Goal: Task Accomplishment & Management: Use online tool/utility

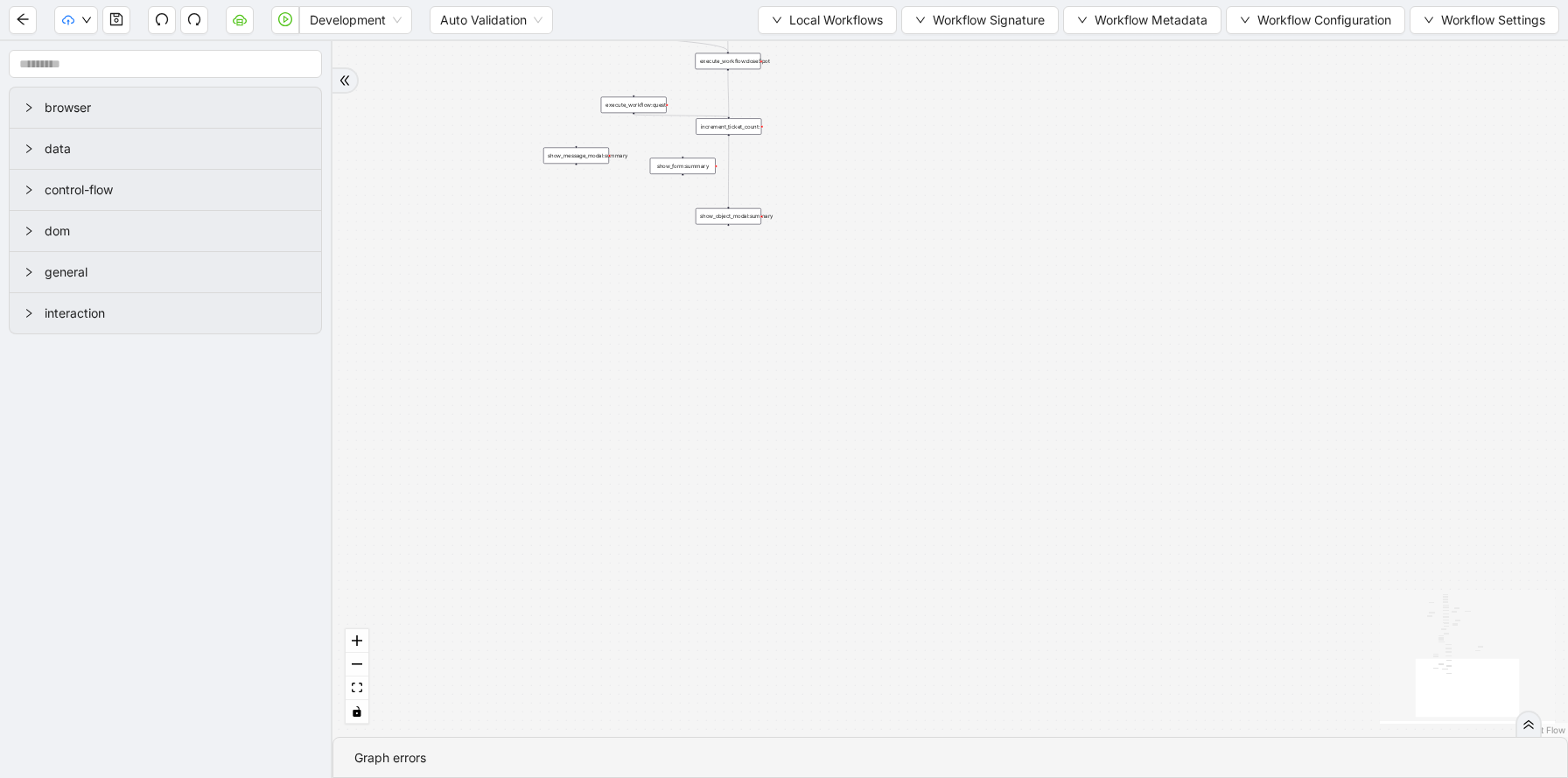
click at [779, 23] on button "Local Workflows" at bounding box center [827, 20] width 139 height 28
click at [784, 66] on li "Select" at bounding box center [822, 54] width 133 height 28
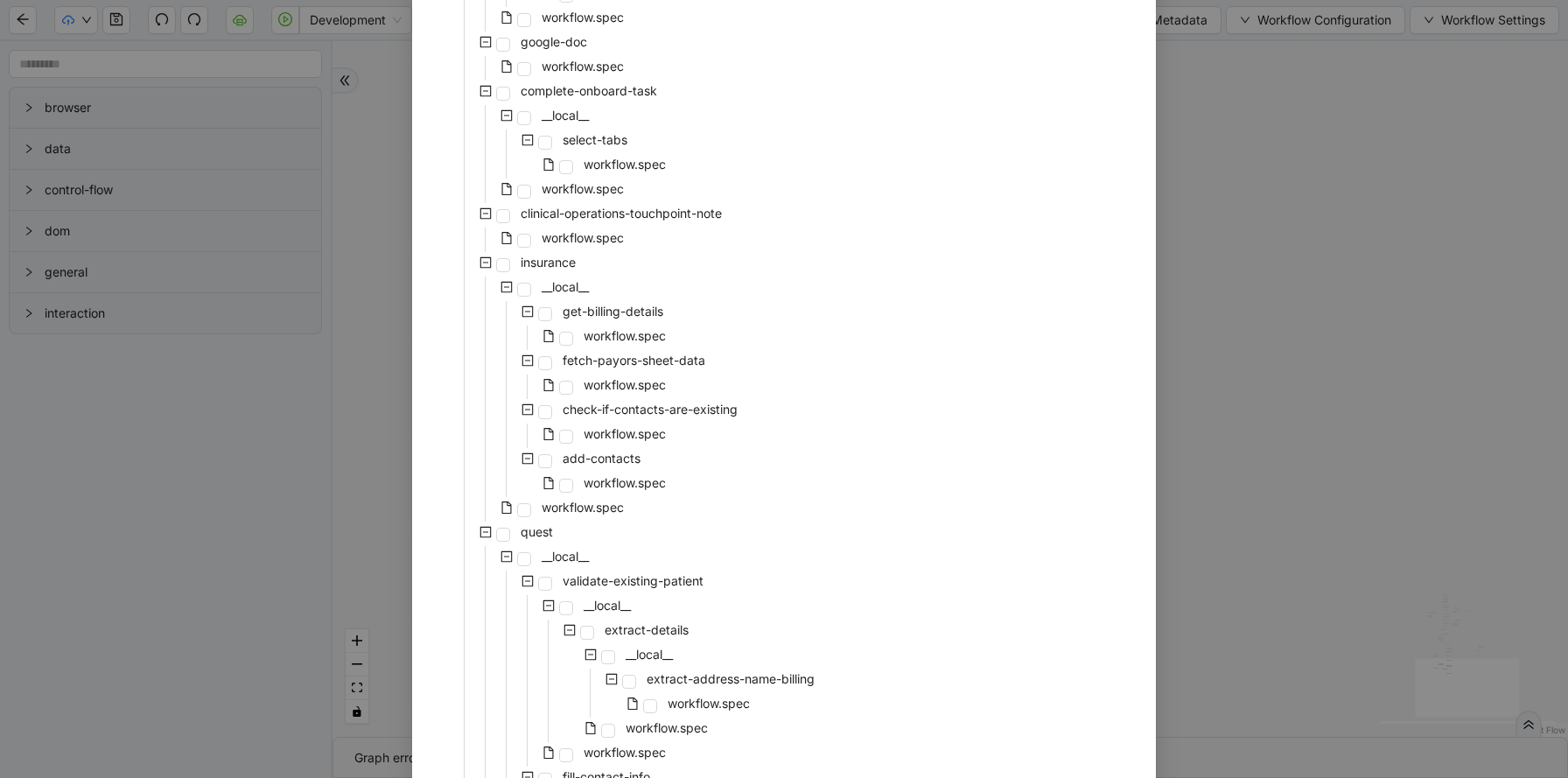
scroll to position [1070, 0]
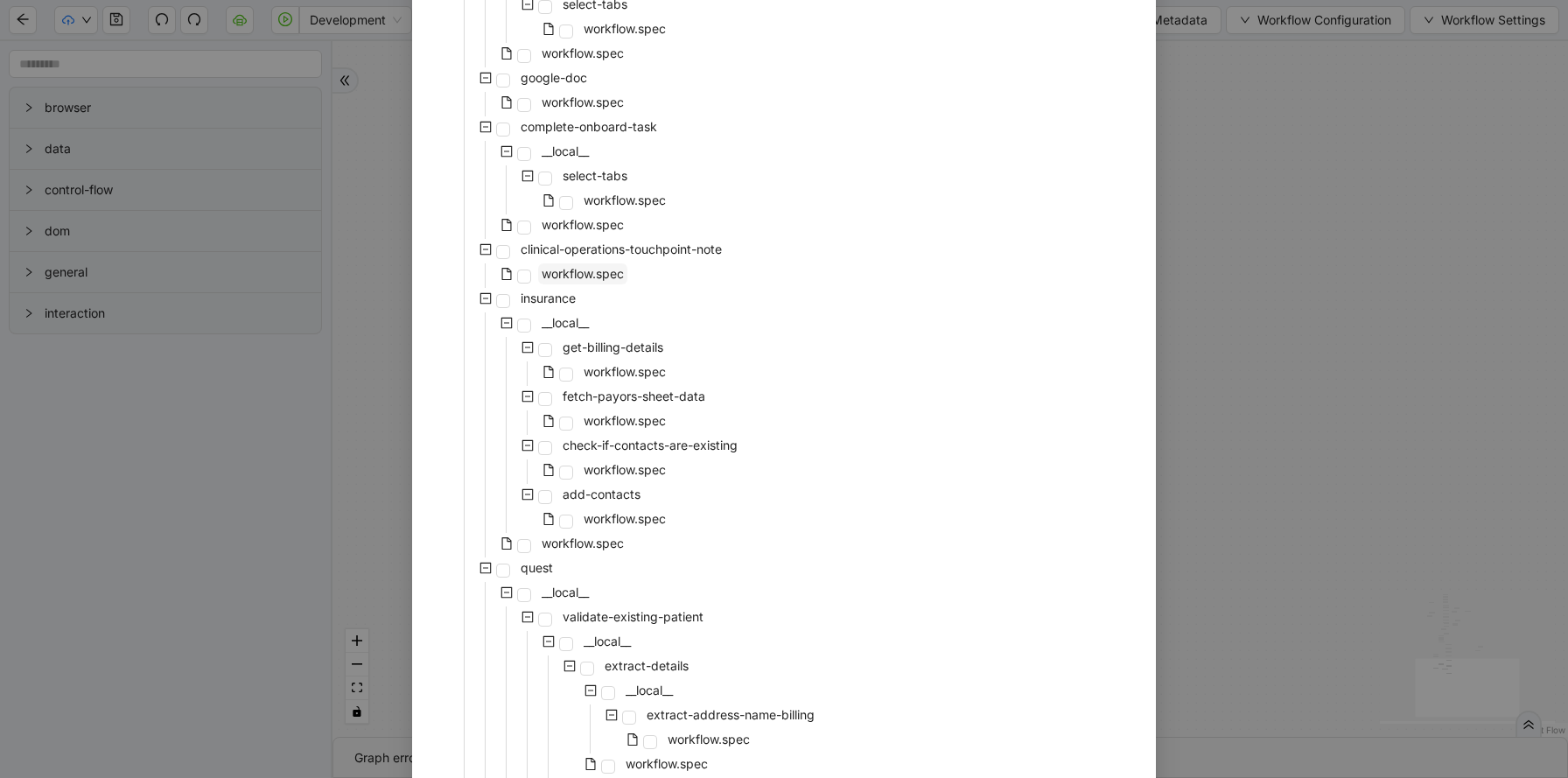
click at [598, 274] on span "workflow.spec" at bounding box center [582, 273] width 82 height 15
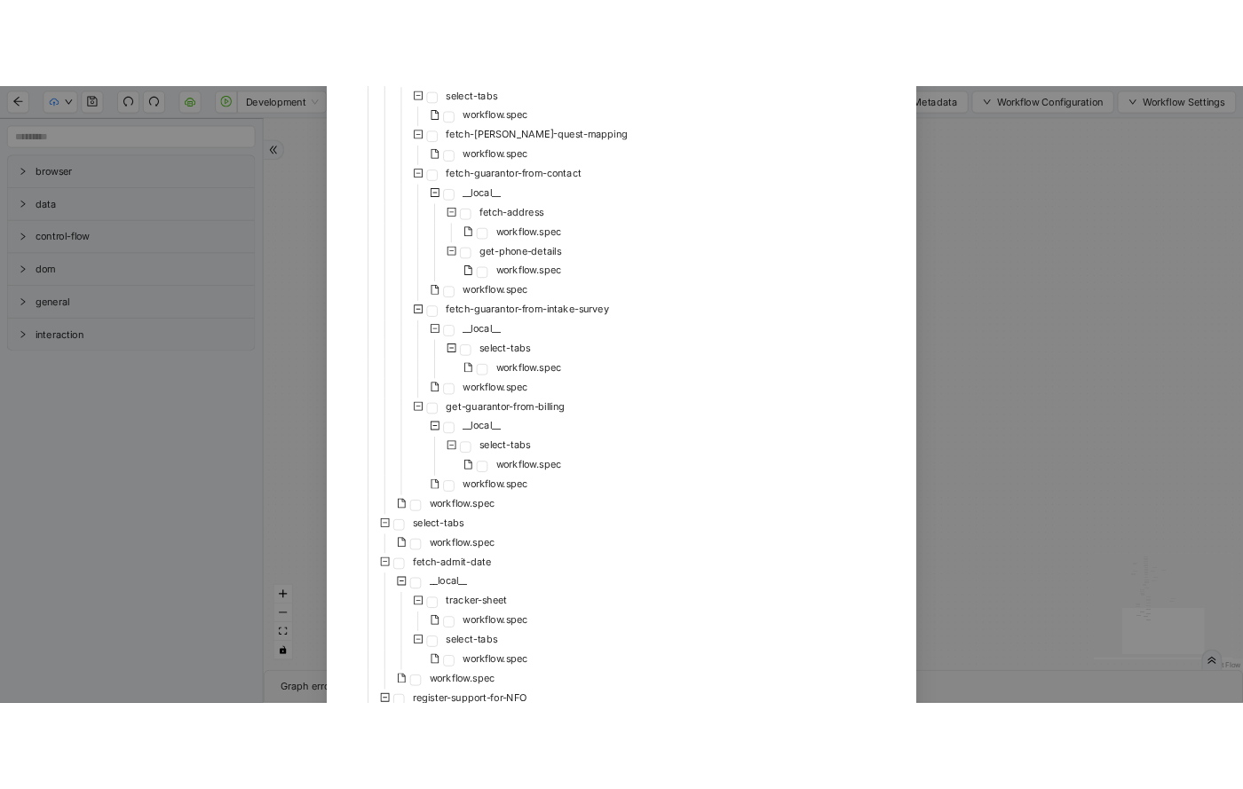
scroll to position [3624, 0]
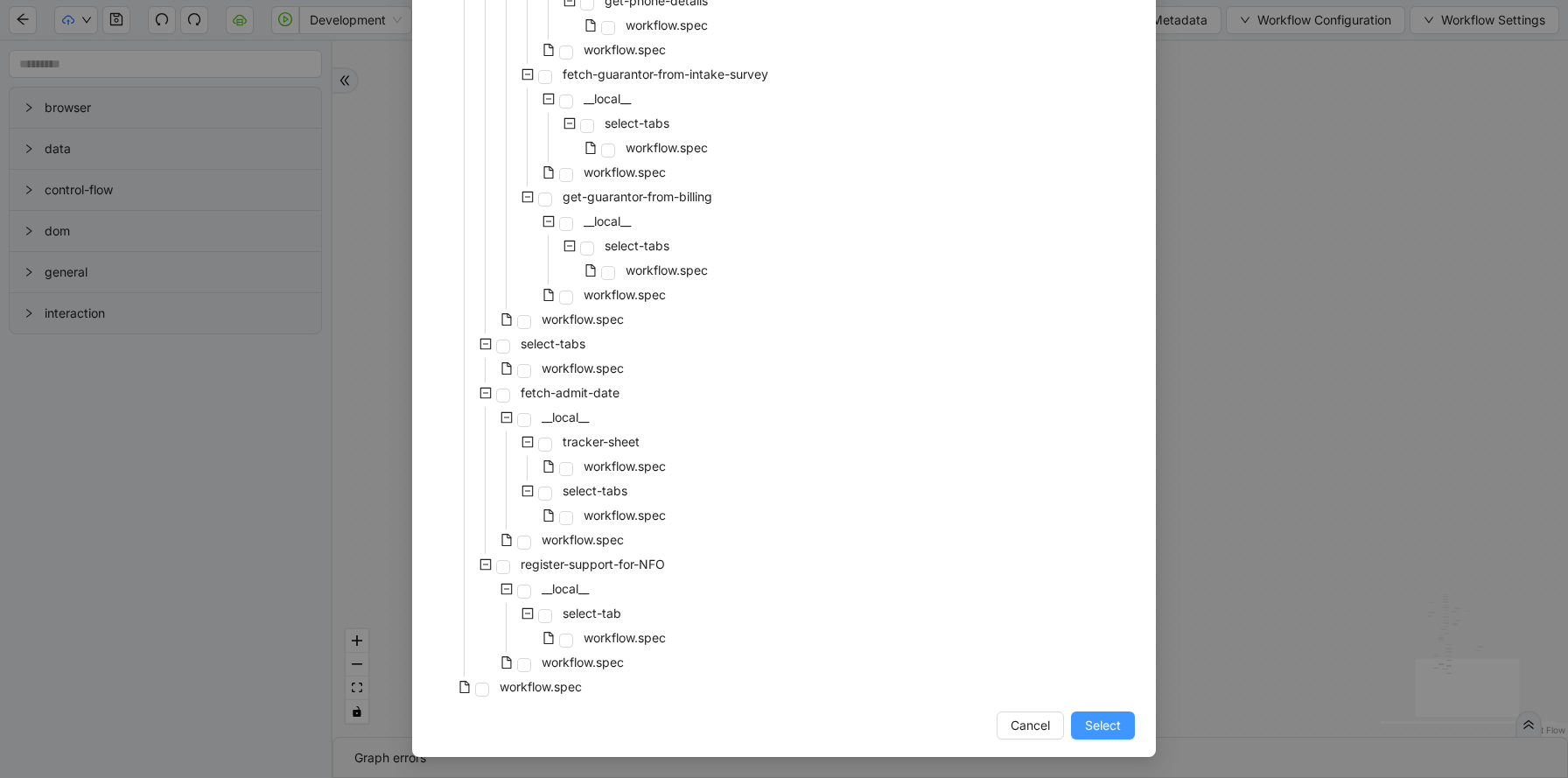
click at [1116, 732] on span "Select" at bounding box center [1104, 726] width 36 height 20
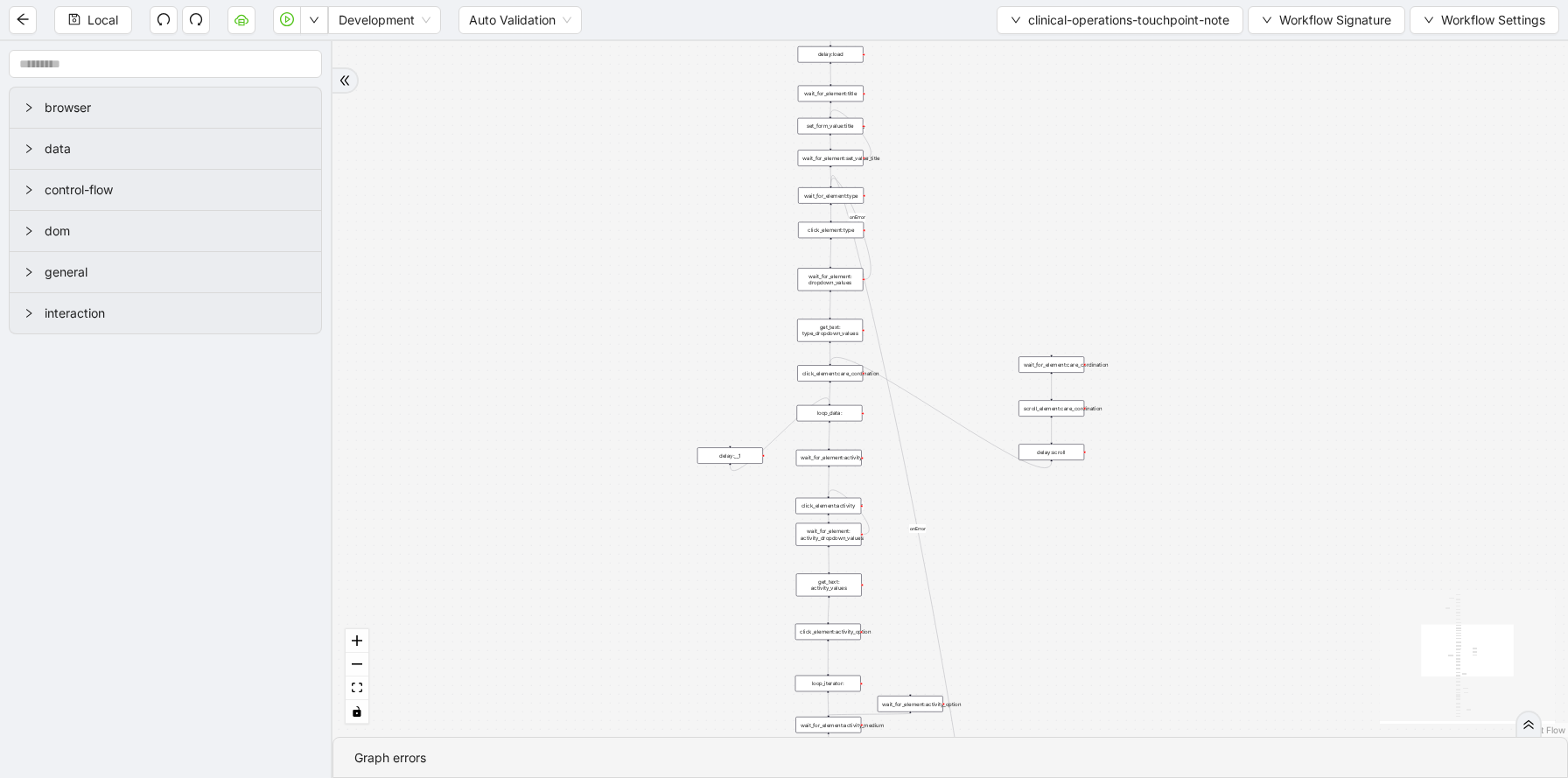
click at [1083, 240] on div "onError onError onError onError onError onError trigger wait_for_element:action…" at bounding box center [950, 389] width 1236 height 696
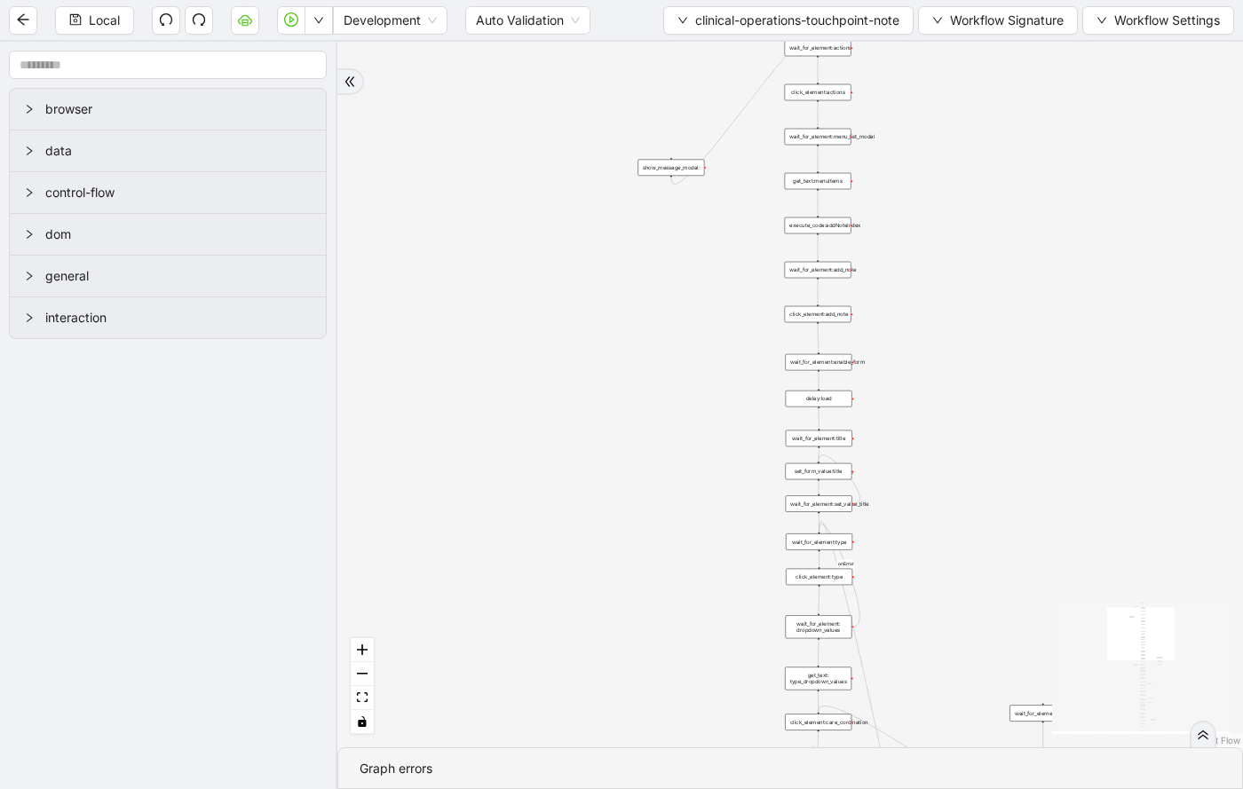
drag, startPoint x: 1049, startPoint y: 184, endPoint x: 1022, endPoint y: 525, distance: 341.8
click at [1023, 525] on div "onError onError onError onError onError onError trigger wait_for_element:action…" at bounding box center [789, 395] width 905 height 706
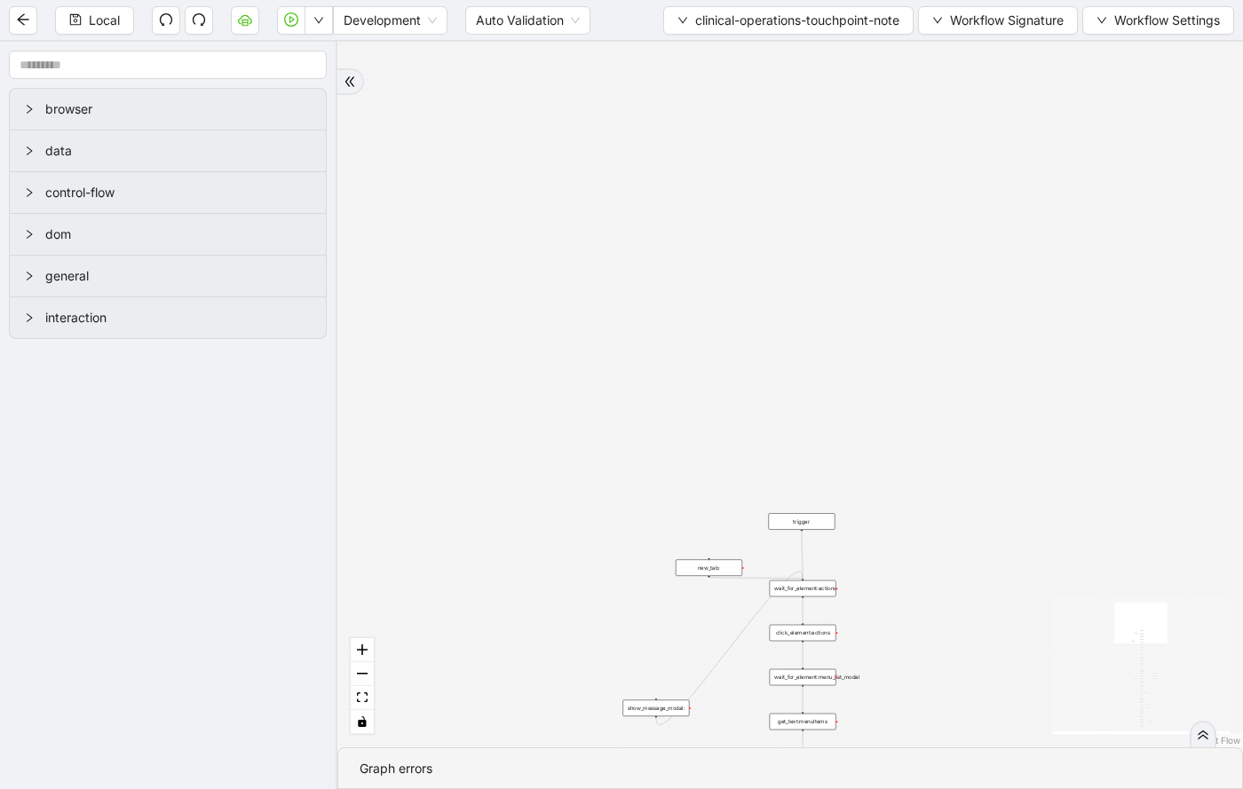
drag, startPoint x: 1035, startPoint y: 237, endPoint x: 1021, endPoint y: 801, distance: 564.6
click at [1021, 788] on html "Local Development Auto Validation clinical-operations-touchpoint-note Workflow …" at bounding box center [621, 394] width 1243 height 789
drag, startPoint x: 801, startPoint y: 552, endPoint x: 706, endPoint y: 579, distance: 97.8
click at [774, 580] on div "trigger wait_for_element:actions click_element:actions new_tab: wait_for_elemen…" at bounding box center [1000, 756] width 453 height 353
click at [728, 587] on div "new_tab:" at bounding box center [708, 588] width 67 height 17
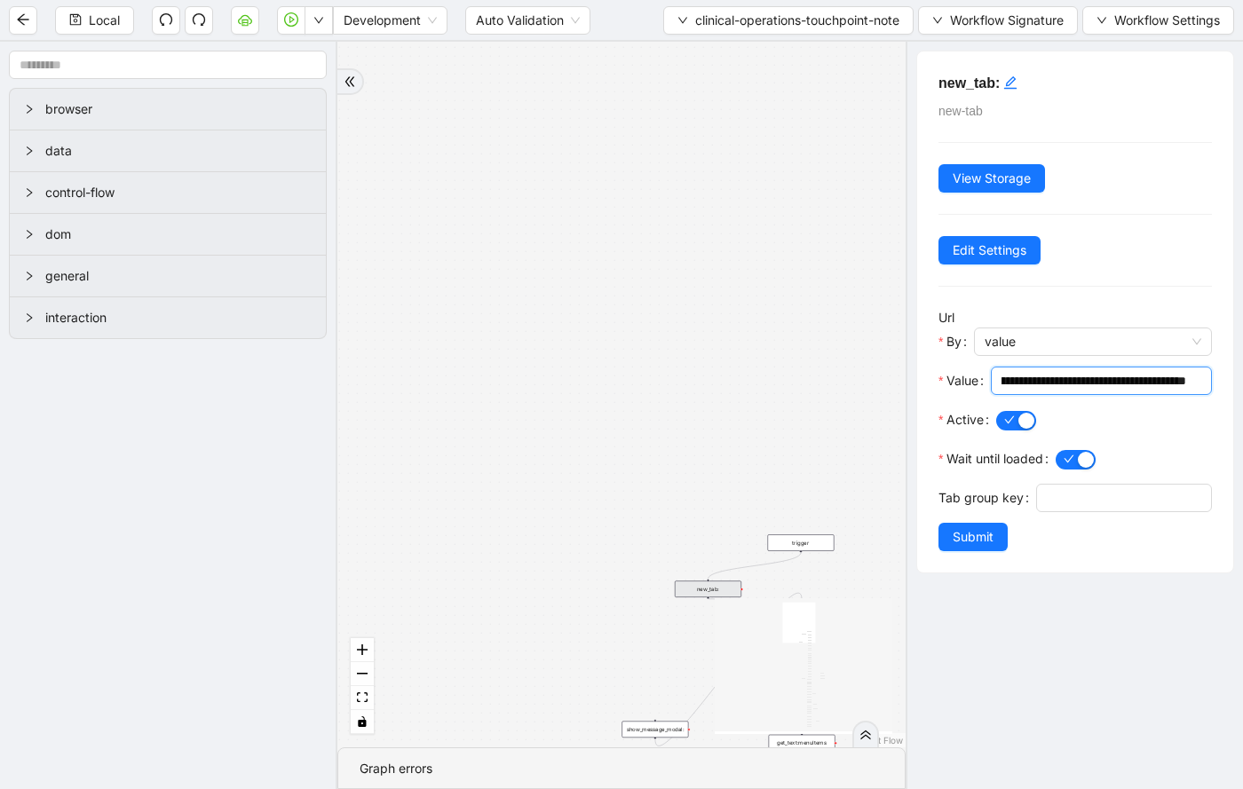
scroll to position [0, 319]
drag, startPoint x: 1002, startPoint y: 380, endPoint x: 1261, endPoint y: 381, distance: 259.2
click at [1243, 381] on html "Local Development Auto Validation clinical-operations-touchpoint-note Workflow …" at bounding box center [621, 394] width 1243 height 789
click at [834, 372] on div "onError onError onError onError onError onError trigger wait_for_element:action…" at bounding box center [621, 395] width 568 height 706
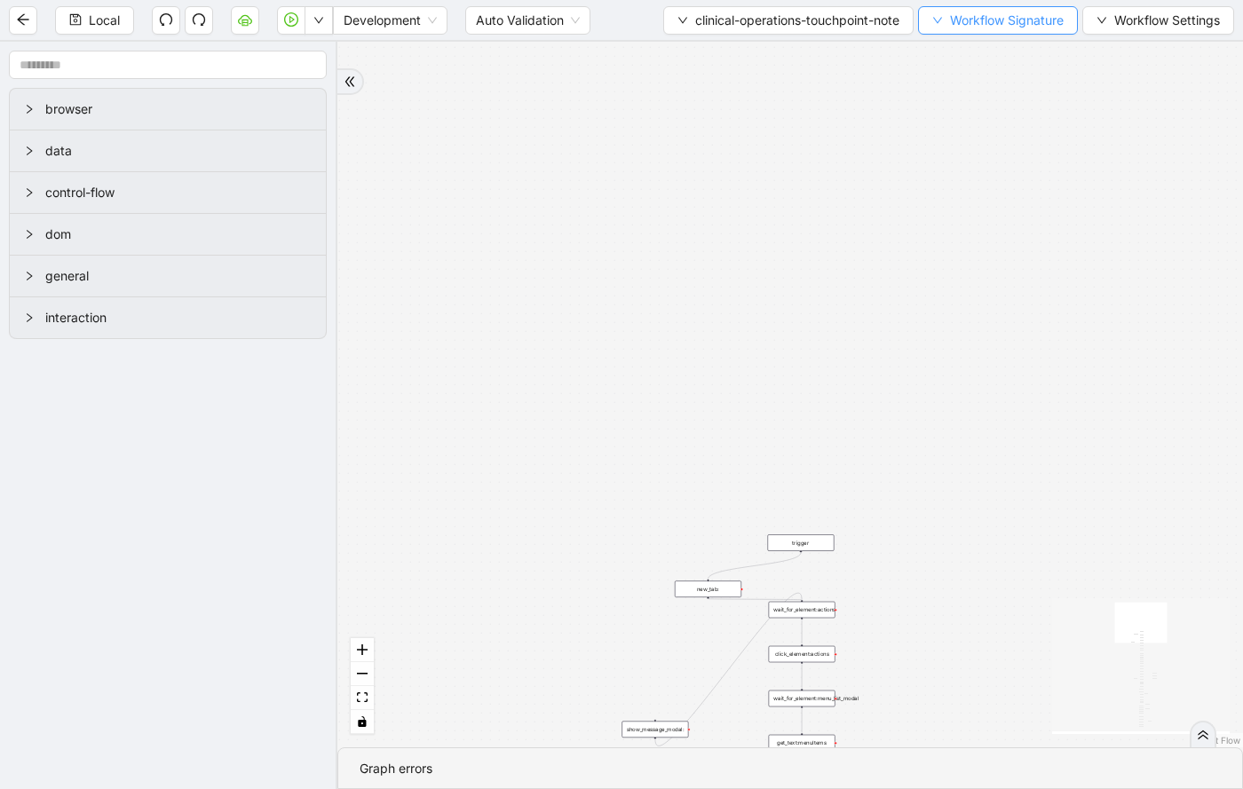
click at [972, 23] on span "Workflow Signature" at bounding box center [1007, 21] width 114 height 20
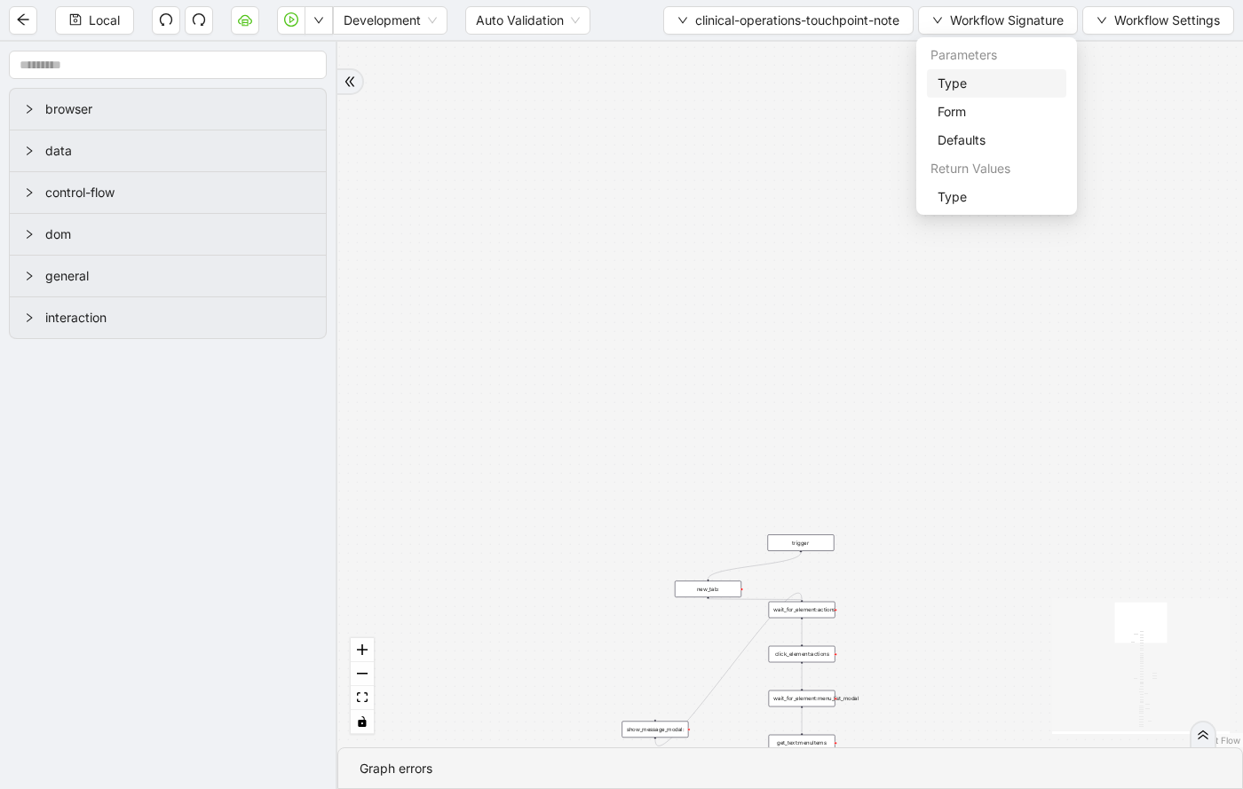
click at [564, 130] on div "onError onError onError onError onError onError trigger wait_for_element:action…" at bounding box center [789, 395] width 905 height 706
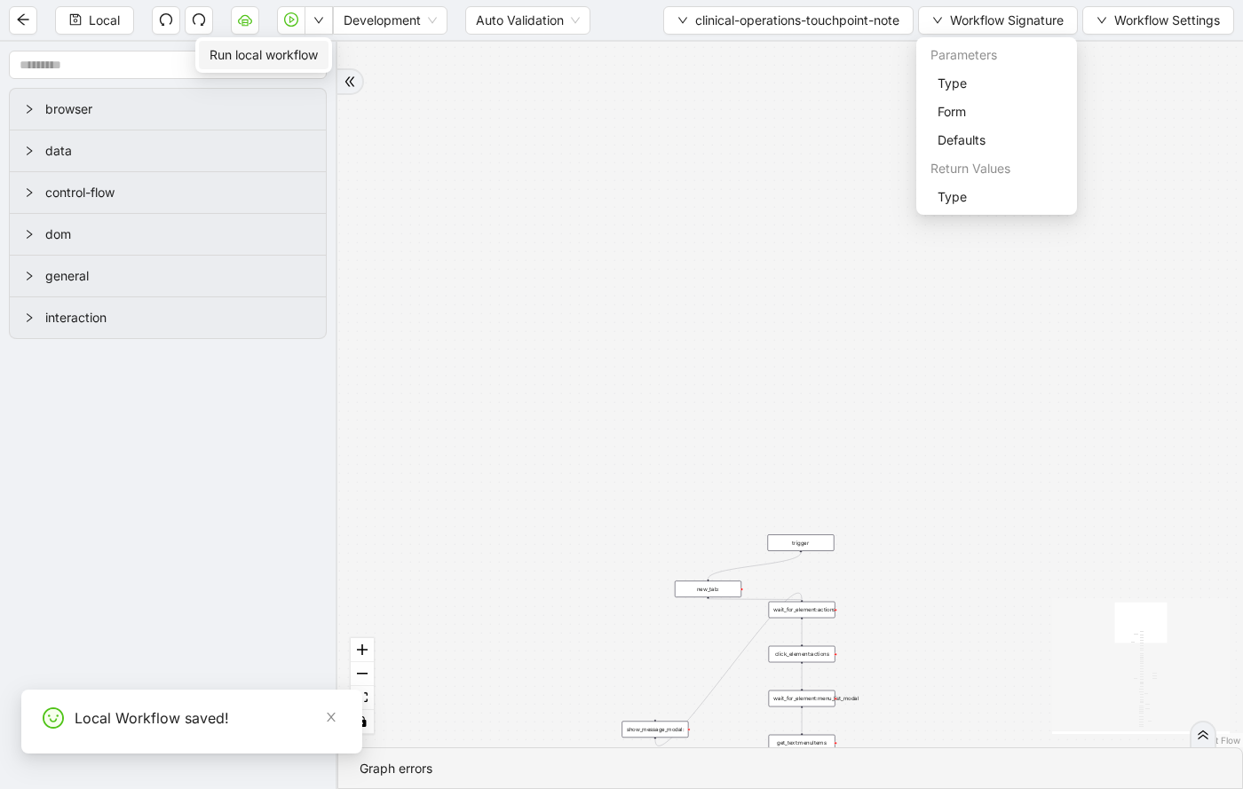
click at [282, 62] on span "Run local workflow" at bounding box center [263, 55] width 108 height 20
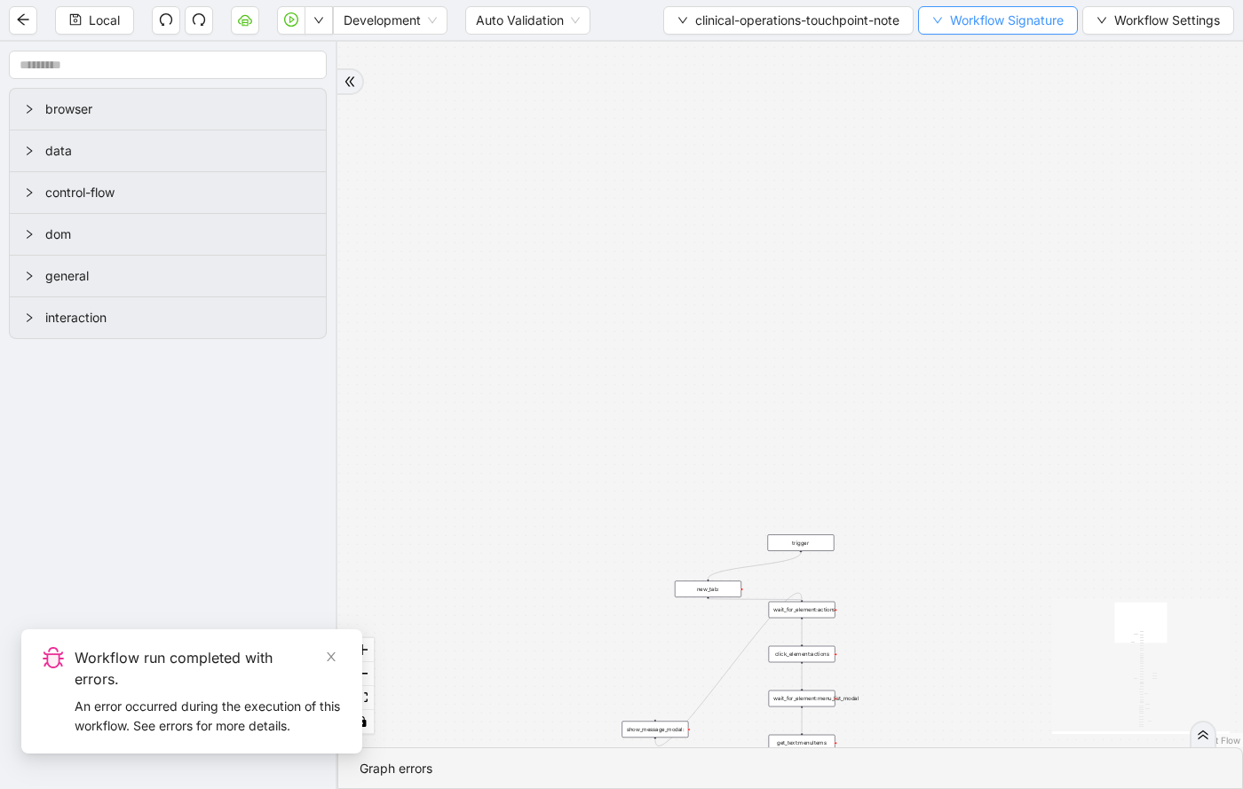
click at [929, 12] on button "Workflow Signature" at bounding box center [998, 20] width 160 height 28
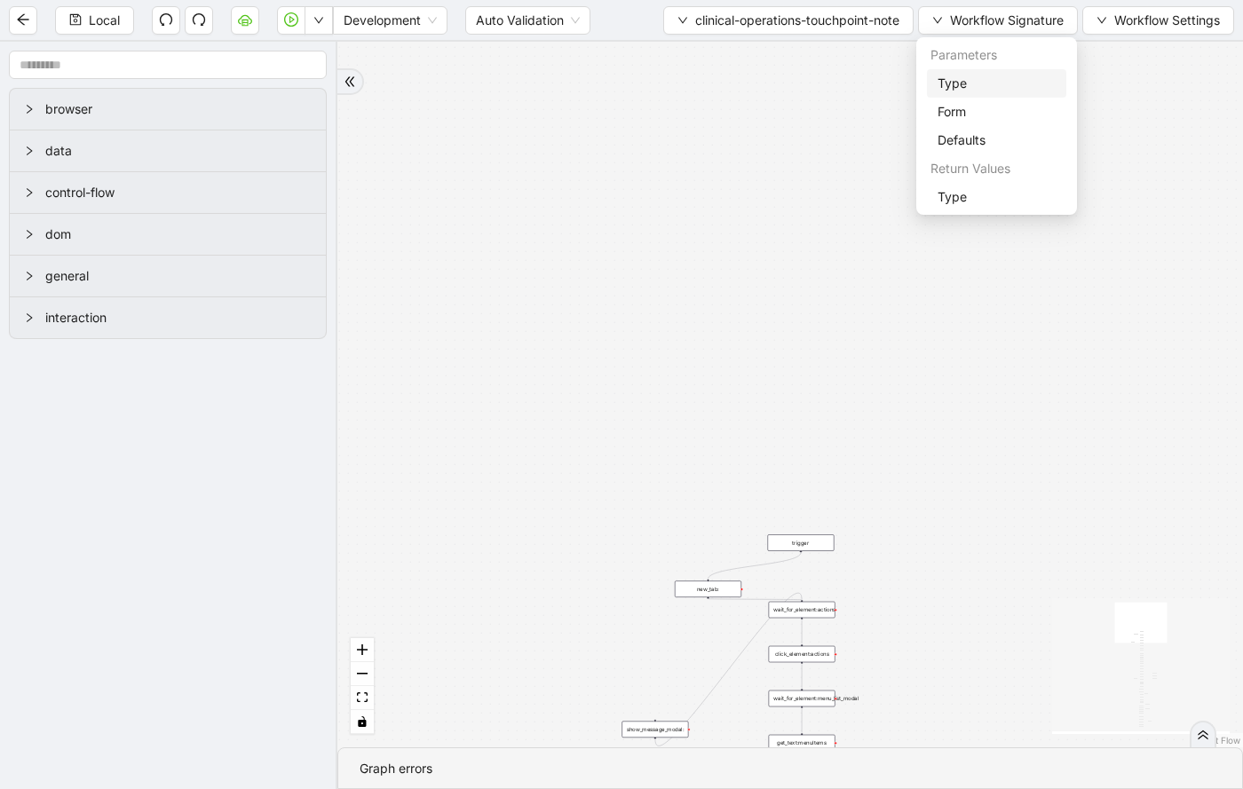
click at [942, 81] on span "Type" at bounding box center [996, 84] width 118 height 20
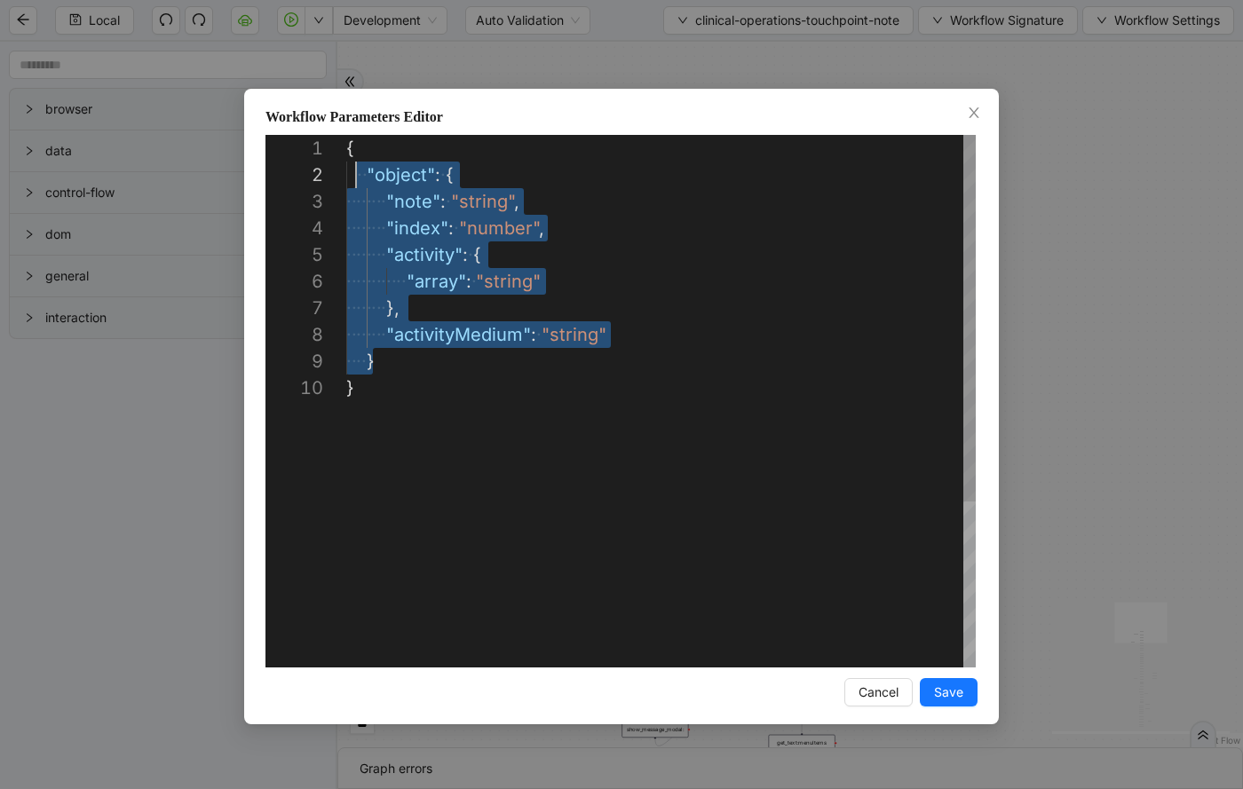
scroll to position [27, 10]
drag, startPoint x: 385, startPoint y: 366, endPoint x: 357, endPoint y: 172, distance: 195.5
click at [1157, 93] on div "**********" at bounding box center [621, 394] width 1243 height 789
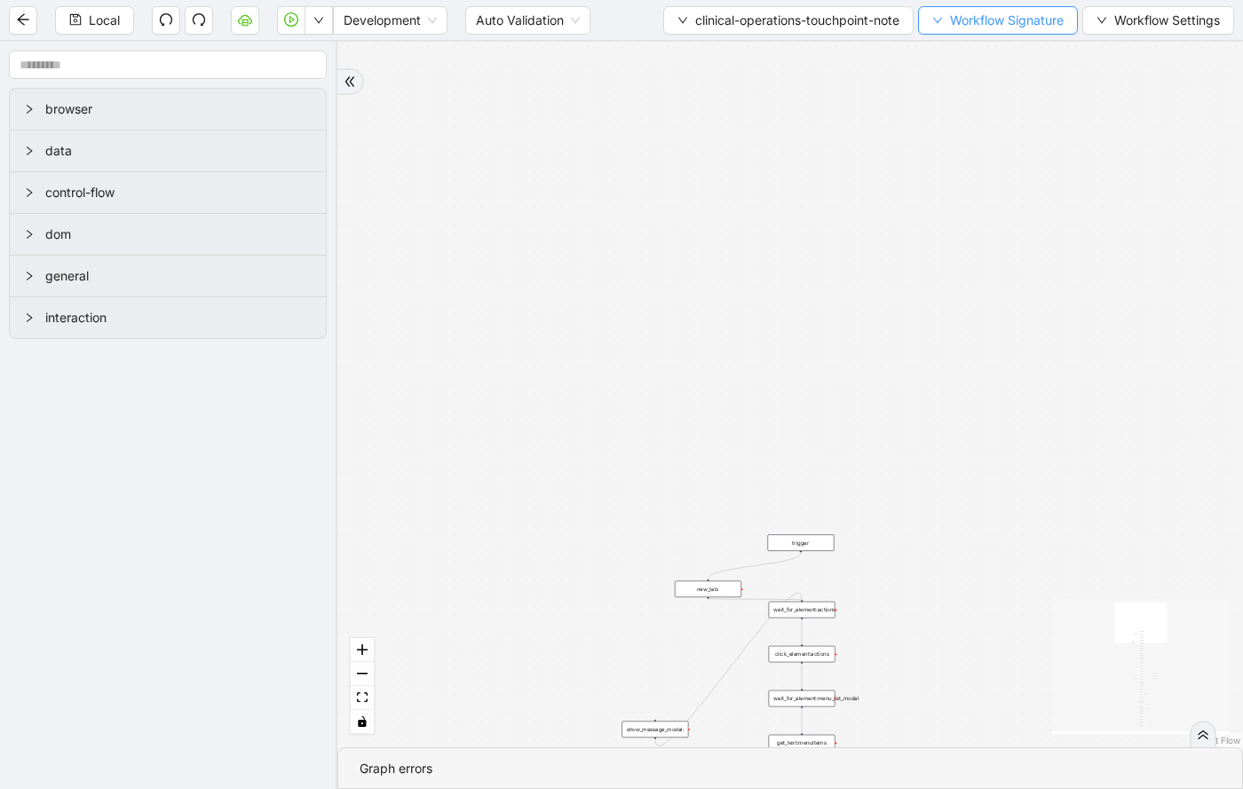
click at [936, 15] on icon "down" at bounding box center [937, 20] width 11 height 11
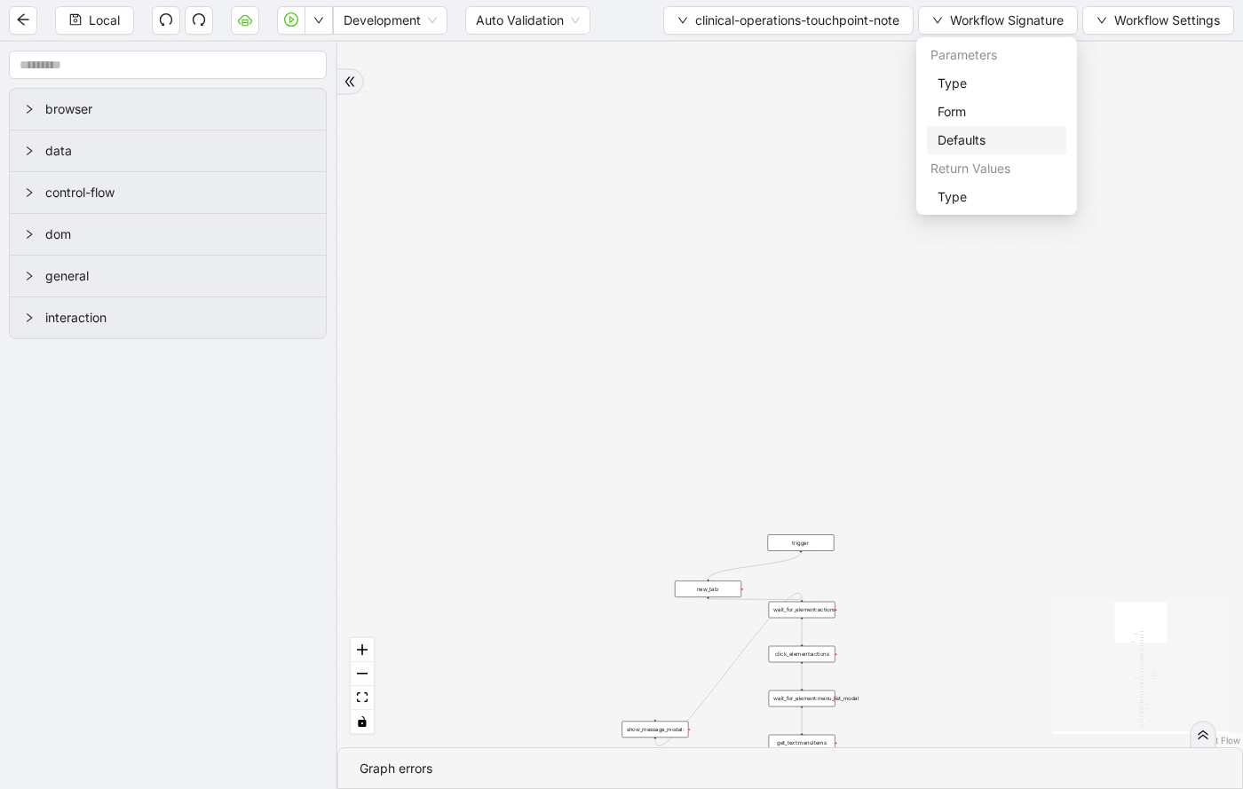
click at [959, 149] on span "Defaults" at bounding box center [996, 140] width 118 height 20
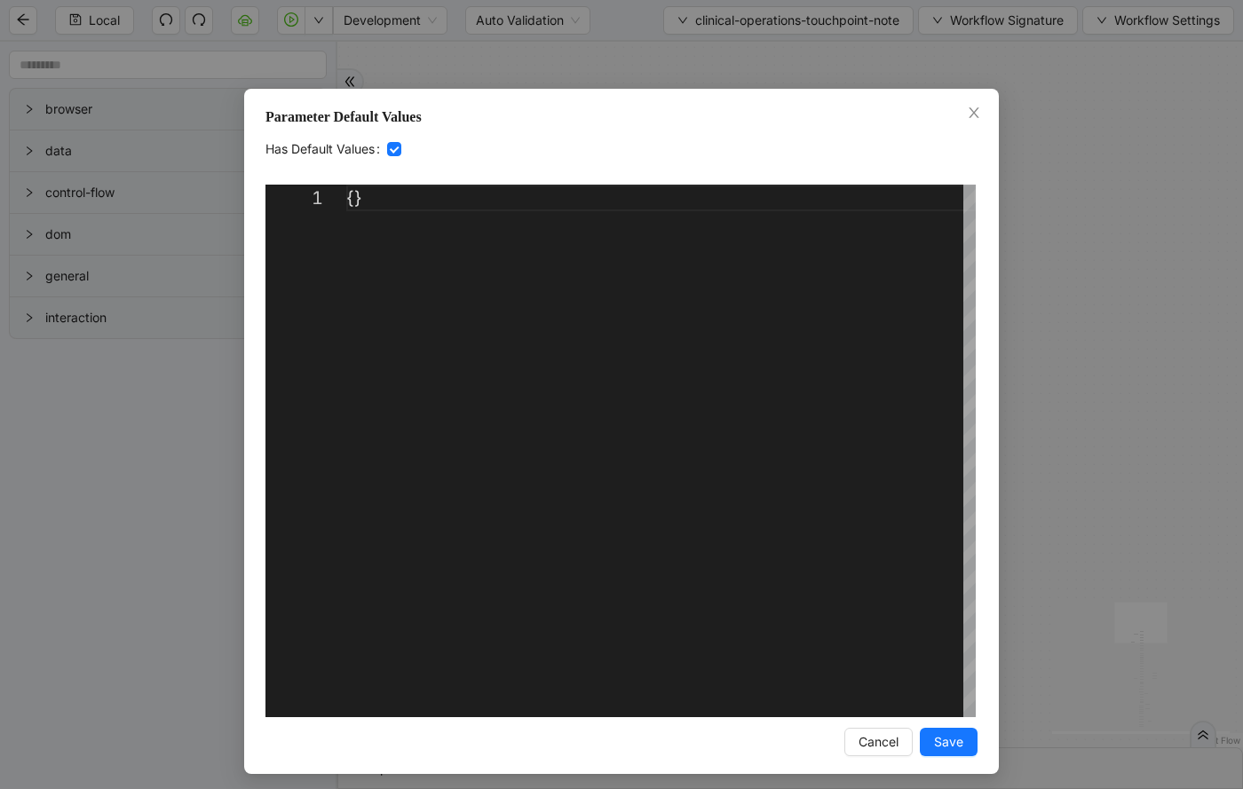
click at [353, 196] on div "{}" at bounding box center [660, 451] width 629 height 533
paste textarea "**********"
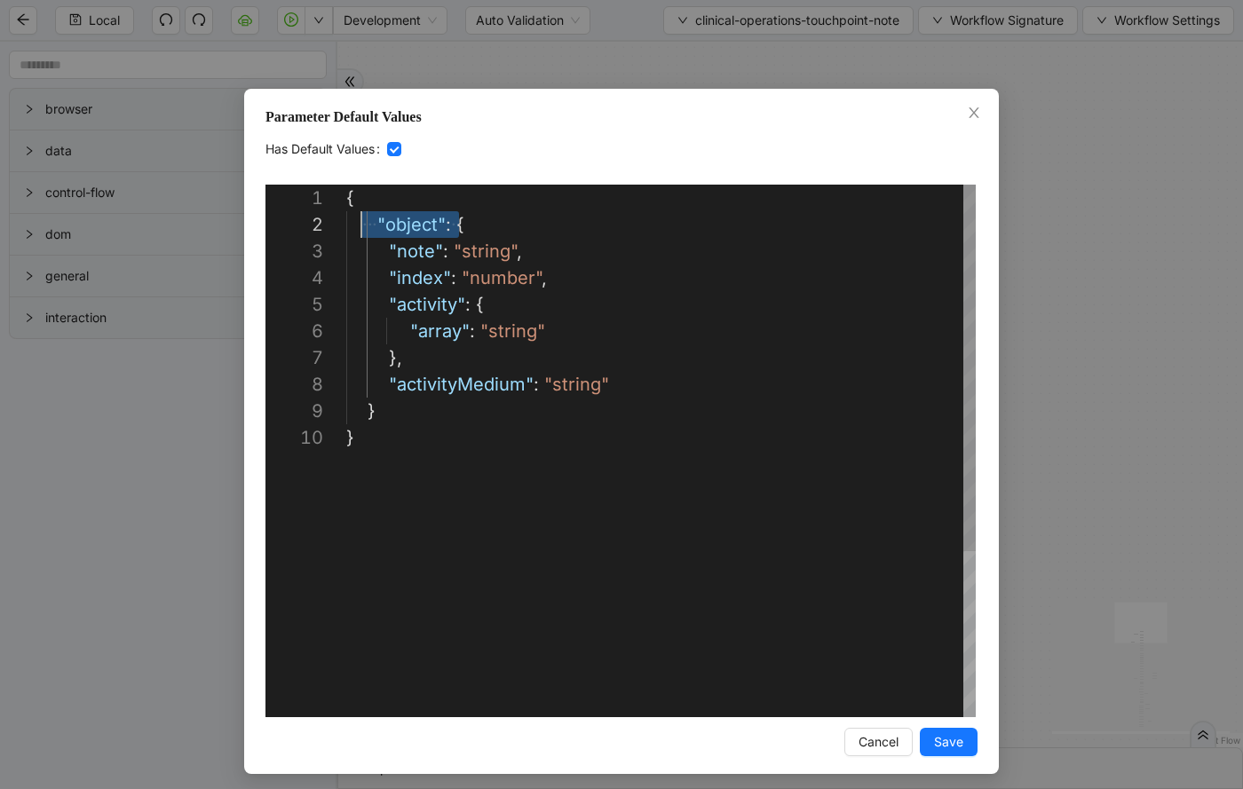
scroll to position [27, 0]
drag, startPoint x: 473, startPoint y: 223, endPoint x: 343, endPoint y: 232, distance: 130.8
drag, startPoint x: 402, startPoint y: 407, endPoint x: 334, endPoint y: 407, distance: 68.3
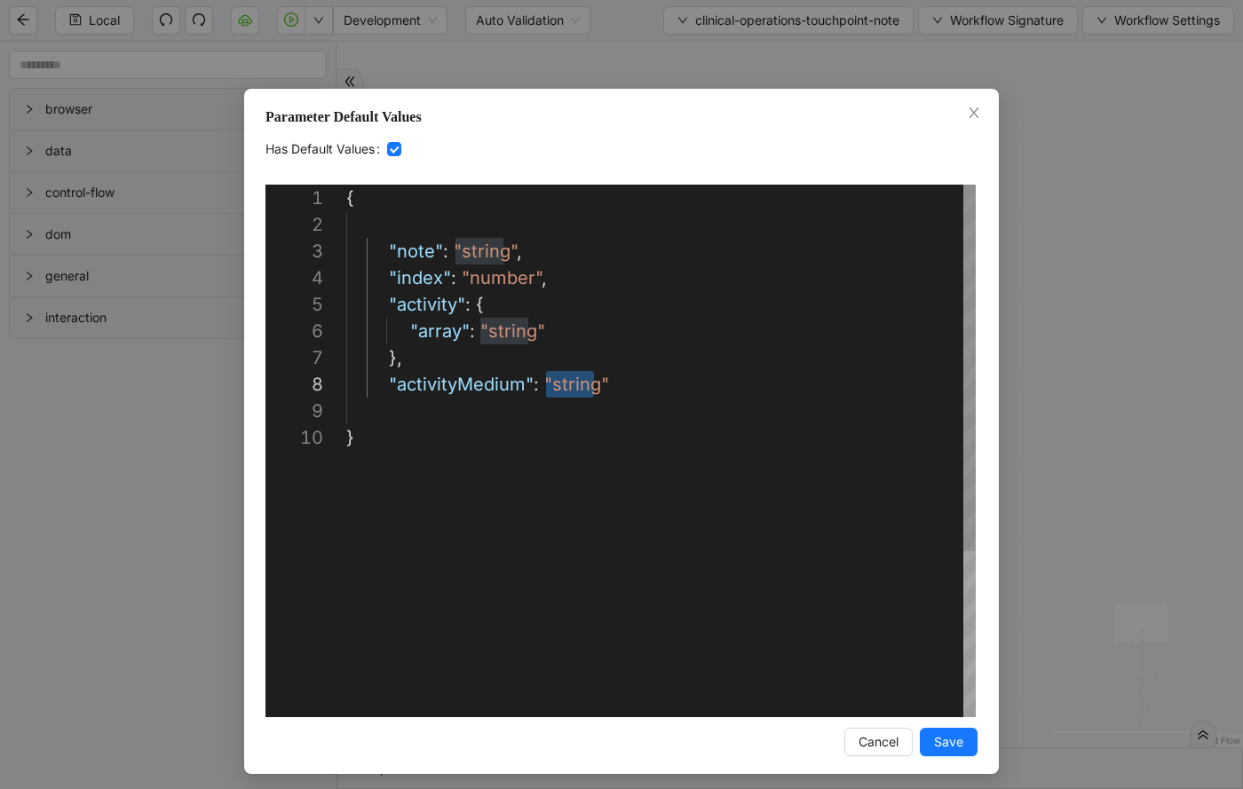
drag, startPoint x: 591, startPoint y: 385, endPoint x: 548, endPoint y: 383, distance: 43.5
click at [529, 328] on div "{ "note" : "string" , "index" : "number" , "activity" : { "array" : "string" },…" at bounding box center [660, 571] width 629 height 772
click at [527, 280] on div "{ "note" : "string" , "index" : "number" , "activity" : { "array" : "carer" }, …" at bounding box center [660, 571] width 629 height 772
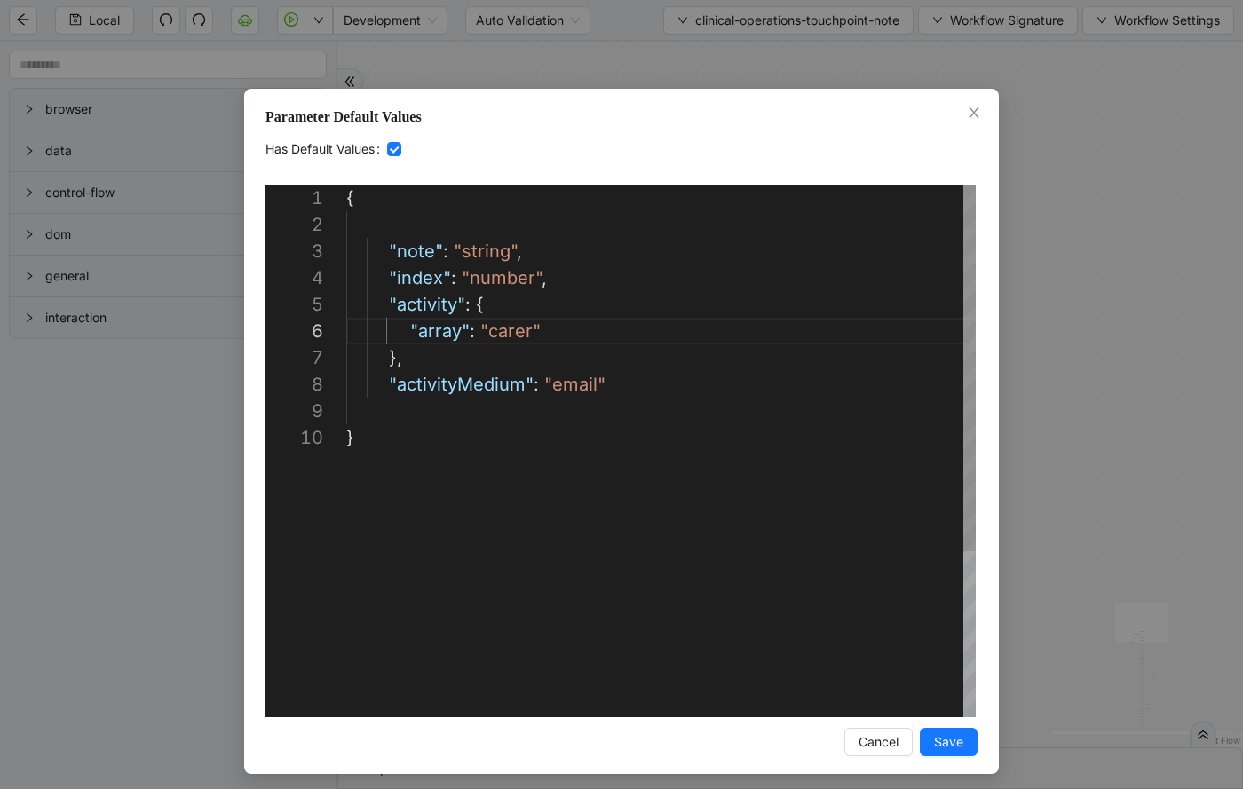
scroll to position [80, 181]
click at [533, 276] on div "{ "note" : "string" , "index" : "number" , "activity" : { "array" : "carer" }, …" at bounding box center [660, 571] width 629 height 772
click at [503, 249] on div "{ "note" : "string" , "index" : 123 , "activity" : { "array" : "carer" }, "acti…" at bounding box center [660, 571] width 629 height 772
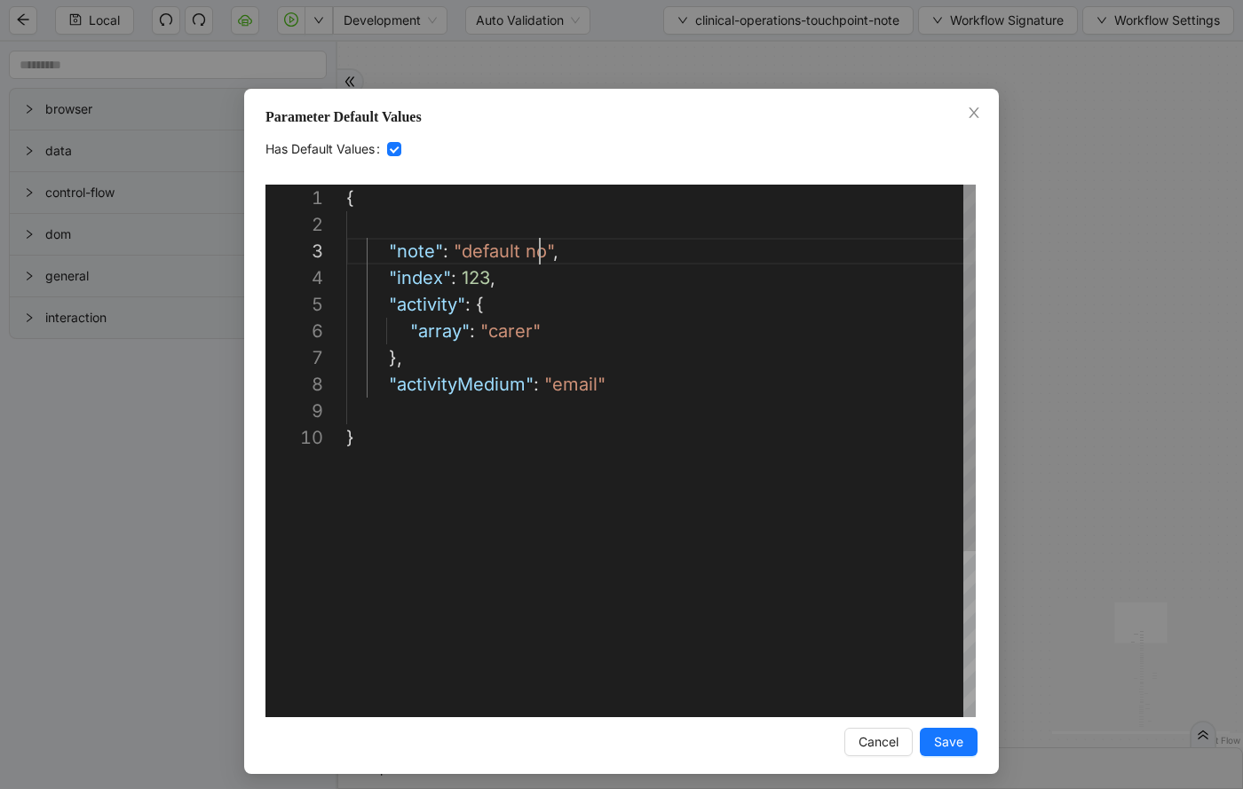
type textarea "**********"
click at [957, 737] on span "Save" at bounding box center [948, 742] width 29 height 20
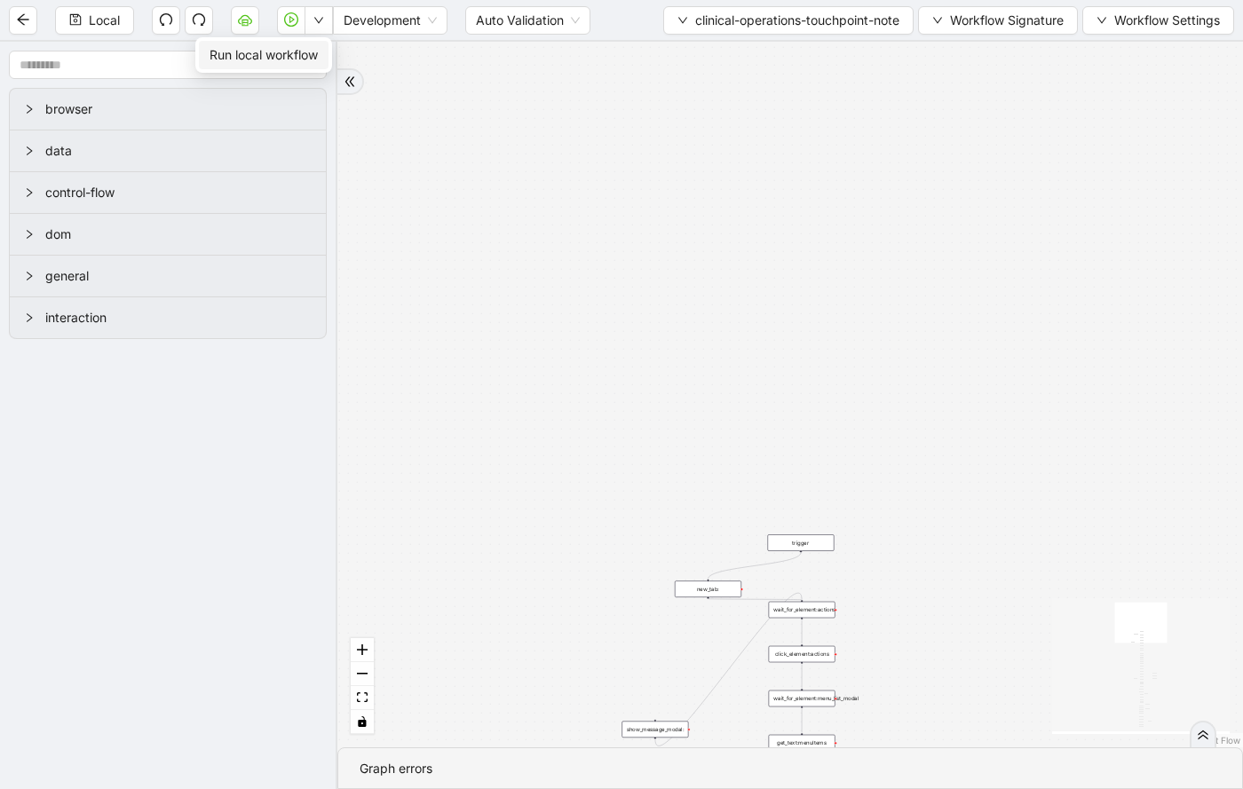
click at [311, 55] on span "Run local workflow" at bounding box center [263, 55] width 108 height 20
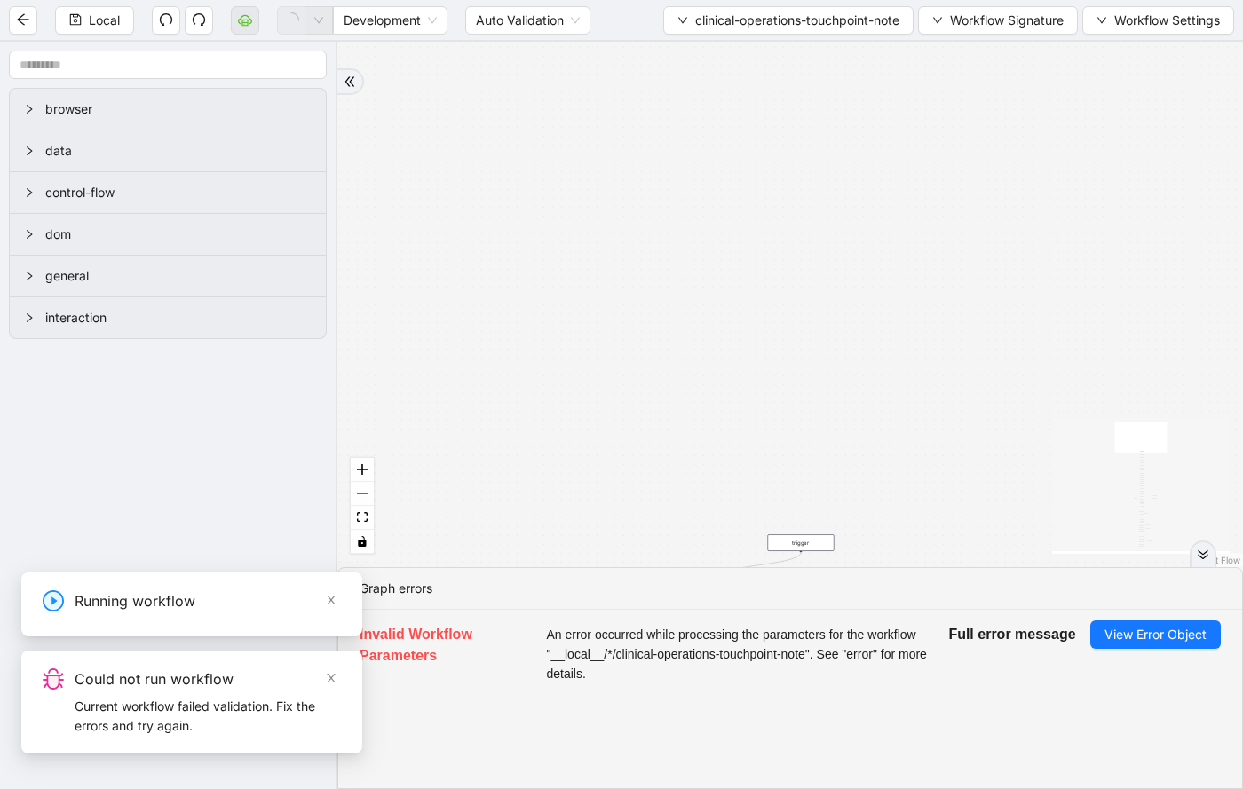
click at [686, 147] on div "onError onError onError onError onError onError trigger wait_for_element:action…" at bounding box center [789, 304] width 905 height 525
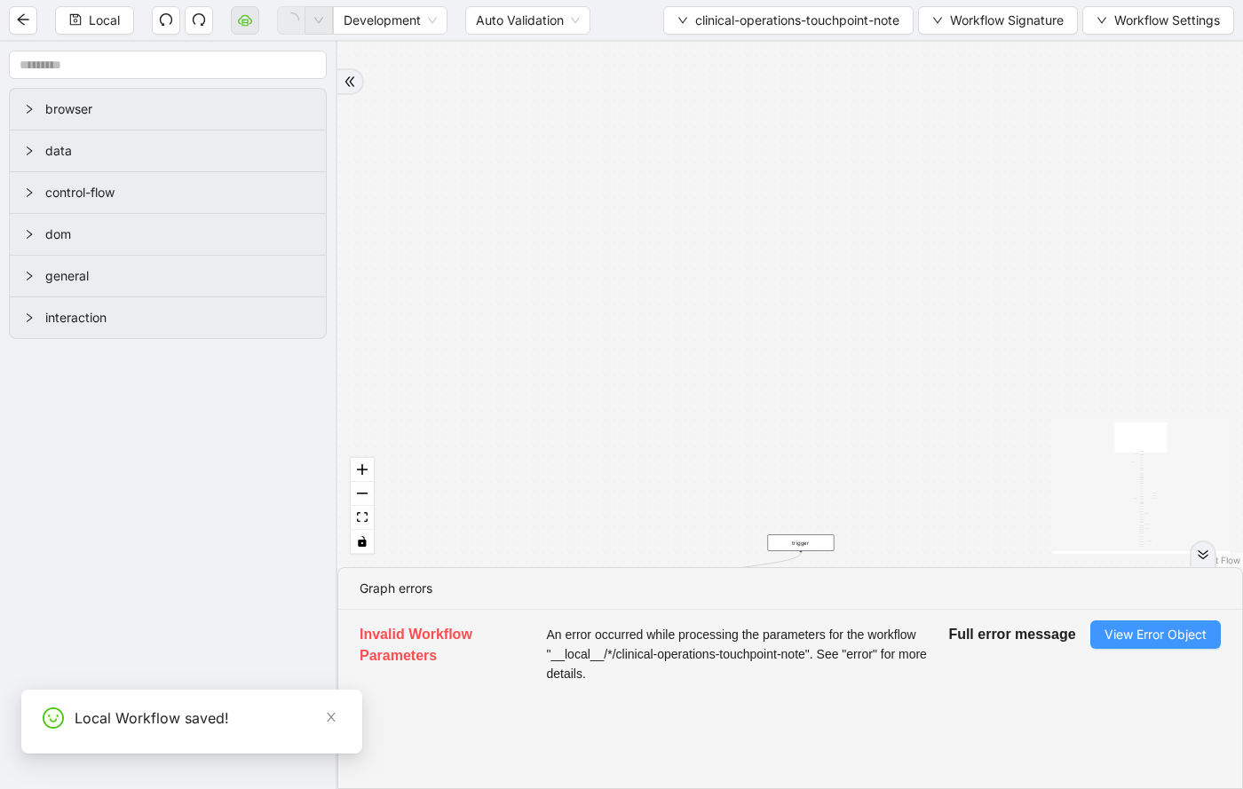
click at [1110, 637] on span "View Error Object" at bounding box center [1155, 635] width 102 height 20
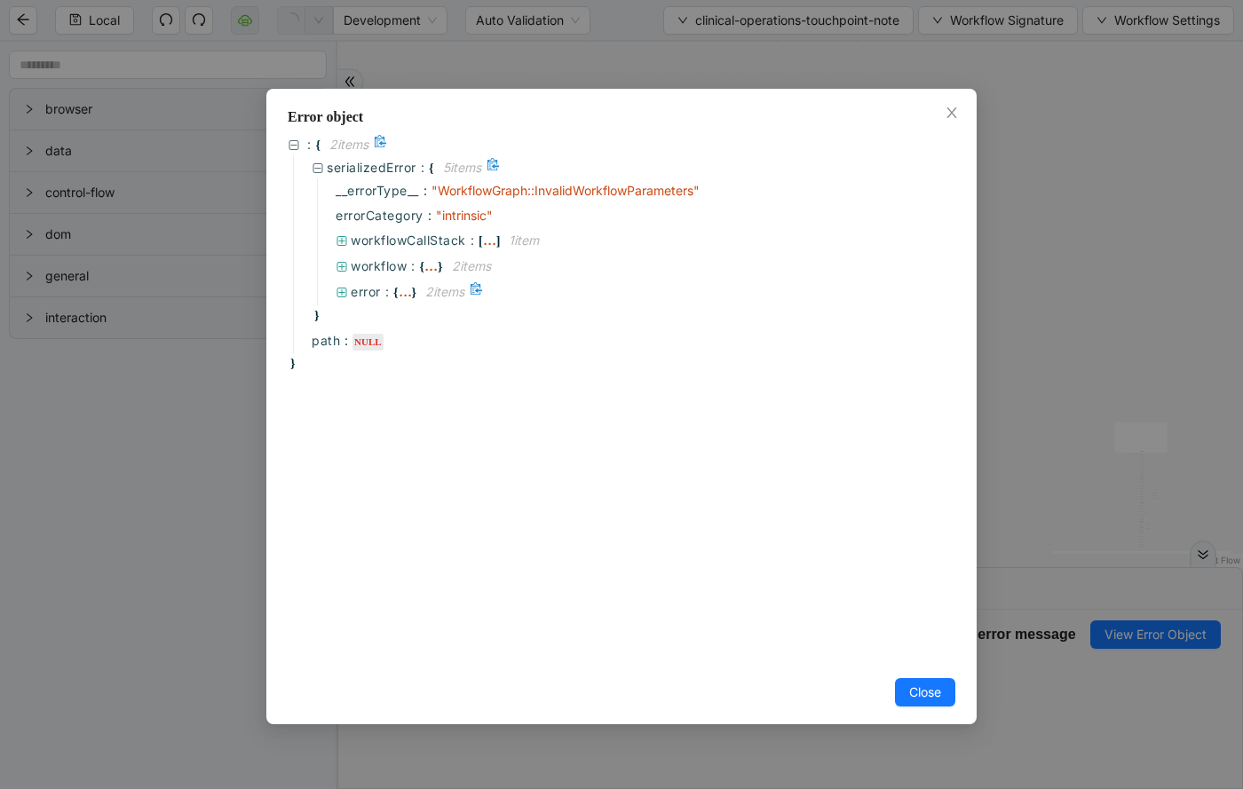
click at [404, 287] on div "..." at bounding box center [404, 291] width 13 height 9
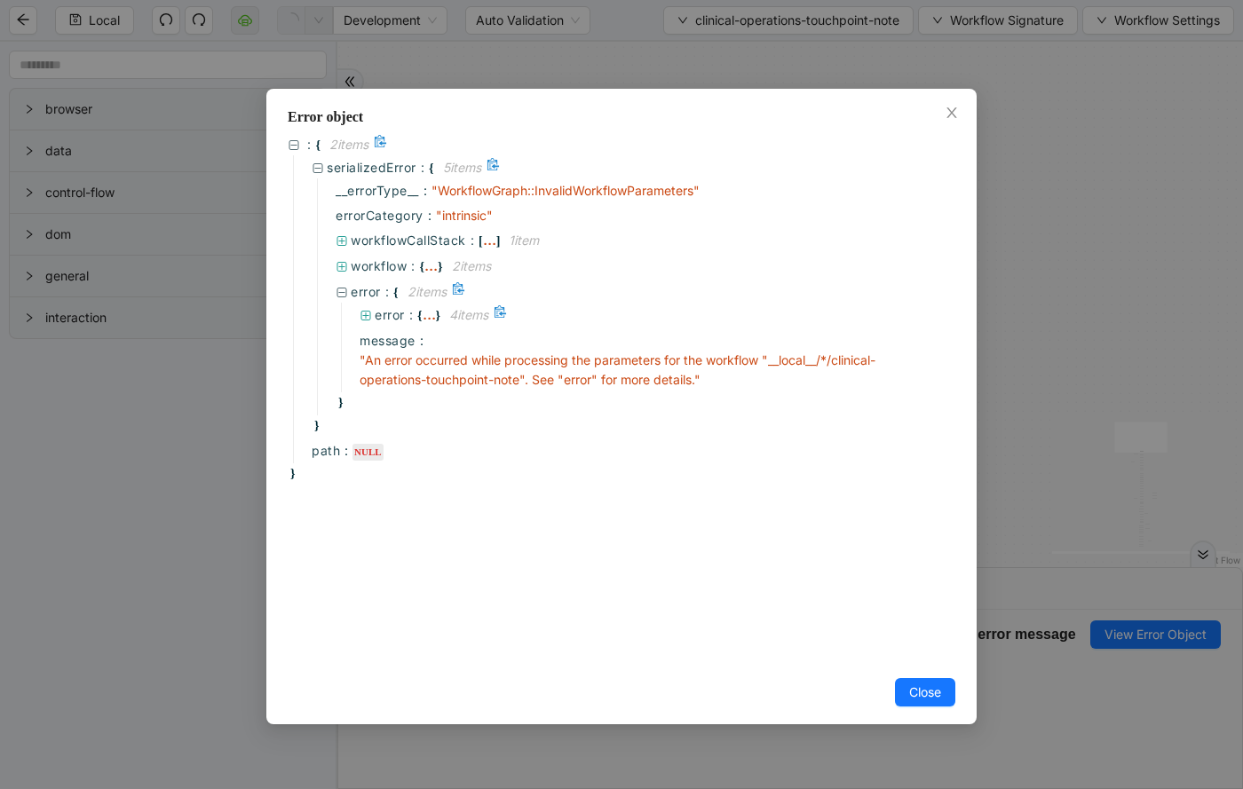
click at [431, 310] on div "..." at bounding box center [428, 314] width 13 height 9
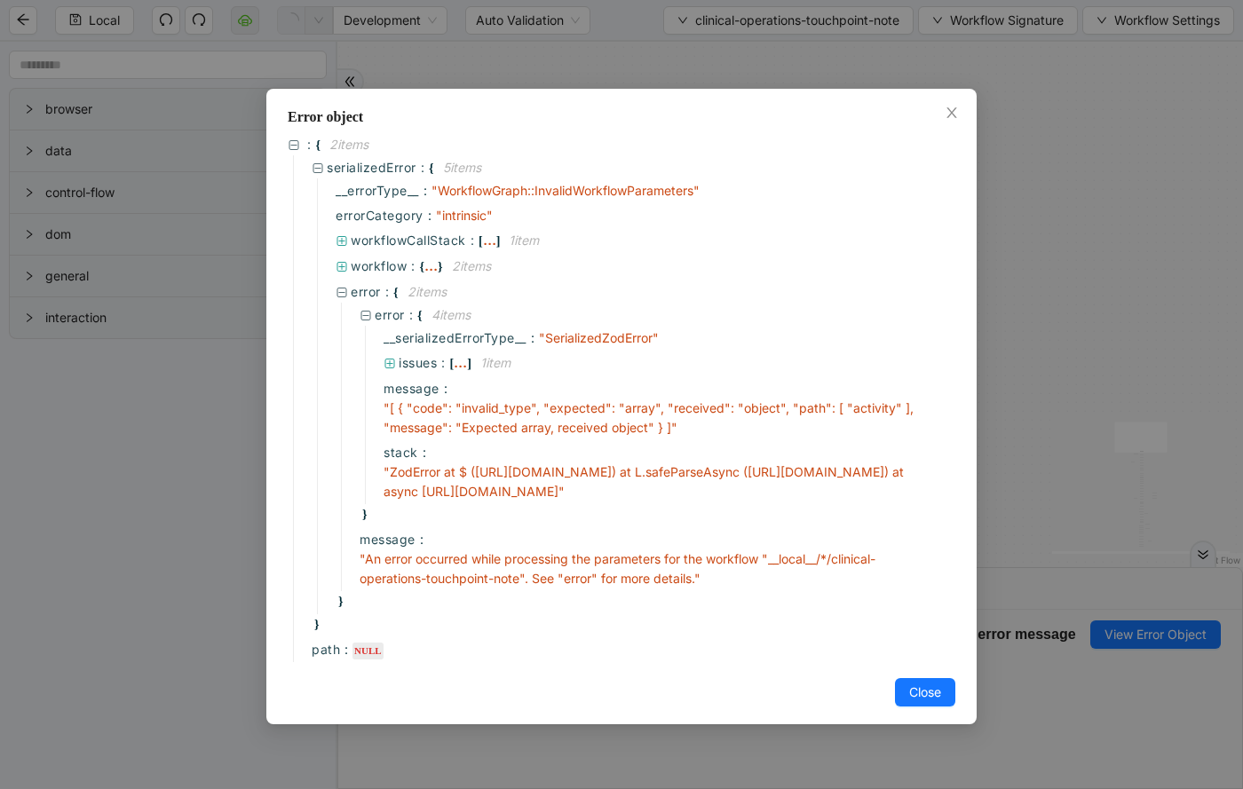
click at [1036, 246] on div "Error object : { 2 item s serializedError : { 5 item s __errorType__ : " Workfl…" at bounding box center [621, 394] width 1243 height 789
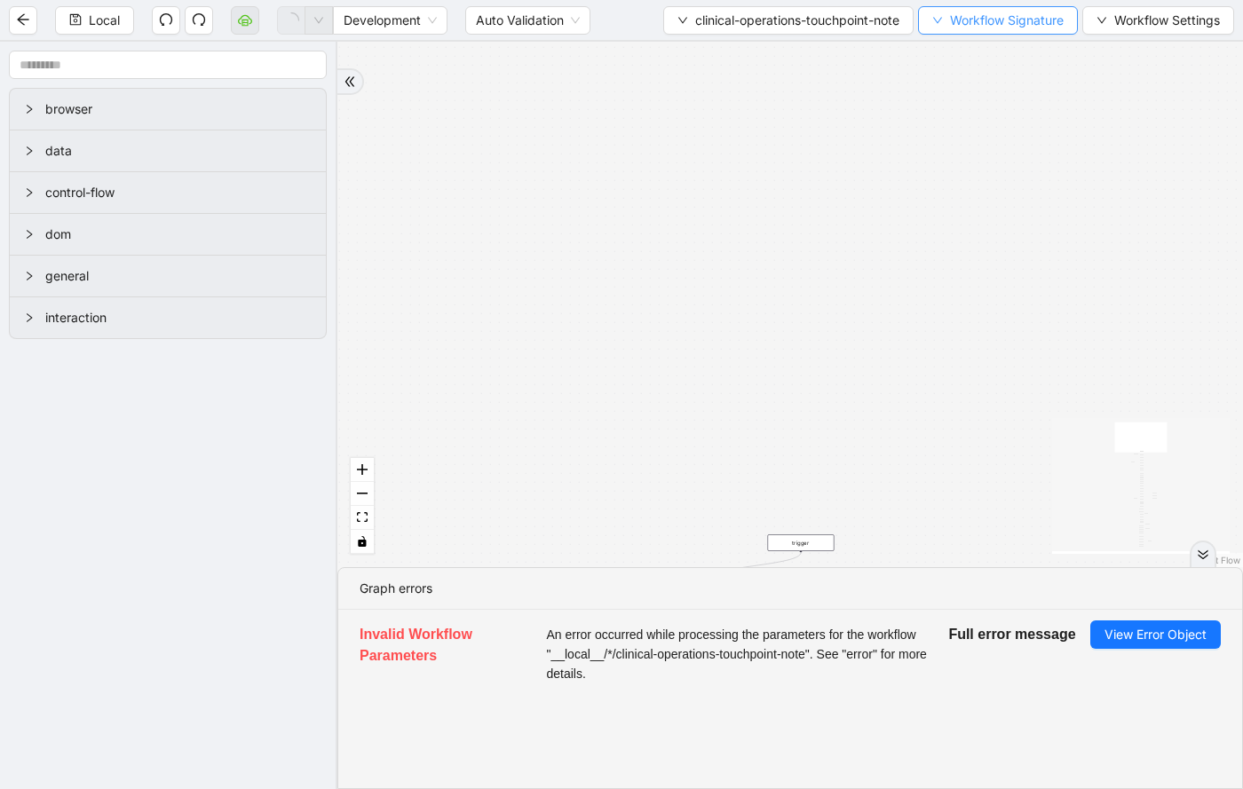
click at [1006, 23] on span "Workflow Signature" at bounding box center [1007, 21] width 114 height 20
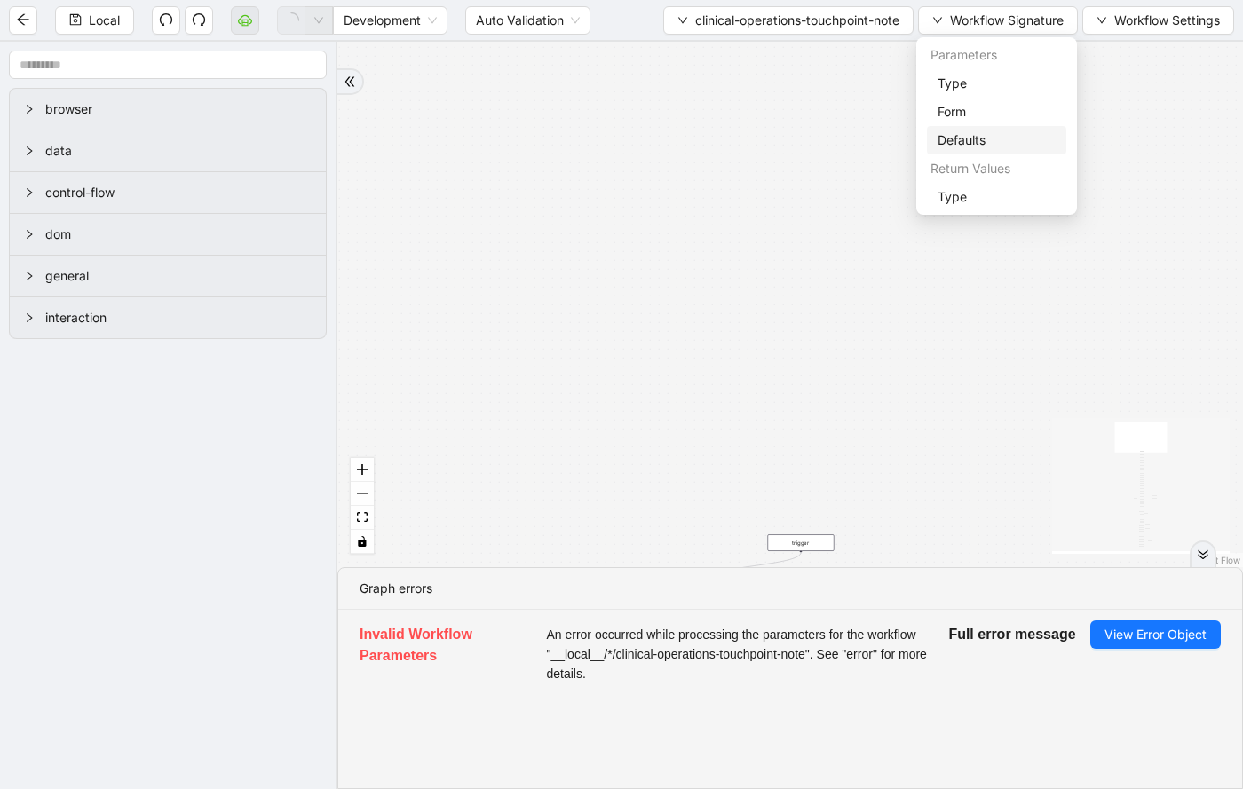
click at [981, 134] on span "Defaults" at bounding box center [996, 140] width 118 height 20
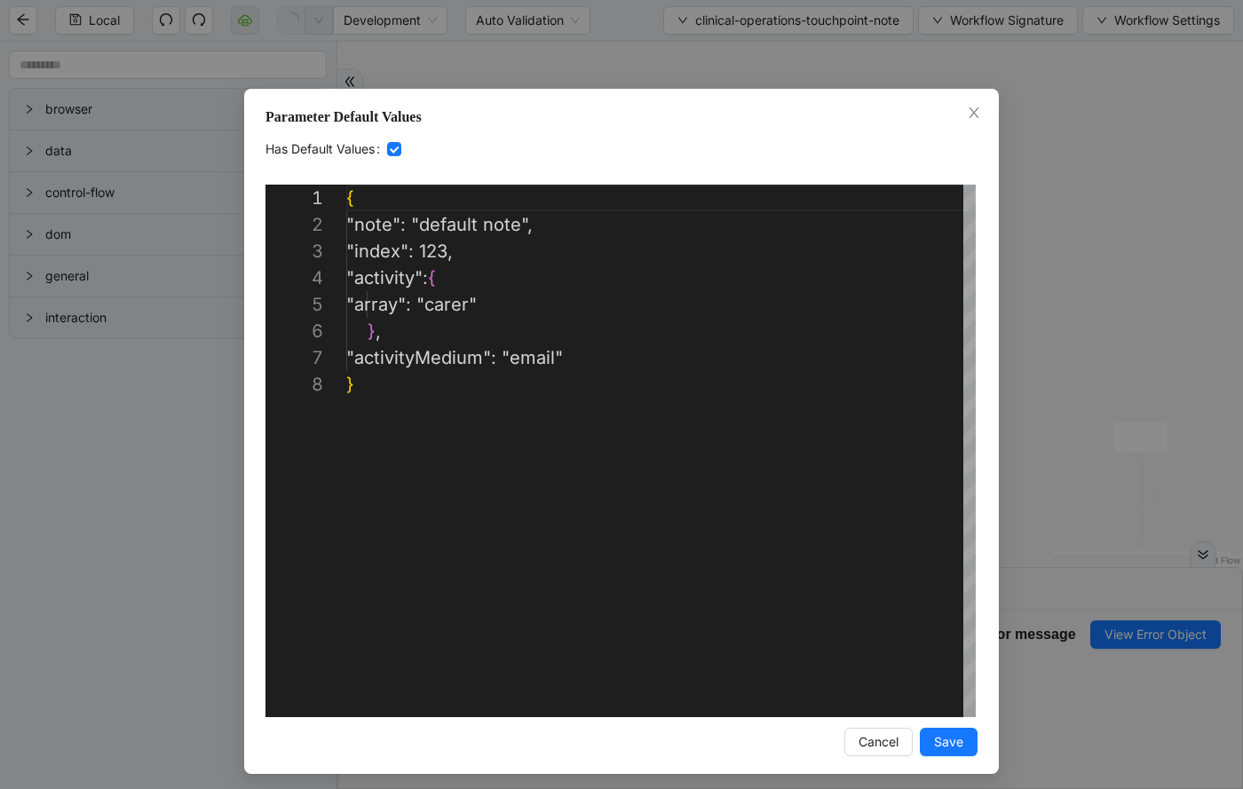
scroll to position [186, 0]
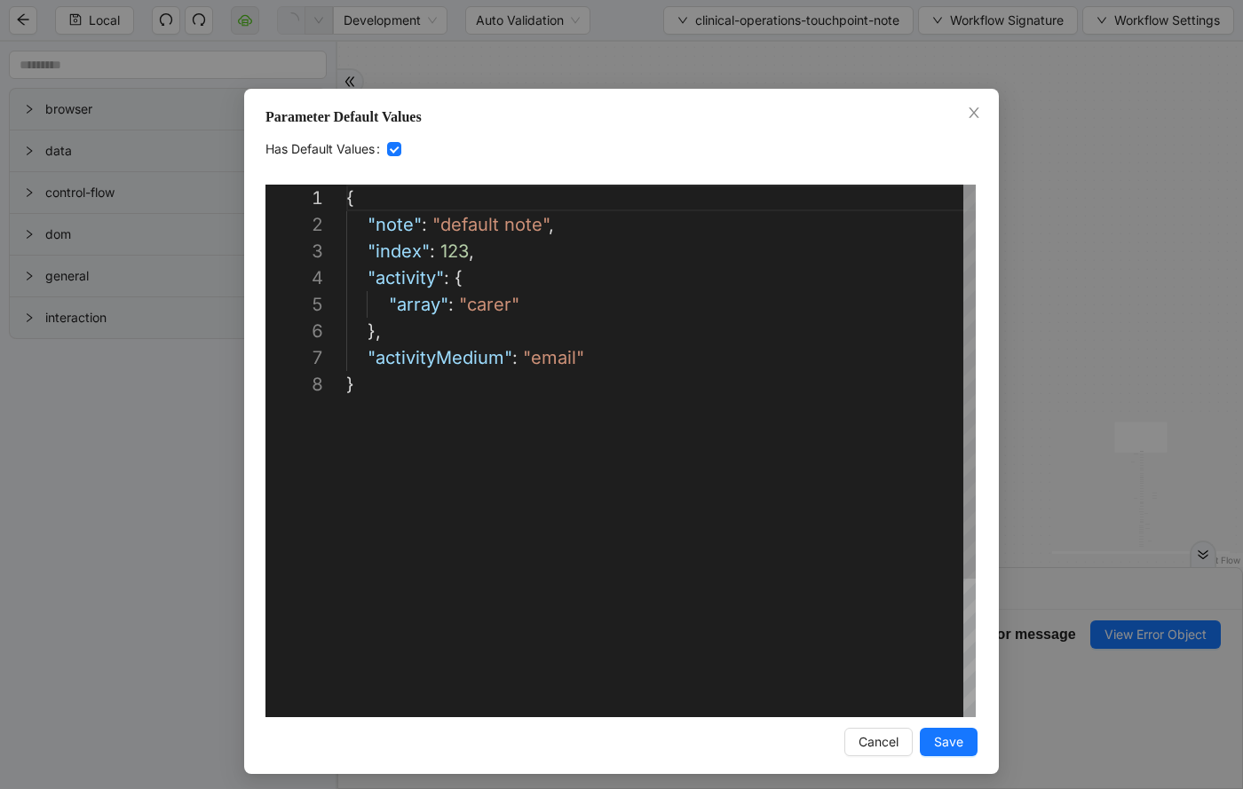
click at [470, 288] on div "{ "note" : "default note" , "index" : 123 , "activity" : { "array" : "carer" },…" at bounding box center [660, 544] width 629 height 719
drag, startPoint x: 451, startPoint y: 304, endPoint x: 453, endPoint y: 277, distance: 27.6
click at [401, 301] on div "{ "note" : "default note" , "index" : 123 , "activity" : [ "carer" }, "activity…" at bounding box center [660, 531] width 629 height 692
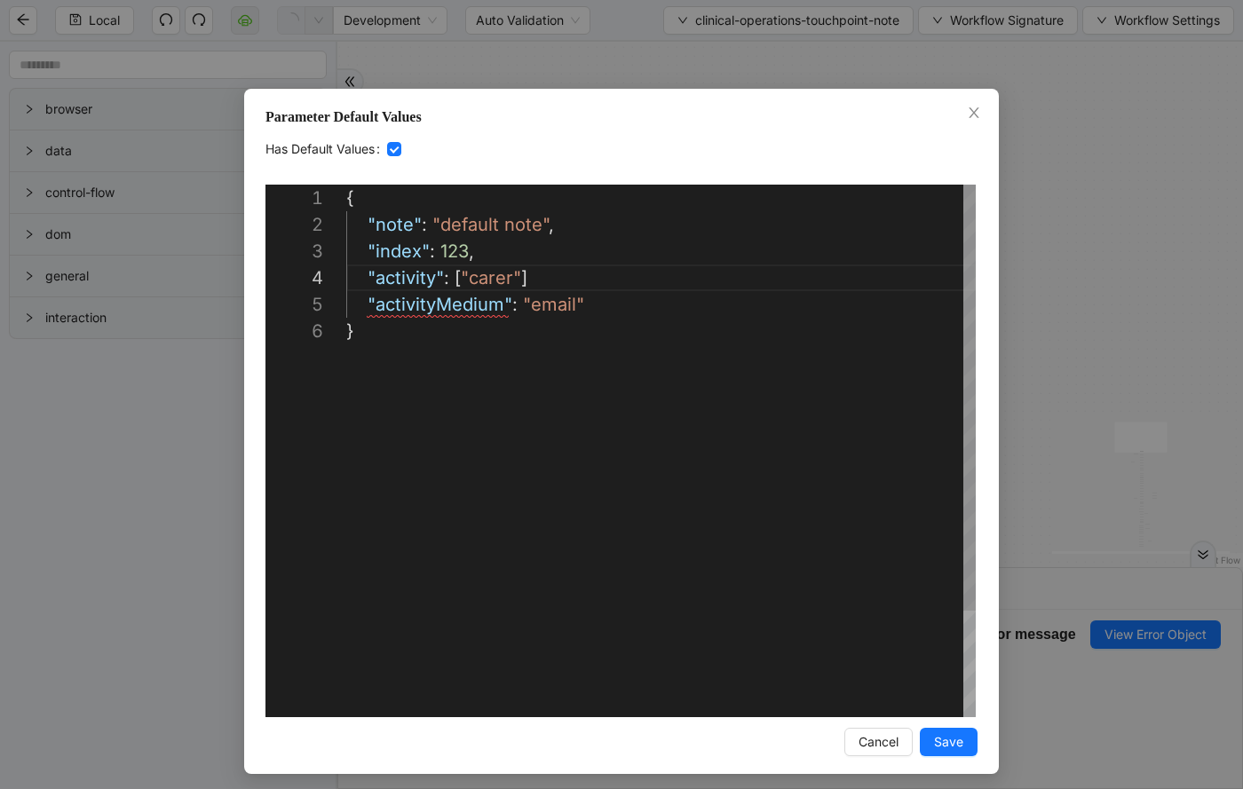
scroll to position [80, 179]
type textarea "**********"
click at [964, 737] on button "Save" at bounding box center [948, 742] width 58 height 28
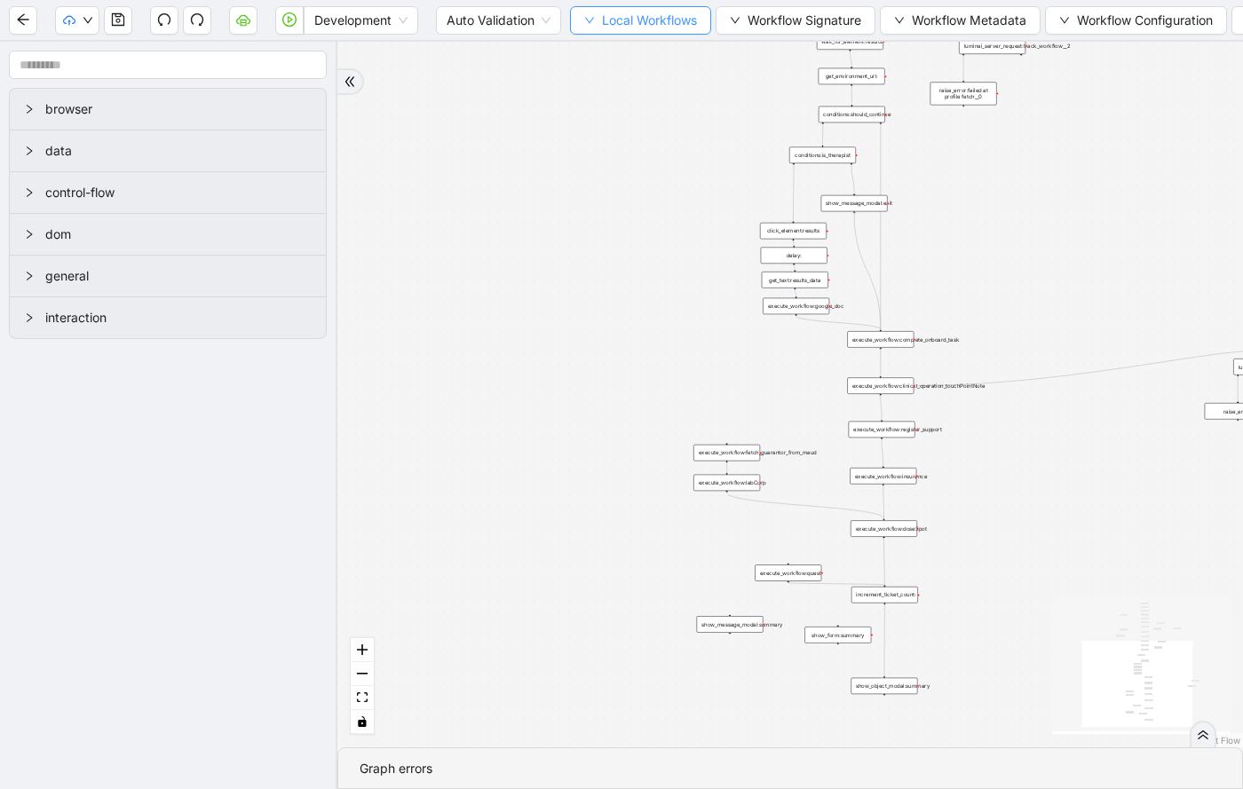
click at [633, 24] on span "Local Workflows" at bounding box center [649, 21] width 95 height 20
click at [631, 47] on span "Select" at bounding box center [641, 55] width 115 height 20
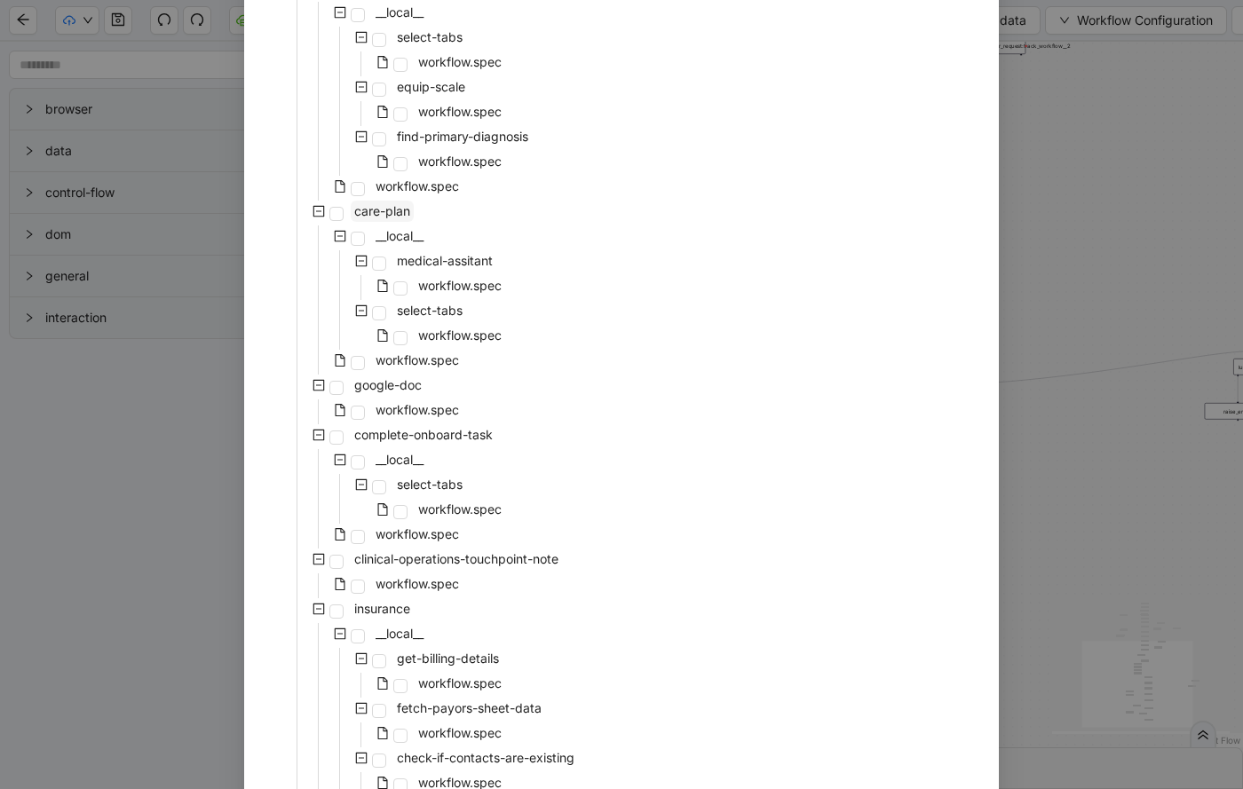
scroll to position [801, 0]
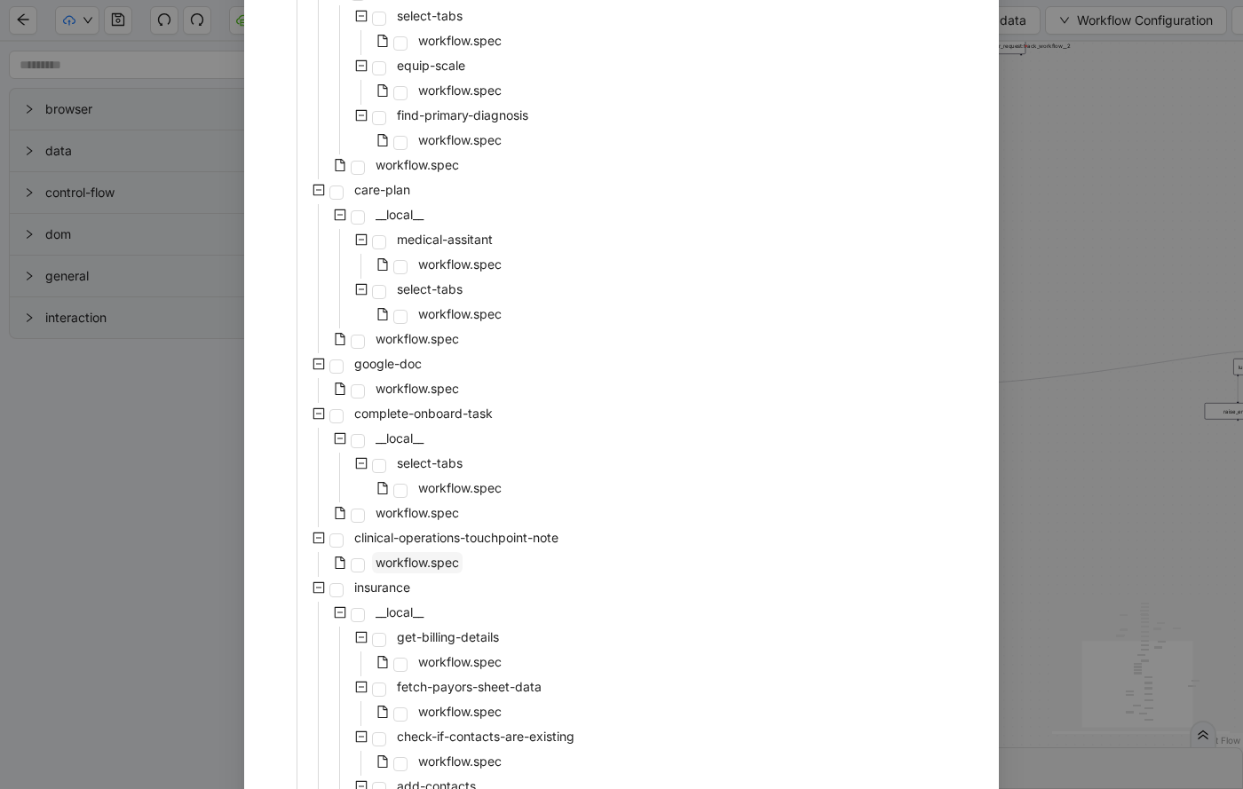
click at [431, 564] on span "workflow.spec" at bounding box center [416, 562] width 83 height 15
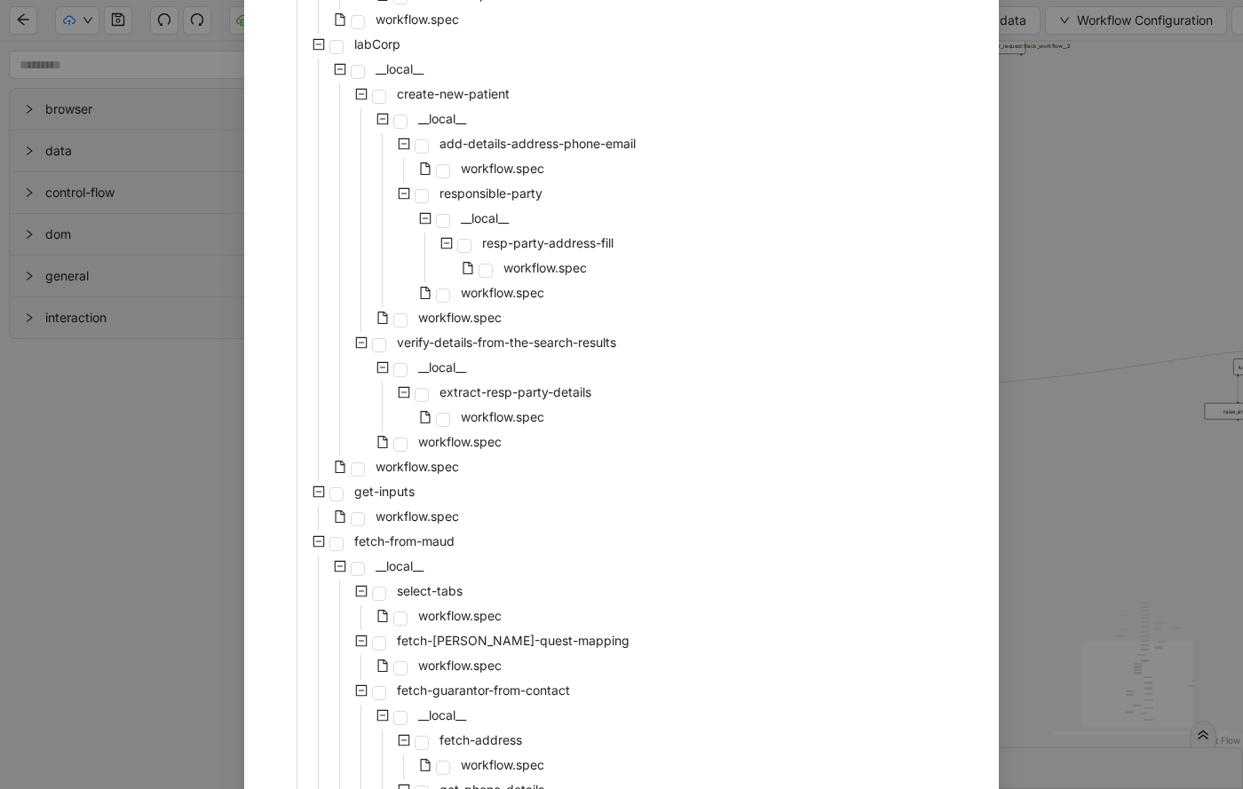
scroll to position [3624, 0]
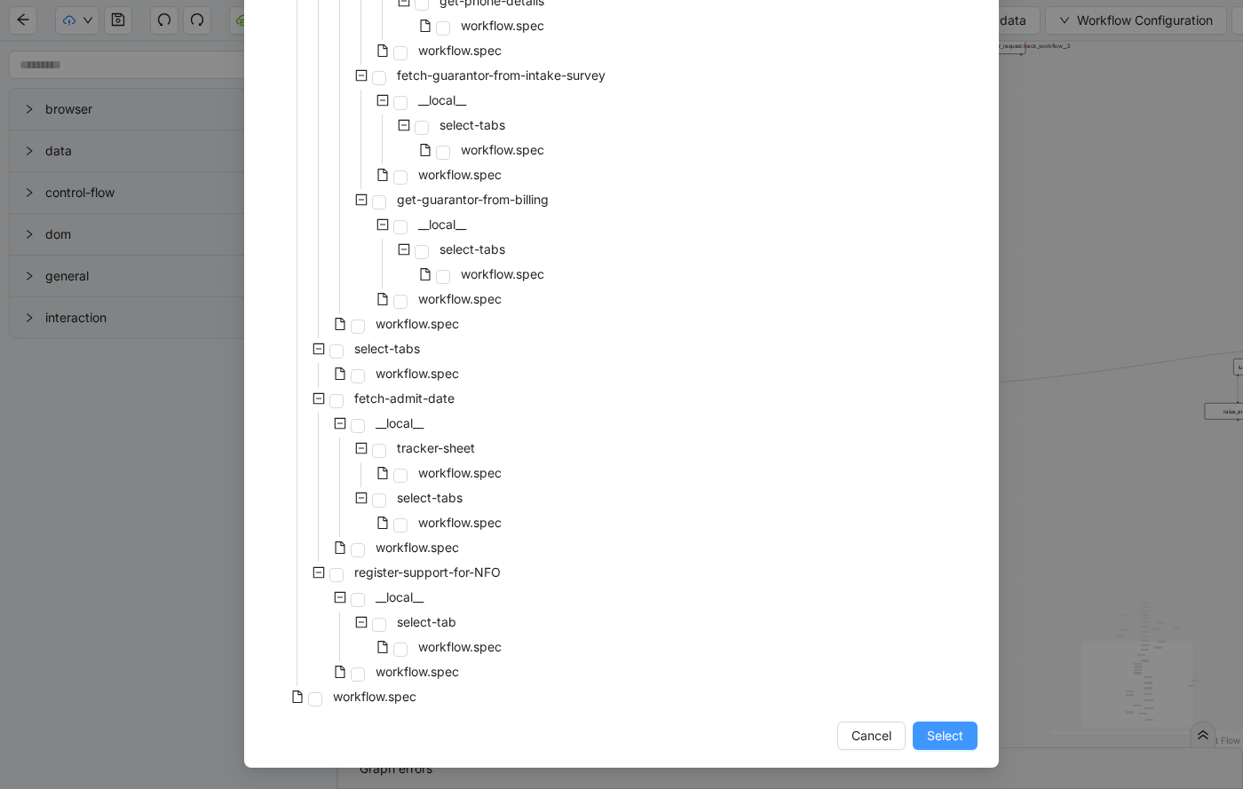
click at [965, 743] on button "Select" at bounding box center [944, 736] width 65 height 28
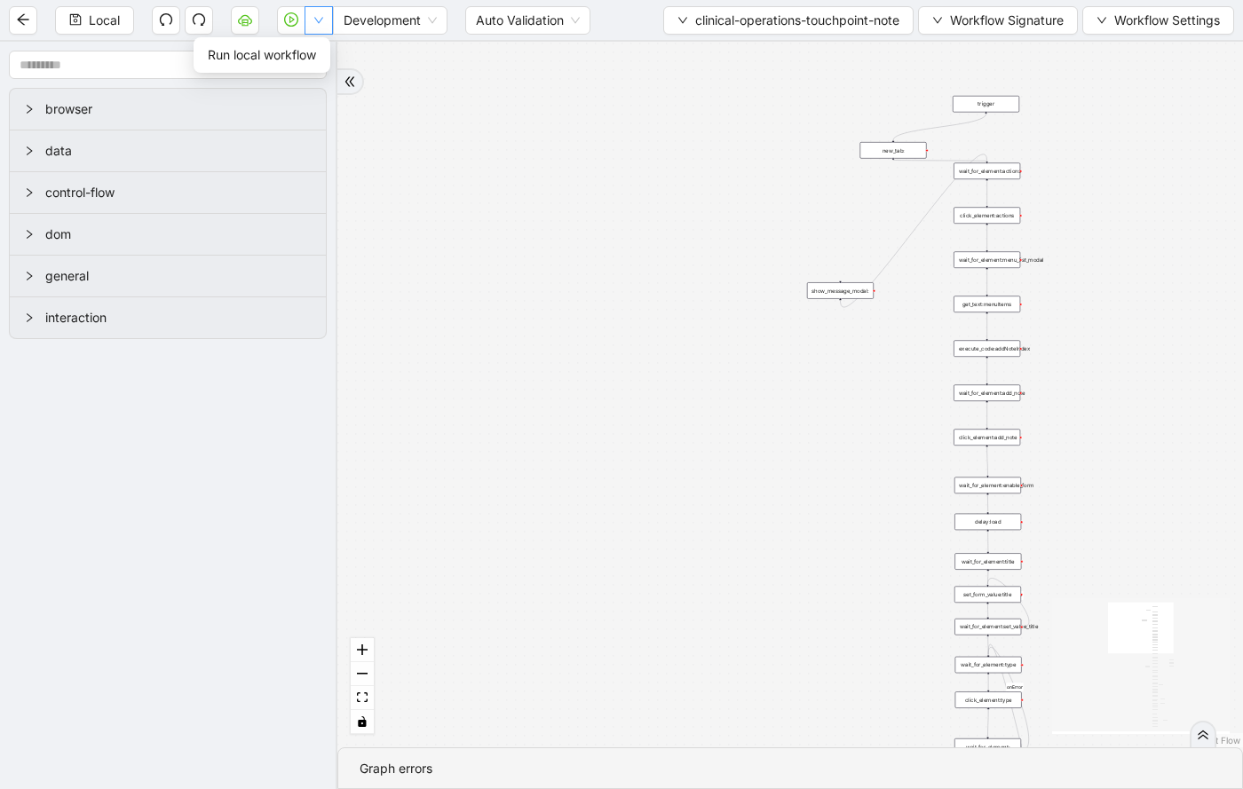
click at [321, 28] on button "button" at bounding box center [318, 20] width 28 height 28
click at [303, 53] on span "Run local workflow" at bounding box center [262, 55] width 108 height 20
click at [1061, 12] on span "Workflow Signature" at bounding box center [1007, 21] width 114 height 20
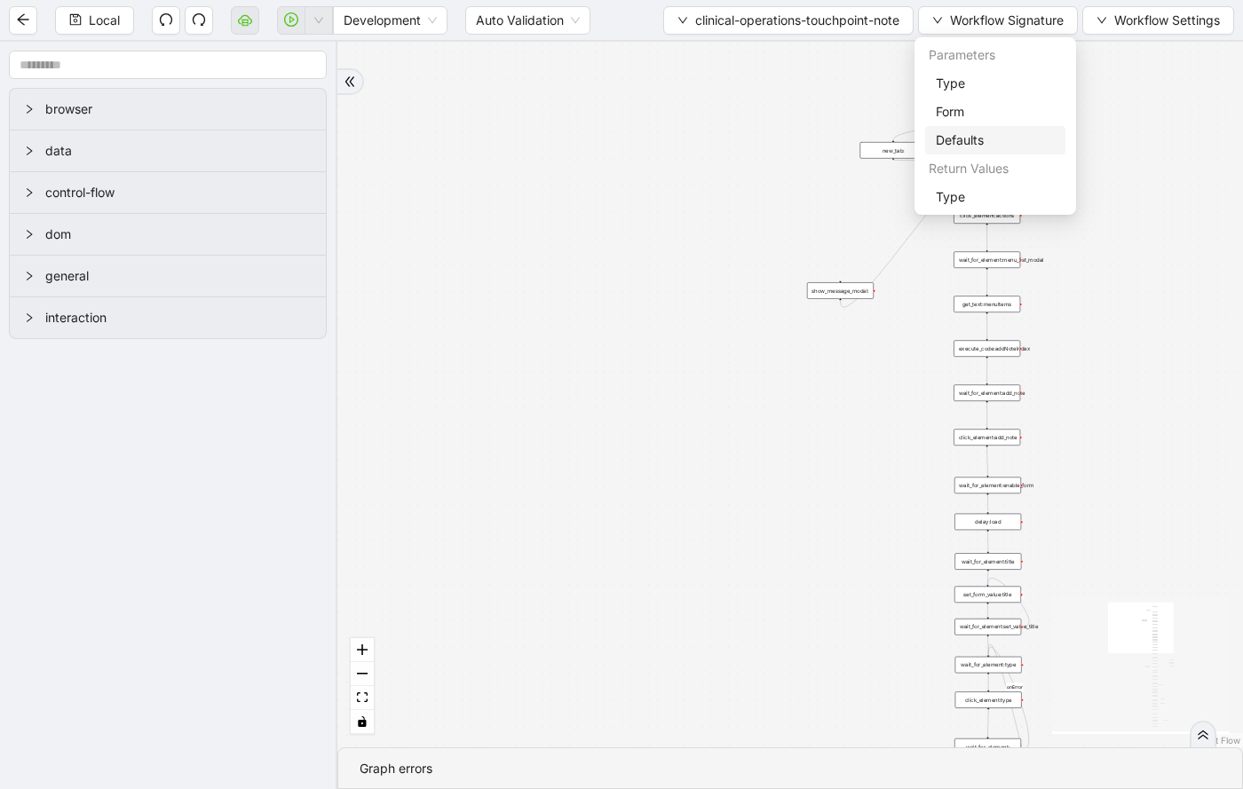
click at [972, 129] on li "Defaults" at bounding box center [995, 140] width 140 height 28
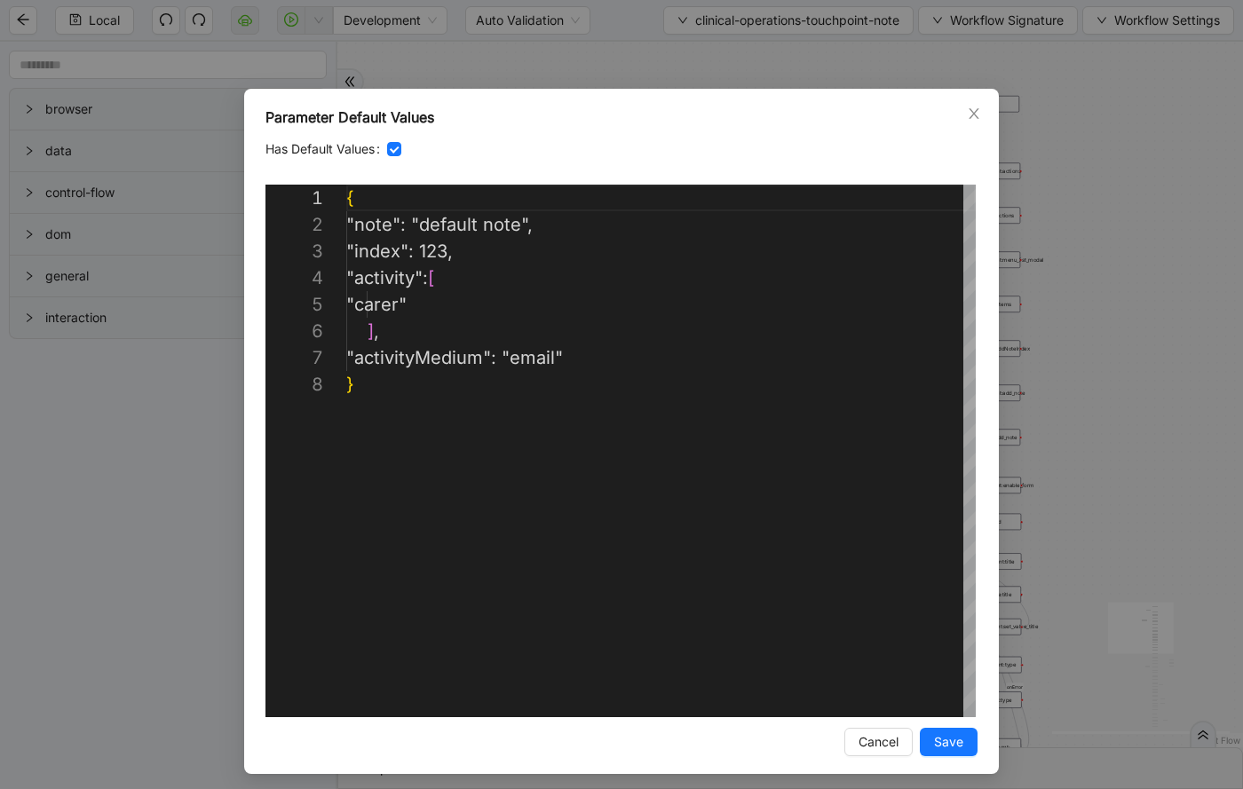
scroll to position [186, 0]
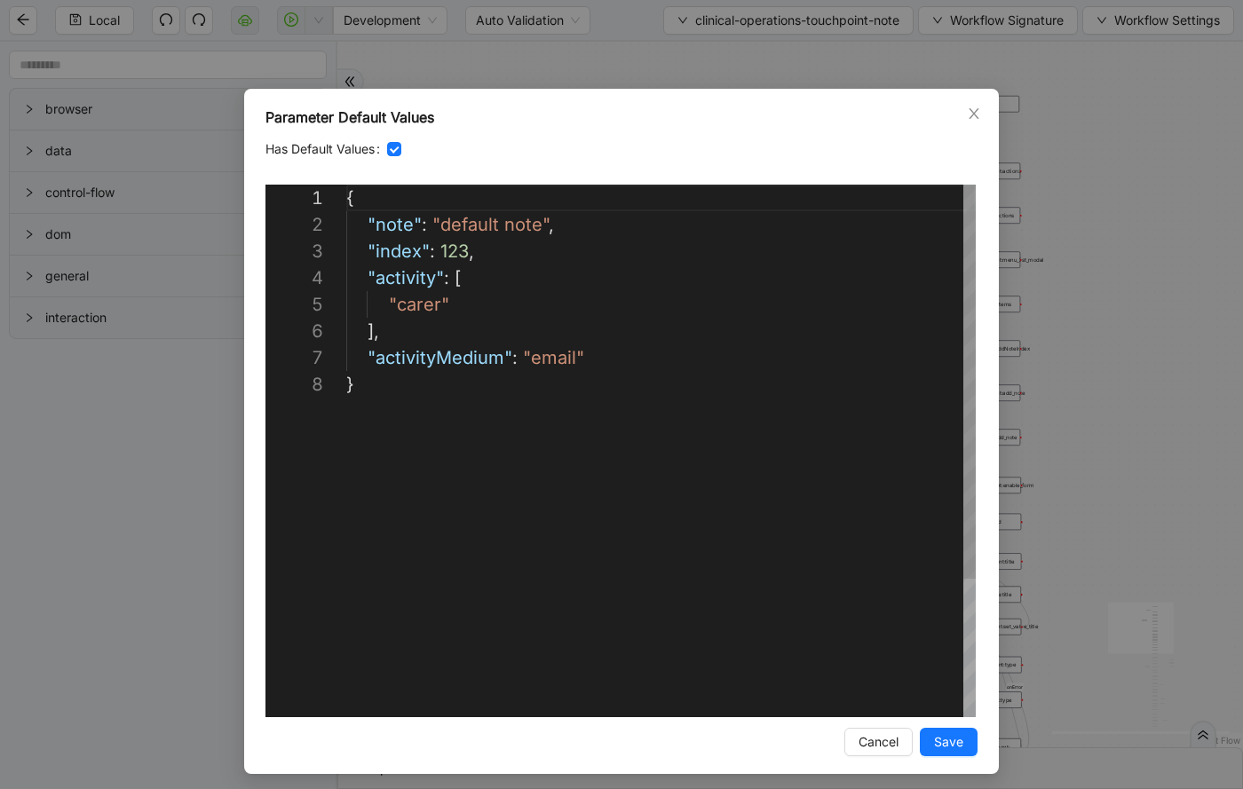
click at [537, 357] on div "{ "note" : "default note" , "index" : 123 , "activity" : [ "carer" ], "activity…" at bounding box center [660, 544] width 629 height 719
click at [403, 306] on div "{ "note" : "default note" , "index" : 123 , "activity" : [ "carer" ], "activity…" at bounding box center [660, 544] width 629 height 719
type textarea "**********"
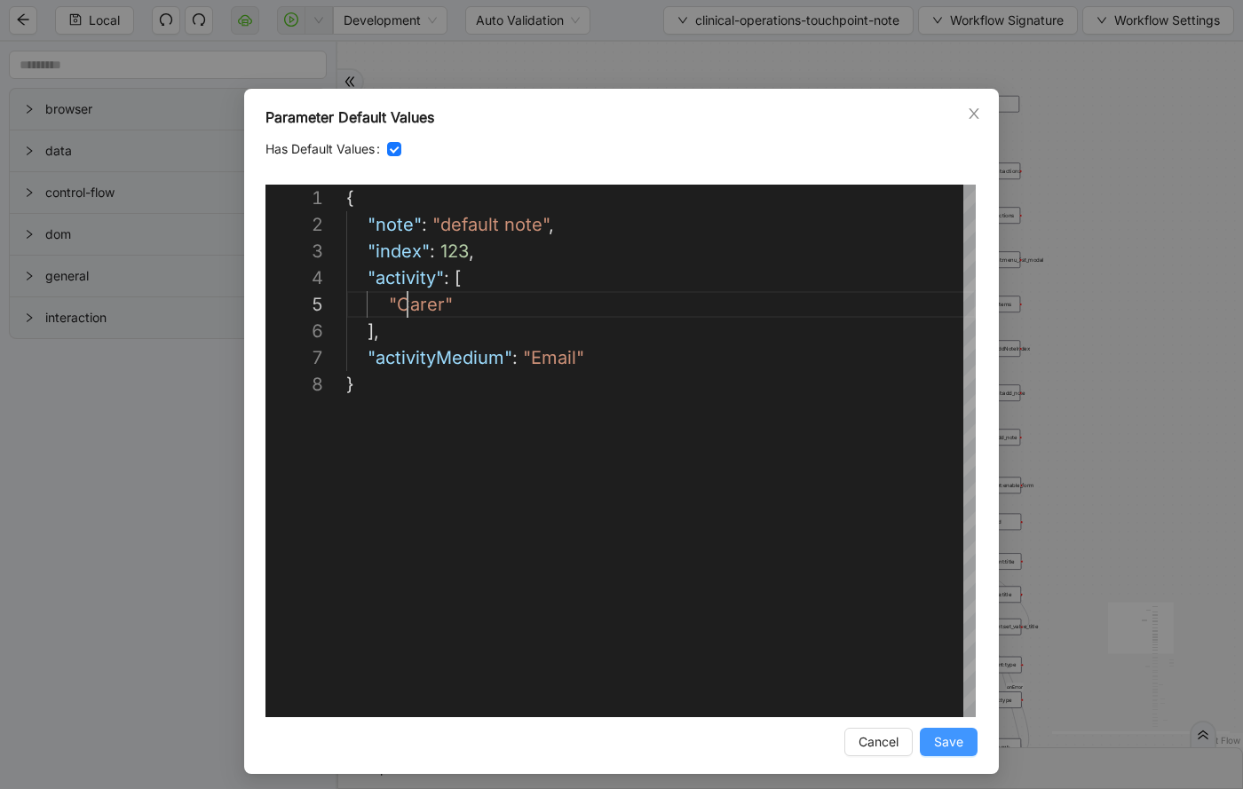
click at [951, 746] on span "Save" at bounding box center [948, 742] width 29 height 20
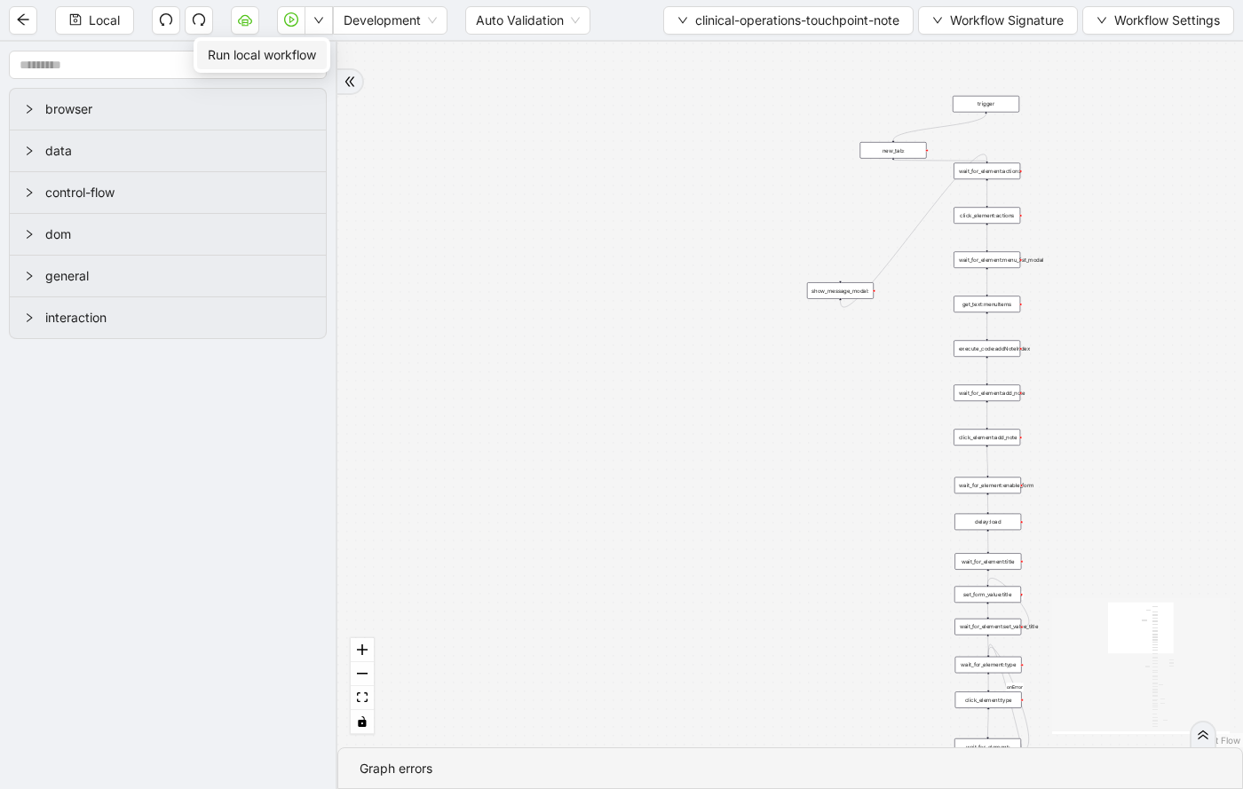
click at [307, 53] on span "Run local workflow" at bounding box center [262, 55] width 108 height 20
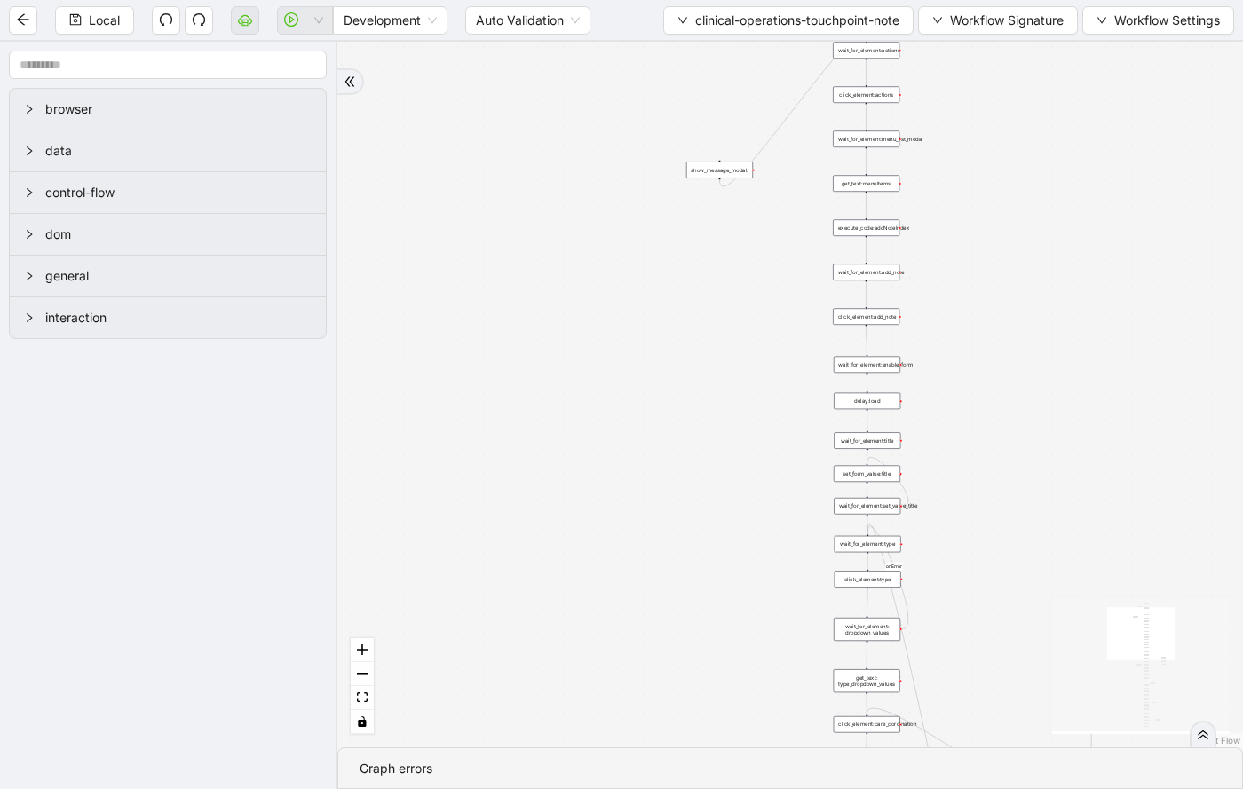
drag, startPoint x: 848, startPoint y: 570, endPoint x: 657, endPoint y: 352, distance: 289.9
click at [658, 353] on div "onError onError onError onError onError onError trigger wait_for_element:action…" at bounding box center [789, 395] width 905 height 706
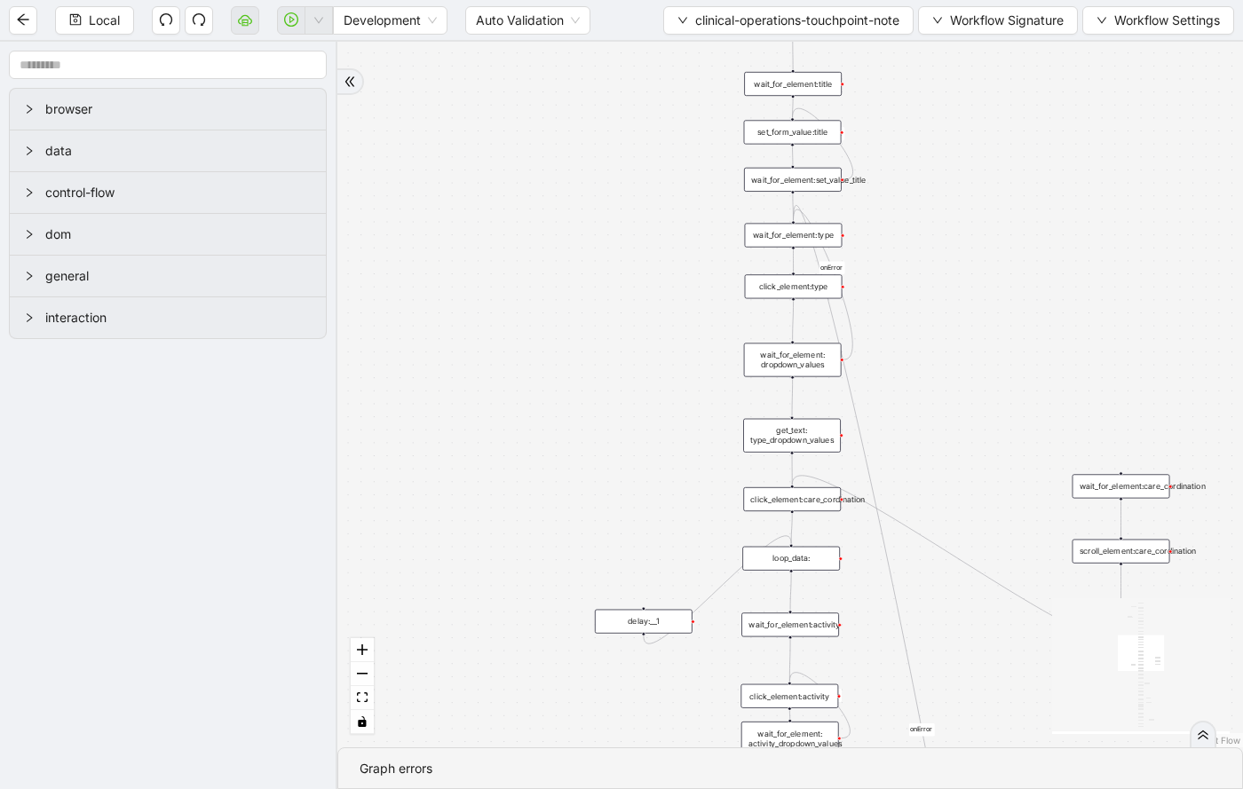
drag, startPoint x: 980, startPoint y: 513, endPoint x: 905, endPoint y: 247, distance: 276.5
click at [905, 247] on div "onError onError onError onError onError onError trigger wait_for_element:action…" at bounding box center [789, 395] width 905 height 706
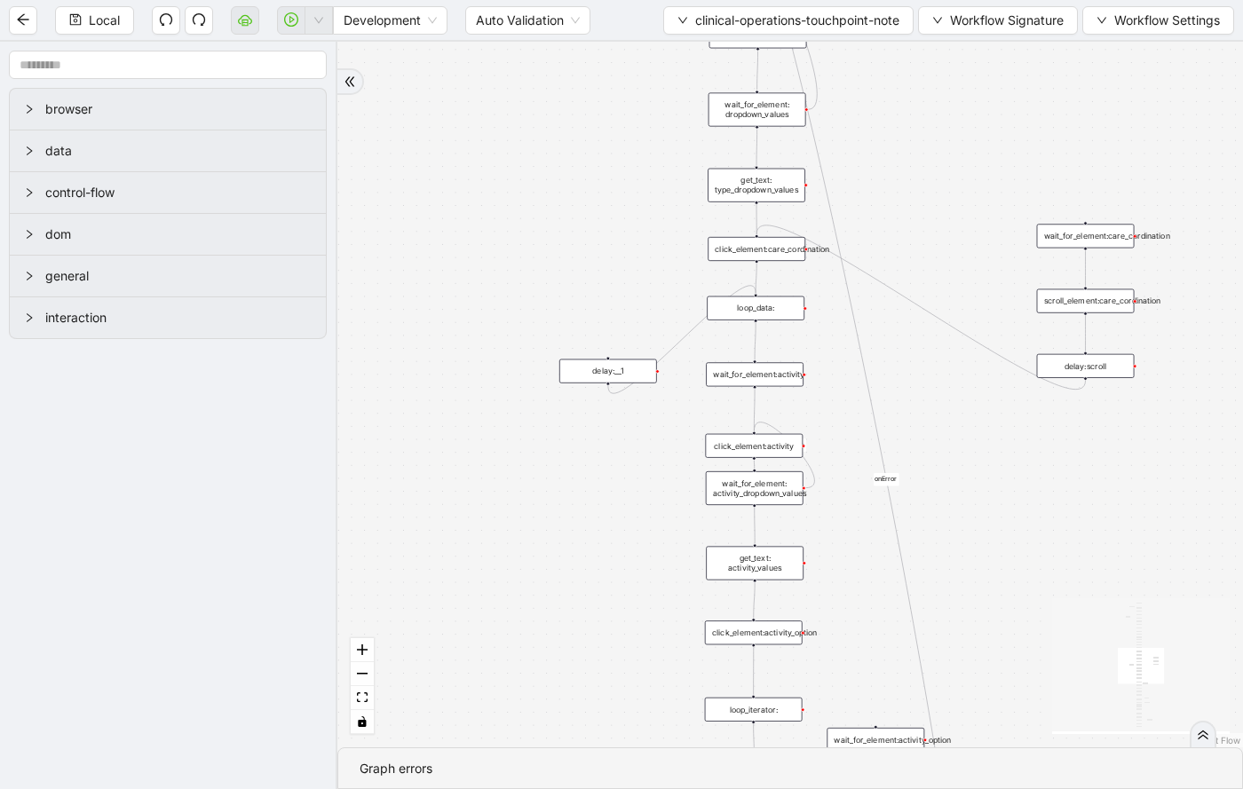
drag, startPoint x: 944, startPoint y: 638, endPoint x: 911, endPoint y: 392, distance: 248.1
click at [911, 392] on div "onError onError onError onError onError onError trigger wait_for_element:action…" at bounding box center [789, 395] width 905 height 706
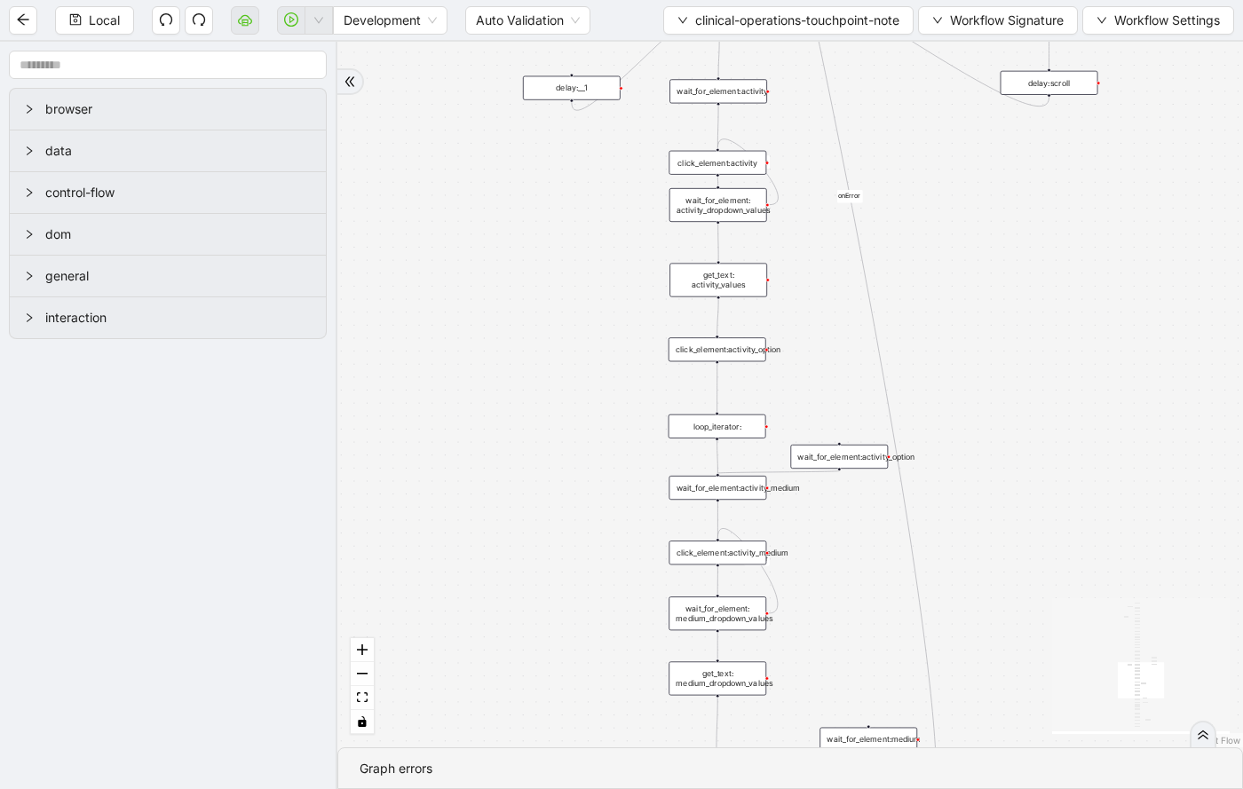
drag, startPoint x: 847, startPoint y: 663, endPoint x: 810, endPoint y: 380, distance: 285.4
click at [810, 380] on div "onError onError onError onError onError onError trigger wait_for_element:action…" at bounding box center [789, 395] width 905 height 706
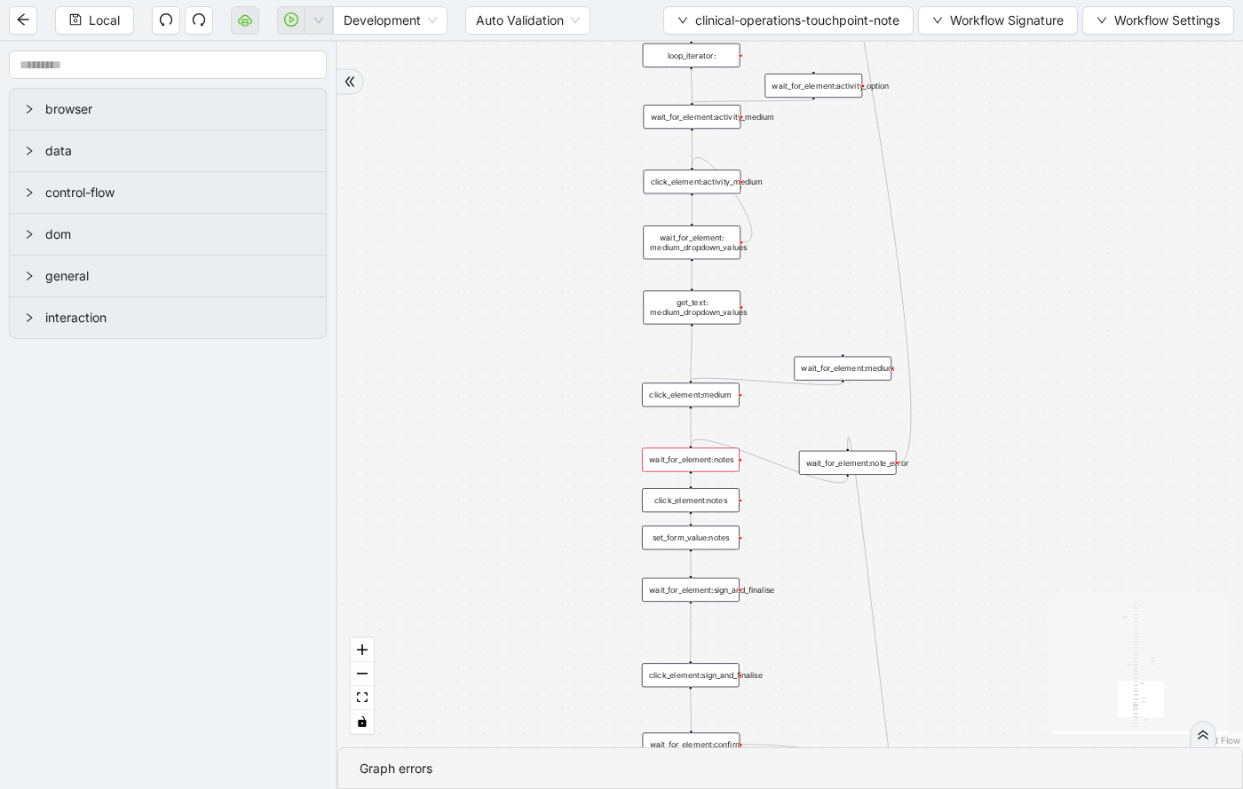
drag, startPoint x: 814, startPoint y: 654, endPoint x: 789, endPoint y: 286, distance: 369.2
click at [790, 286] on div "onError onError onError onError onError onError trigger wait_for_element:action…" at bounding box center [789, 395] width 905 height 706
click at [714, 458] on div "wait_for_element:notes" at bounding box center [690, 460] width 98 height 24
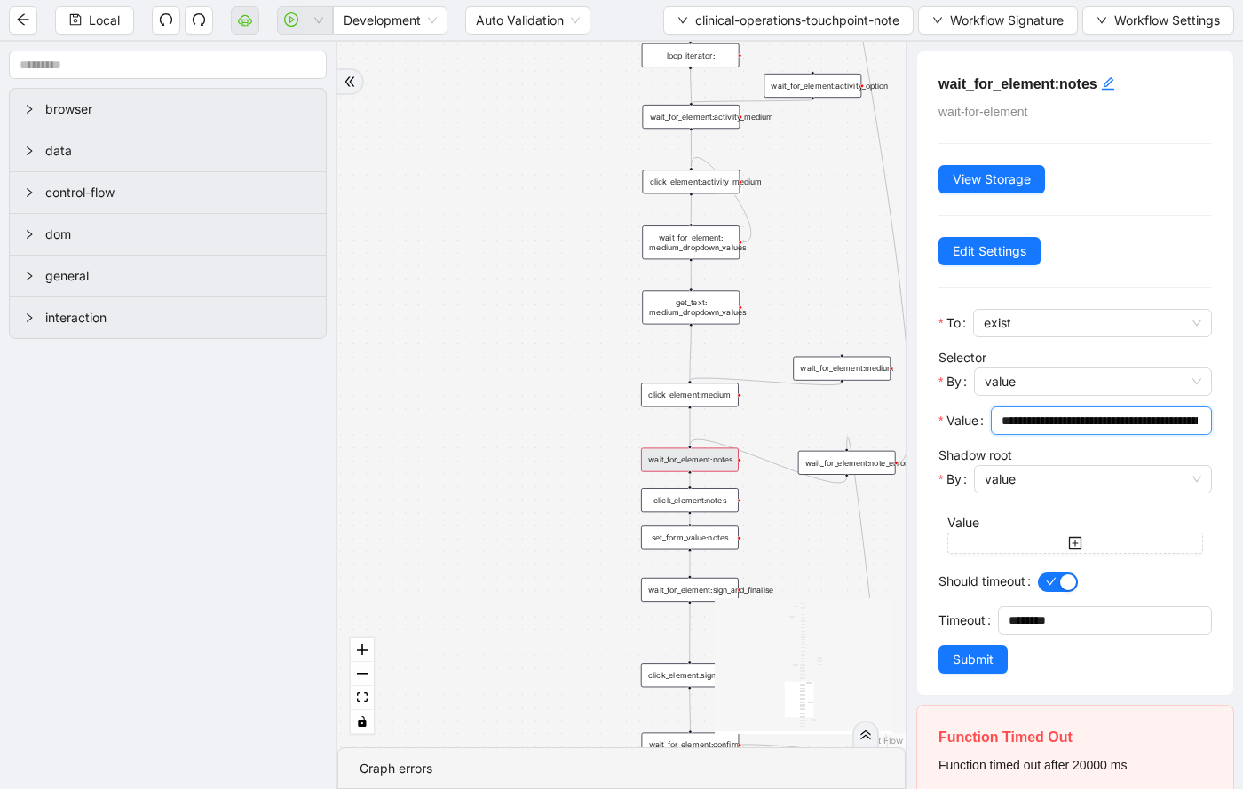
scroll to position [0, 217]
drag, startPoint x: 1003, startPoint y: 422, endPoint x: 1236, endPoint y: 422, distance: 233.4
click at [1239, 422] on div "**********" at bounding box center [1073, 415] width 337 height 747
paste input "text"
type input "**********"
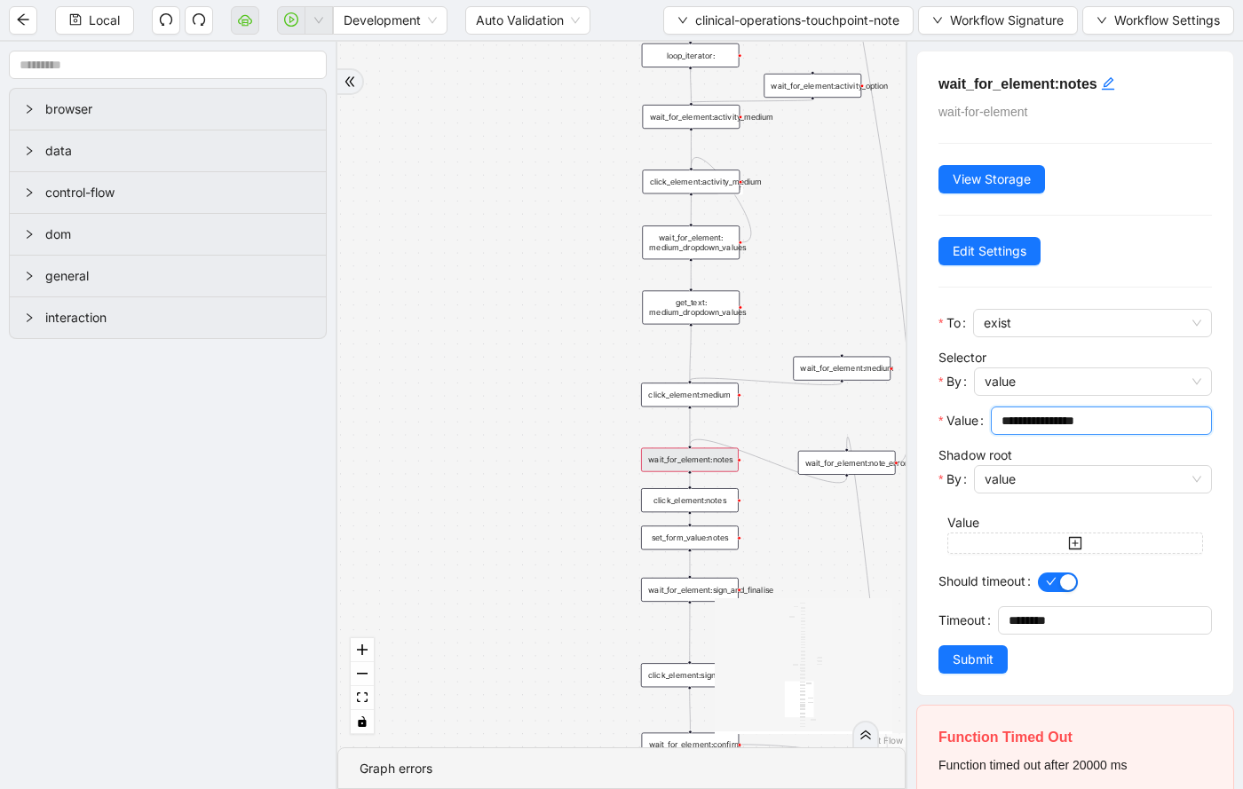
scroll to position [0, 0]
click at [978, 647] on button "Submit" at bounding box center [972, 659] width 69 height 28
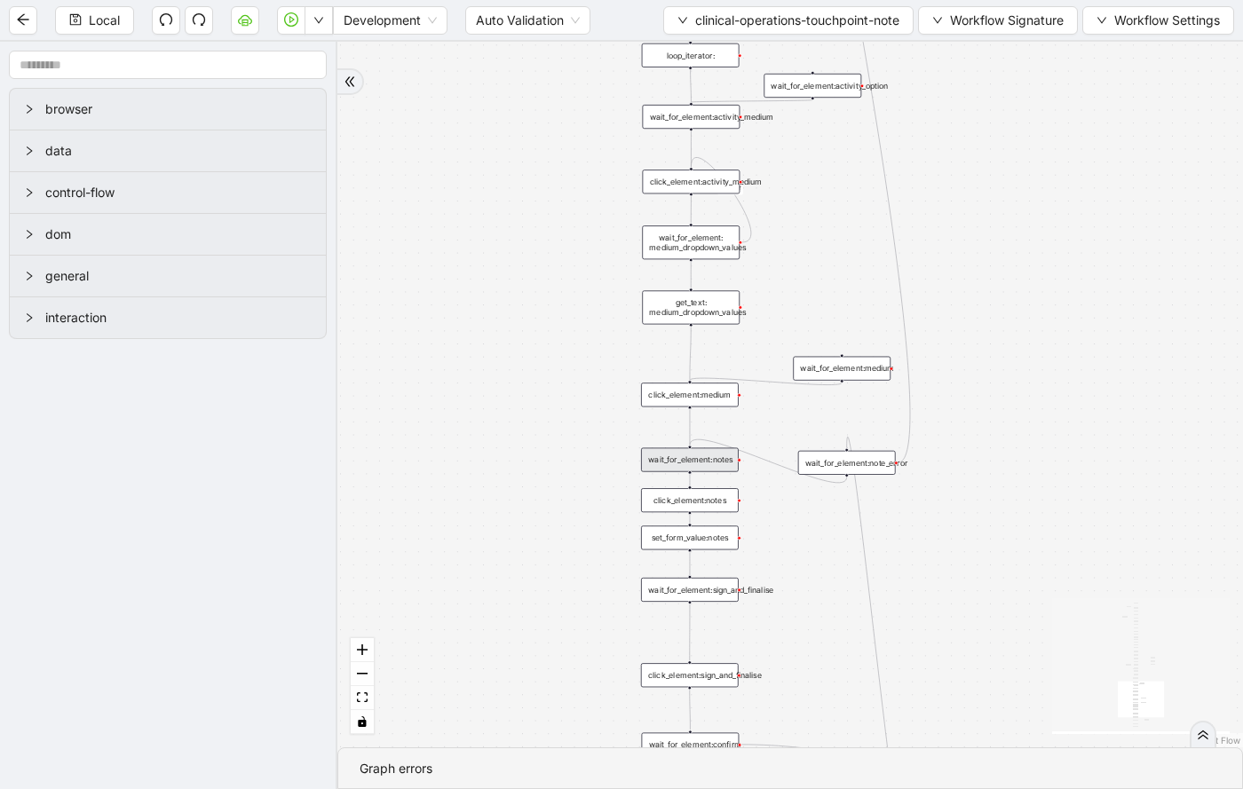
click at [713, 503] on div "click_element:notes" at bounding box center [690, 500] width 98 height 24
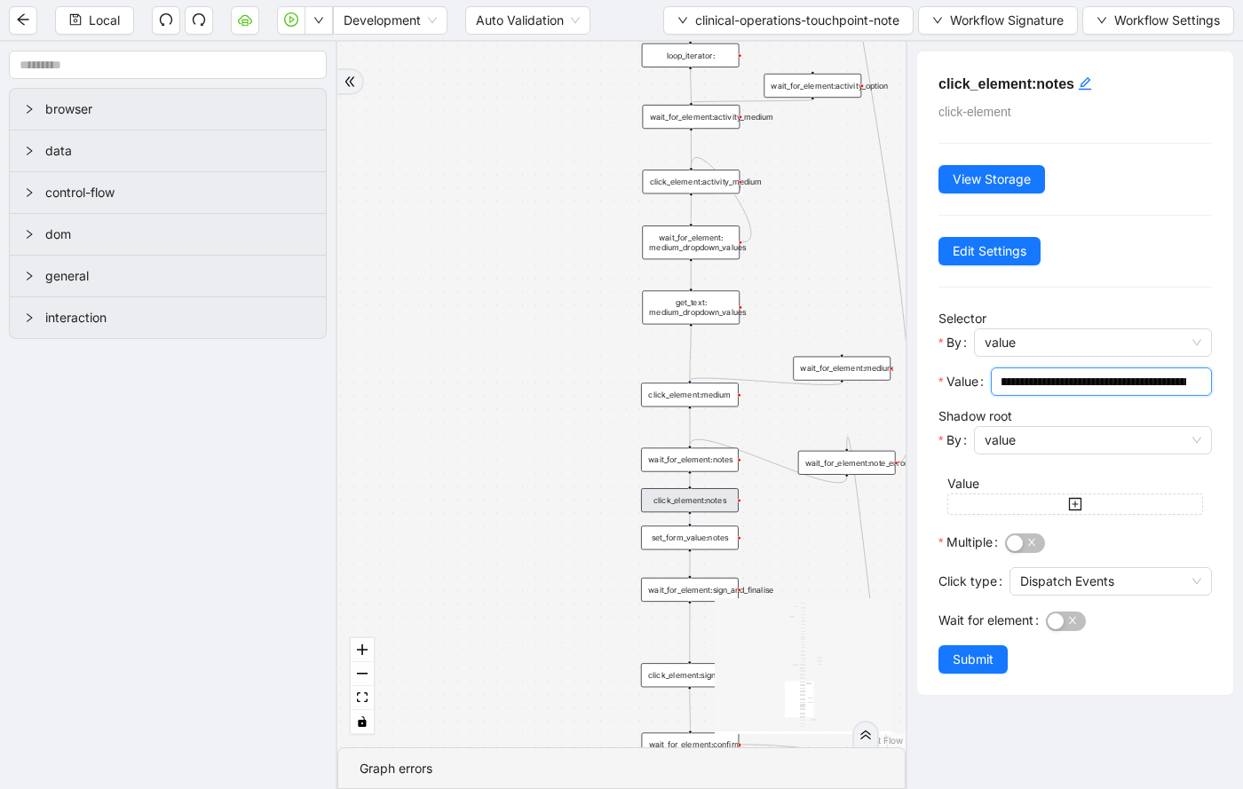
scroll to position [0, 217]
drag, startPoint x: 1002, startPoint y: 381, endPoint x: 1256, endPoint y: 383, distance: 253.8
click at [1242, 383] on html "Local Development Auto Validation clinical-operations-touchpoint-note Workflow …" at bounding box center [621, 394] width 1243 height 789
paste input "text"
type input "**********"
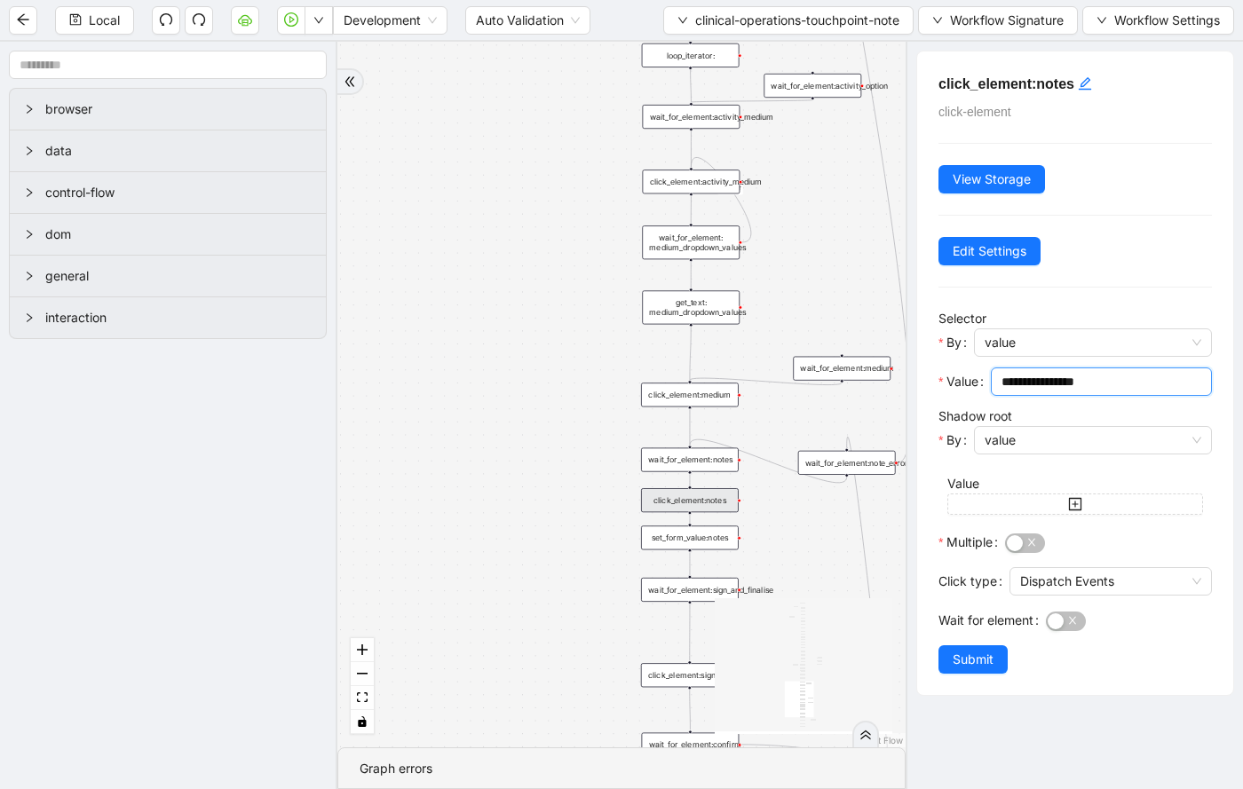
scroll to position [0, 0]
click at [972, 658] on span "Submit" at bounding box center [972, 660] width 41 height 20
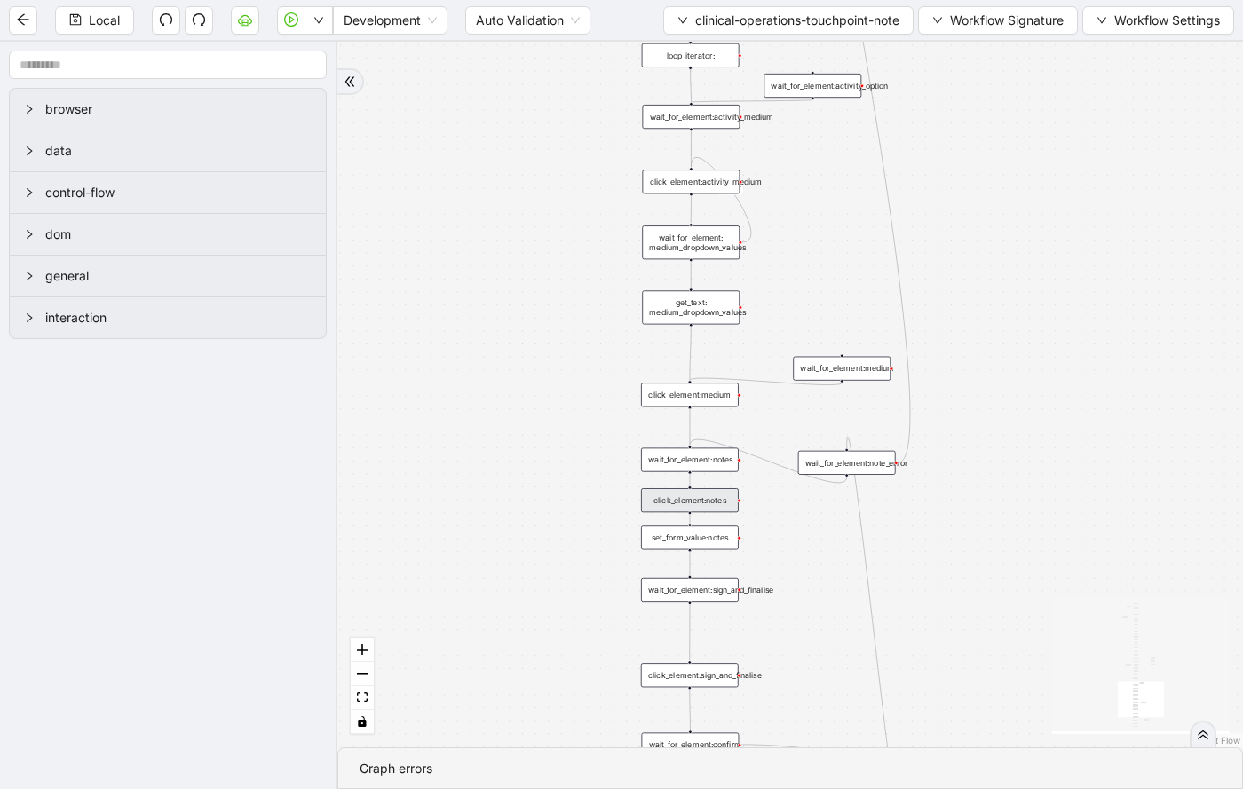
click at [713, 542] on div "set_form_value:notes" at bounding box center [690, 537] width 98 height 24
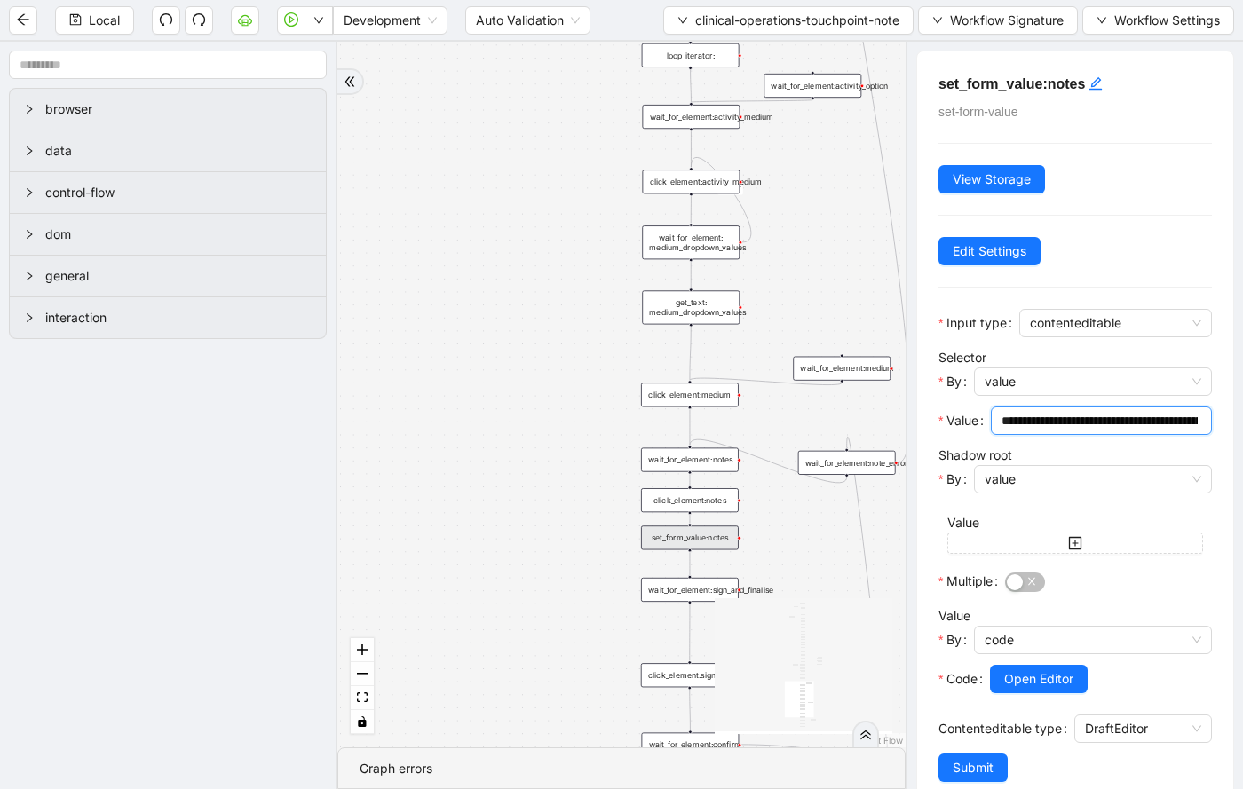
scroll to position [0, 93]
drag, startPoint x: 1001, startPoint y: 421, endPoint x: 1293, endPoint y: 421, distance: 292.0
click at [1242, 421] on html "Local Development Auto Validation clinical-operations-touchpoint-note Workflow …" at bounding box center [621, 394] width 1243 height 789
paste input "text"
type input "**********"
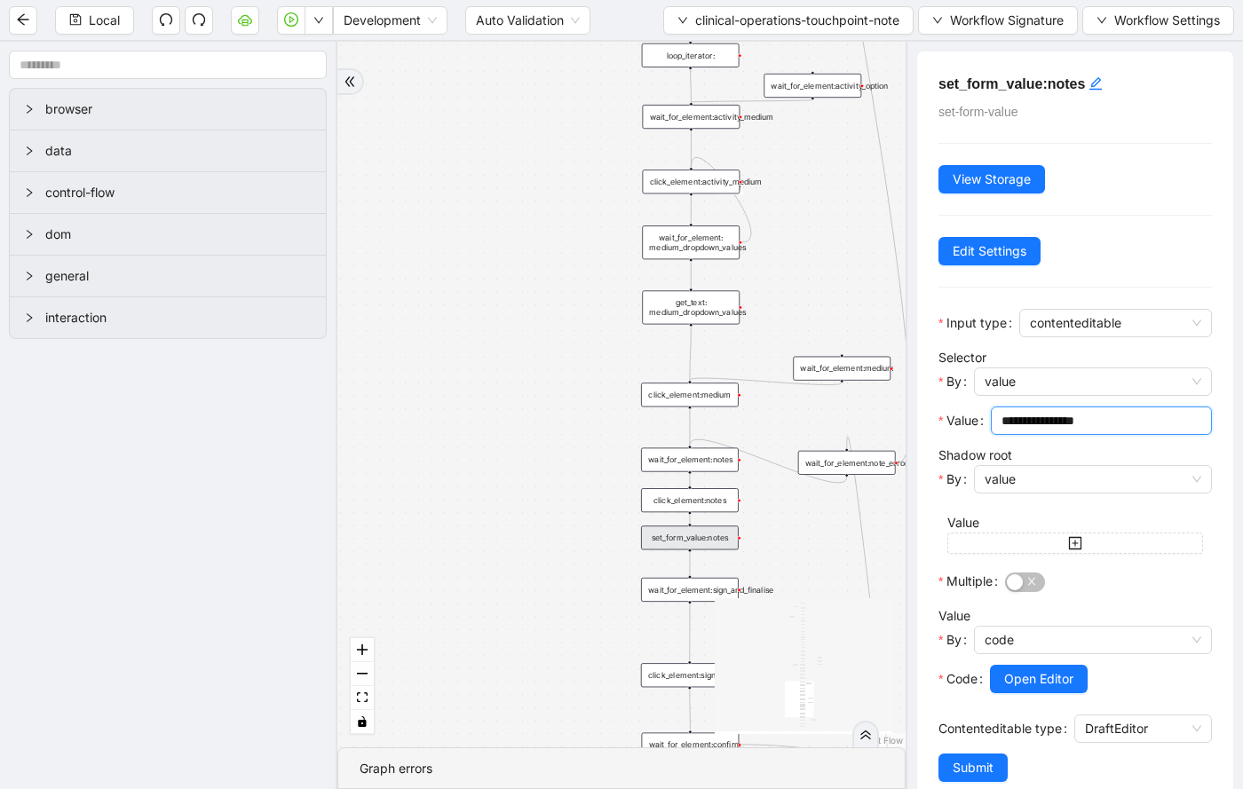
scroll to position [0, 0]
click at [989, 769] on span "Submit" at bounding box center [972, 768] width 41 height 20
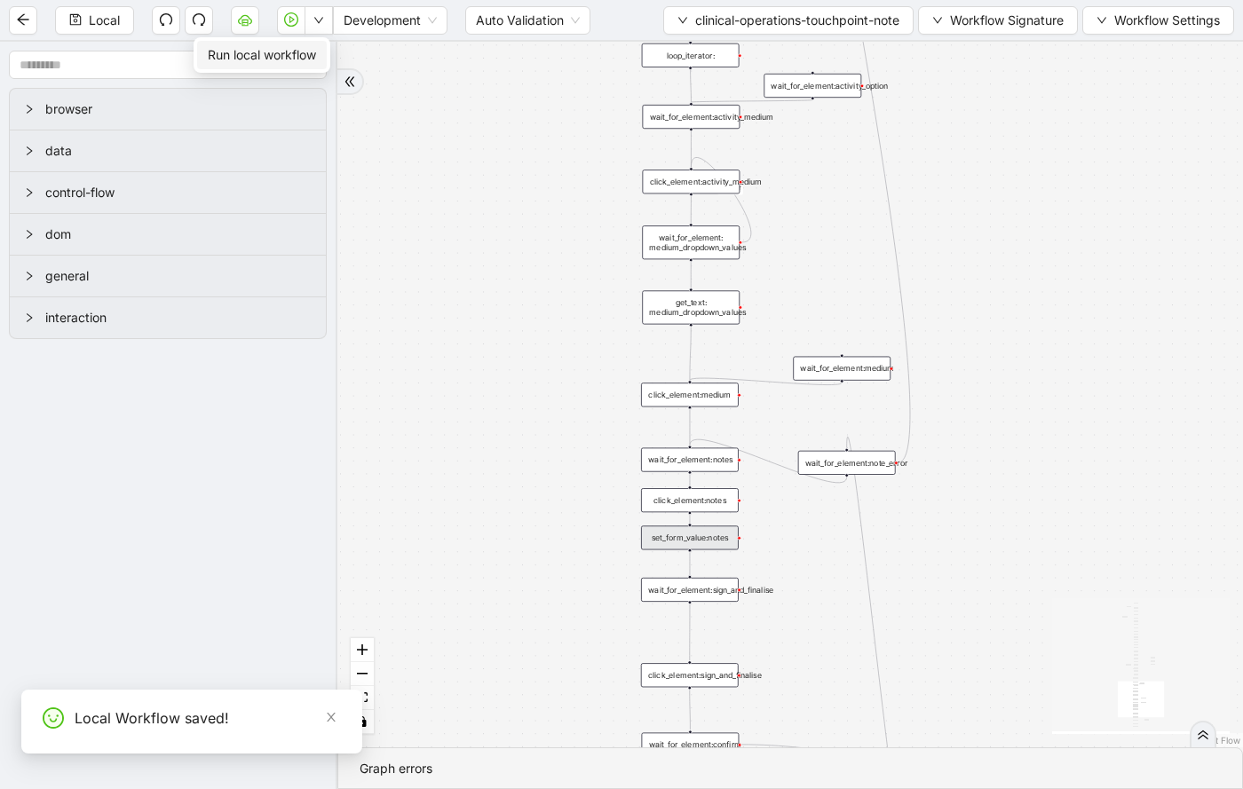
click at [296, 54] on span "Run local workflow" at bounding box center [262, 55] width 108 height 20
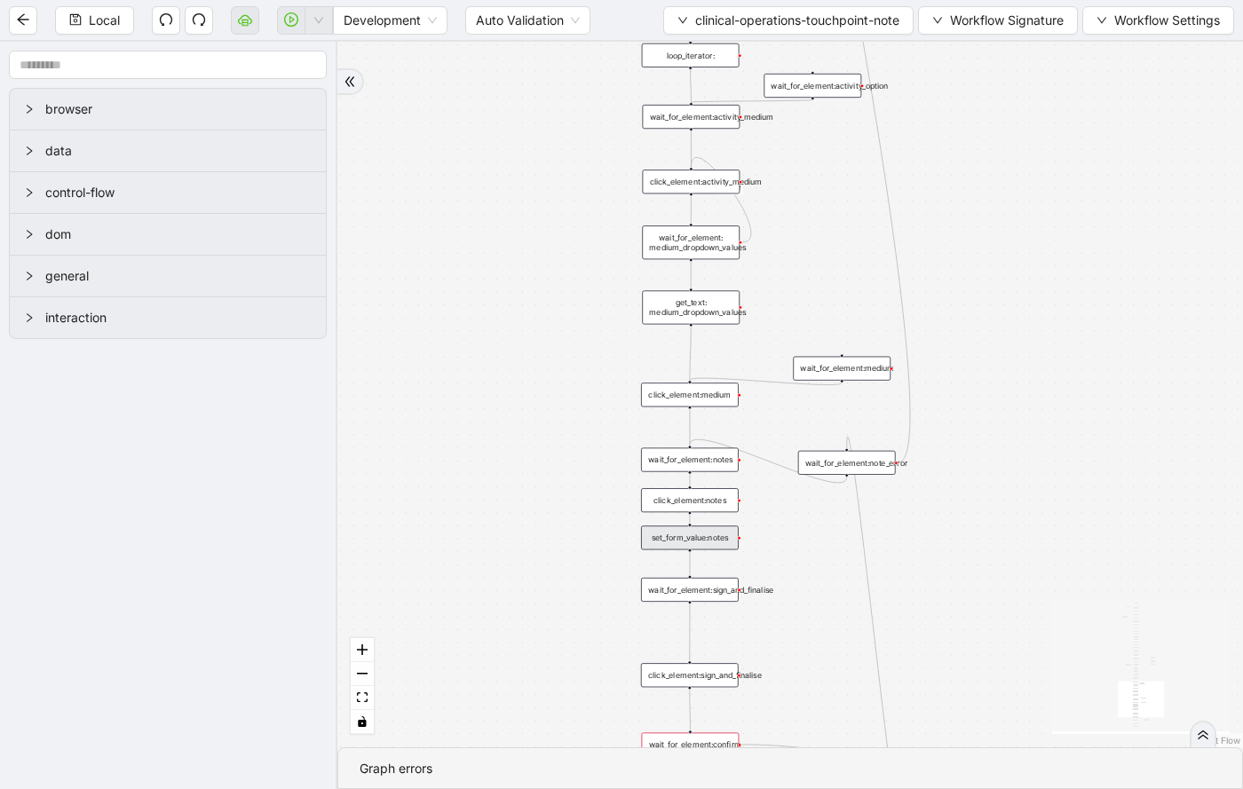
click at [718, 546] on div "set_form_value:notes" at bounding box center [690, 537] width 98 height 24
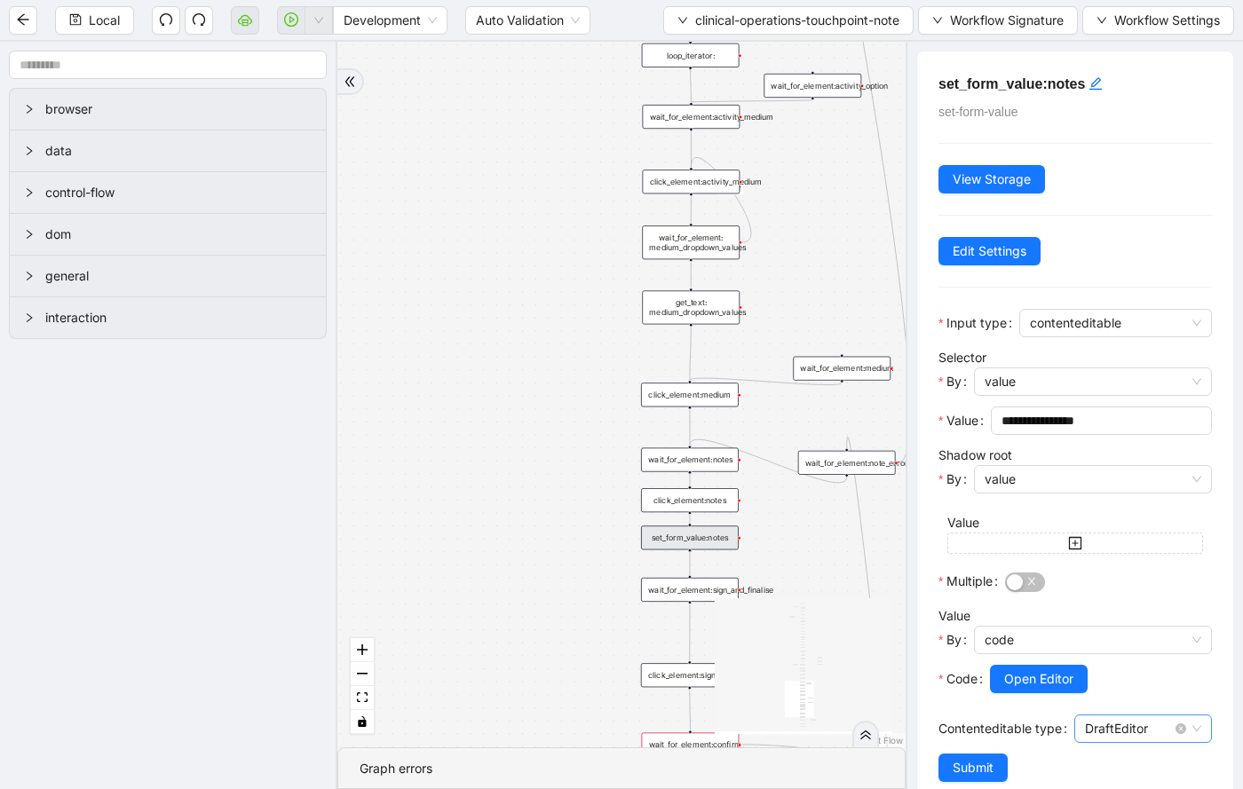
click at [1133, 725] on span "DraftEditor" at bounding box center [1143, 728] width 116 height 27
click at [1116, 634] on div "Default" at bounding box center [1136, 637] width 99 height 20
click at [971, 755] on button "Submit" at bounding box center [972, 767] width 69 height 28
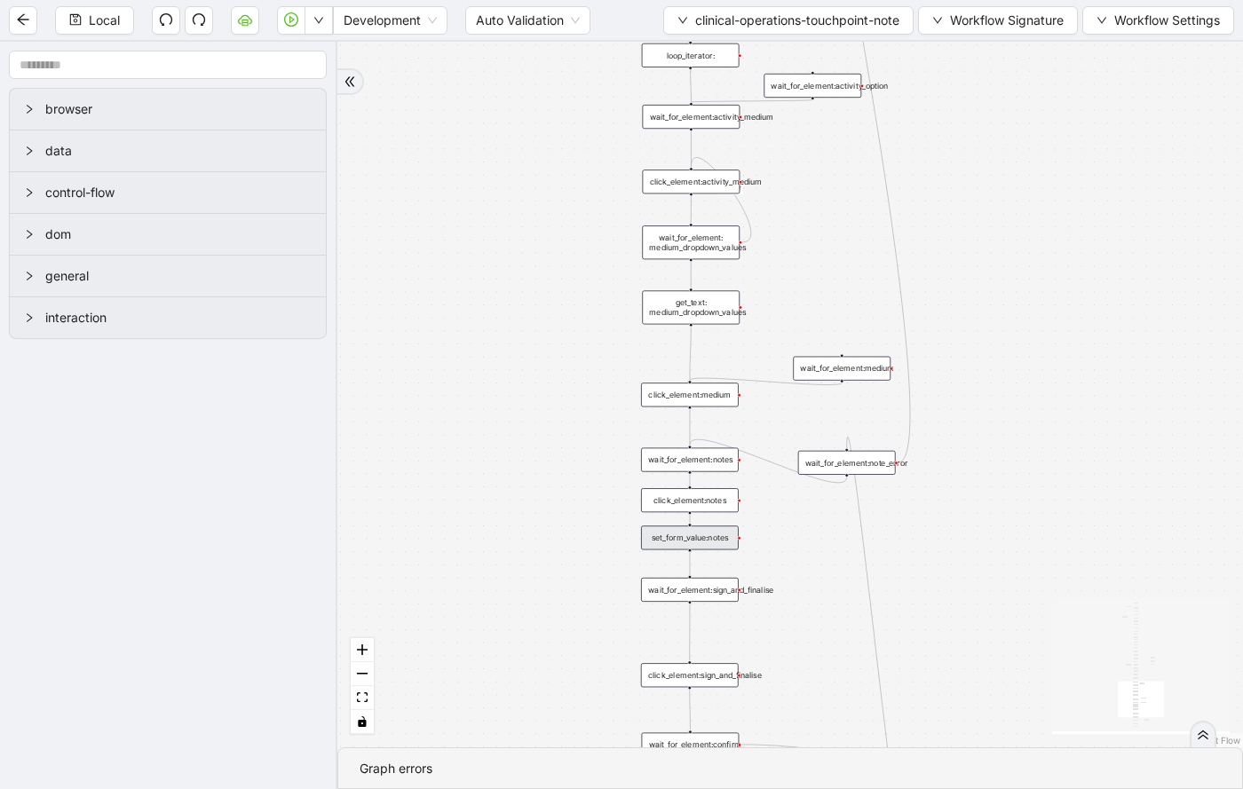
click at [479, 604] on div "onError onError onError onError onError onError trigger wait_for_element:action…" at bounding box center [789, 395] width 905 height 706
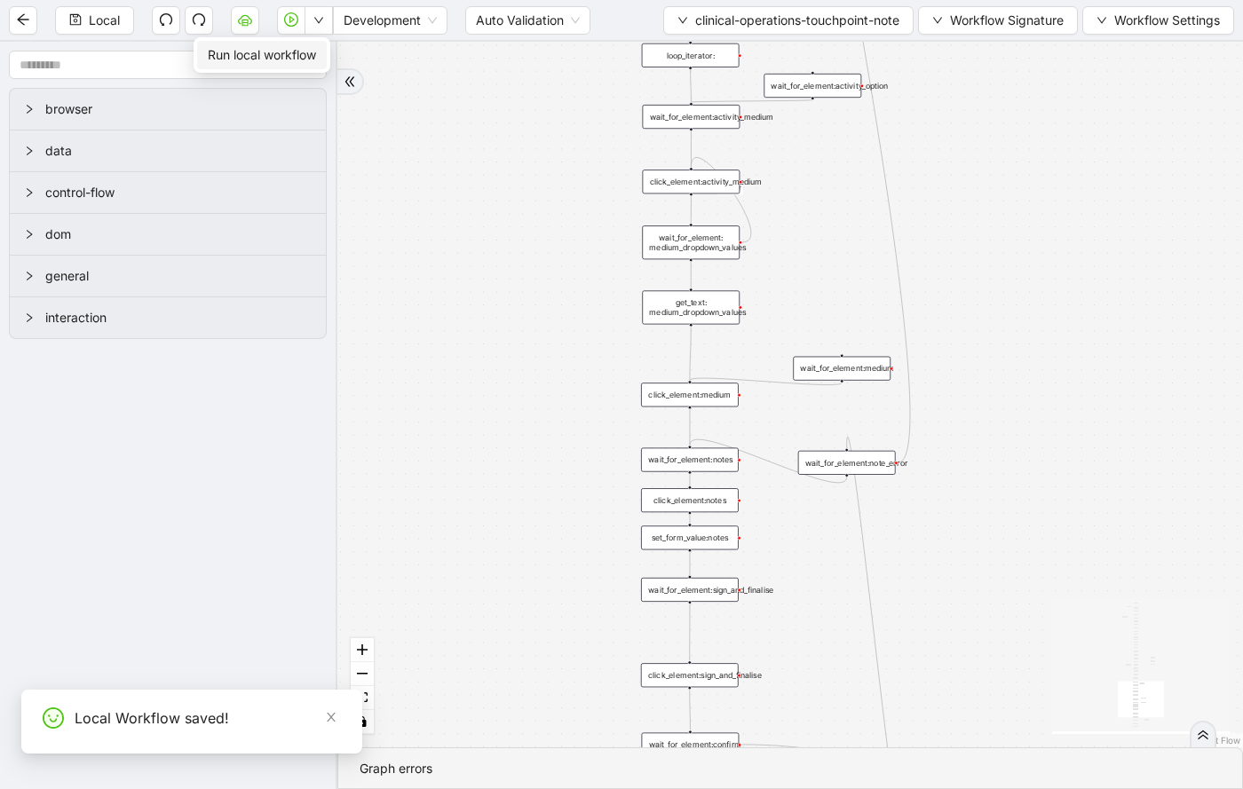
click at [312, 46] on span "Run local workflow" at bounding box center [262, 55] width 108 height 20
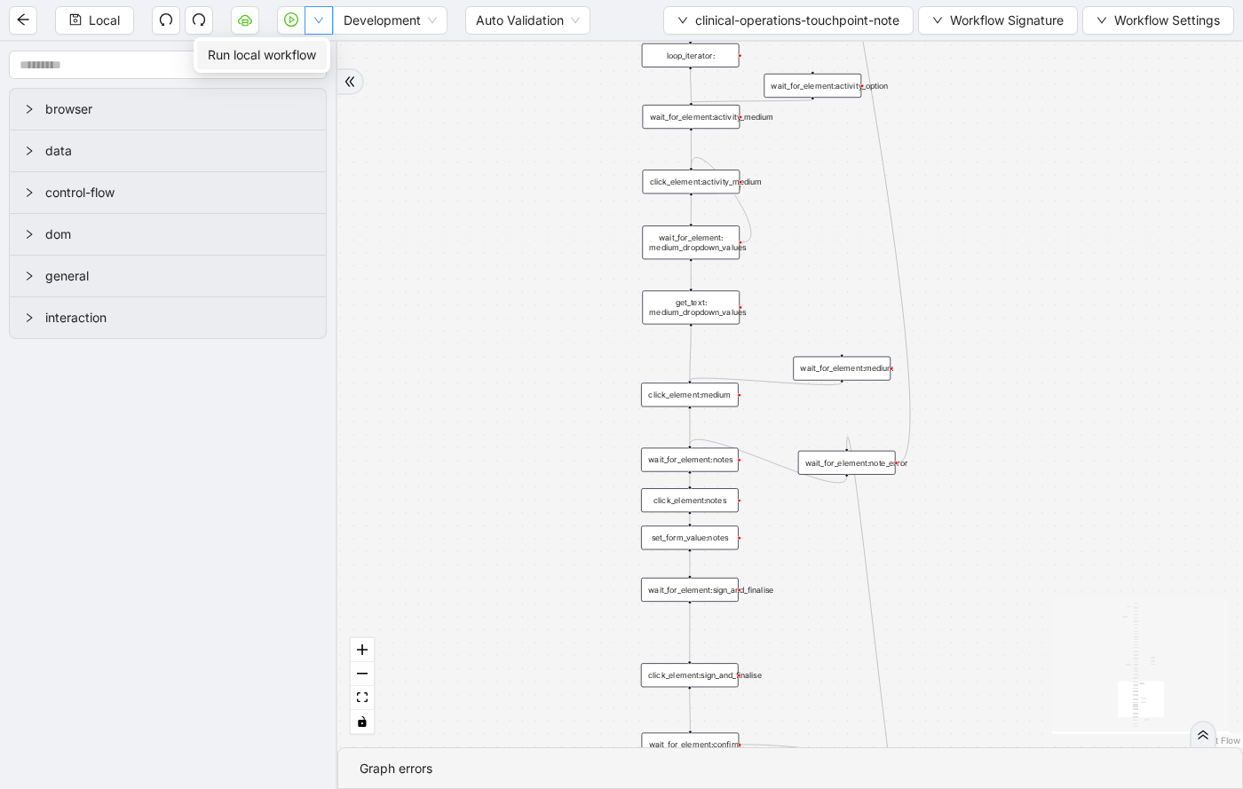
click at [319, 20] on icon "down" at bounding box center [318, 20] width 11 height 11
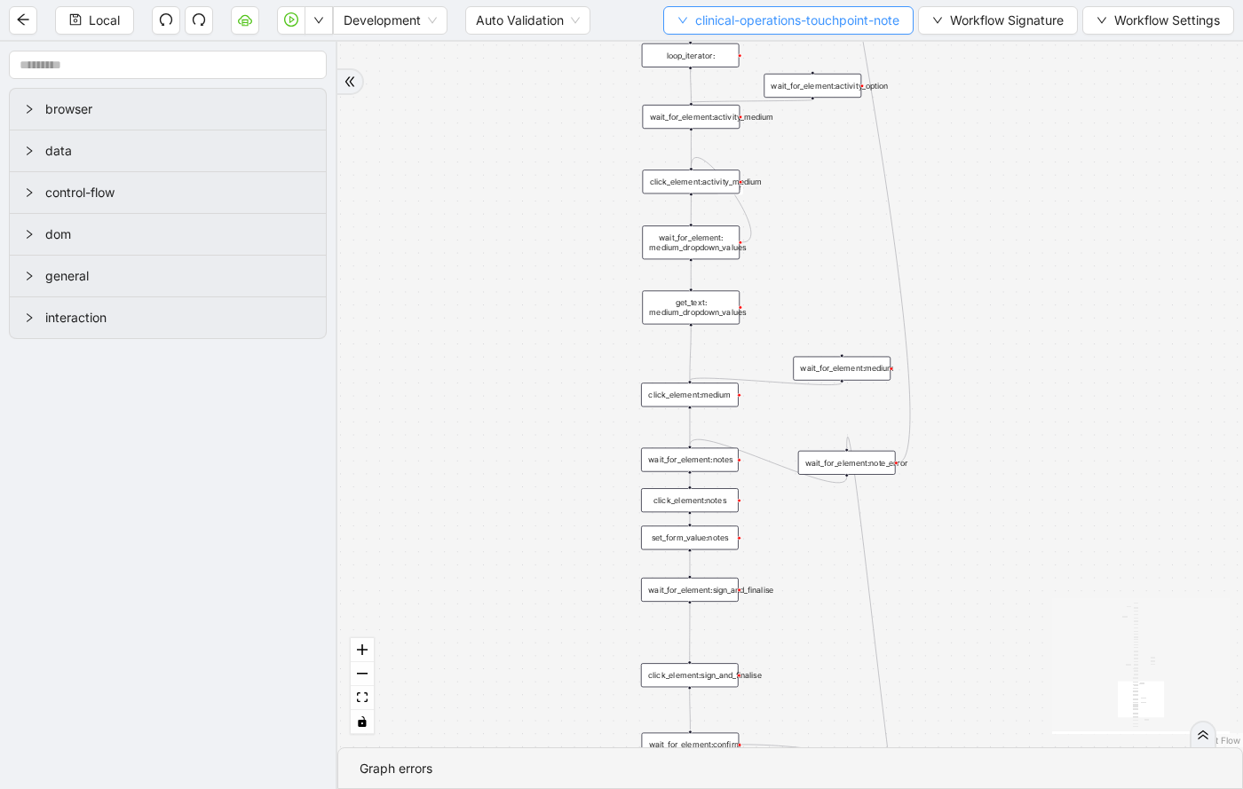
click at [868, 14] on span "clinical-operations-touchpoint-note" at bounding box center [797, 21] width 204 height 20
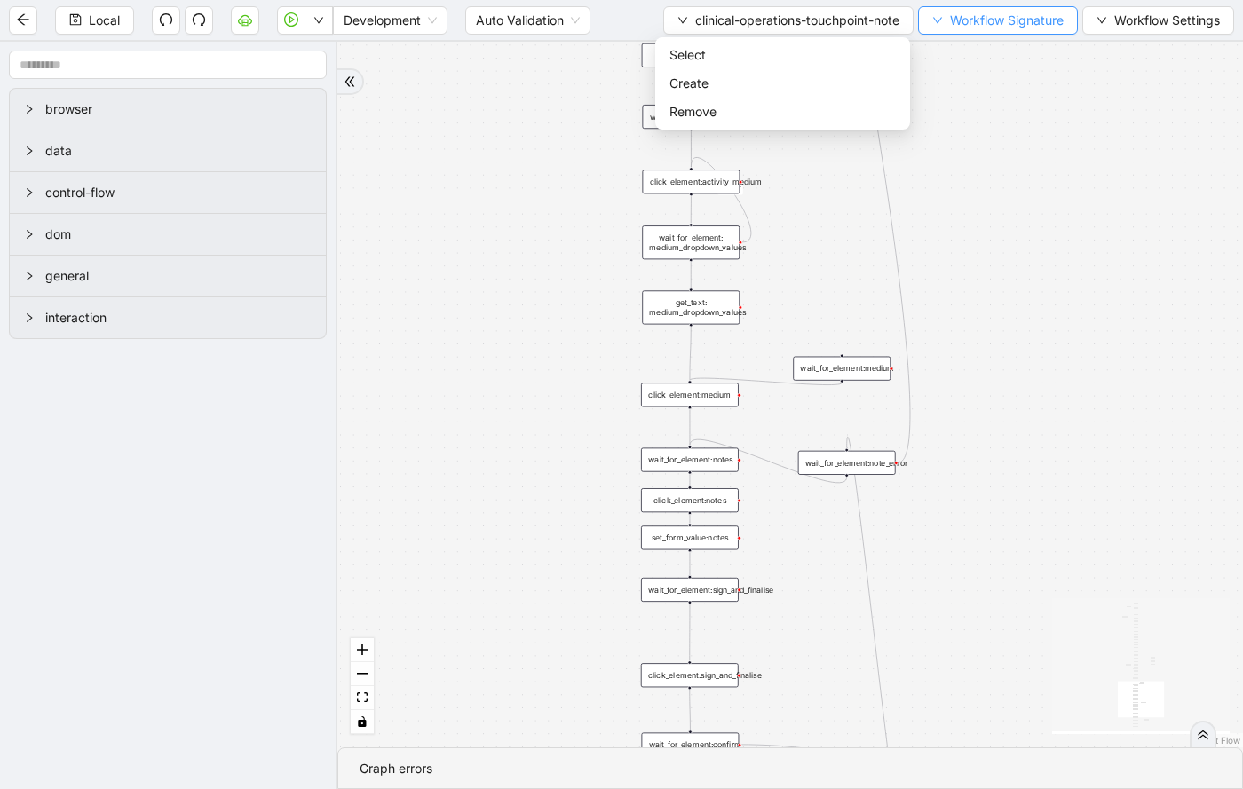
click at [979, 18] on span "Workflow Signature" at bounding box center [1007, 21] width 114 height 20
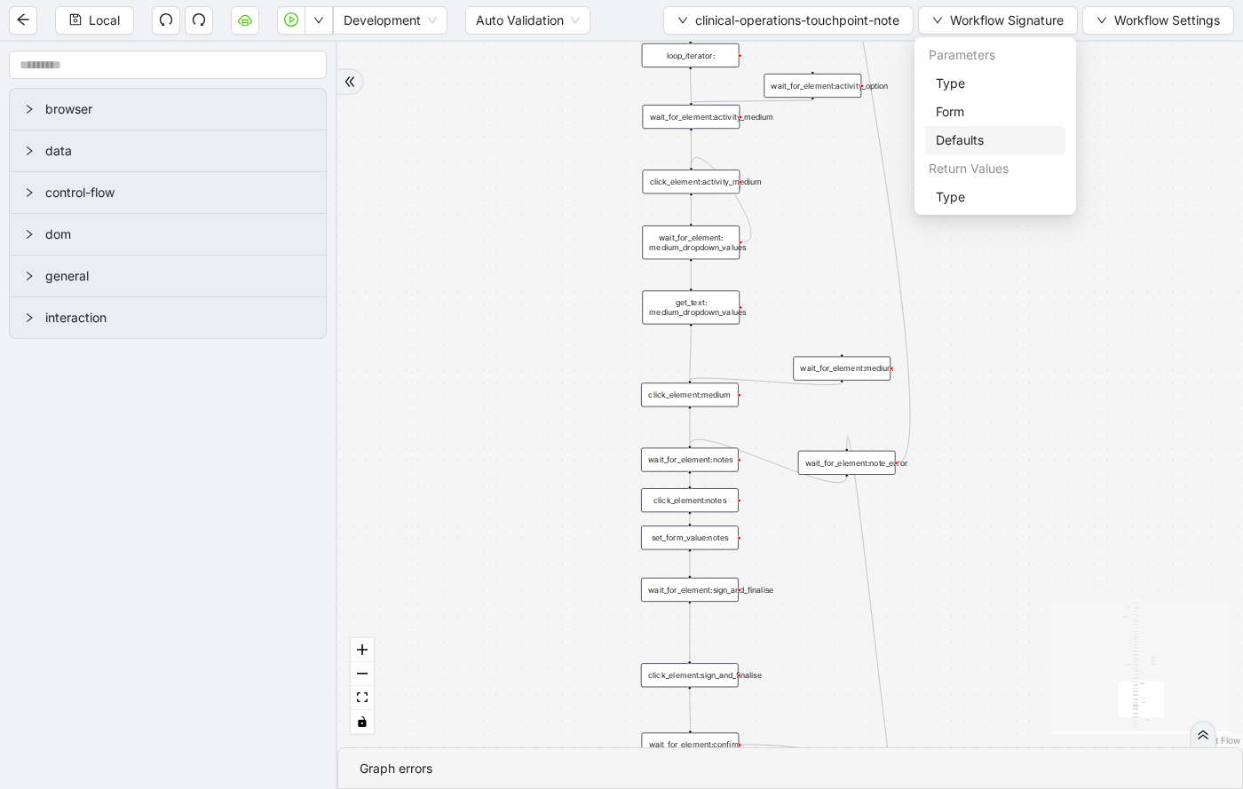
click at [975, 137] on span "Defaults" at bounding box center [994, 140] width 119 height 20
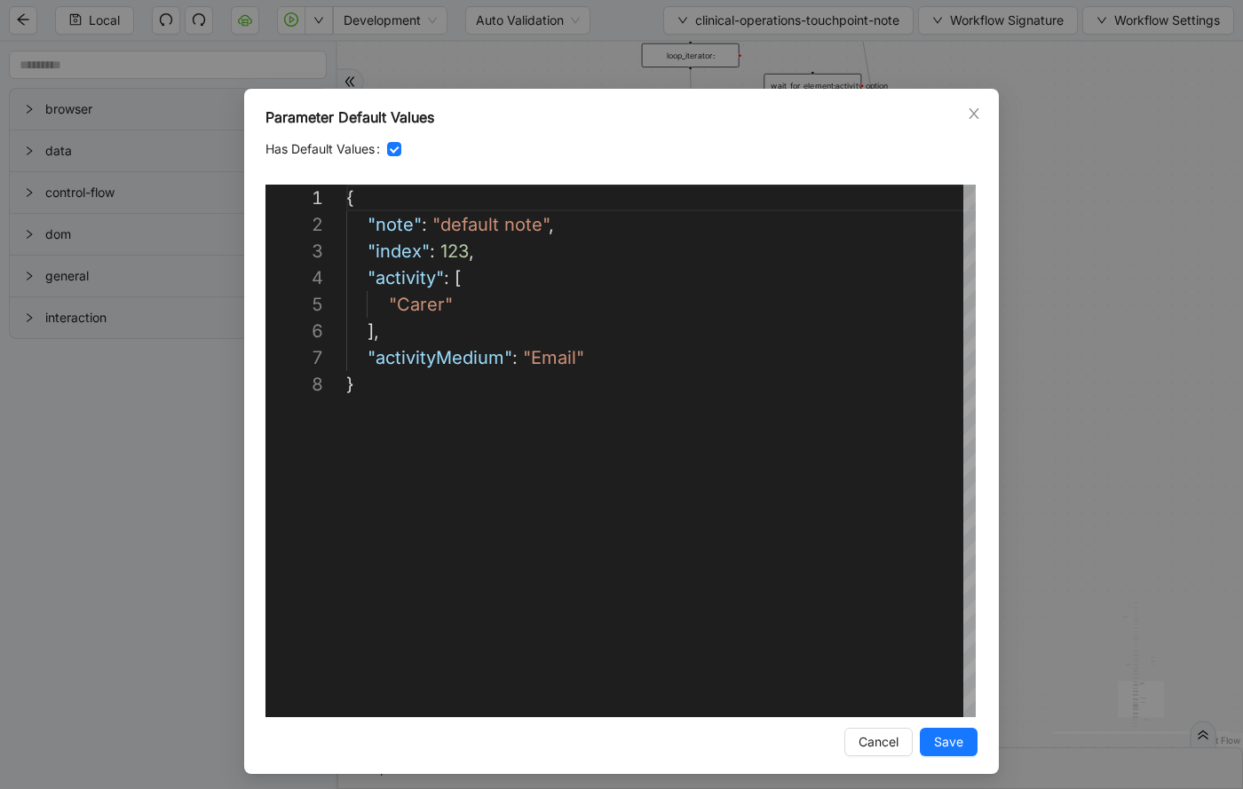
scroll to position [186, 0]
drag, startPoint x: 537, startPoint y: 226, endPoint x: 436, endPoint y: 222, distance: 101.3
paste textarea "**********"
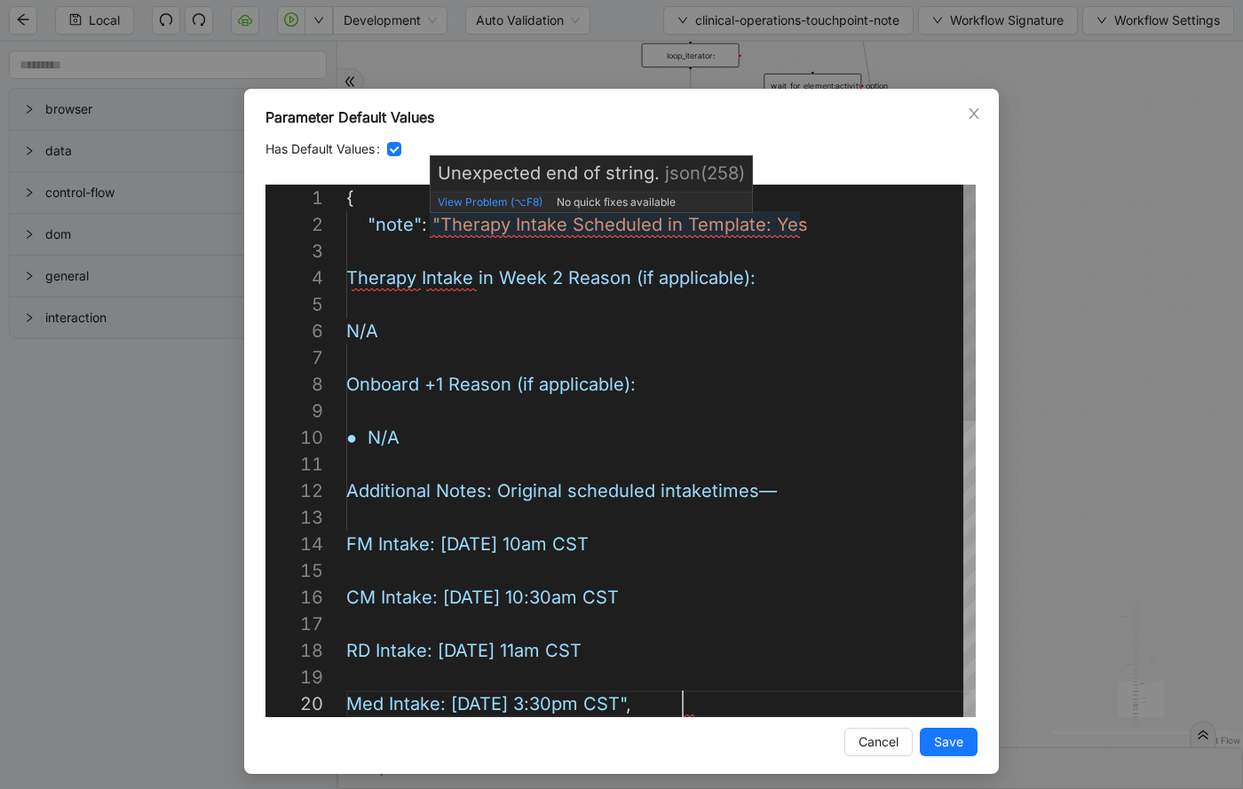
click at [436, 223] on div "RD Intake: [DATE] 11am CST Med Intake: [DATE] 3:30pm CST" , CM Intake: [DATE] 1…" at bounding box center [660, 784] width 629 height 1198
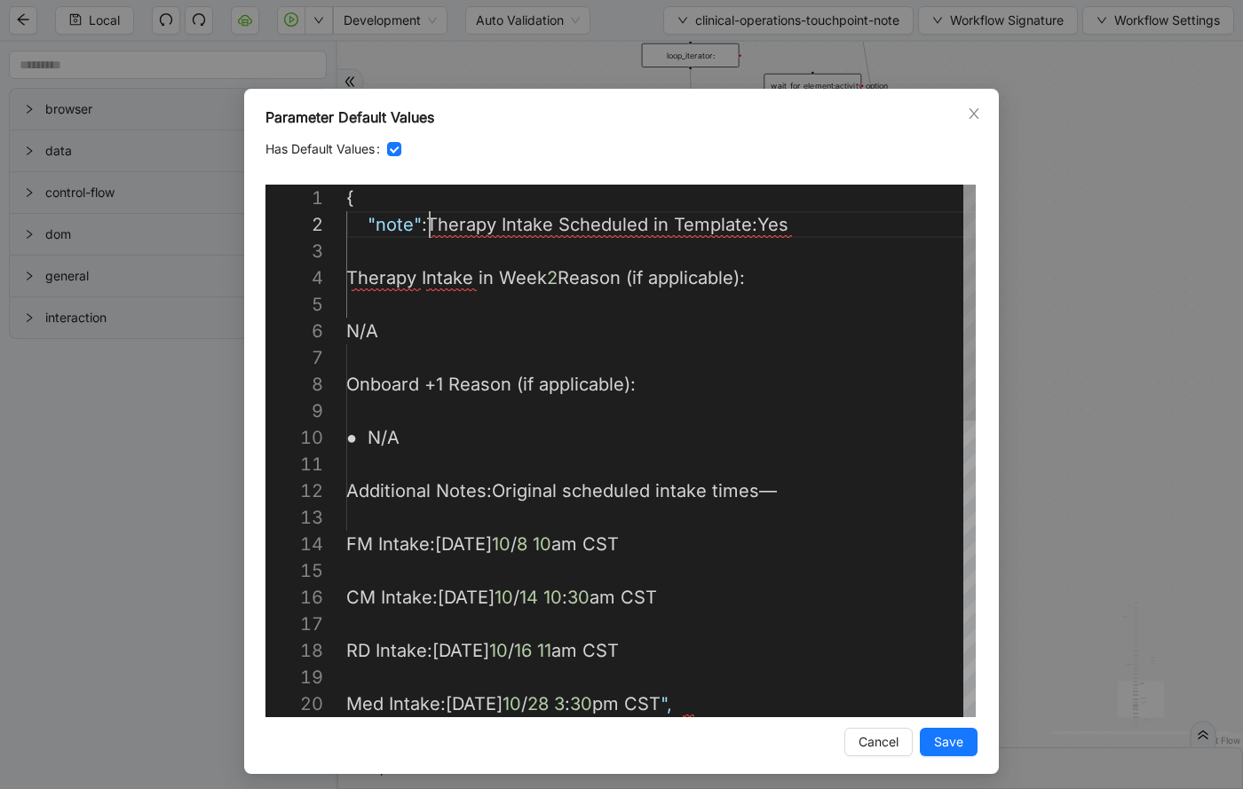
scroll to position [27, 90]
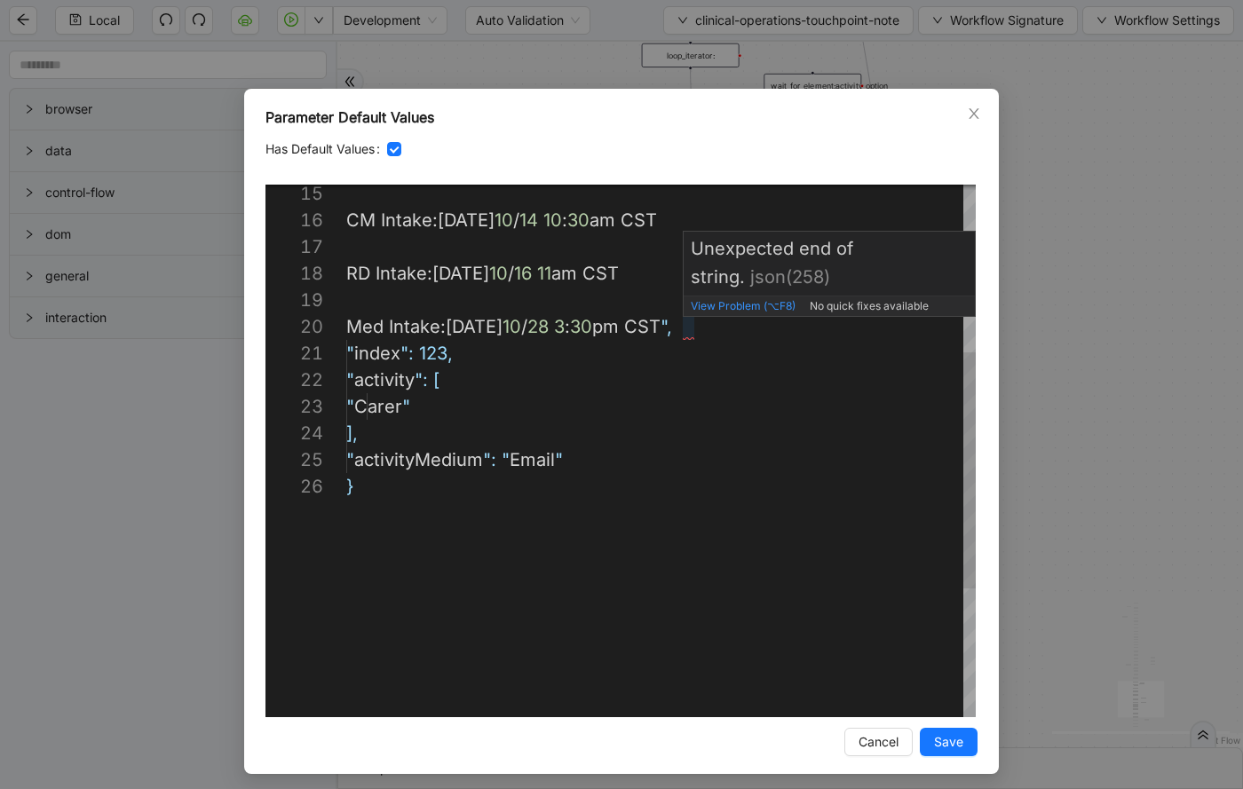
click at [690, 325] on div "Med Intake : [DATE] 3 : 30 pm CST ", " index ": 123, " activity ": [ " Carer " …" at bounding box center [660, 406] width 629 height 1198
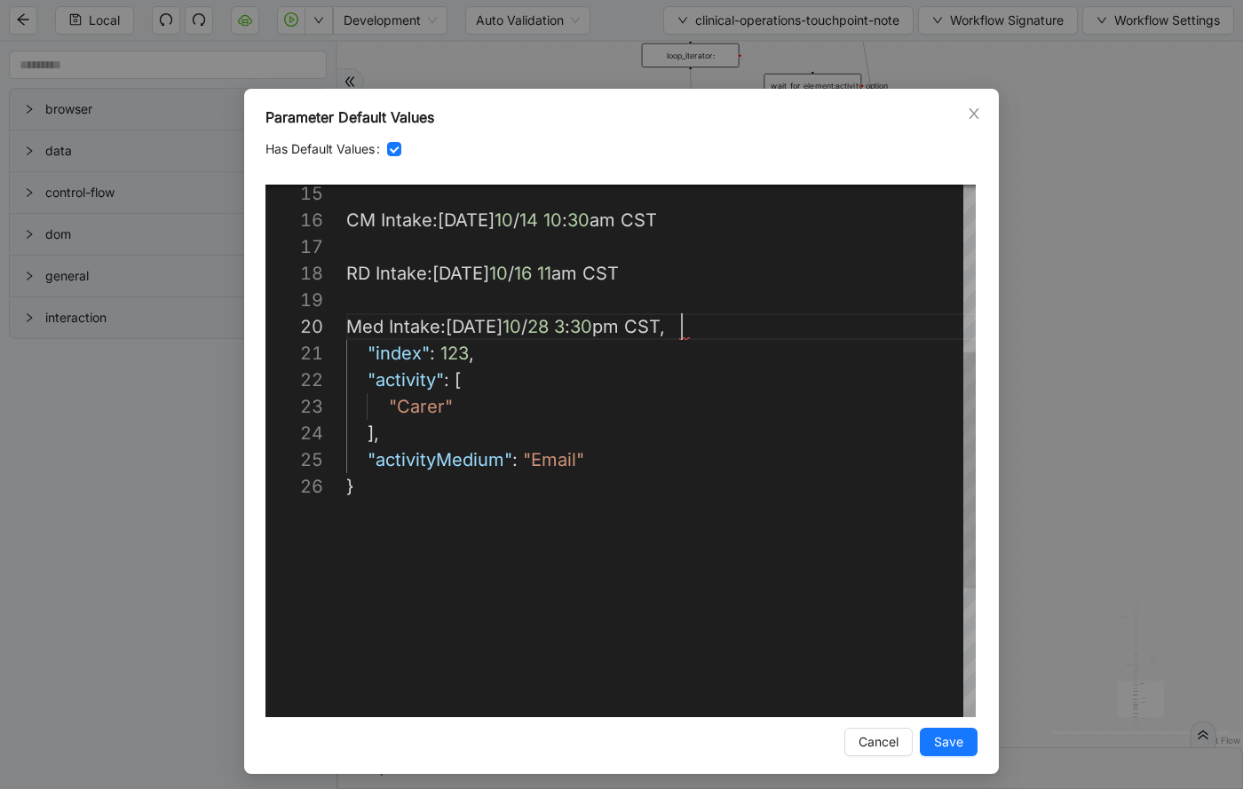
scroll to position [240, 342]
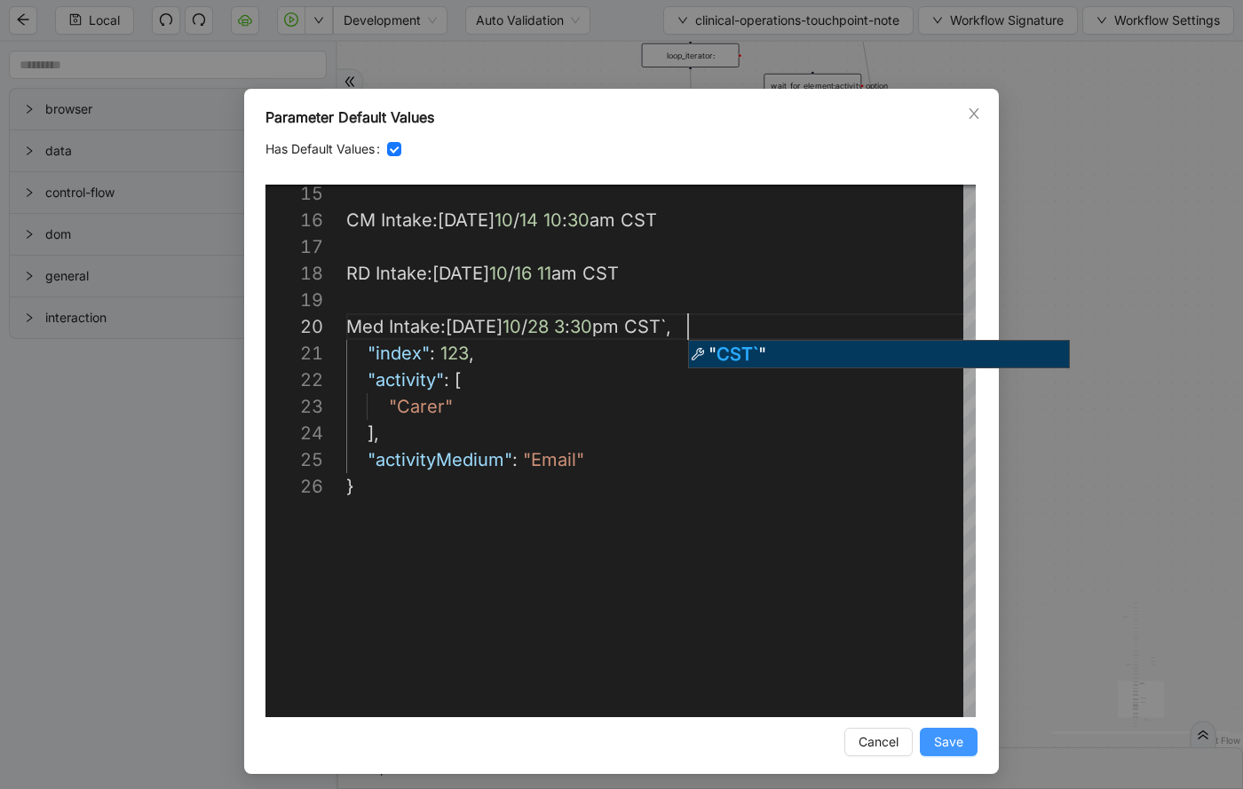
click at [944, 742] on span "Save" at bounding box center [948, 742] width 29 height 20
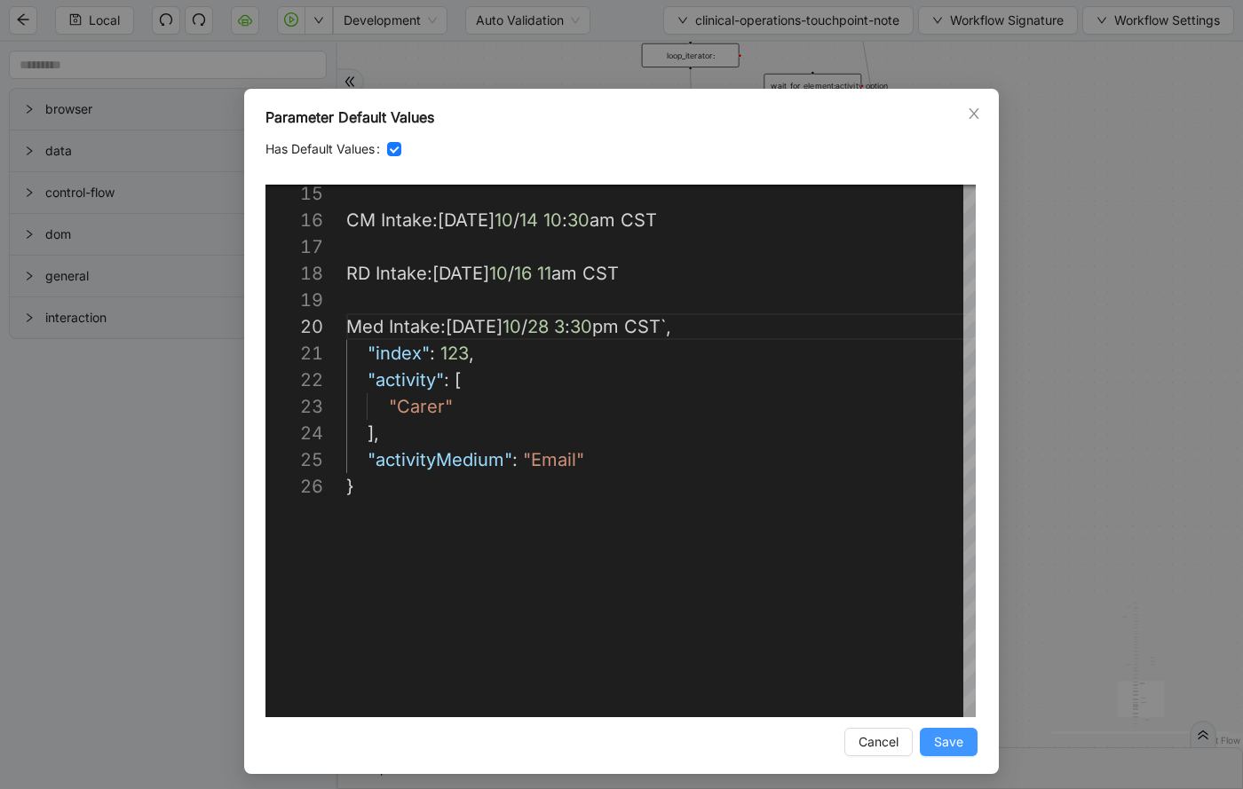
click at [942, 739] on span "Save" at bounding box center [948, 742] width 29 height 20
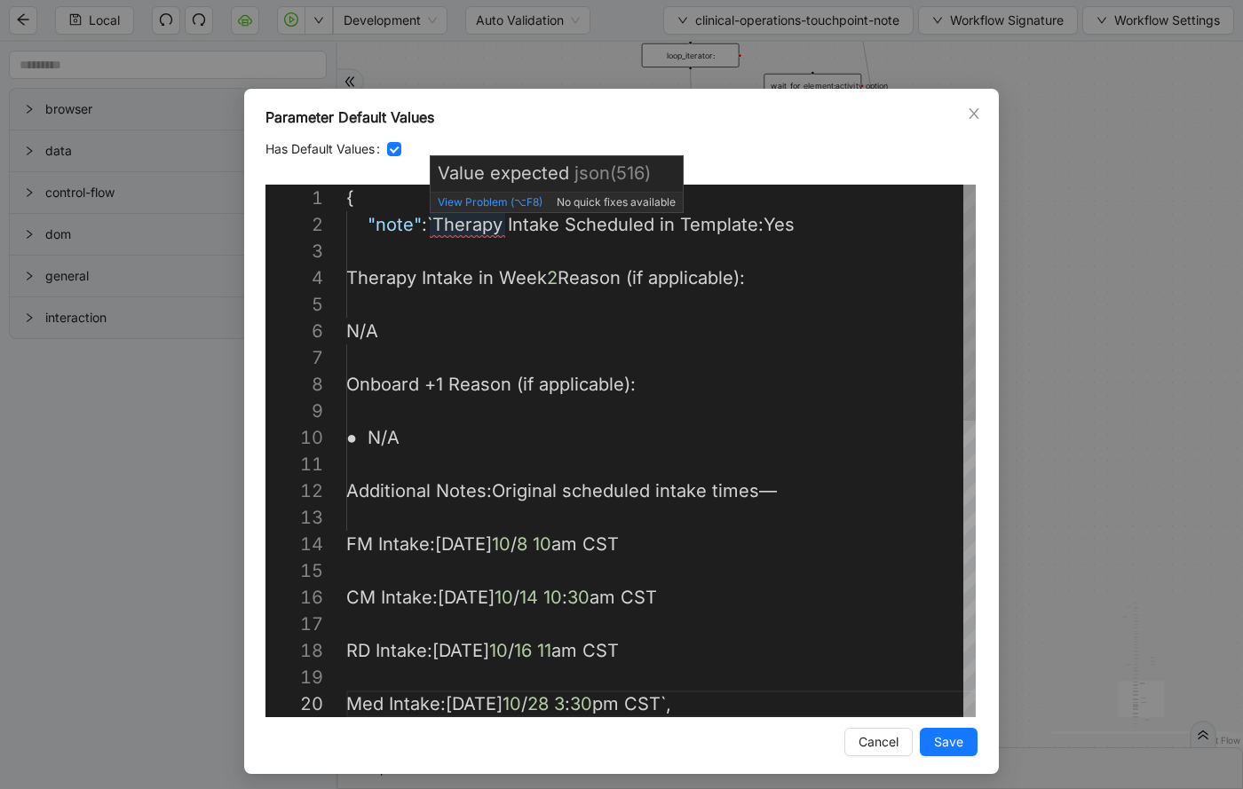
click at [433, 220] on div "Med Intake : [DATE] 3 : 30 pm CST` , RD Intake : [DATE] 11 am CST CM Intake : […" at bounding box center [660, 784] width 629 height 1198
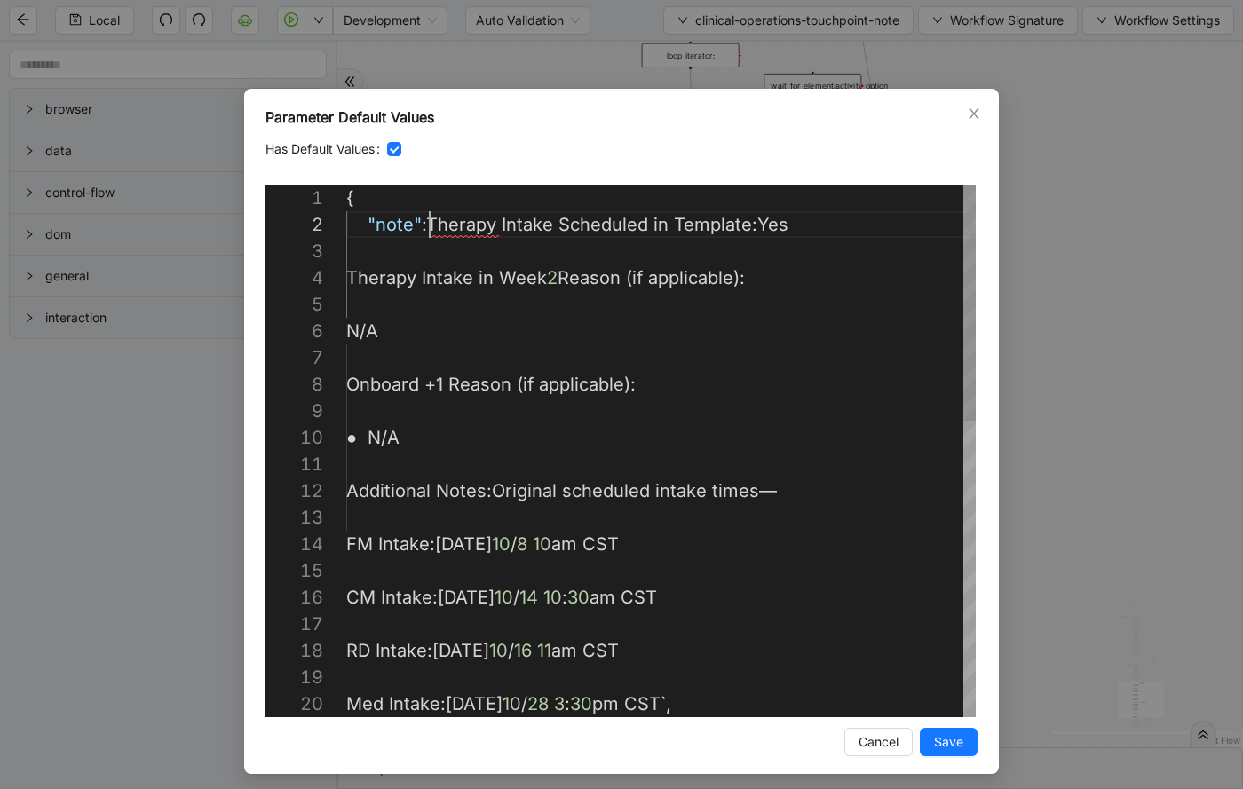
scroll to position [27, 91]
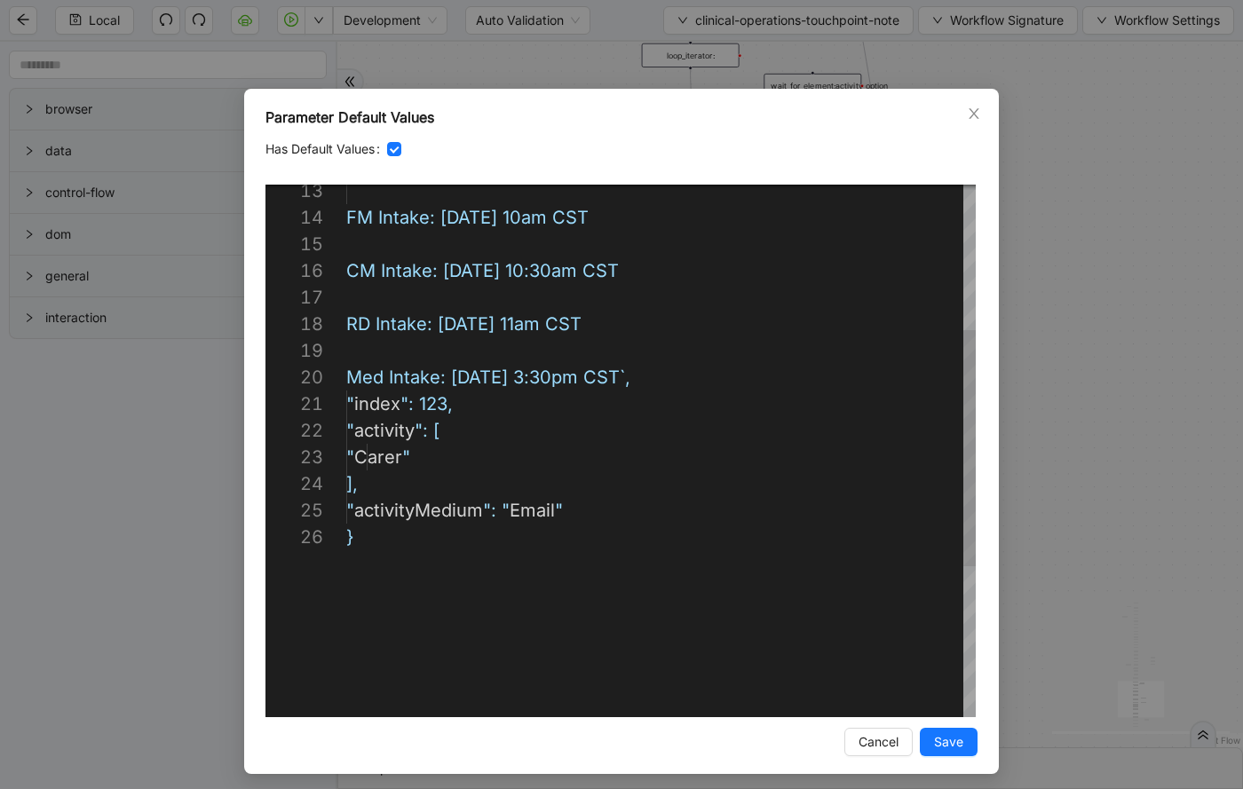
click at [689, 375] on div "Med Intake: [DATE] 3:30pm CST`, RD Intake: [DATE] 11am CST CM Intake: [DATE] 10…" at bounding box center [660, 457] width 629 height 1198
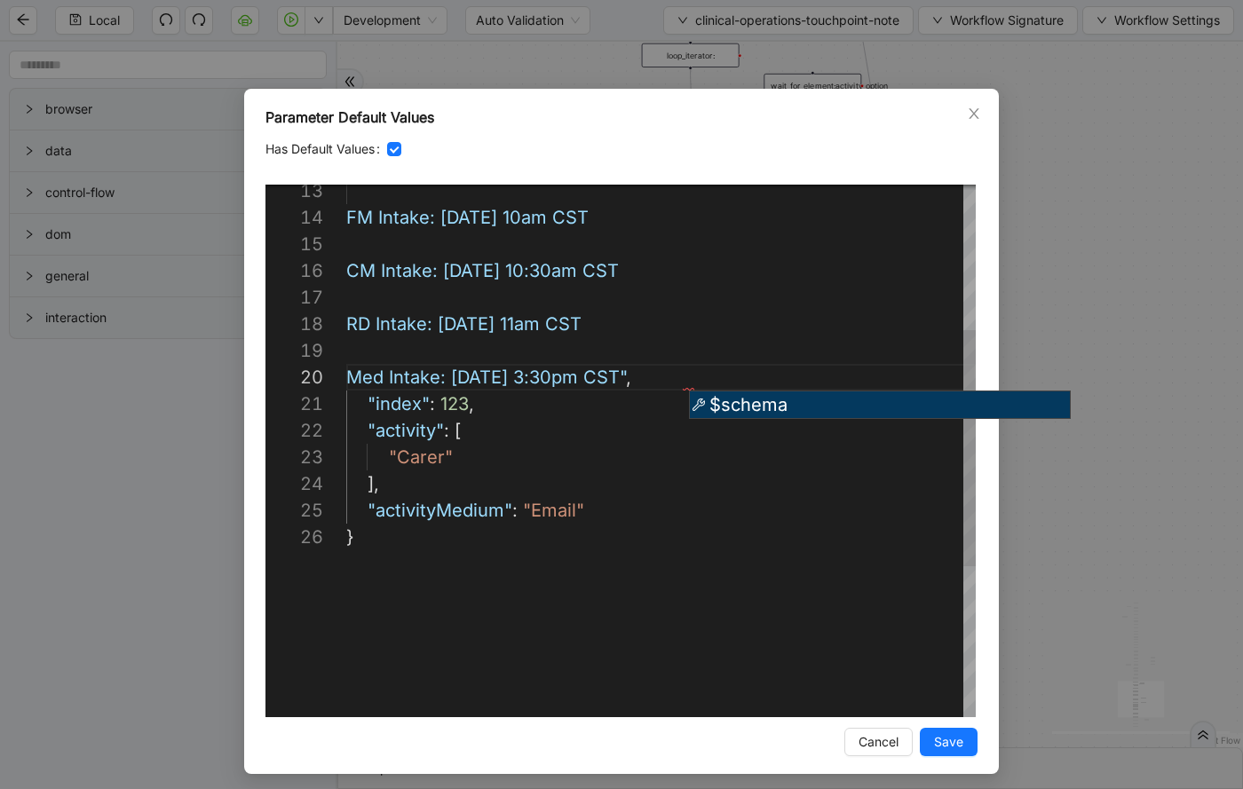
click at [849, 587] on div "Med Intake: [DATE] 3:30pm CST" , RD Intake: [DATE] 11am CST CM Intake: [DATE] 1…" at bounding box center [660, 457] width 629 height 1198
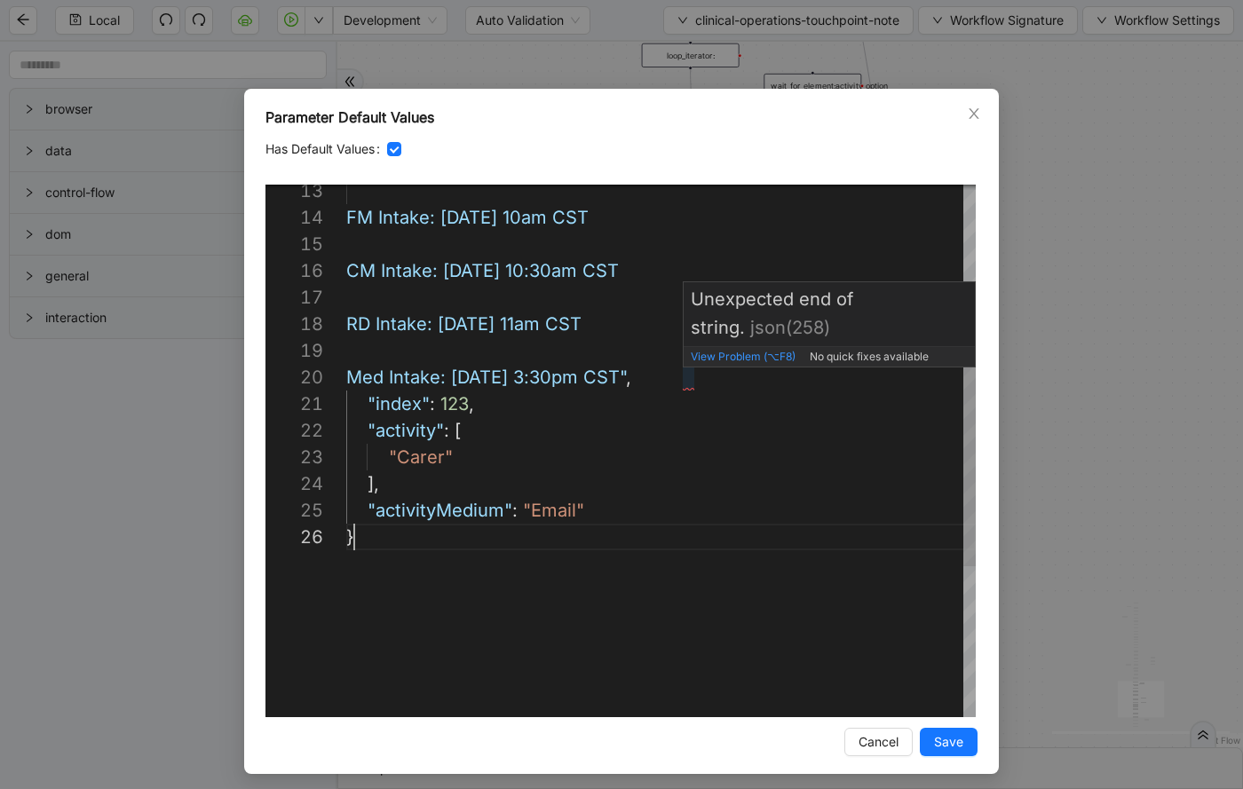
click at [688, 372] on div "Med Intake: [DATE] 3:30pm CST" , RD Intake: [DATE] 11am CST CM Intake: [DATE] 1…" at bounding box center [660, 457] width 629 height 1198
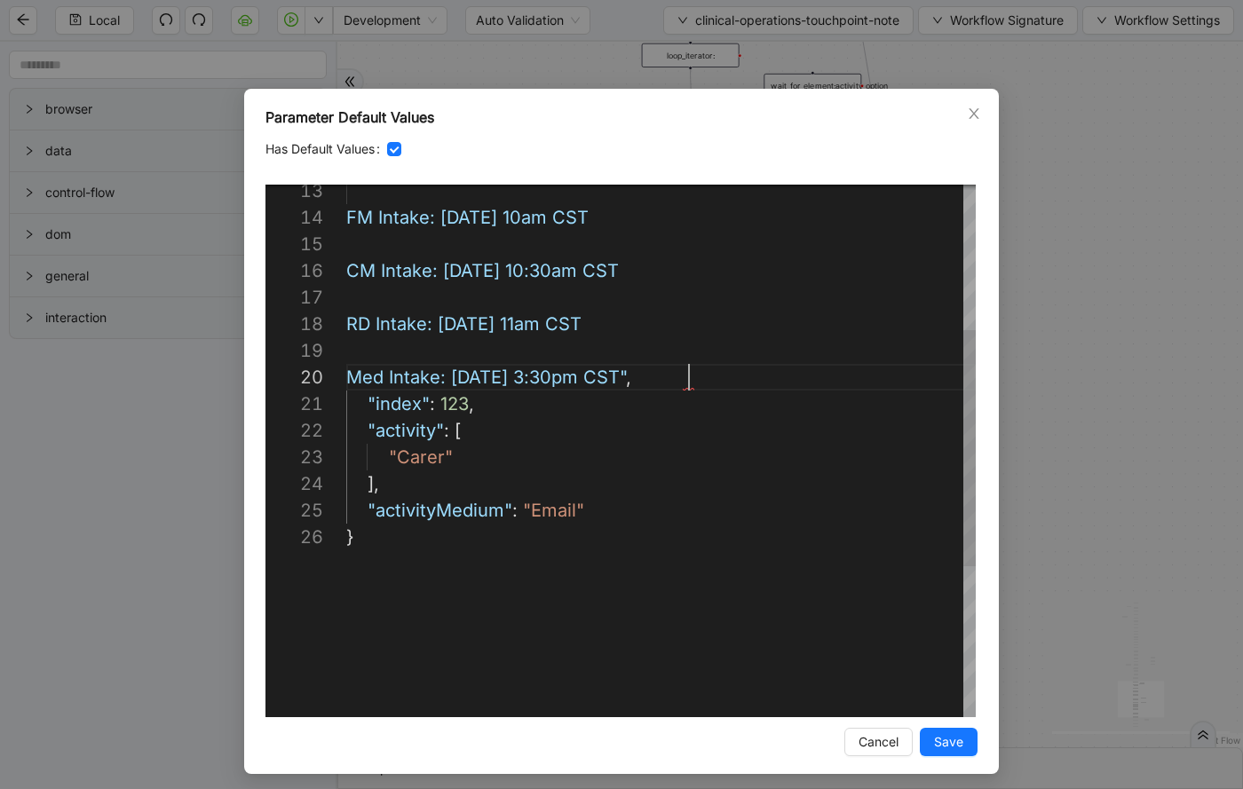
scroll to position [240, 343]
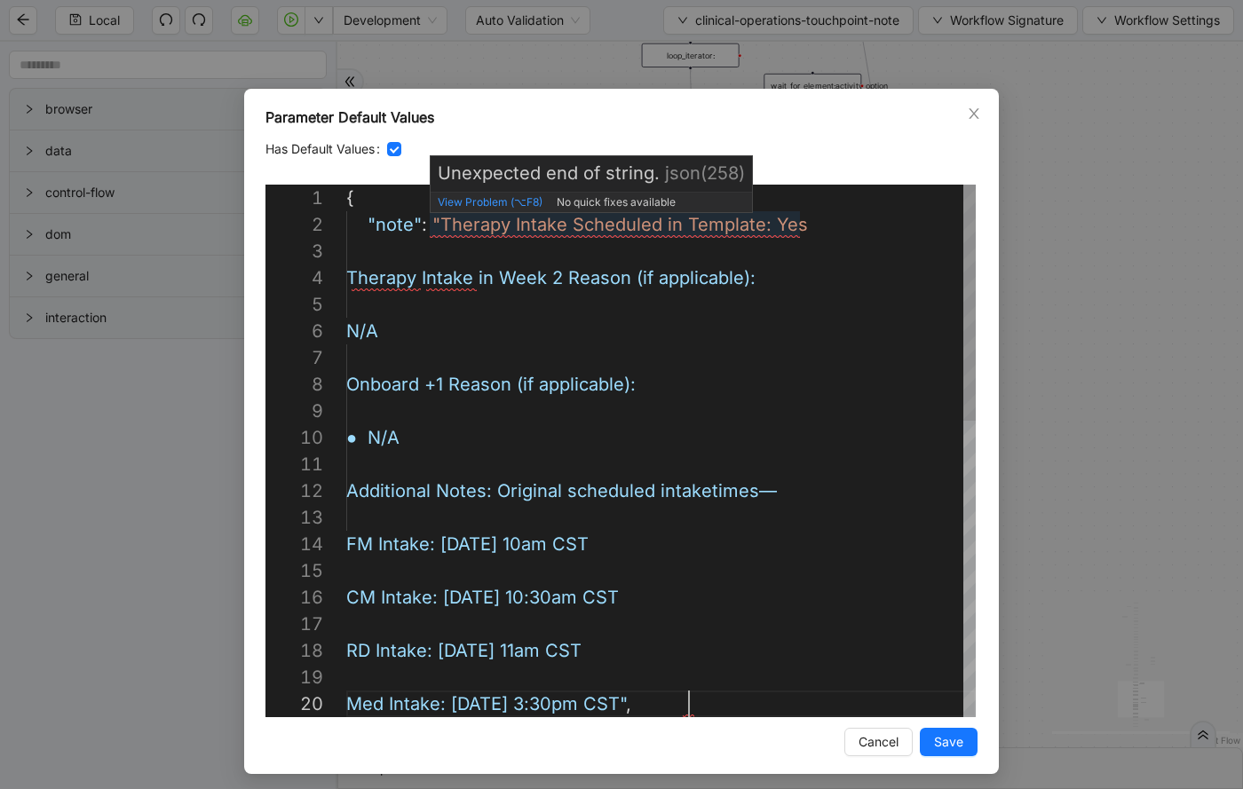
click at [437, 219] on div "Med Intake: [DATE] 3:30pm CST" , RD Intake: [DATE] 11am CST CM Intake: [DATE] 1…" at bounding box center [660, 784] width 629 height 1198
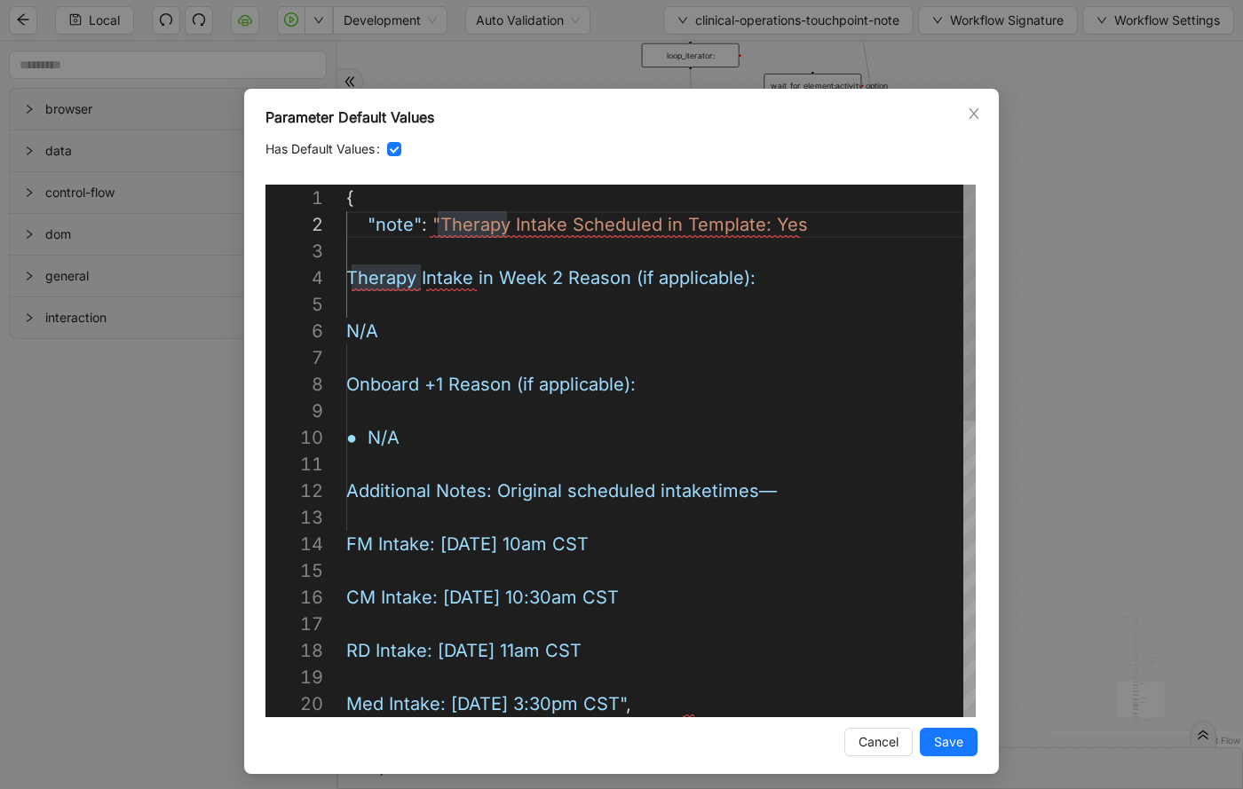
click at [862, 224] on div "Med Intake: [DATE] 3:30pm CST" , RD Intake: [DATE] 11am CST CM Intake: [DATE] 1…" at bounding box center [660, 784] width 629 height 1198
click at [821, 219] on div "Med Intake: [DATE] 3:30pm CST" , RD Intake: [DATE] 11am CST CM Intake: [DATE] 1…" at bounding box center [660, 784] width 629 height 1198
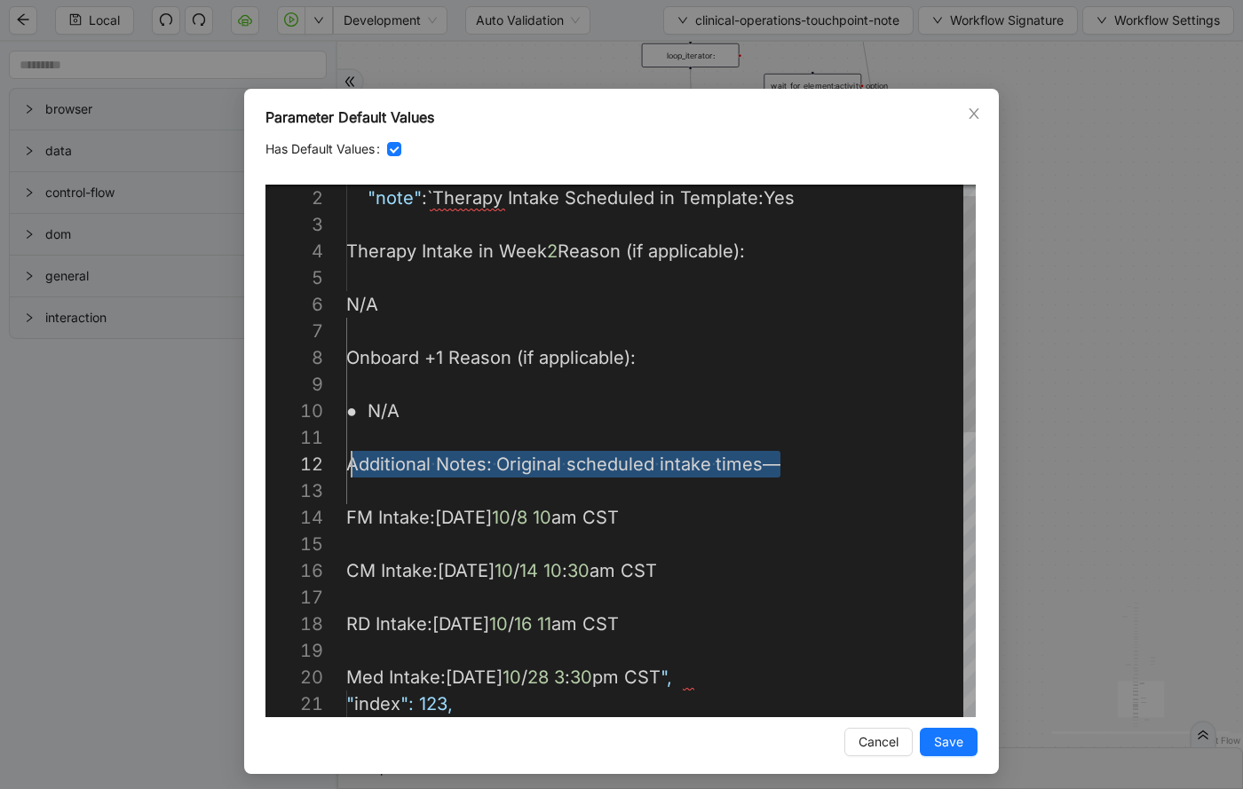
scroll to position [27, 0]
drag, startPoint x: 792, startPoint y: 462, endPoint x: 331, endPoint y: 468, distance: 460.7
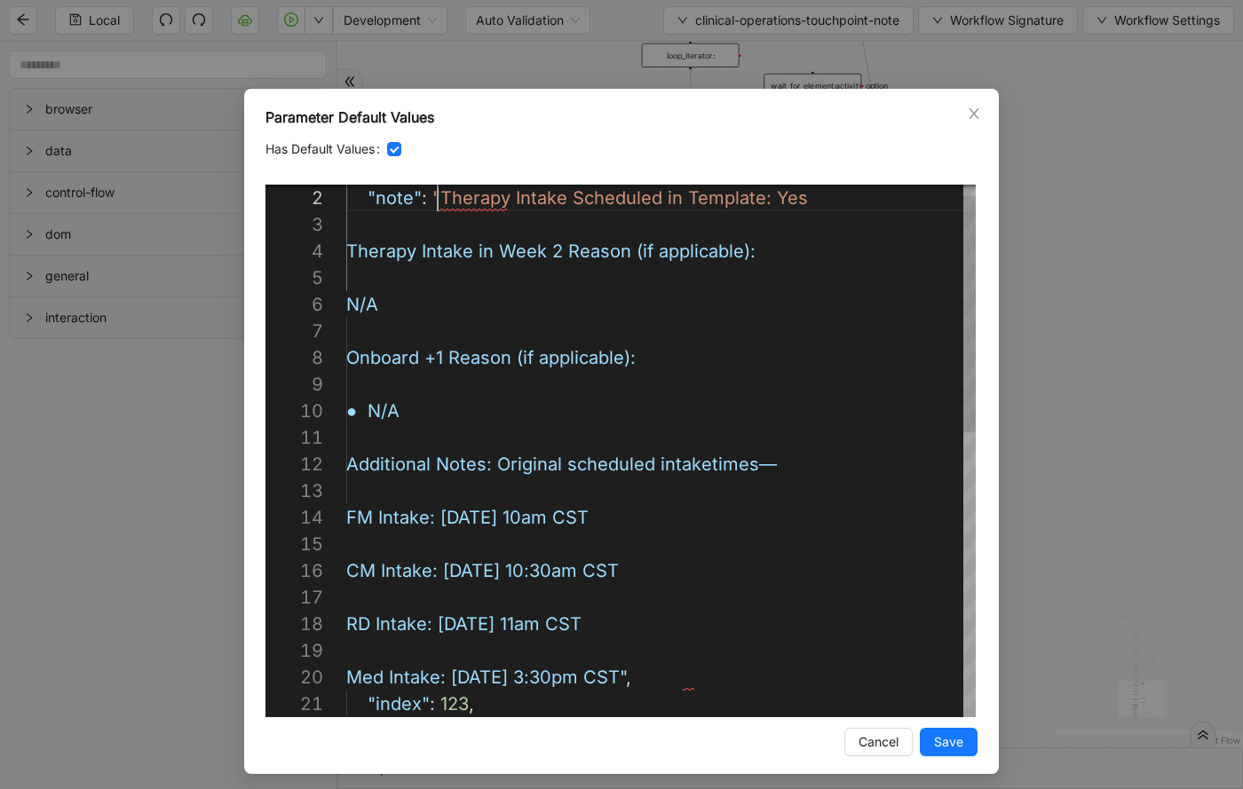
scroll to position [27, 91]
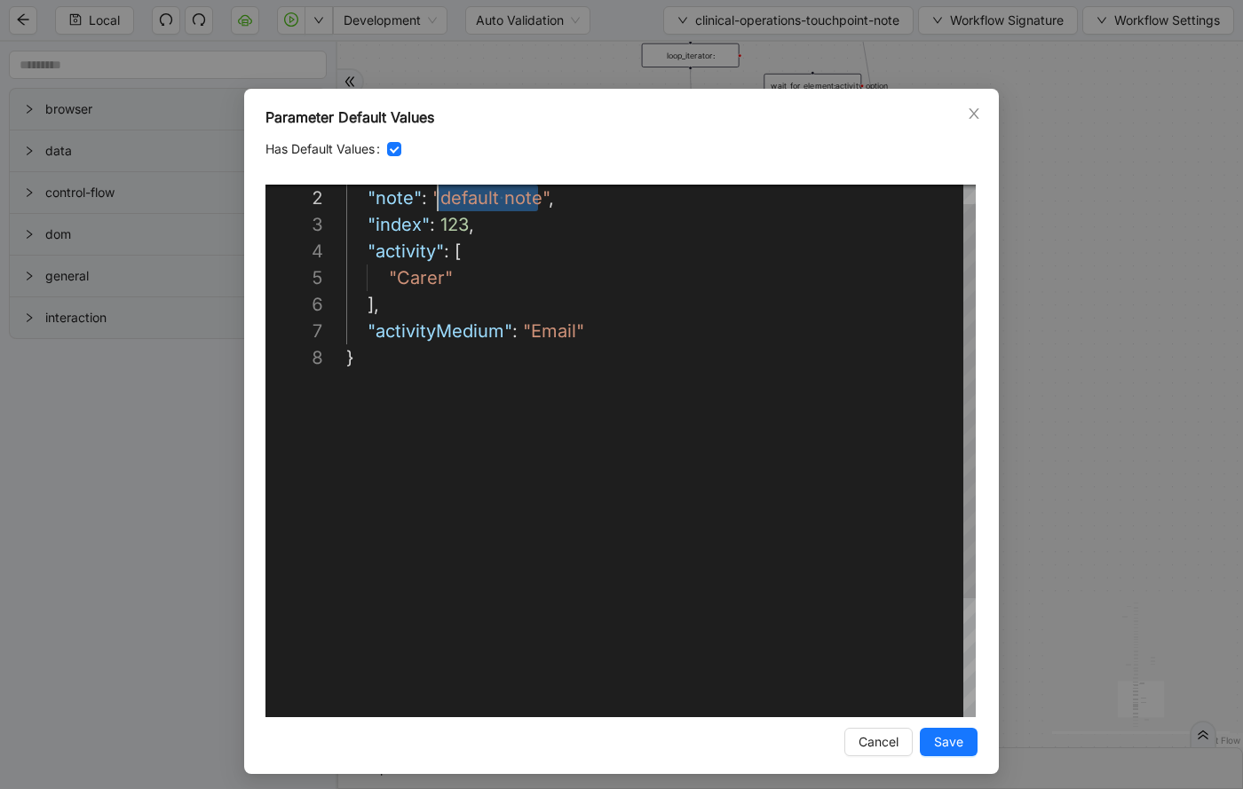
paste textarea "**********"
type textarea "**********"
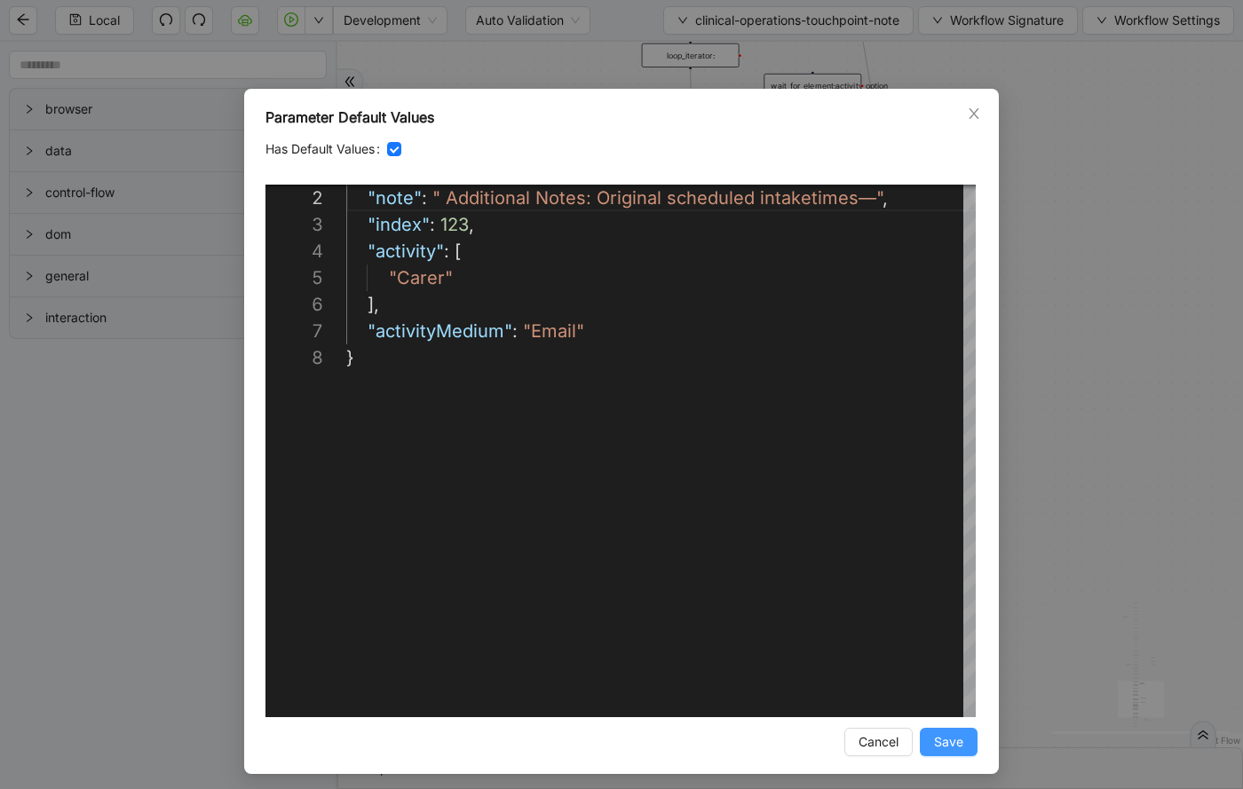
click at [965, 740] on button "Save" at bounding box center [948, 742] width 58 height 28
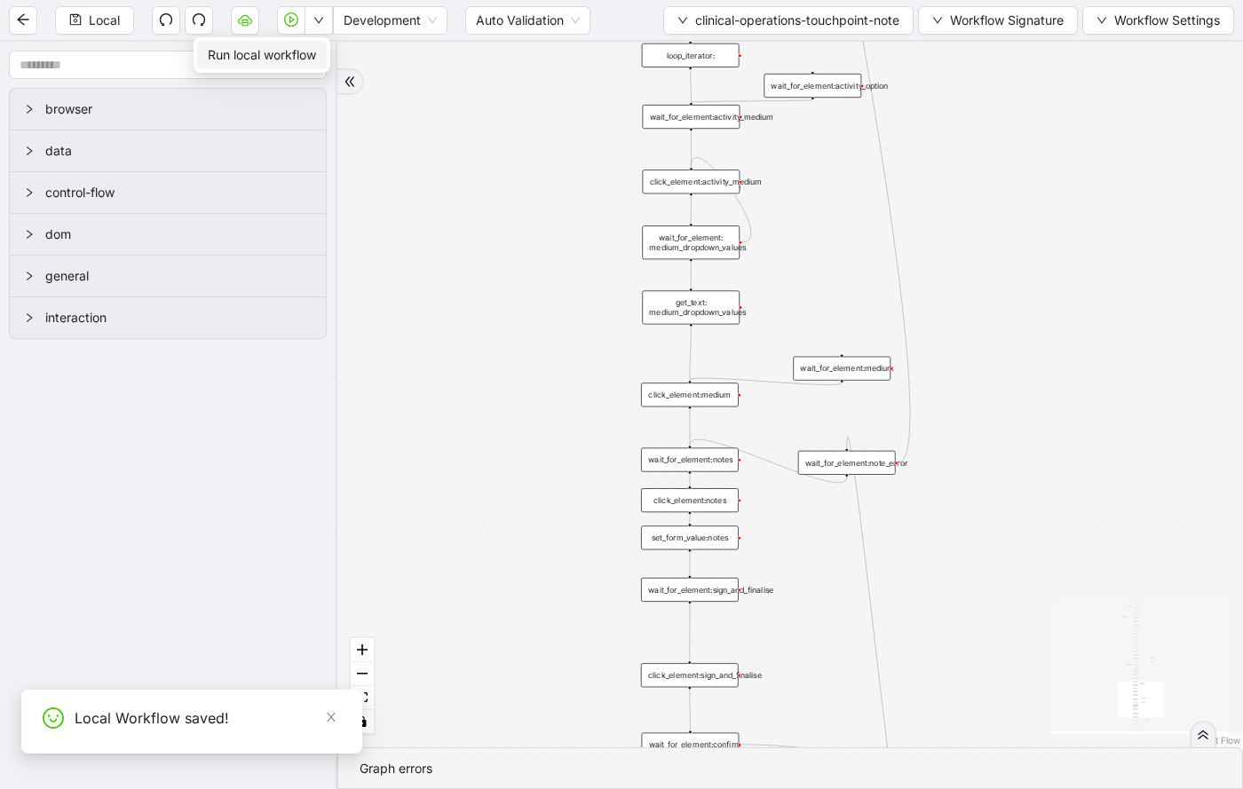
click at [308, 51] on span "Run local workflow" at bounding box center [262, 55] width 108 height 20
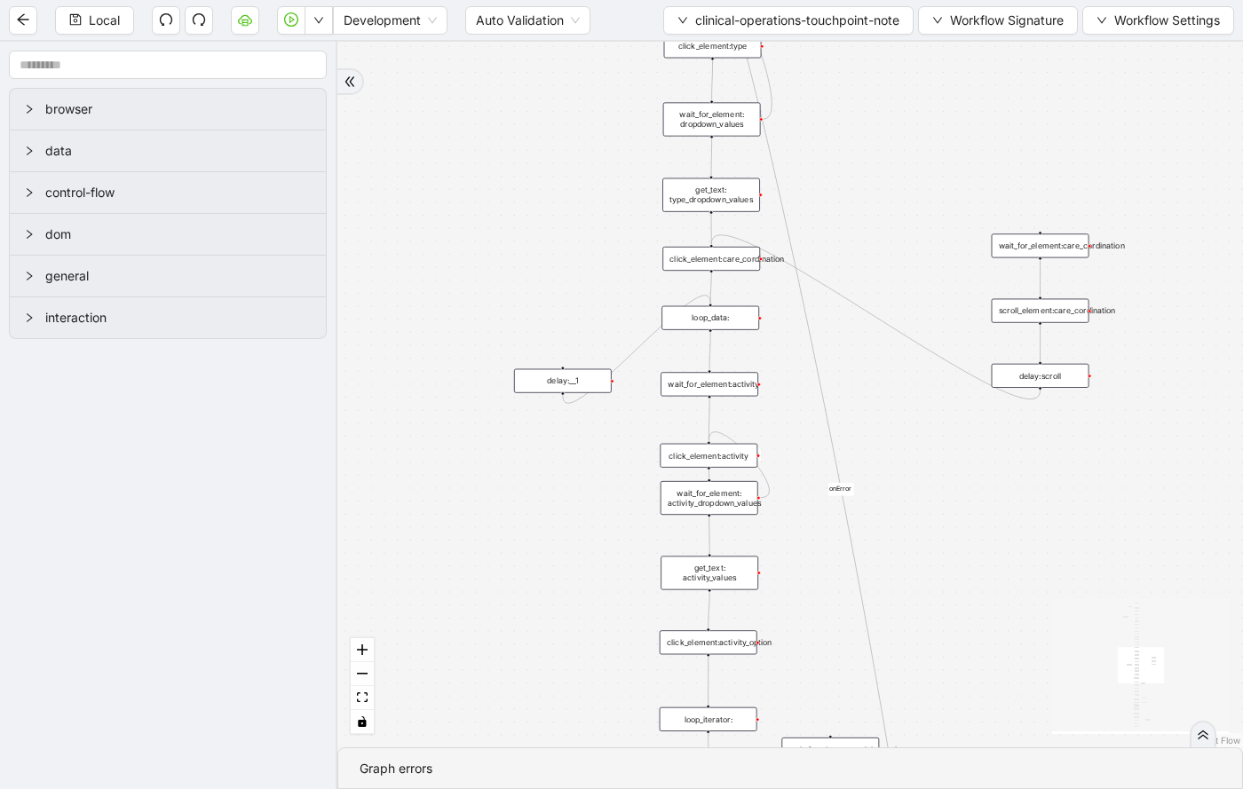
drag, startPoint x: 931, startPoint y: 103, endPoint x: 954, endPoint y: 790, distance: 687.3
click at [954, 788] on html "Local Development Auto Validation clinical-operations-touchpoint-note Workflow …" at bounding box center [621, 394] width 1243 height 789
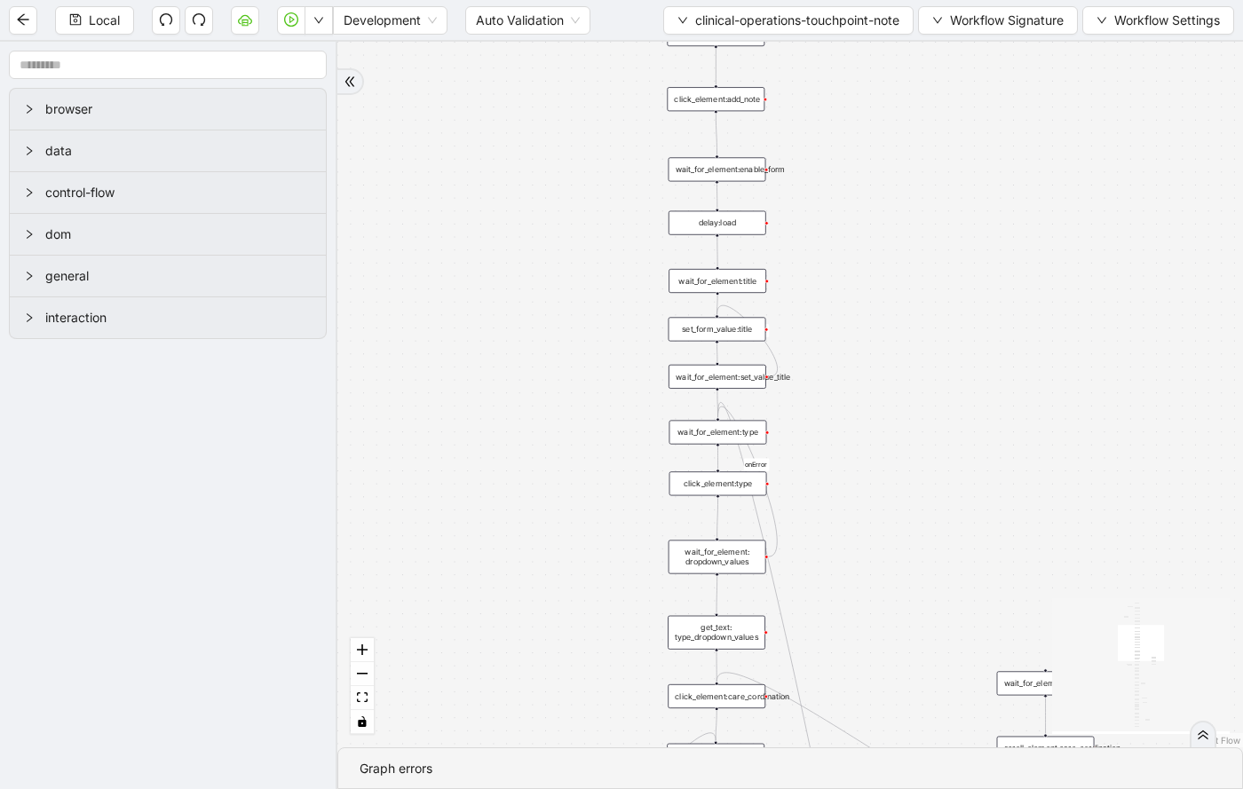
drag, startPoint x: 927, startPoint y: 212, endPoint x: 926, endPoint y: 639, distance: 426.9
click at [926, 640] on div "onError onError onError onError onError onError trigger wait_for_element:action…" at bounding box center [789, 395] width 905 height 706
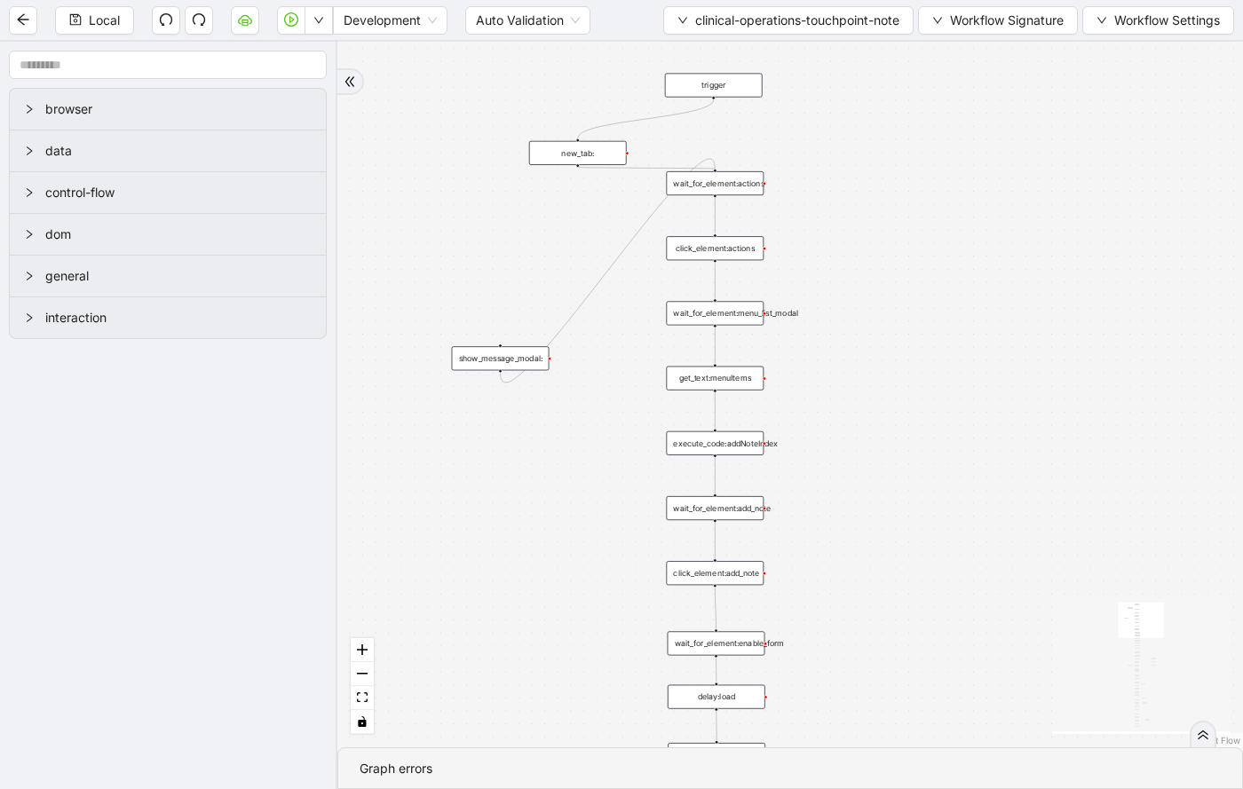
drag, startPoint x: 958, startPoint y: 218, endPoint x: 958, endPoint y: 720, distance: 501.4
click at [958, 722] on div "onError onError onError onError onError onError trigger wait_for_element:action…" at bounding box center [789, 395] width 905 height 706
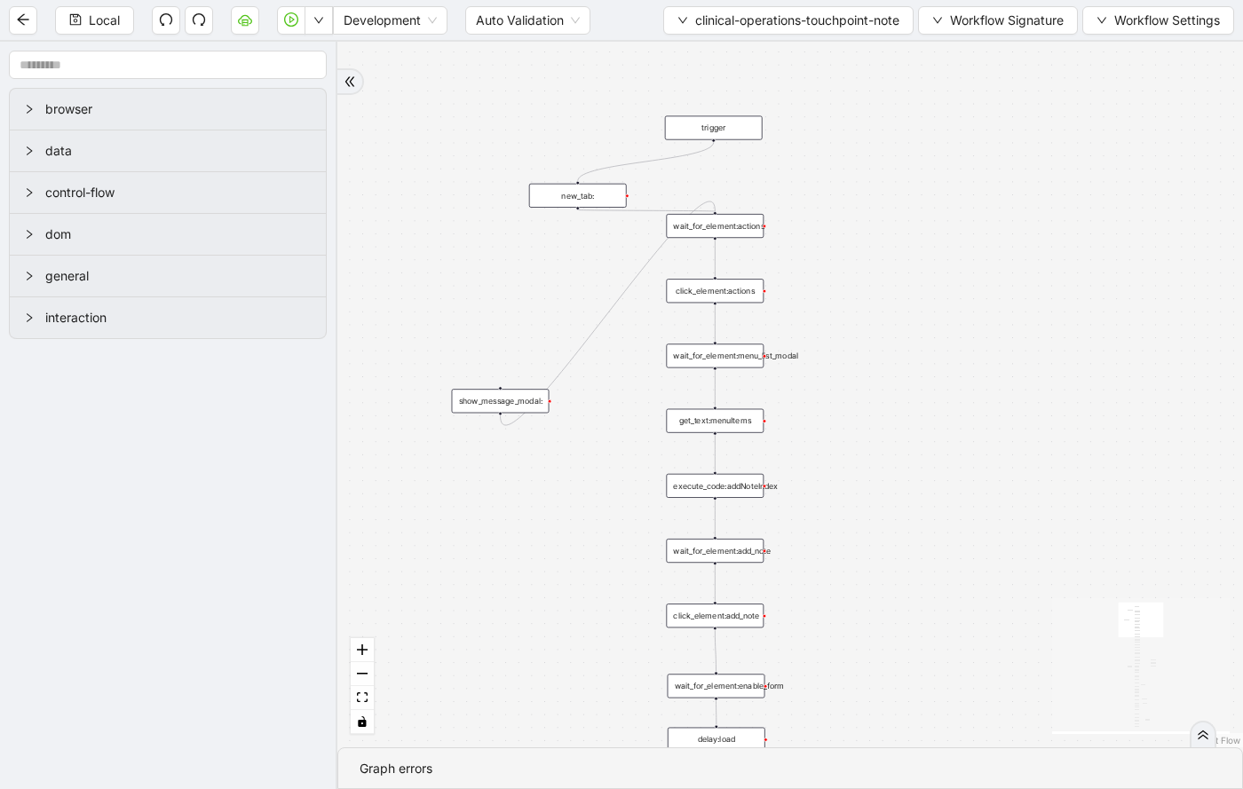
drag, startPoint x: 711, startPoint y: 140, endPoint x: 722, endPoint y: 246, distance: 106.2
click at [723, 247] on div "onError onError onError onError onError onError trigger wait_for_element:action…" at bounding box center [789, 395] width 905 height 706
drag, startPoint x: 713, startPoint y: 139, endPoint x: 719, endPoint y: 221, distance: 81.9
click at [719, 221] on div "trigger wait_for_element:actions click_element:actions new_tab: wait_for_elemen…" at bounding box center [1006, 440] width 663 height 517
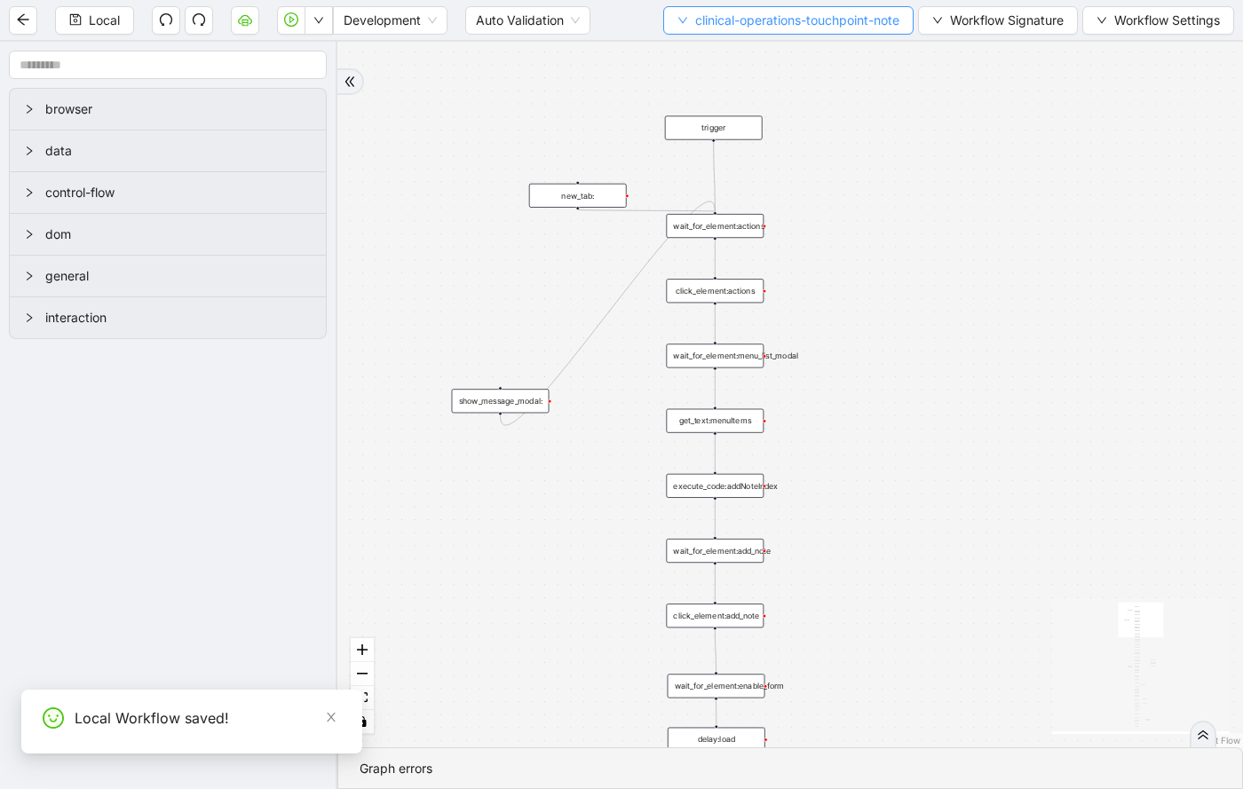
click at [666, 22] on button "clinical-operations-touchpoint-note" at bounding box center [788, 20] width 250 height 28
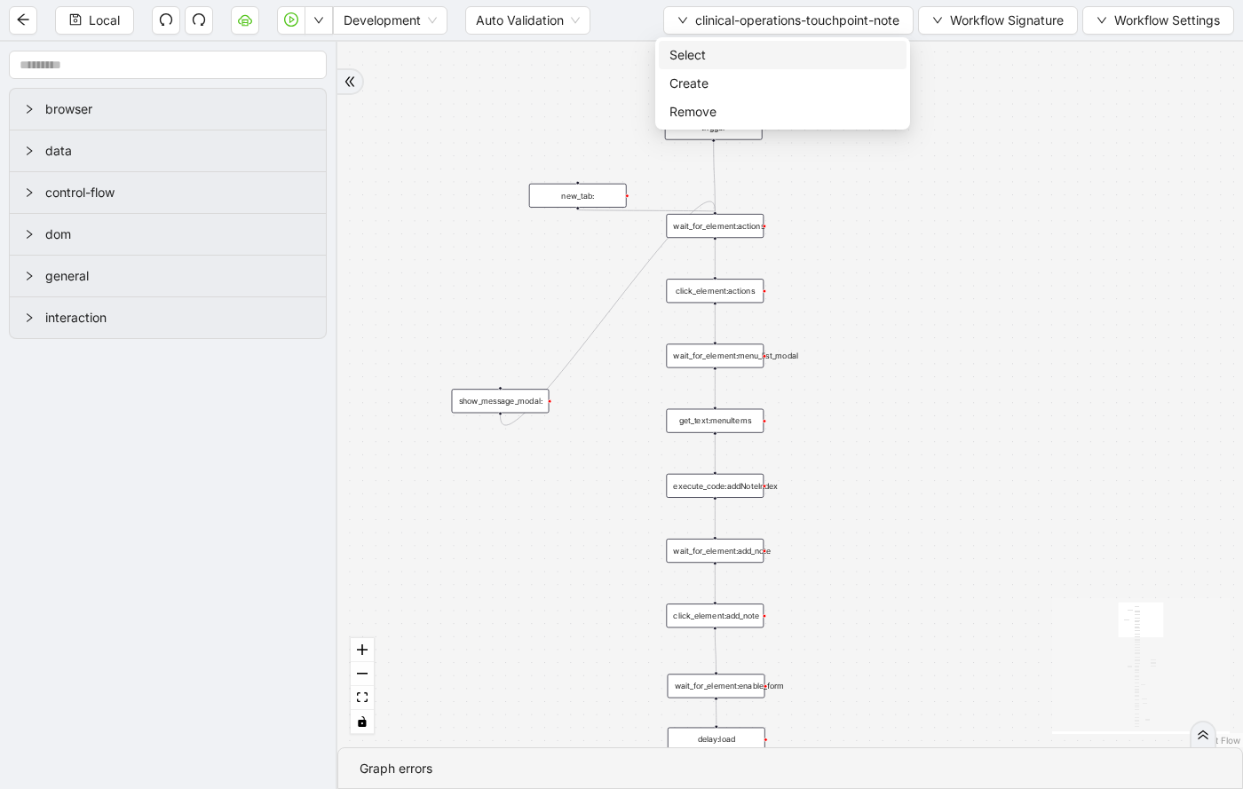
click at [682, 56] on span "Select" at bounding box center [782, 55] width 226 height 20
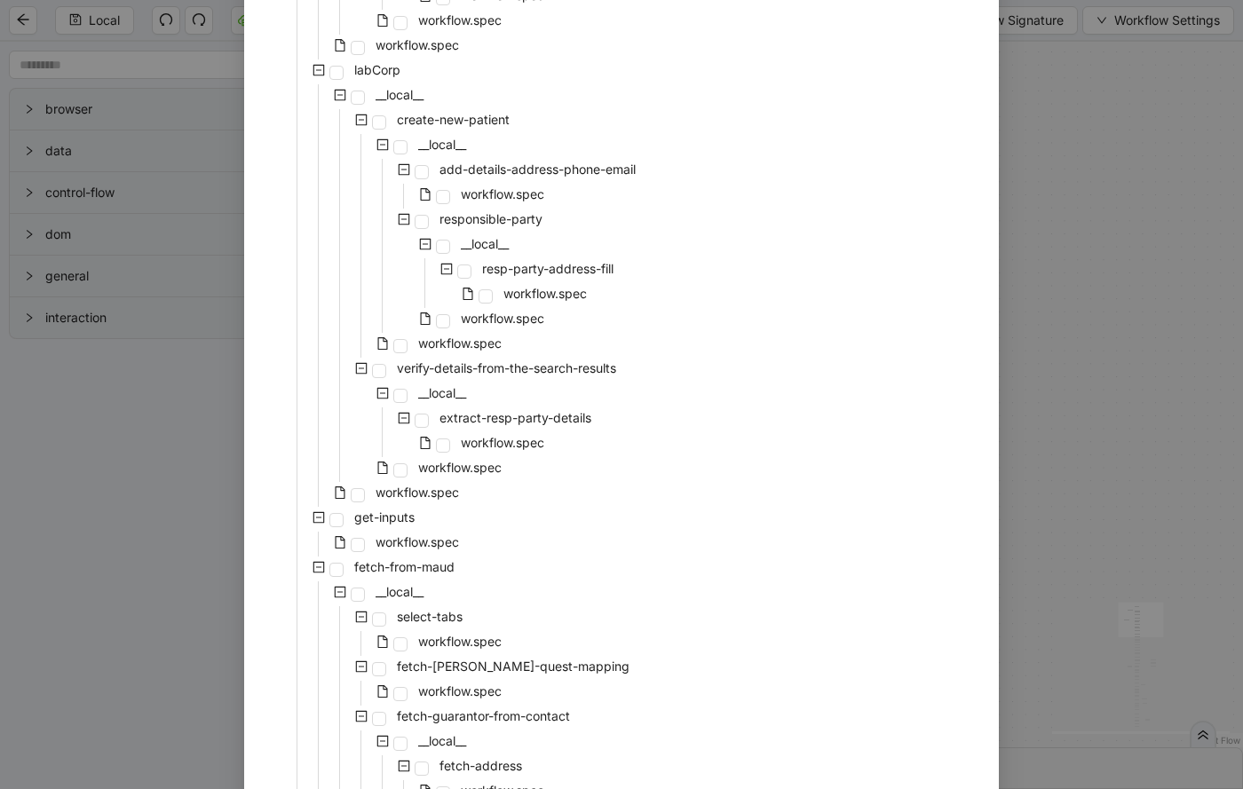
scroll to position [3624, 0]
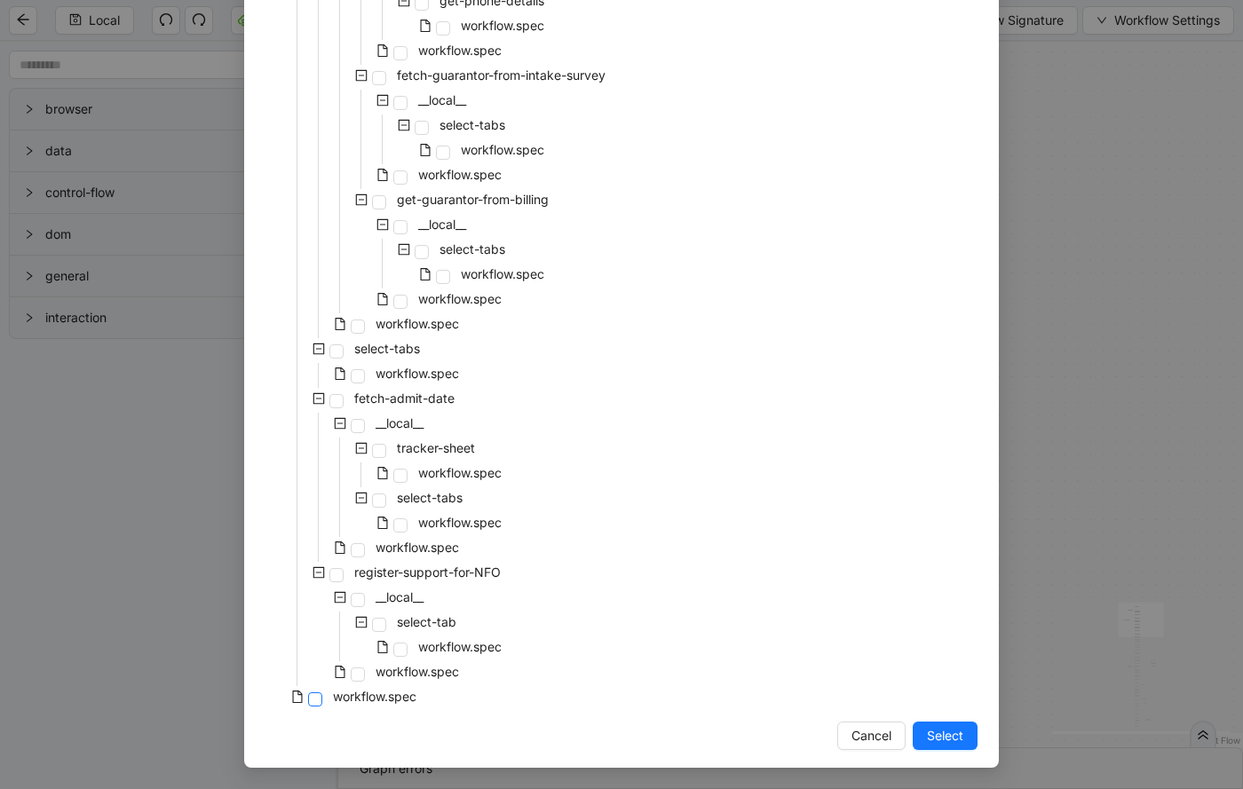
click at [315, 692] on span at bounding box center [315, 699] width 14 height 14
click at [953, 738] on span "Select" at bounding box center [945, 736] width 36 height 20
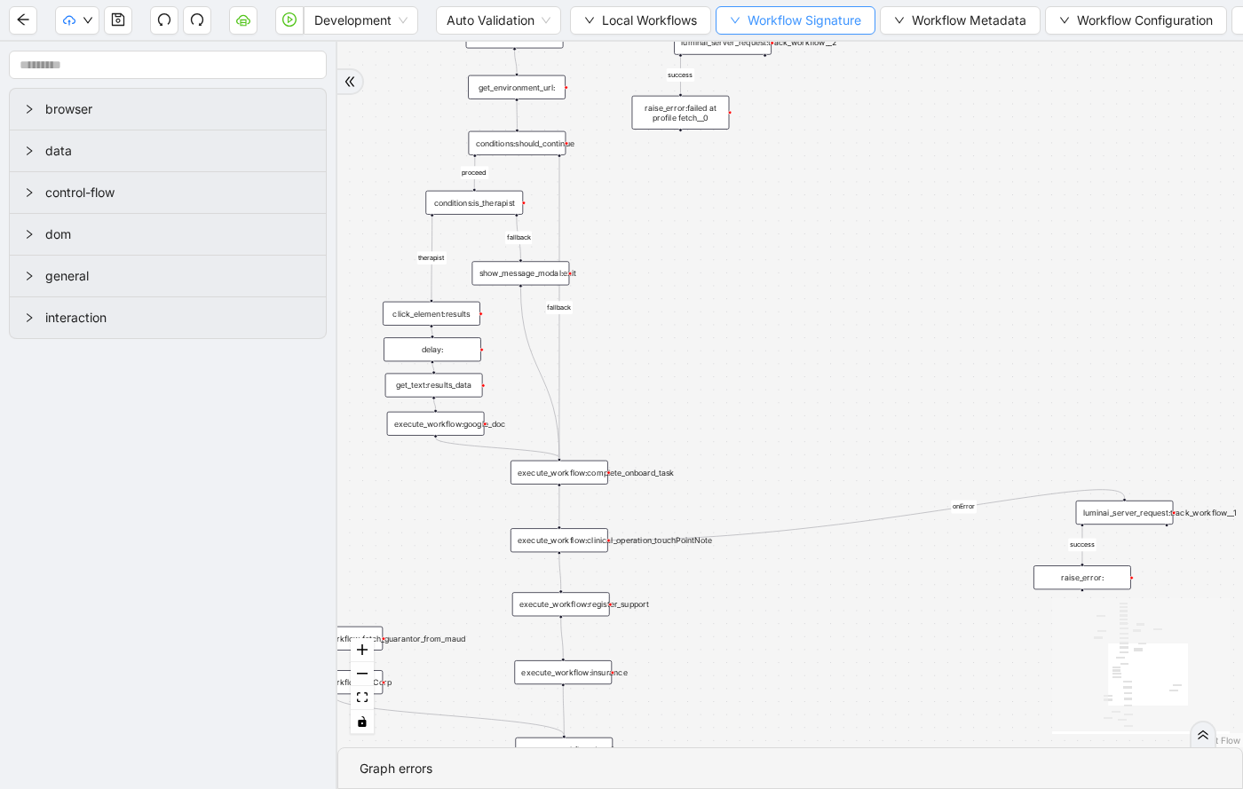
click at [761, 20] on span "Workflow Signature" at bounding box center [804, 21] width 114 height 20
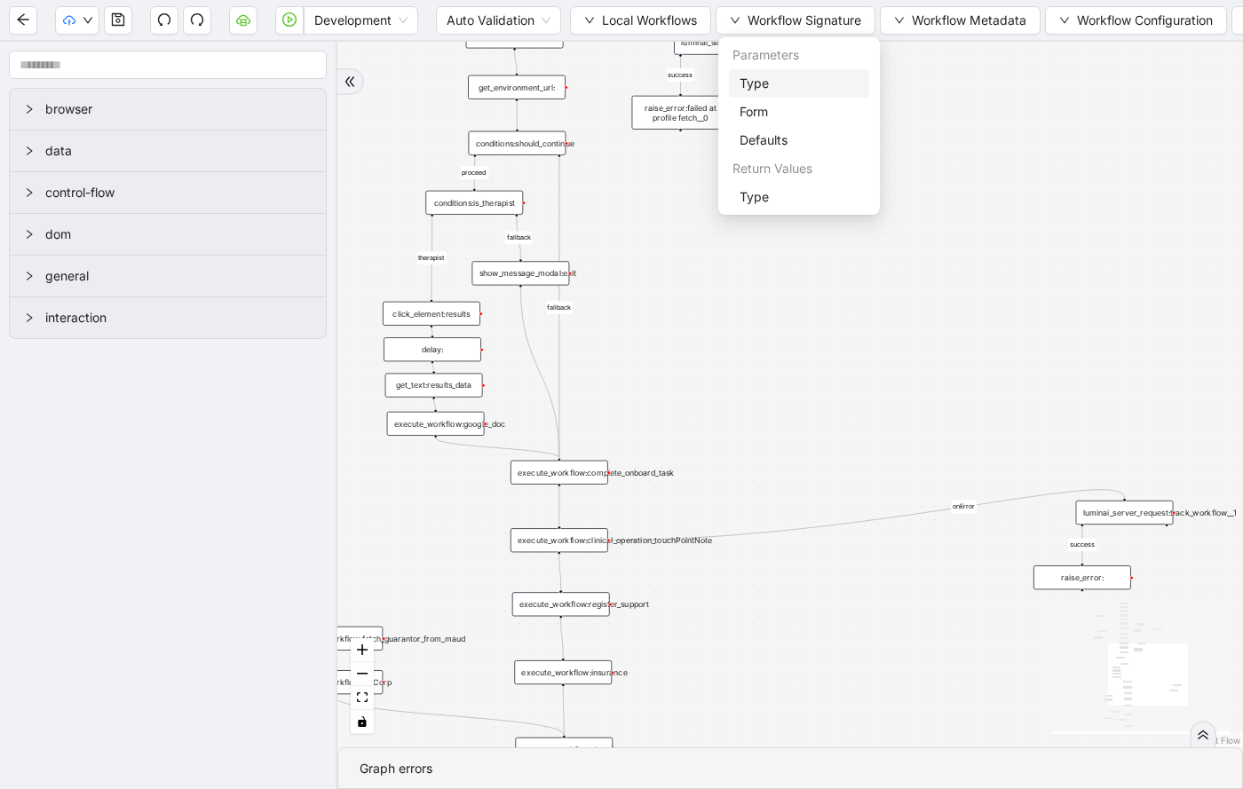
click at [756, 93] on li "Type" at bounding box center [799, 83] width 140 height 28
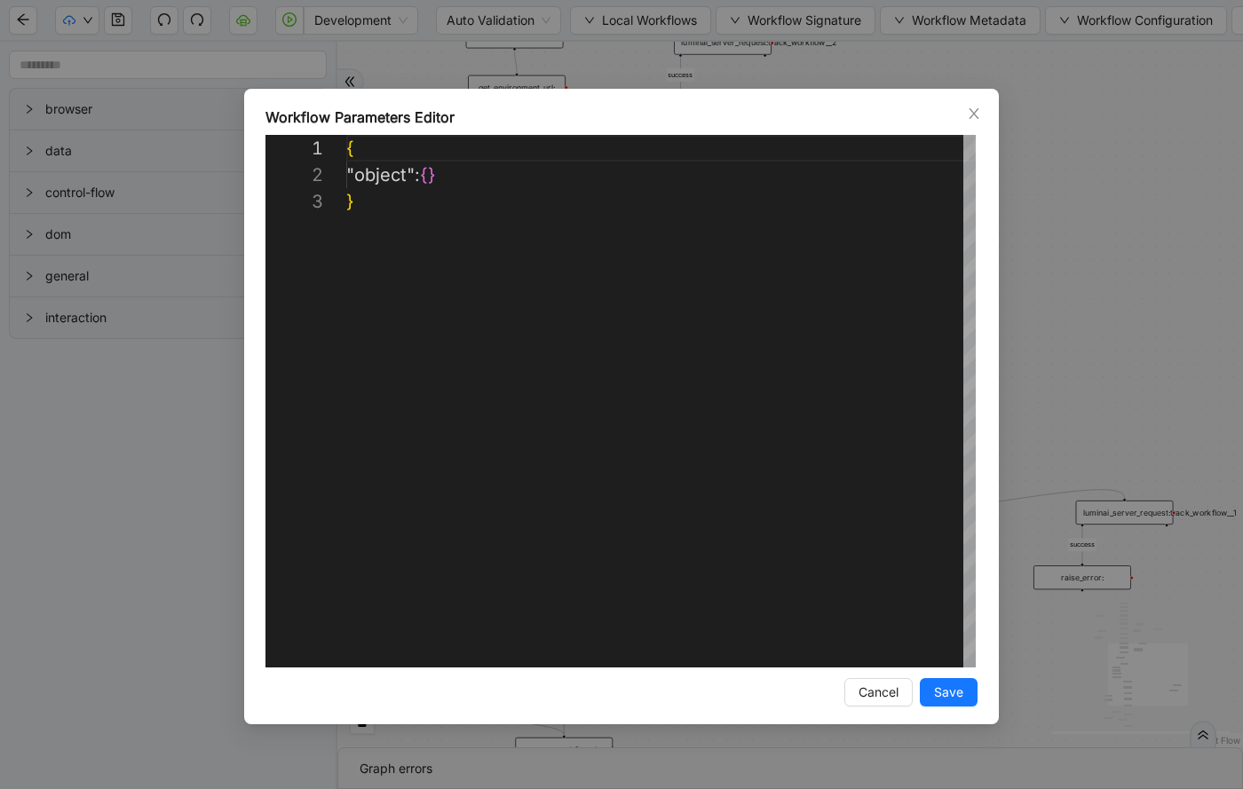
scroll to position [53, 0]
click at [987, 87] on div "**********" at bounding box center [621, 394] width 1243 height 789
click at [1053, 99] on div "fallback fallback proceed therapist success success success success onError onE…" at bounding box center [789, 395] width 905 height 706
click at [1096, 330] on div "fallback fallback proceed therapist success success success success onError onE…" at bounding box center [789, 395] width 905 height 706
click at [868, 699] on div "fallback fallback proceed therapist success success success success onError onE…" at bounding box center [789, 395] width 905 height 706
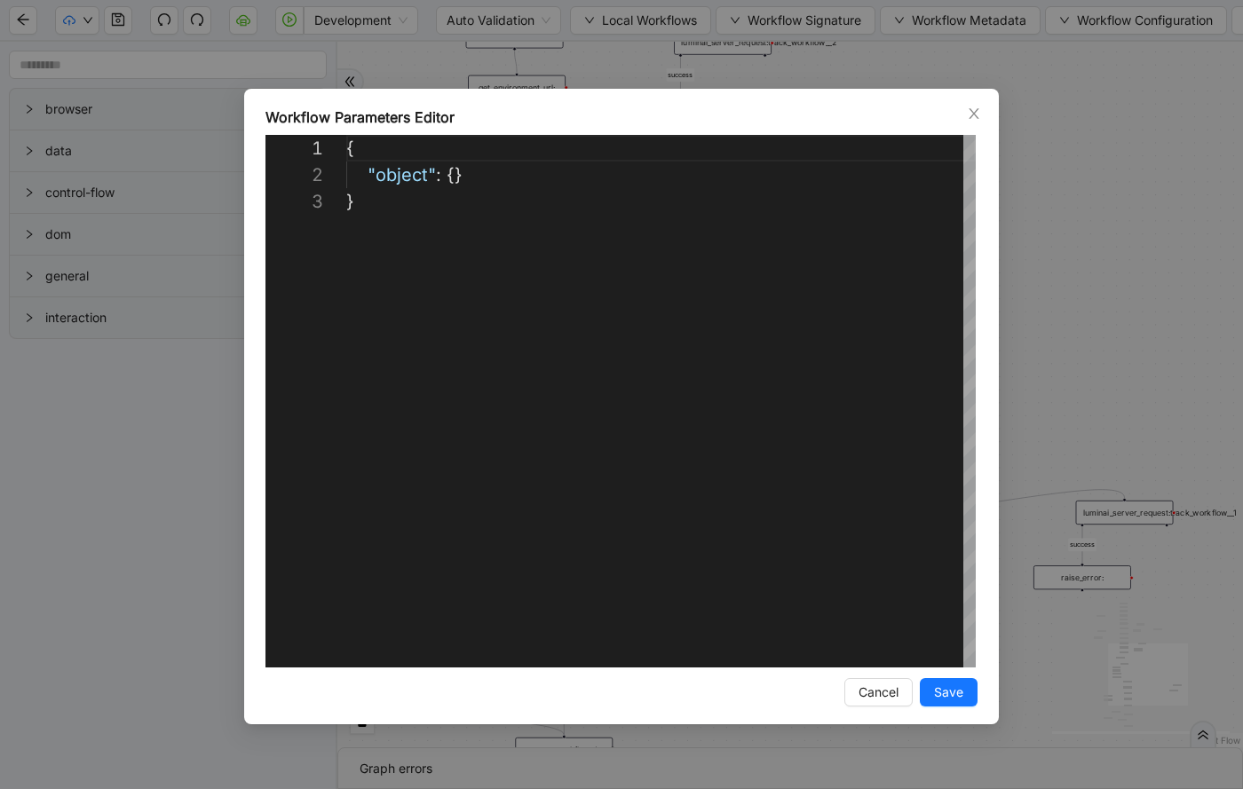
click at [871, 692] on div "fallback fallback proceed therapist success success success success onError onE…" at bounding box center [789, 395] width 905 height 706
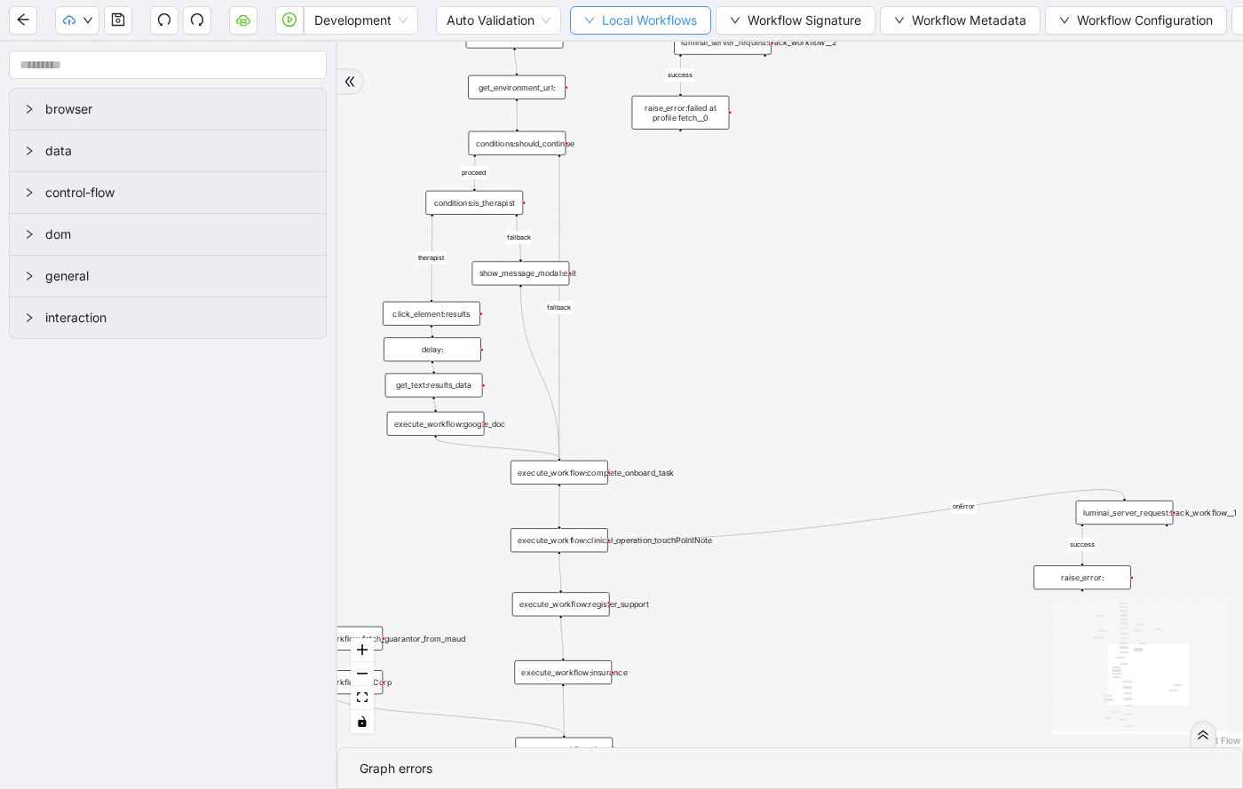
click at [604, 12] on span "Local Workflows" at bounding box center [649, 21] width 95 height 20
click at [599, 65] on li "Select" at bounding box center [641, 55] width 137 height 28
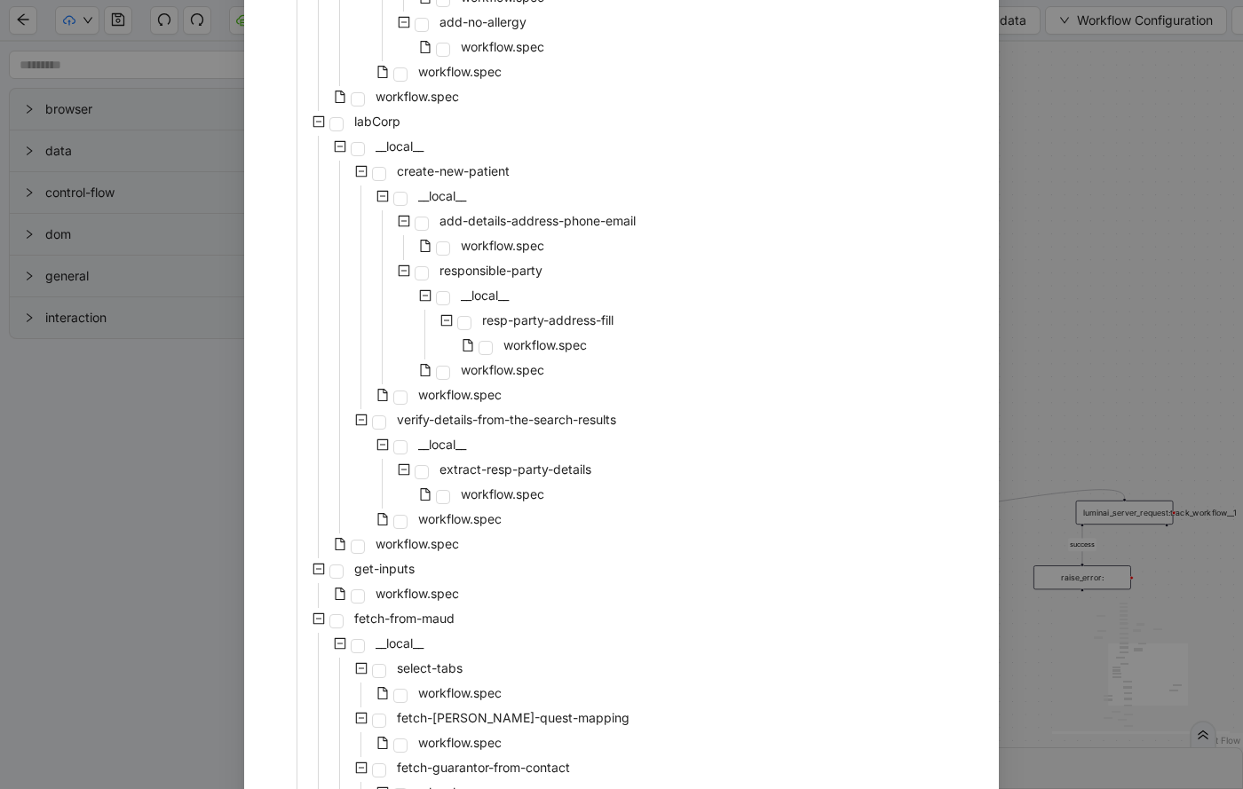
scroll to position [3624, 0]
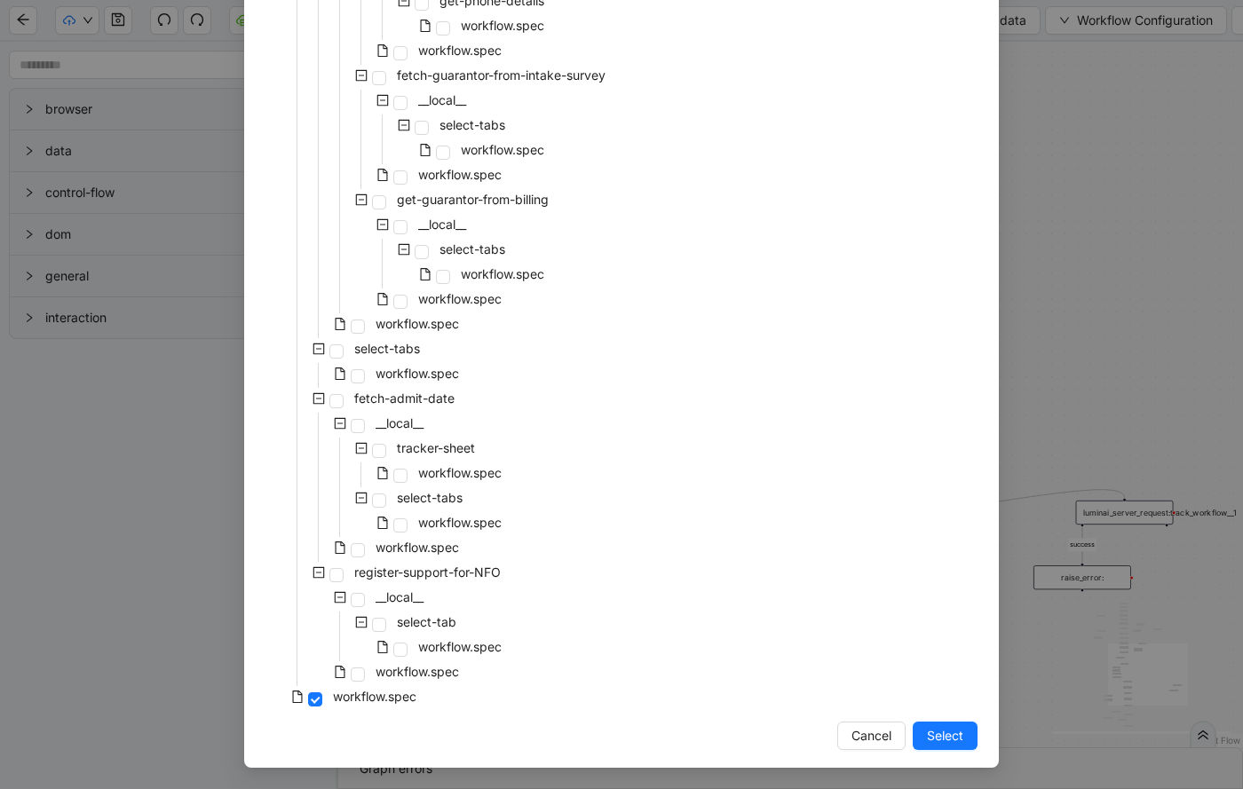
click at [1087, 142] on div "Select Local Workflow patient-onboarding __local__ patient-profile __local__ pr…" at bounding box center [621, 394] width 1243 height 789
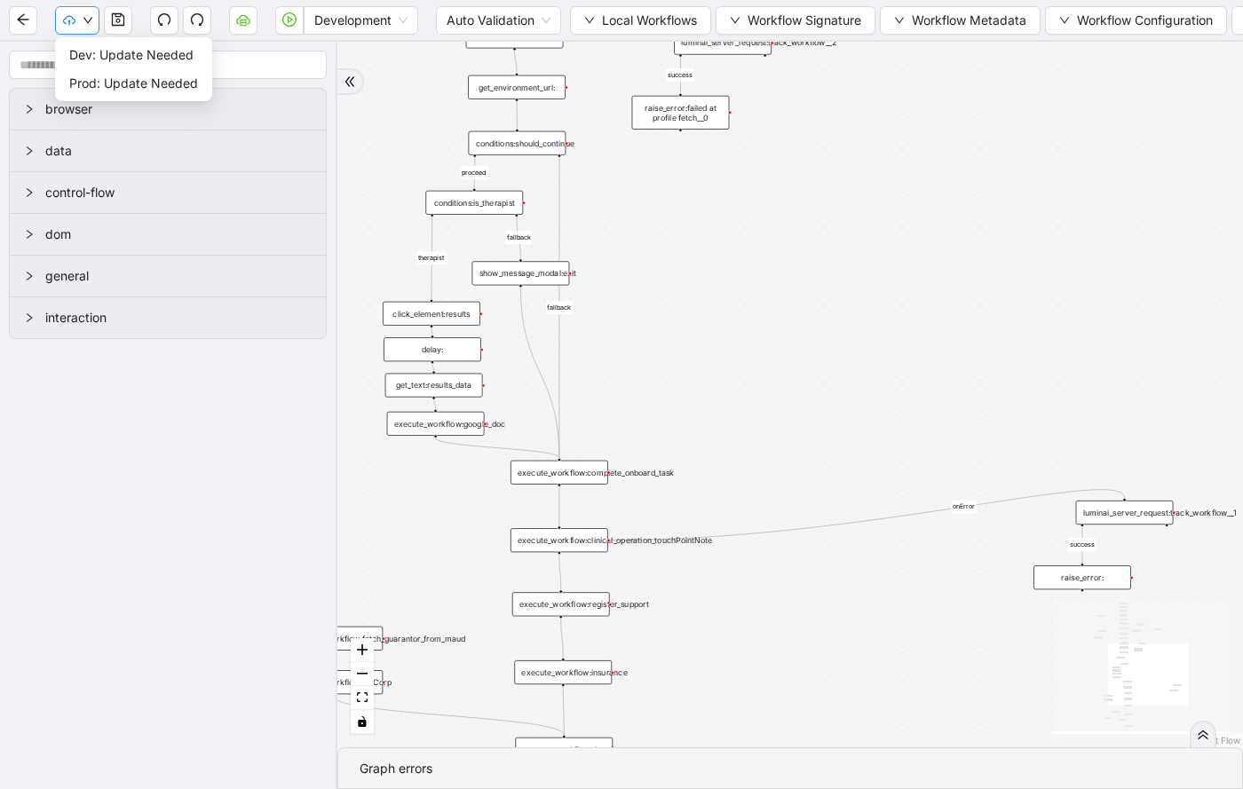
click at [66, 20] on icon "cloud-upload" at bounding box center [69, 20] width 12 height 12
click at [79, 59] on span "Dev: Update Needed" at bounding box center [133, 55] width 129 height 20
click at [679, 311] on div "fallback fallback proceed therapist success success success success onError onE…" at bounding box center [789, 395] width 905 height 706
click at [91, 77] on span "Prod: Update Needed" at bounding box center [133, 84] width 129 height 20
click at [580, 27] on button "Local Workflows" at bounding box center [640, 20] width 141 height 28
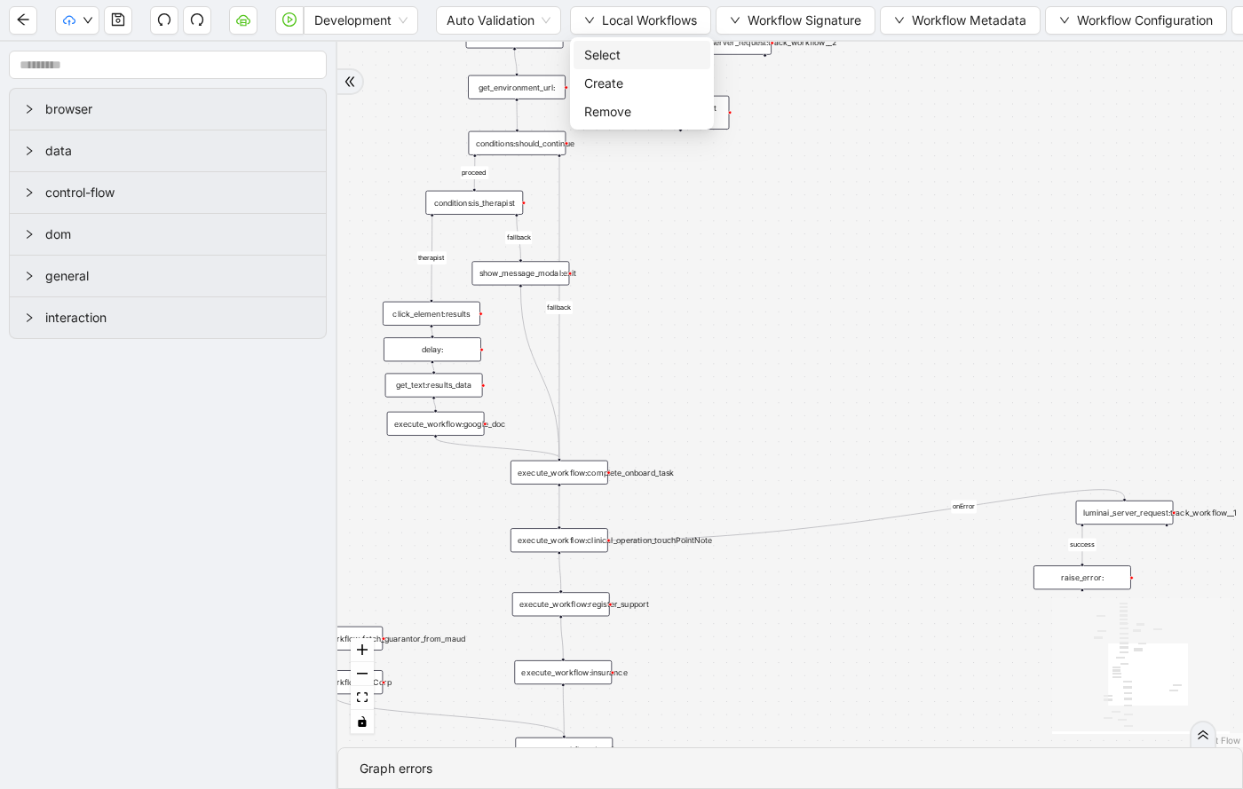
click at [594, 58] on span "Select" at bounding box center [641, 55] width 115 height 20
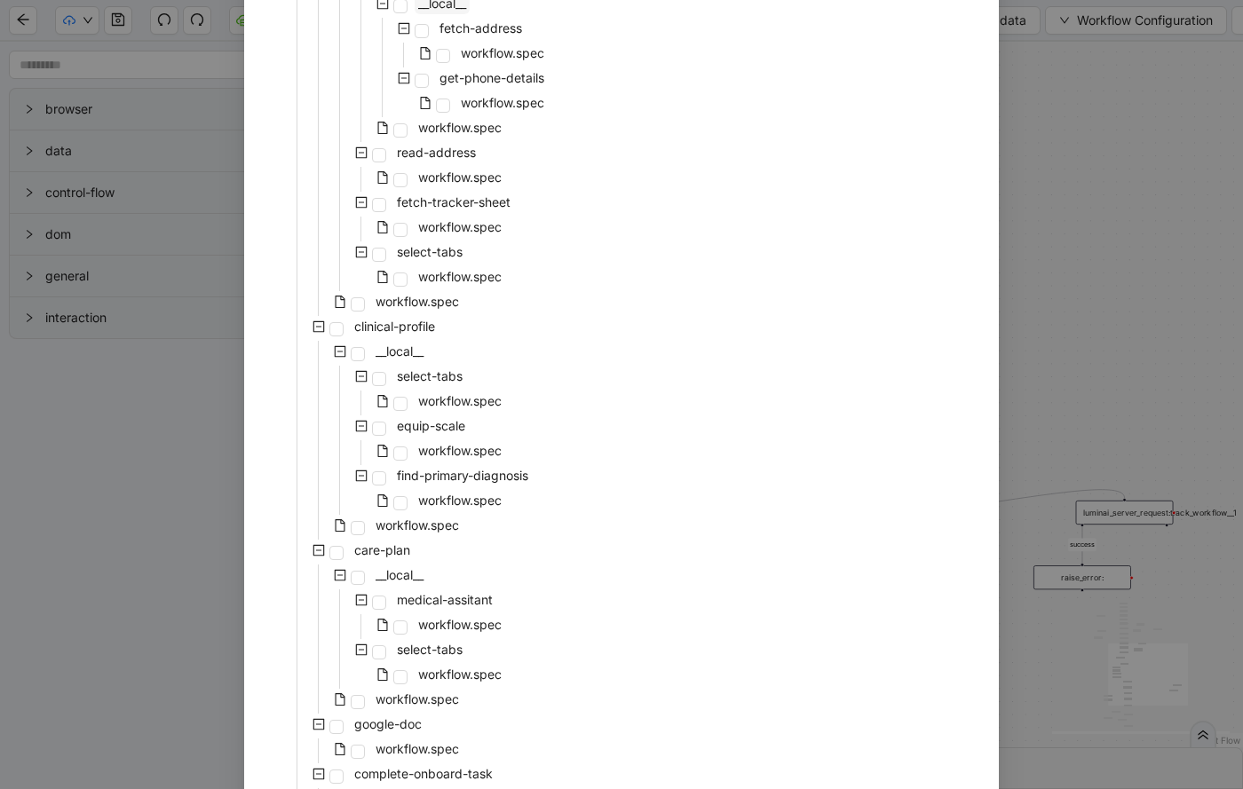
scroll to position [878, 0]
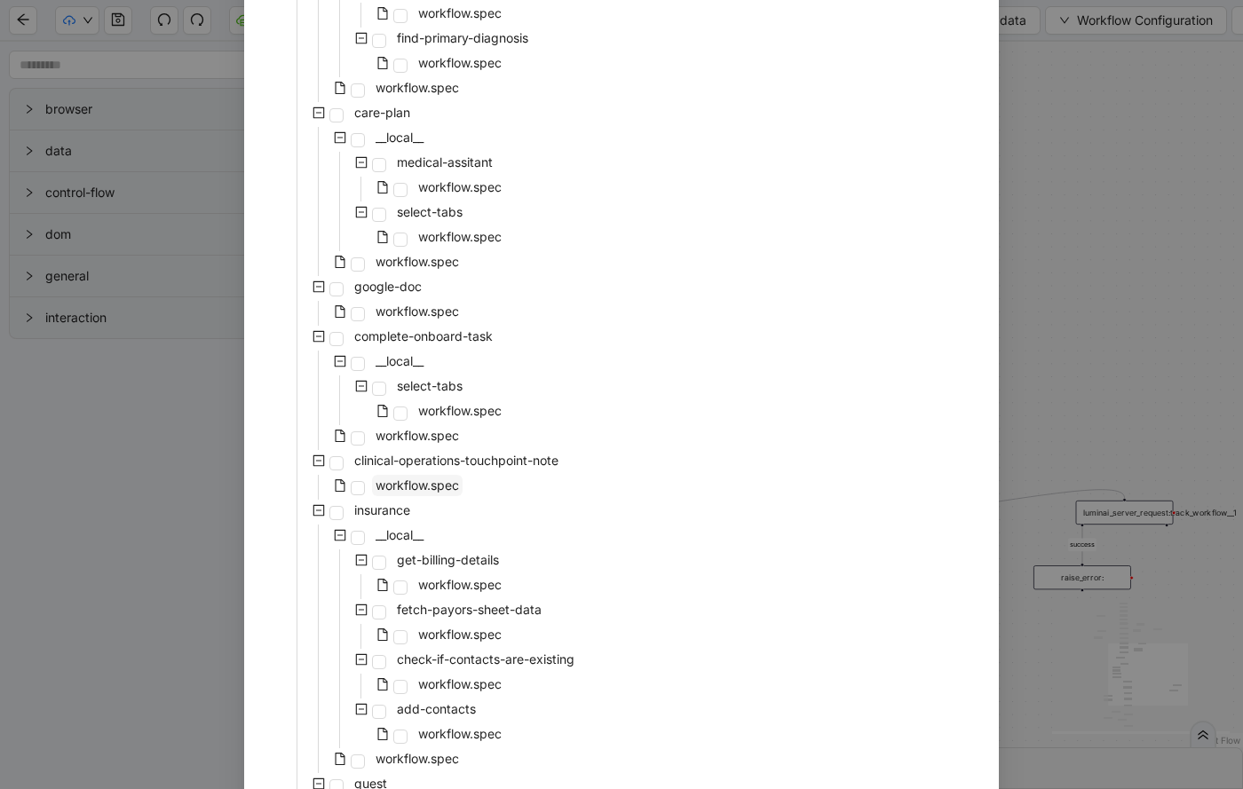
click at [443, 485] on span "workflow.spec" at bounding box center [416, 484] width 83 height 15
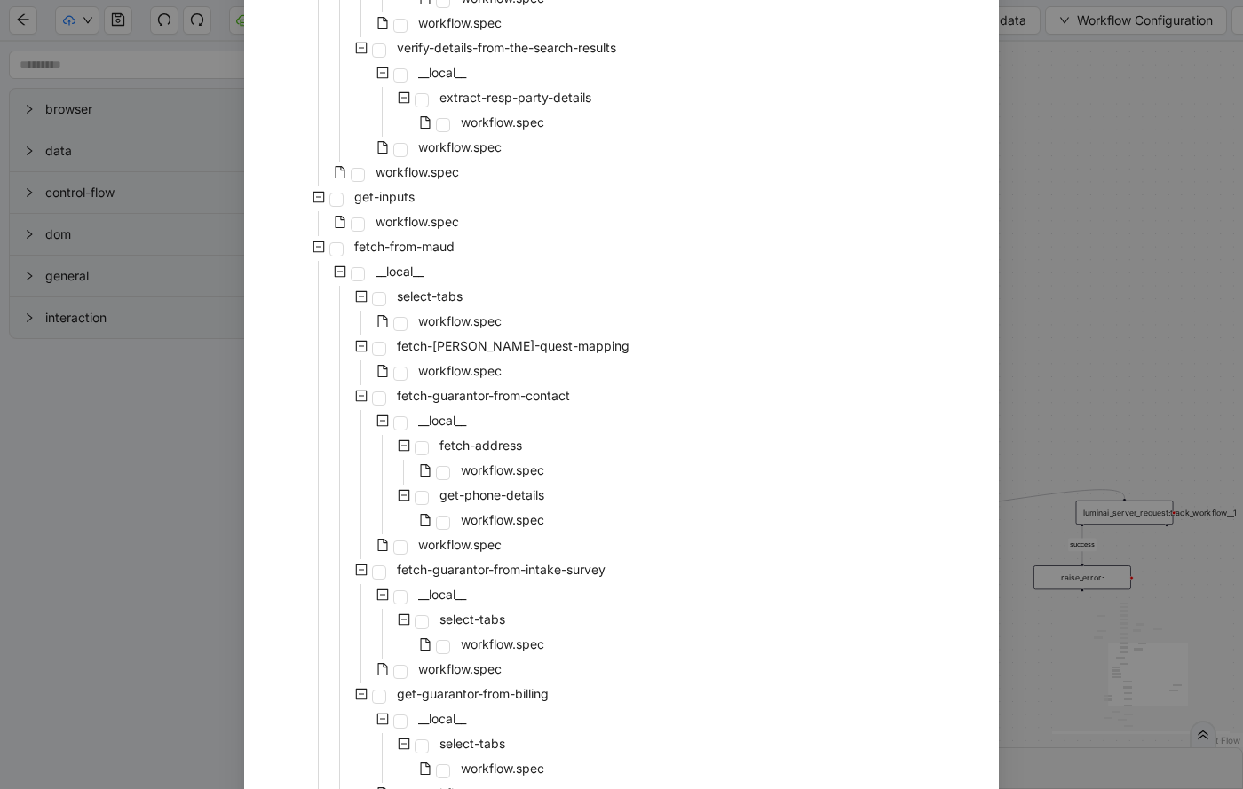
scroll to position [3624, 0]
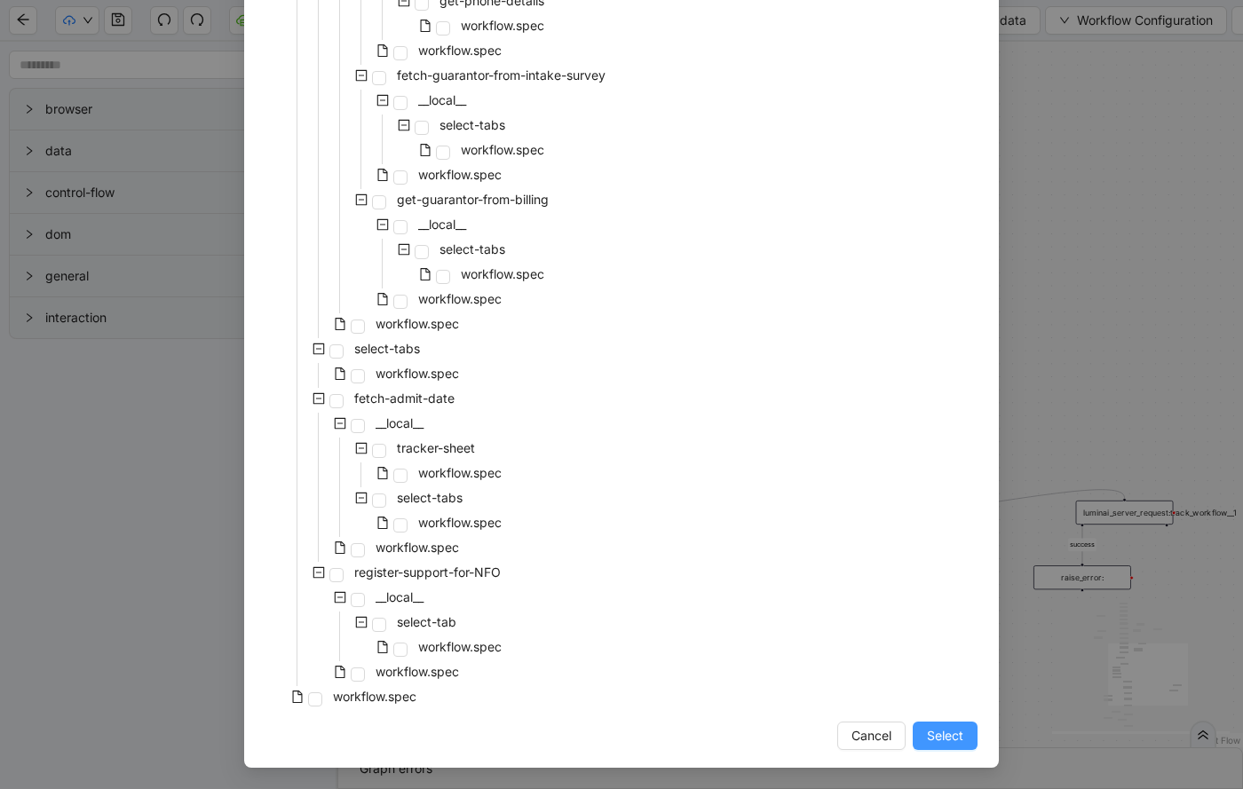
click at [950, 727] on span "Select" at bounding box center [945, 736] width 36 height 20
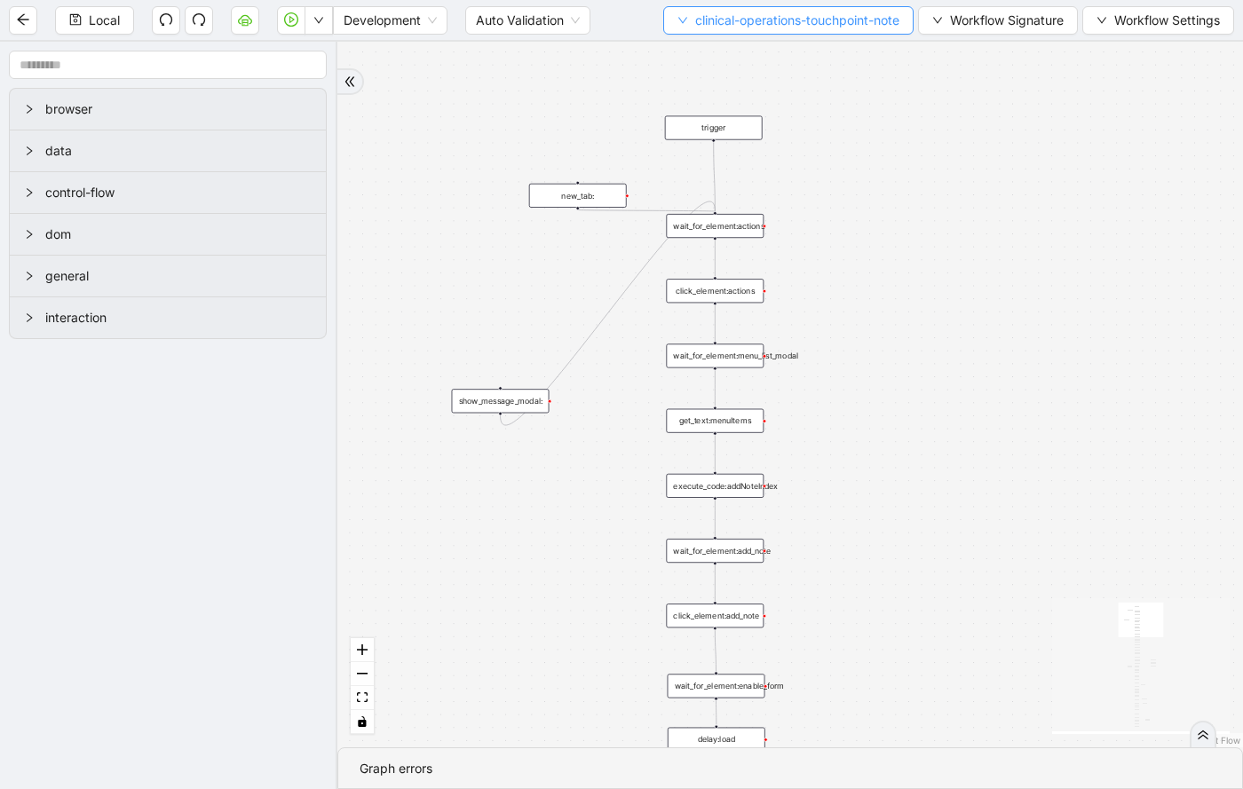
click at [743, 16] on span "clinical-operations-touchpoint-note" at bounding box center [797, 21] width 204 height 20
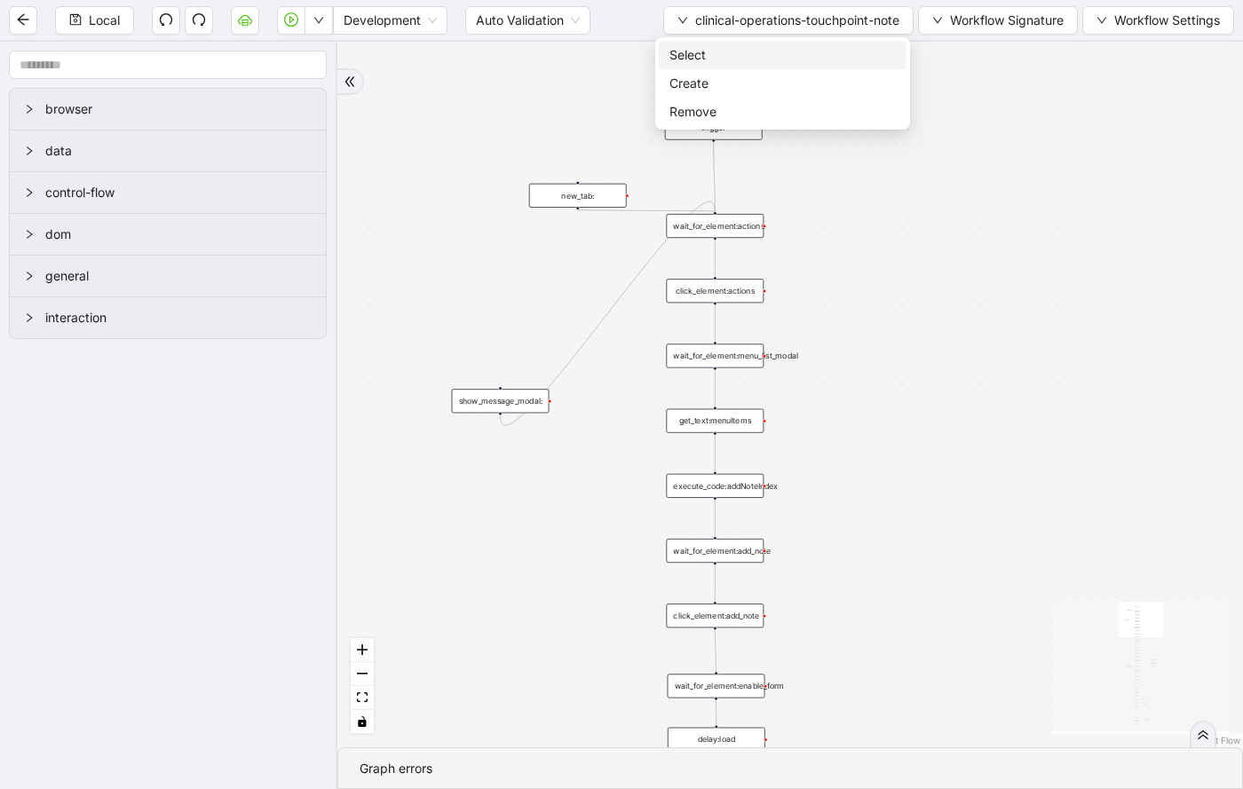
click at [743, 47] on span "Select" at bounding box center [782, 55] width 226 height 20
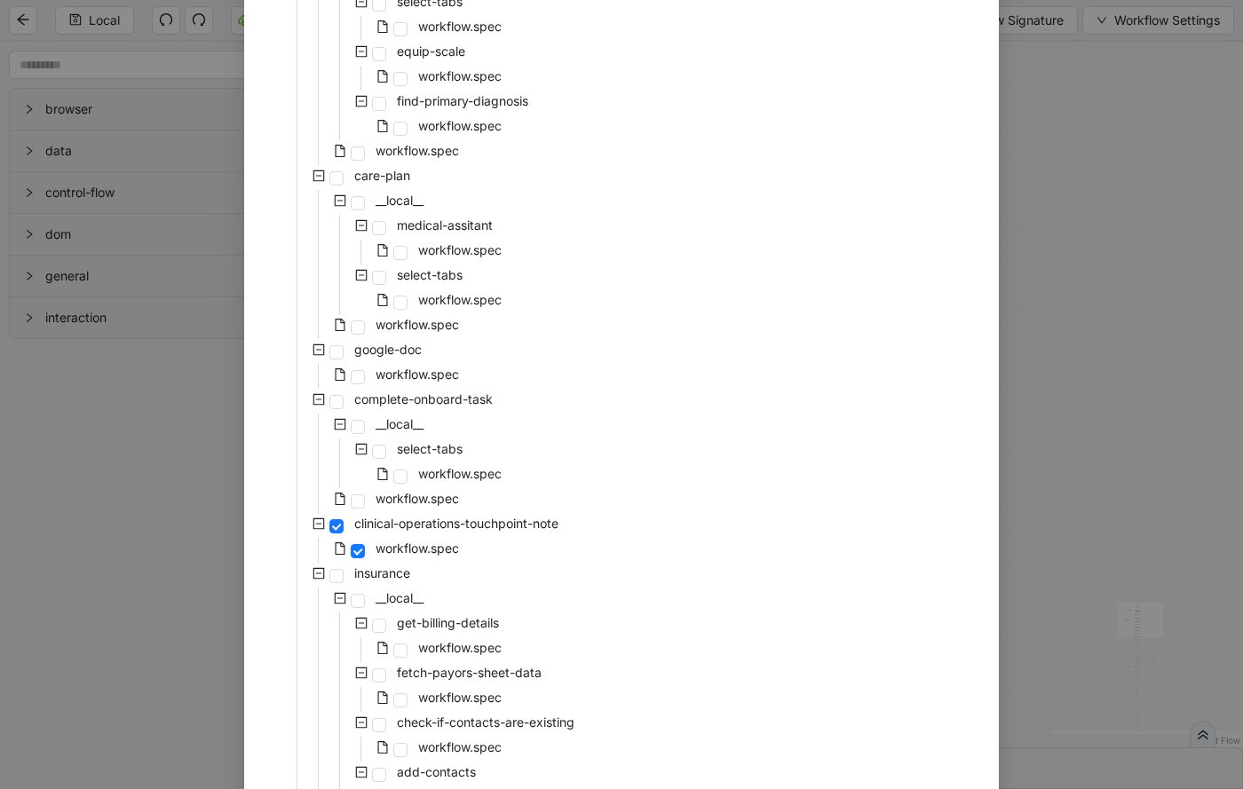
scroll to position [828, 0]
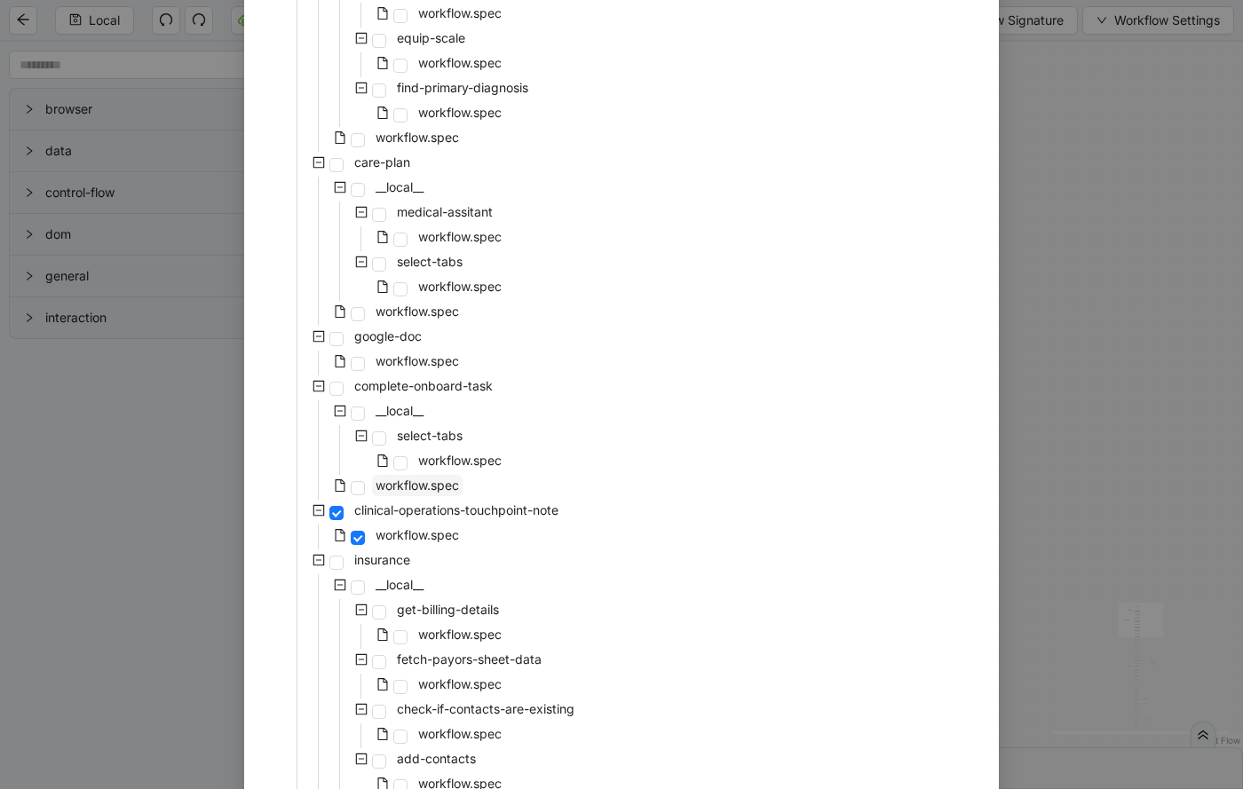
click at [431, 488] on span "workflow.spec" at bounding box center [416, 484] width 83 height 15
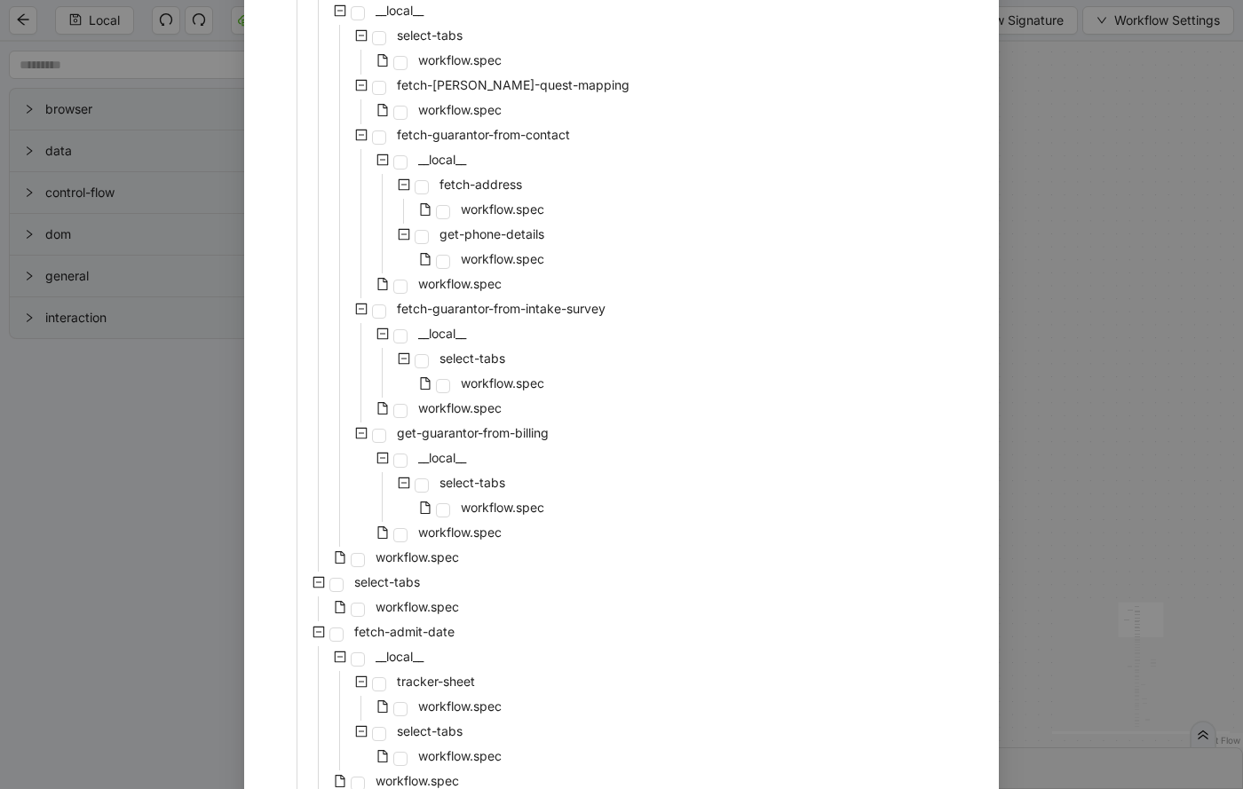
scroll to position [3624, 0]
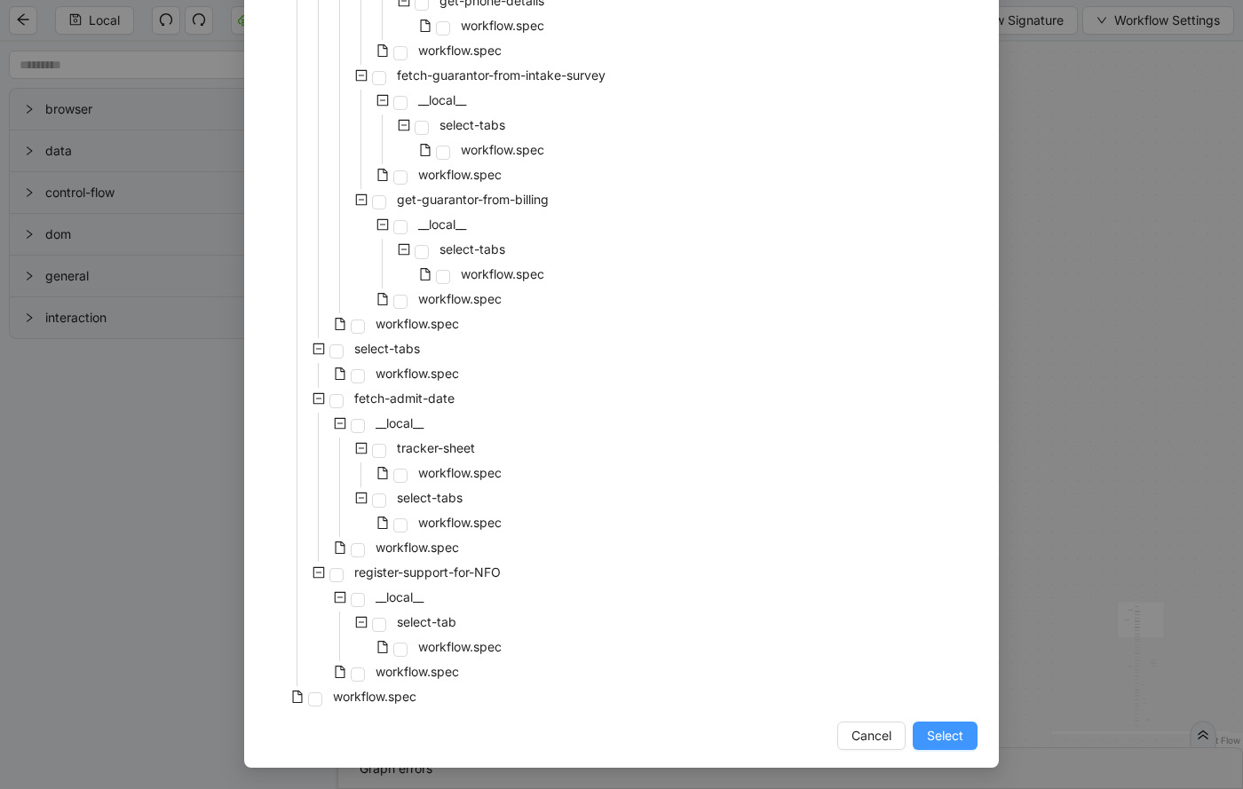
click at [951, 740] on span "Select" at bounding box center [945, 736] width 36 height 20
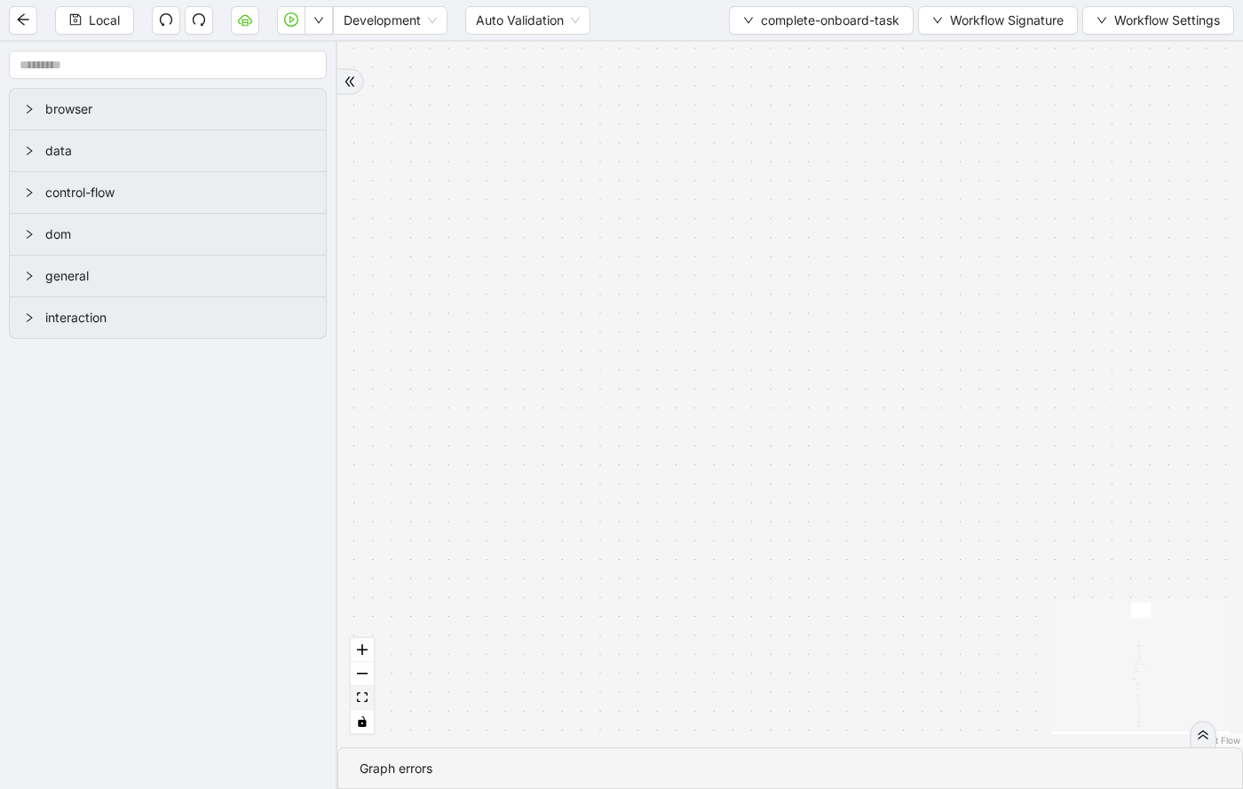
click at [367, 697] on icon "fit view" at bounding box center [362, 697] width 11 height 10
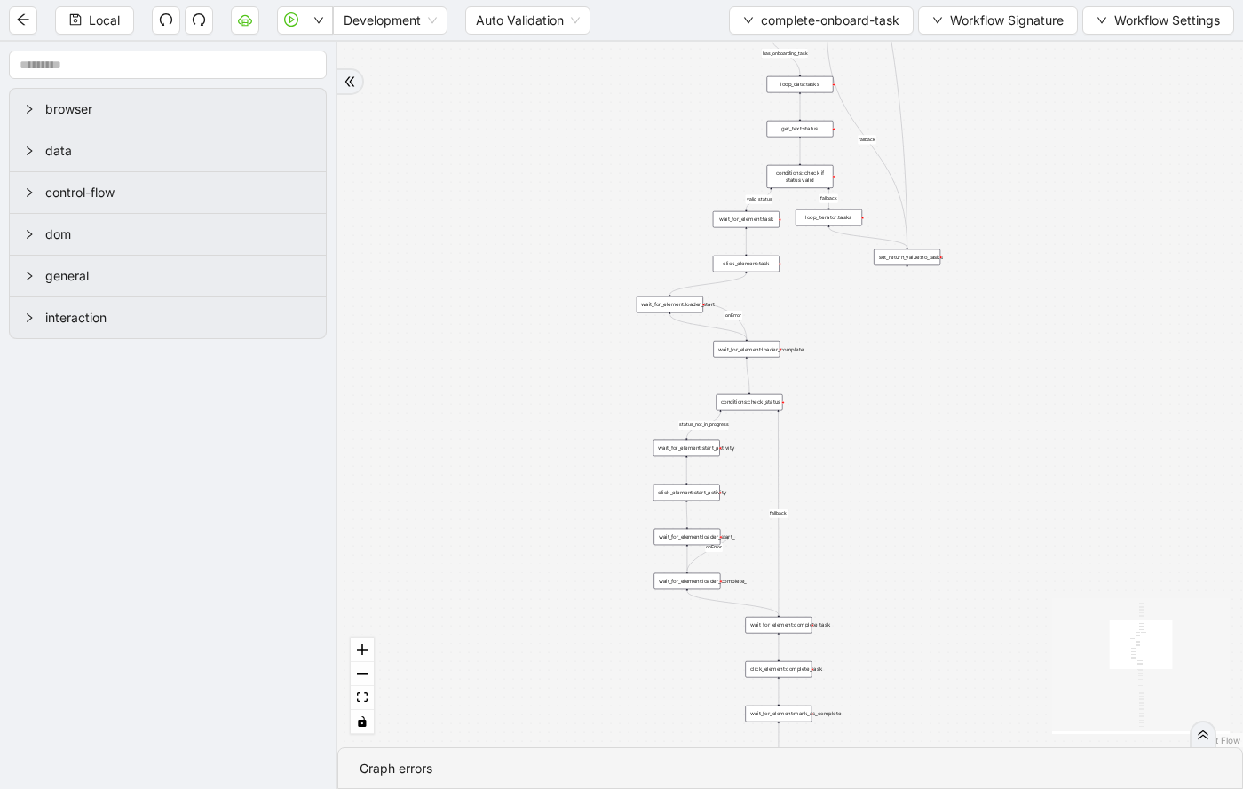
drag, startPoint x: 982, startPoint y: 256, endPoint x: 974, endPoint y: 706, distance: 450.0
click at [974, 702] on div "valid_status fallback status_not_in_progress has_onboarding_task fallback fallb…" at bounding box center [789, 395] width 905 height 706
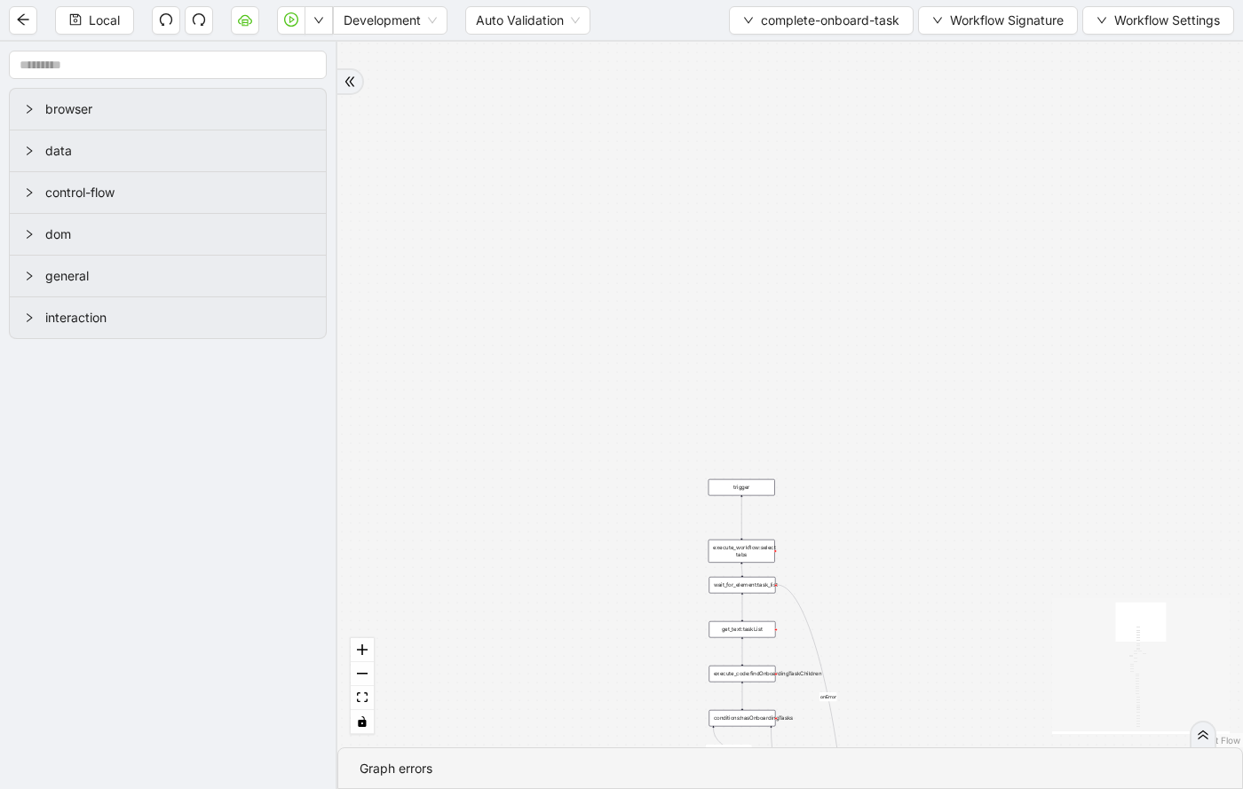
drag, startPoint x: 1077, startPoint y: 200, endPoint x: 1025, endPoint y: 736, distance: 538.6
click at [1026, 737] on div "valid_status fallback status_not_in_progress has_onboarding_task fallback fallb…" at bounding box center [789, 395] width 905 height 706
click at [199, 66] on input "text" at bounding box center [168, 65] width 318 height 28
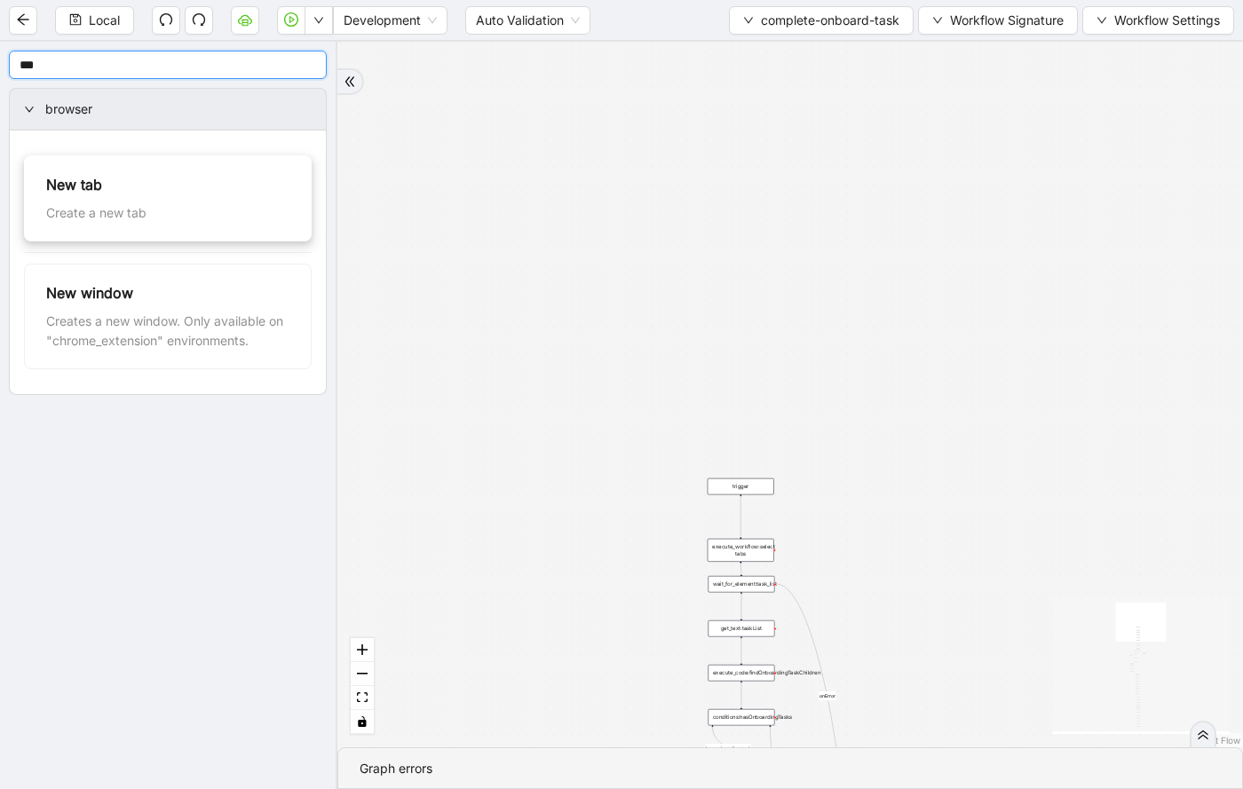
type input "***"
drag, startPoint x: 947, startPoint y: 502, endPoint x: 829, endPoint y: 520, distance: 119.4
click at [829, 520] on div "new_tab:" at bounding box center [836, 522] width 67 height 17
drag, startPoint x: 739, startPoint y: 494, endPoint x: 832, endPoint y: 516, distance: 95.6
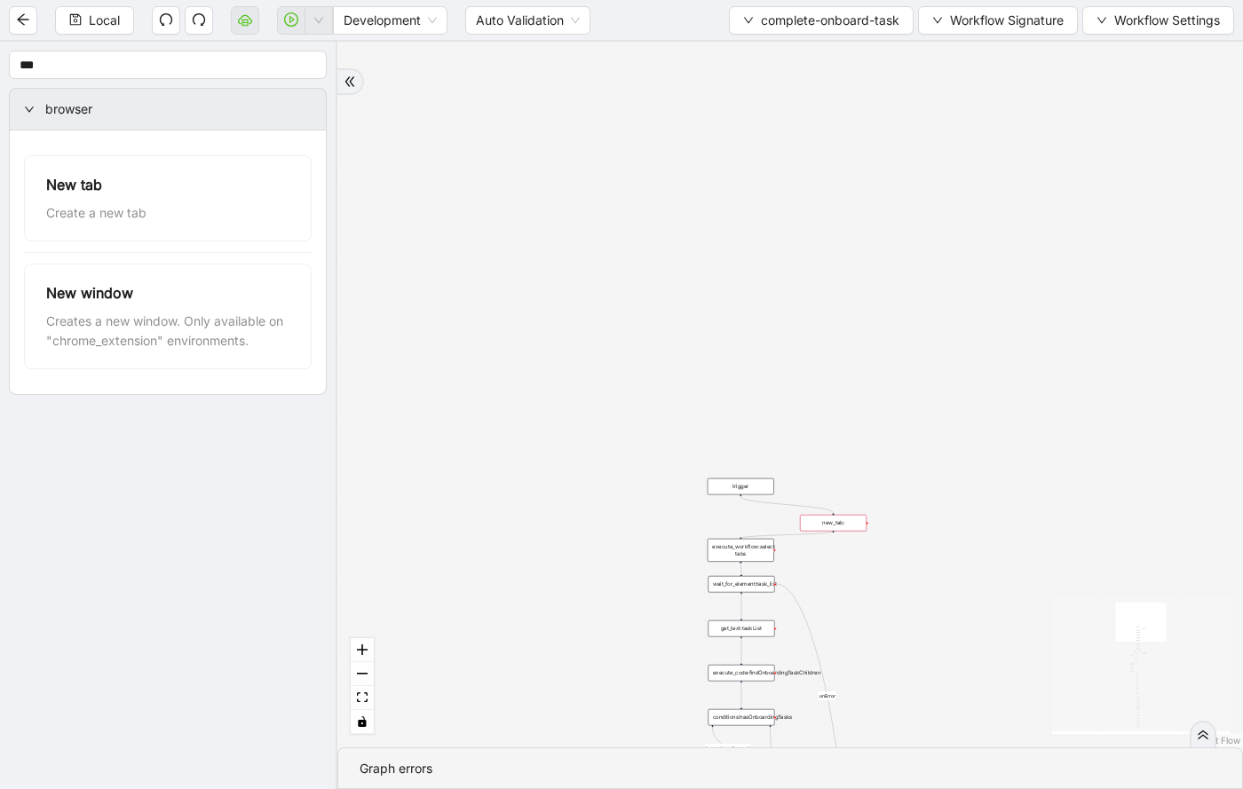
drag, startPoint x: 832, startPoint y: 532, endPoint x: 740, endPoint y: 540, distance: 92.7
click at [827, 522] on div "new_tab:" at bounding box center [833, 523] width 67 height 17
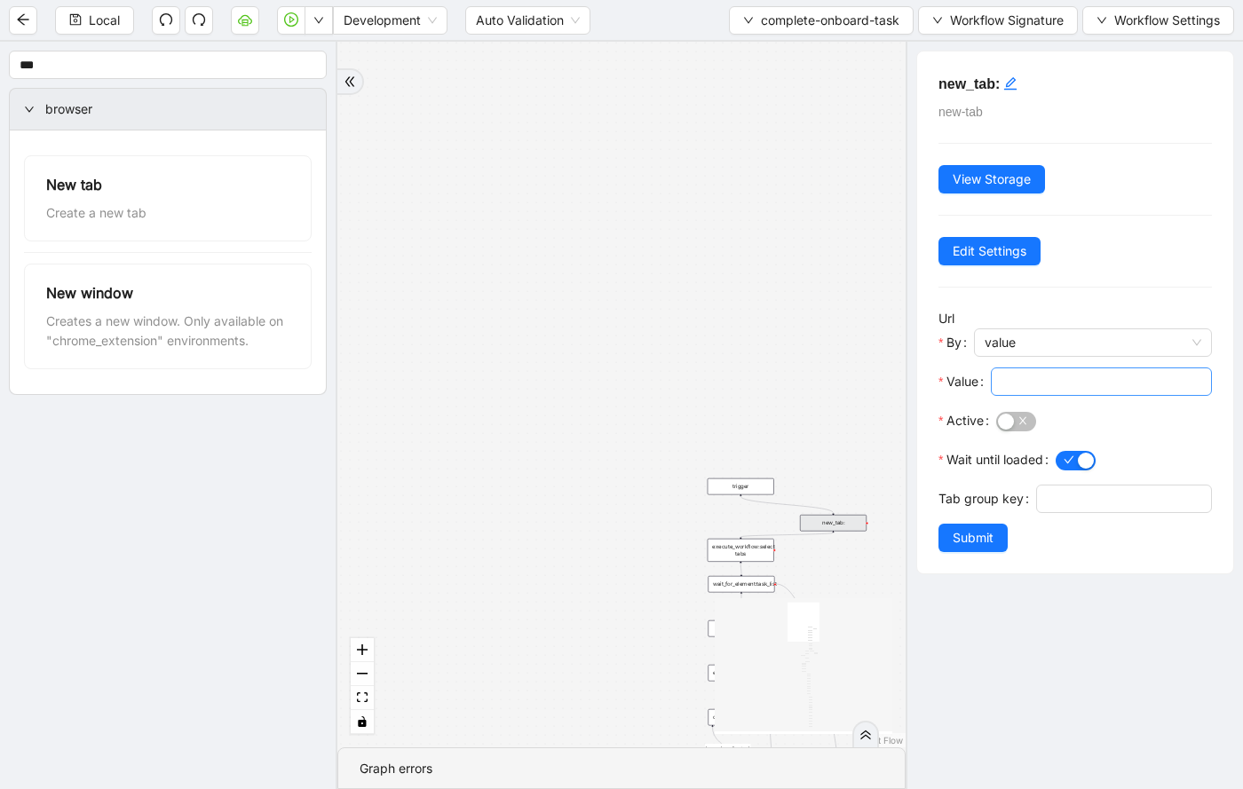
click at [998, 380] on span at bounding box center [1100, 381] width 221 height 28
paste input "**********"
type input "**********"
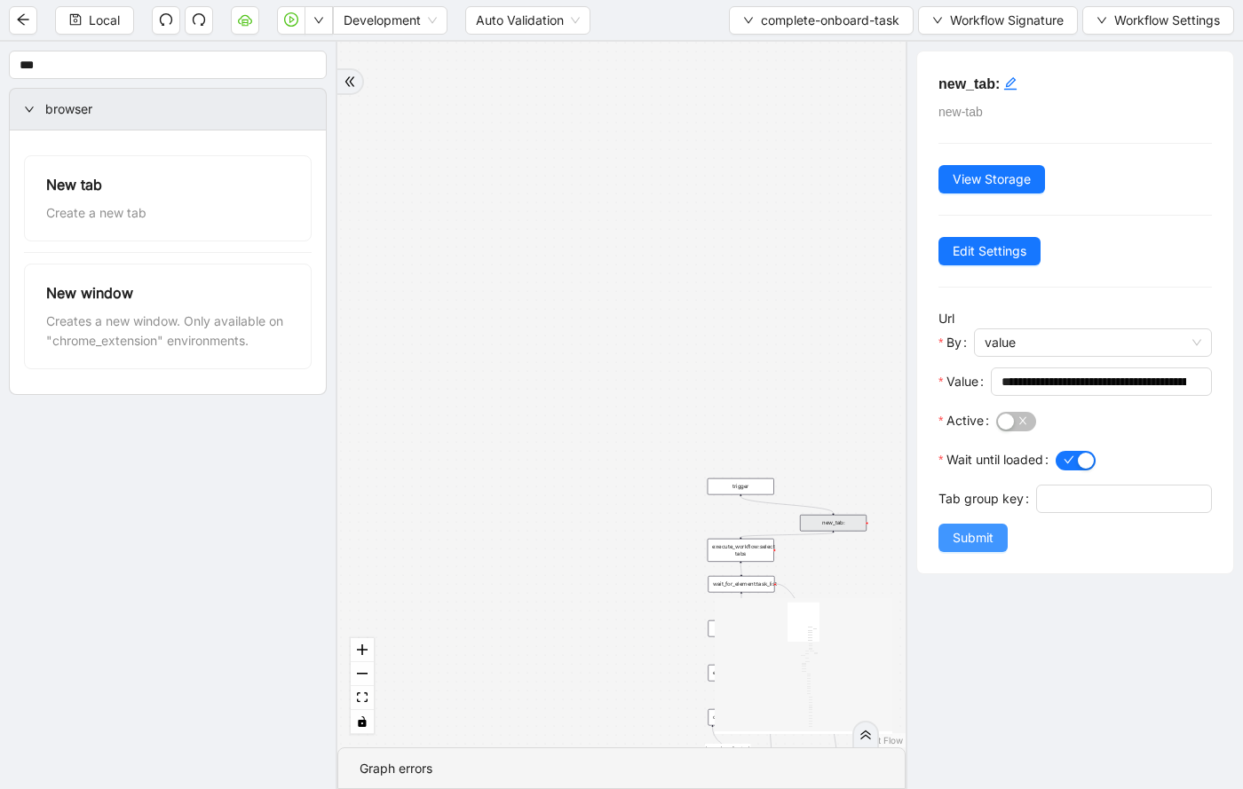
click at [969, 534] on span "Submit" at bounding box center [972, 538] width 41 height 20
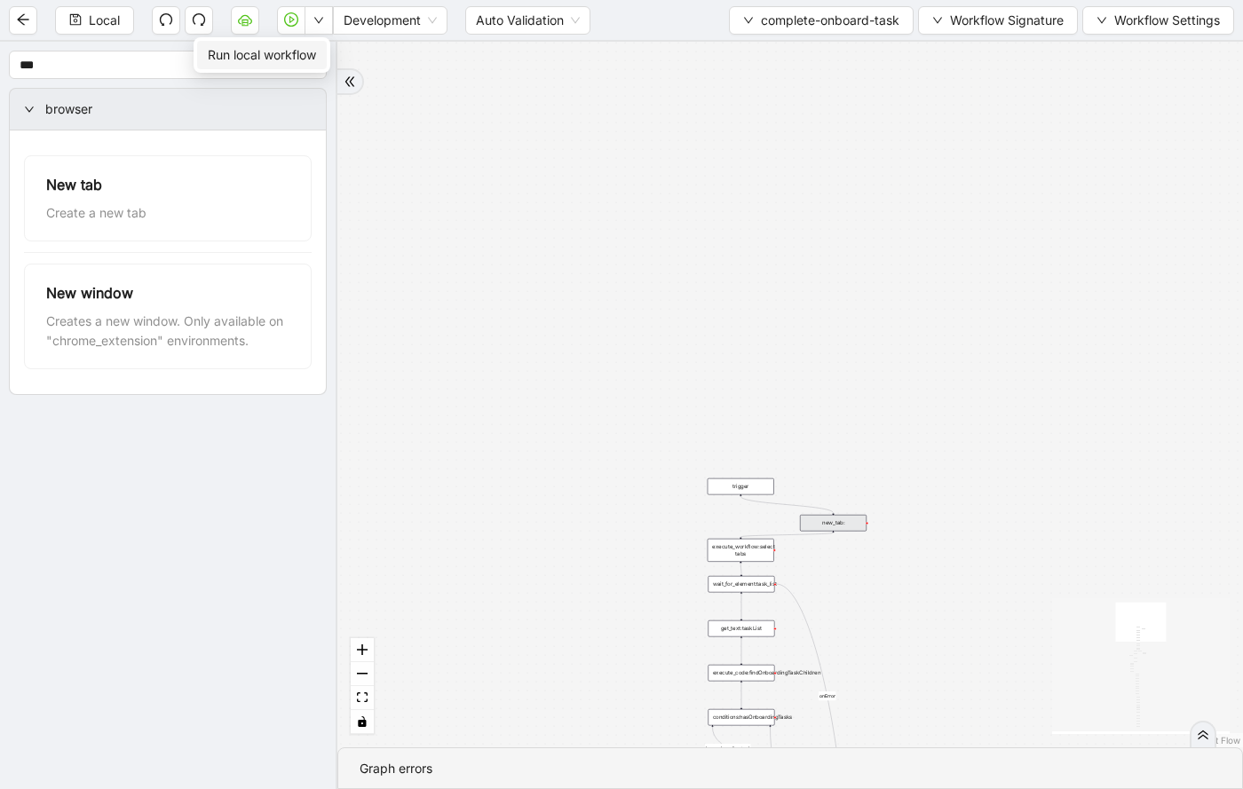
click at [298, 48] on span "Run local workflow" at bounding box center [262, 55] width 108 height 20
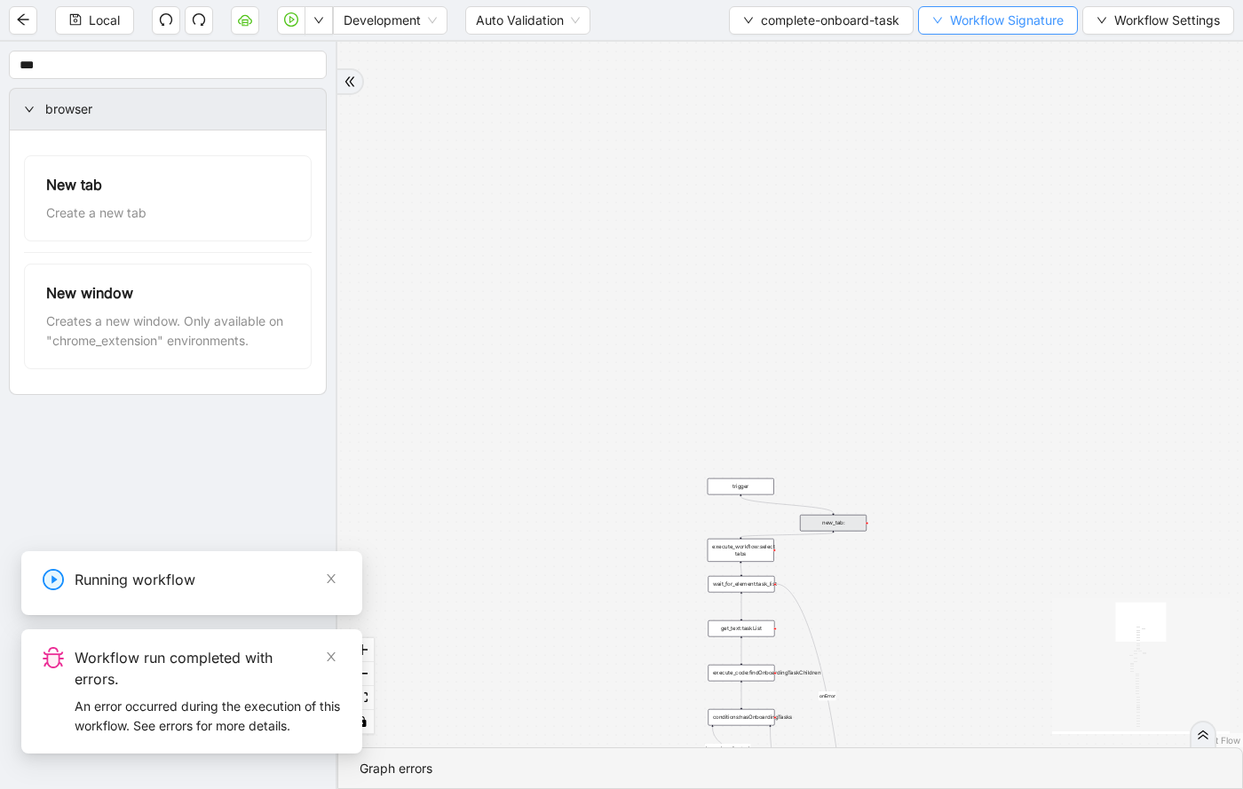
click at [1009, 26] on span "Workflow Signature" at bounding box center [1007, 21] width 114 height 20
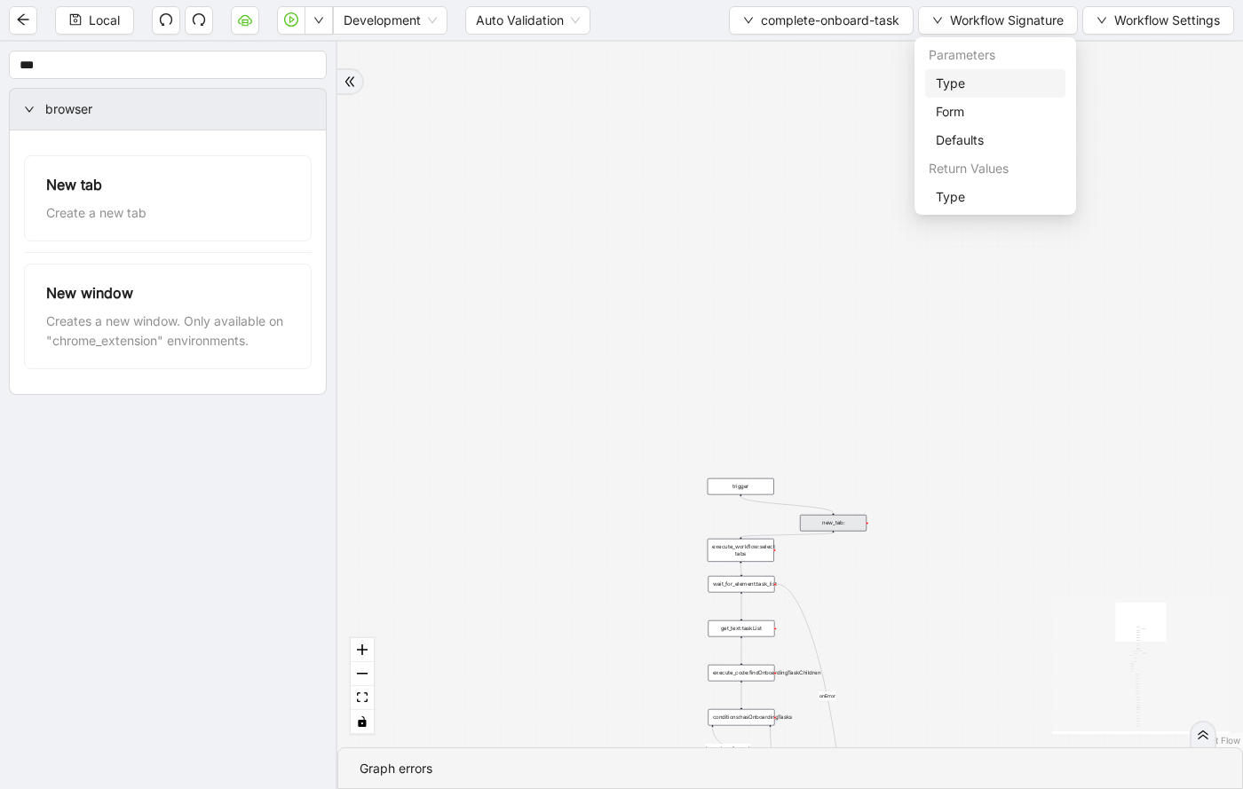
click at [978, 80] on span "Type" at bounding box center [994, 84] width 119 height 20
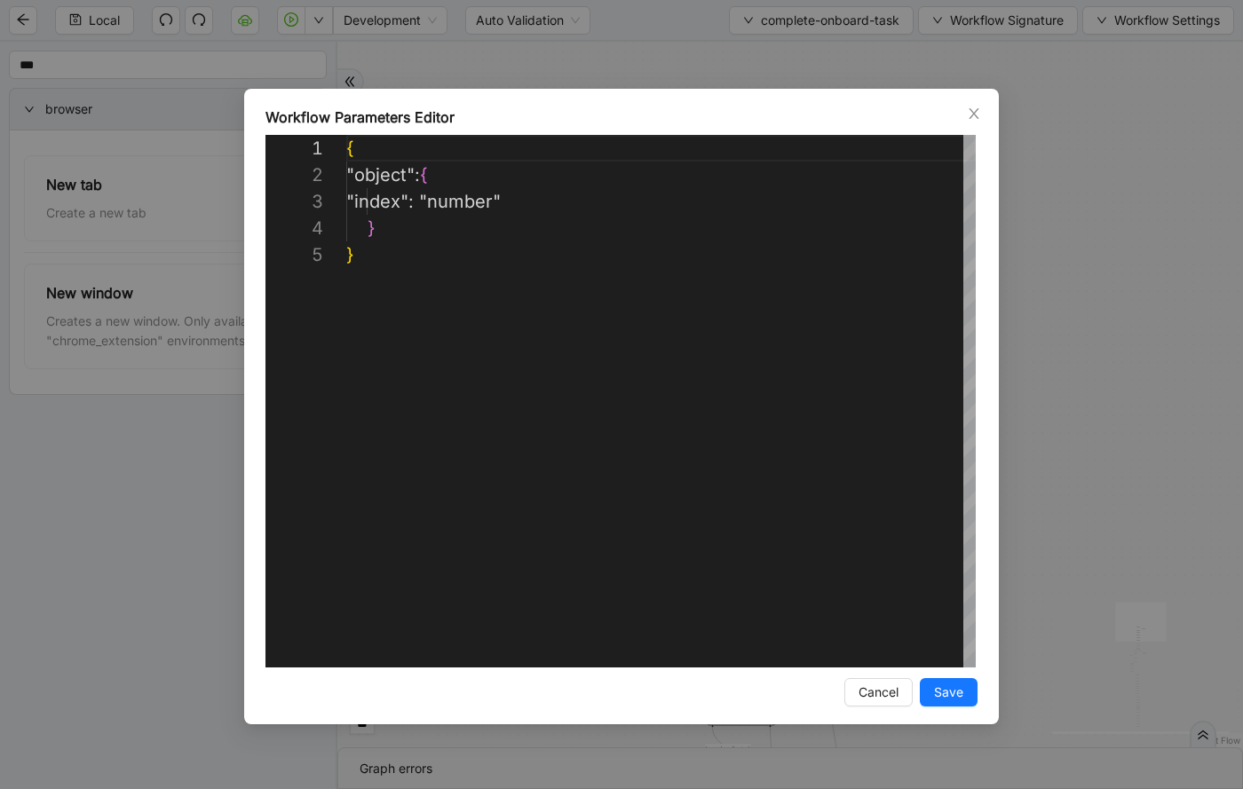
scroll to position [107, 0]
drag, startPoint x: 539, startPoint y: 197, endPoint x: 455, endPoint y: 193, distance: 83.5
type textarea "**********"
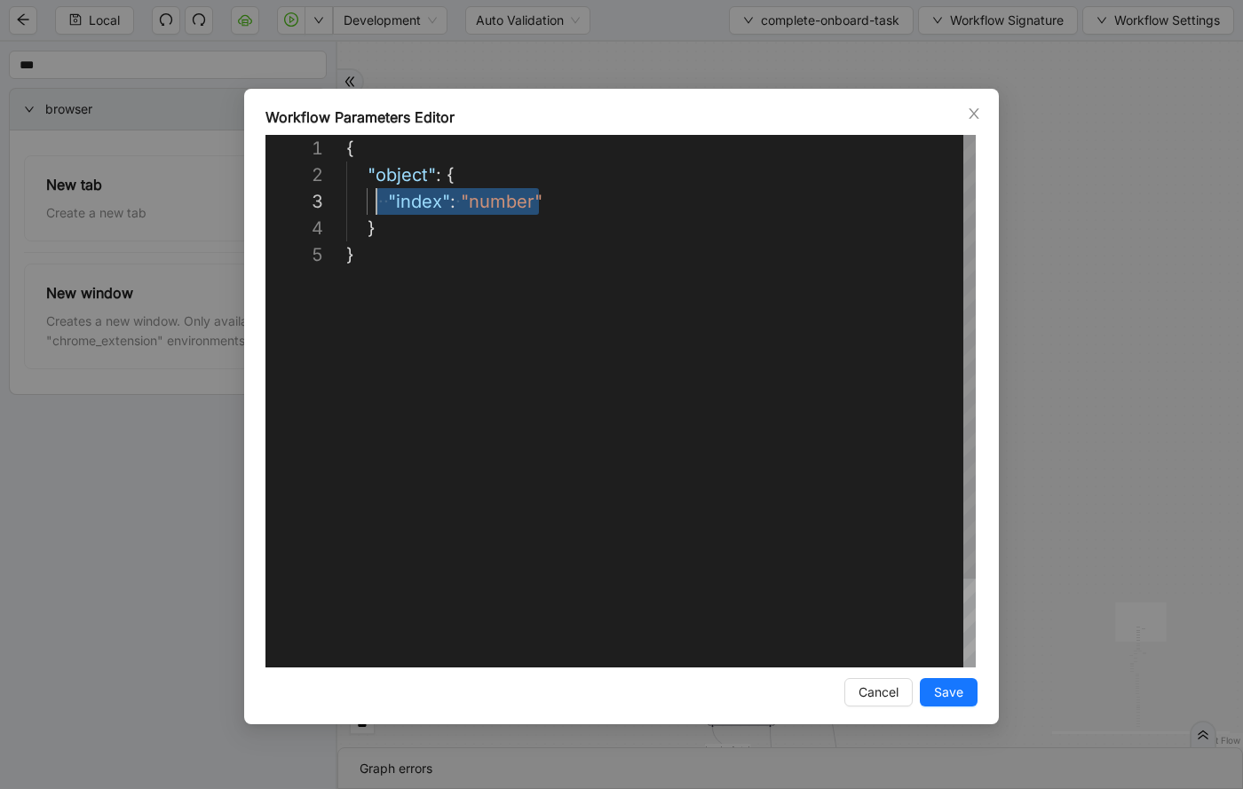
scroll to position [53, 15]
drag, startPoint x: 574, startPoint y: 193, endPoint x: 360, endPoint y: 193, distance: 213.9
click at [1196, 158] on div "**********" at bounding box center [621, 394] width 1243 height 789
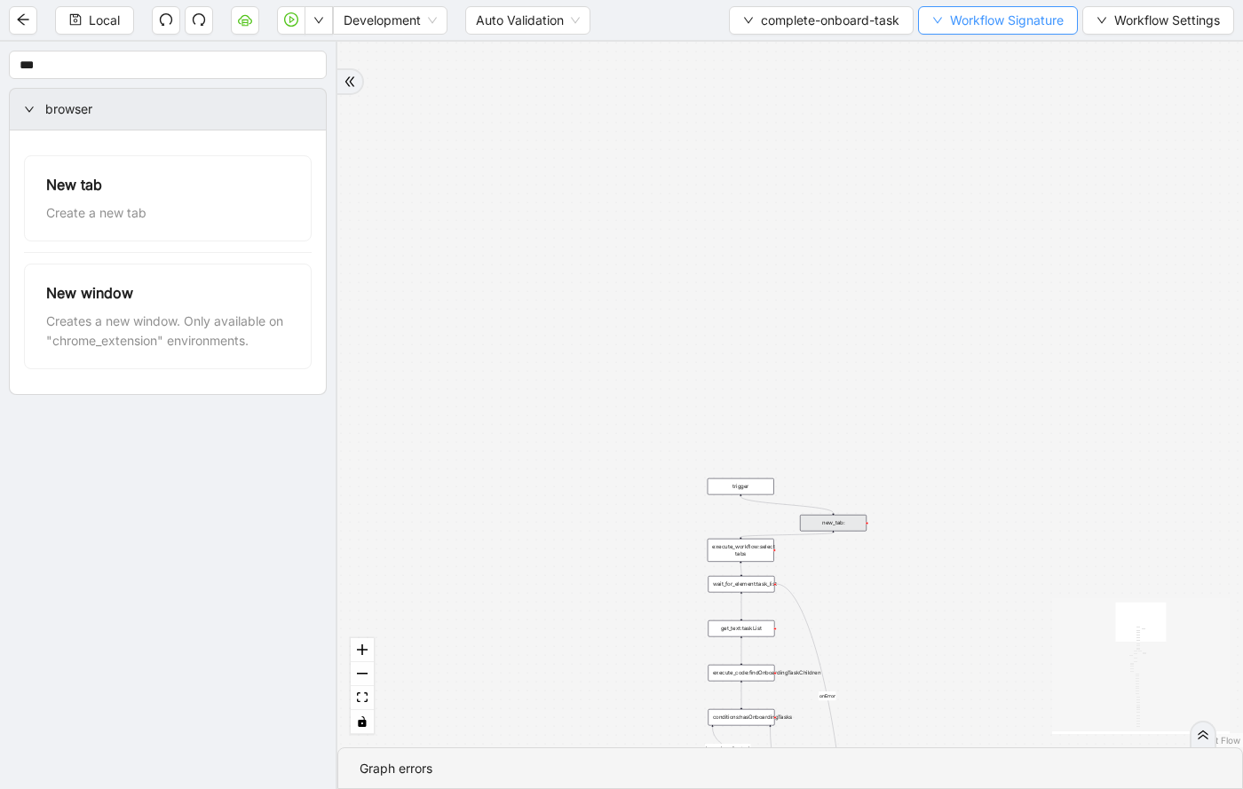
click at [945, 18] on button "Workflow Signature" at bounding box center [998, 20] width 160 height 28
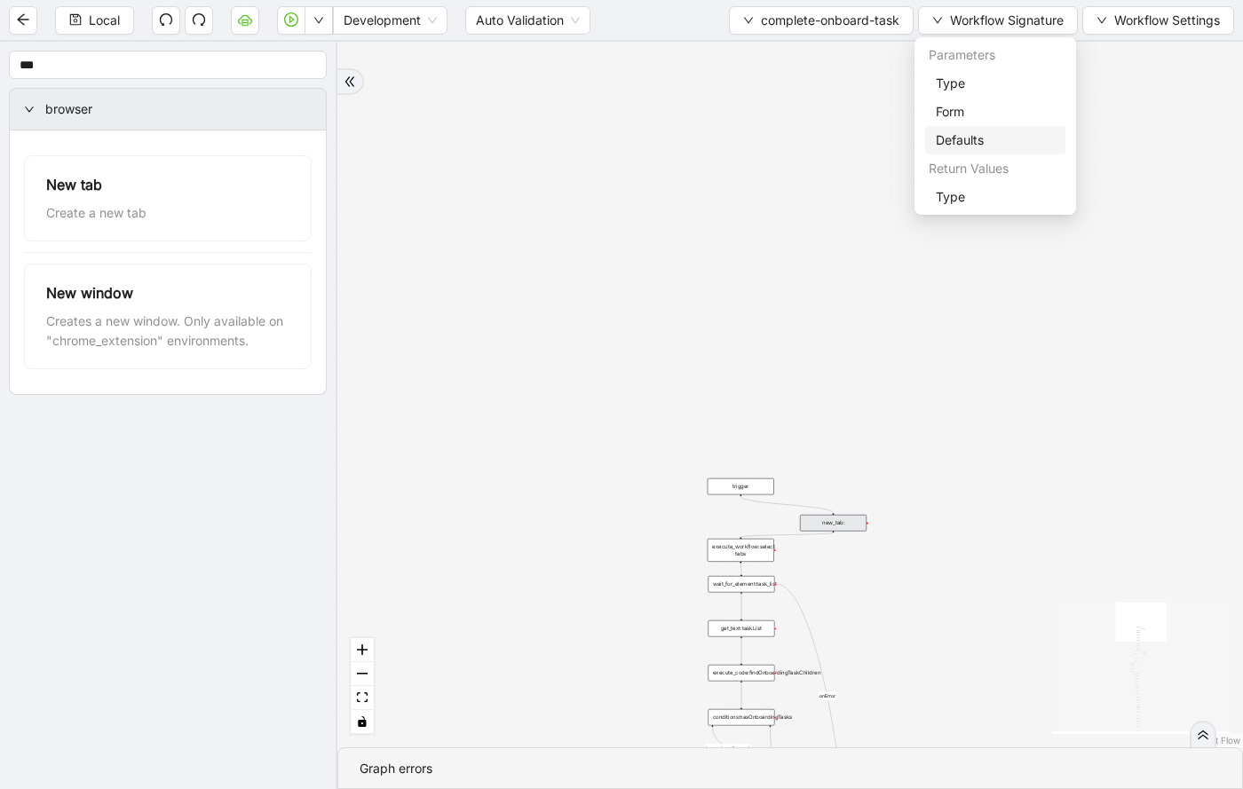
click at [954, 146] on span "Defaults" at bounding box center [994, 140] width 119 height 20
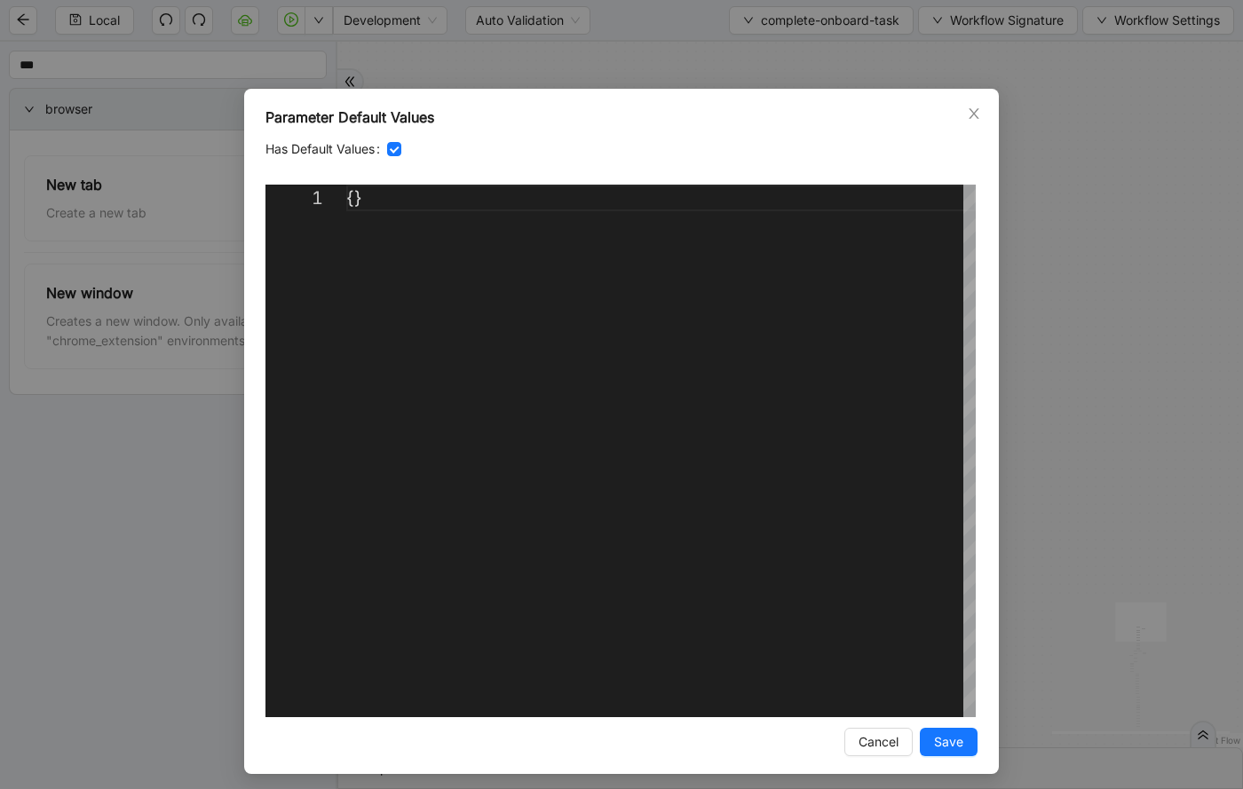
click at [351, 199] on div "{}" at bounding box center [660, 451] width 629 height 533
paste textarea "**********"
drag, startPoint x: 561, startPoint y: 222, endPoint x: 461, endPoint y: 219, distance: 100.3
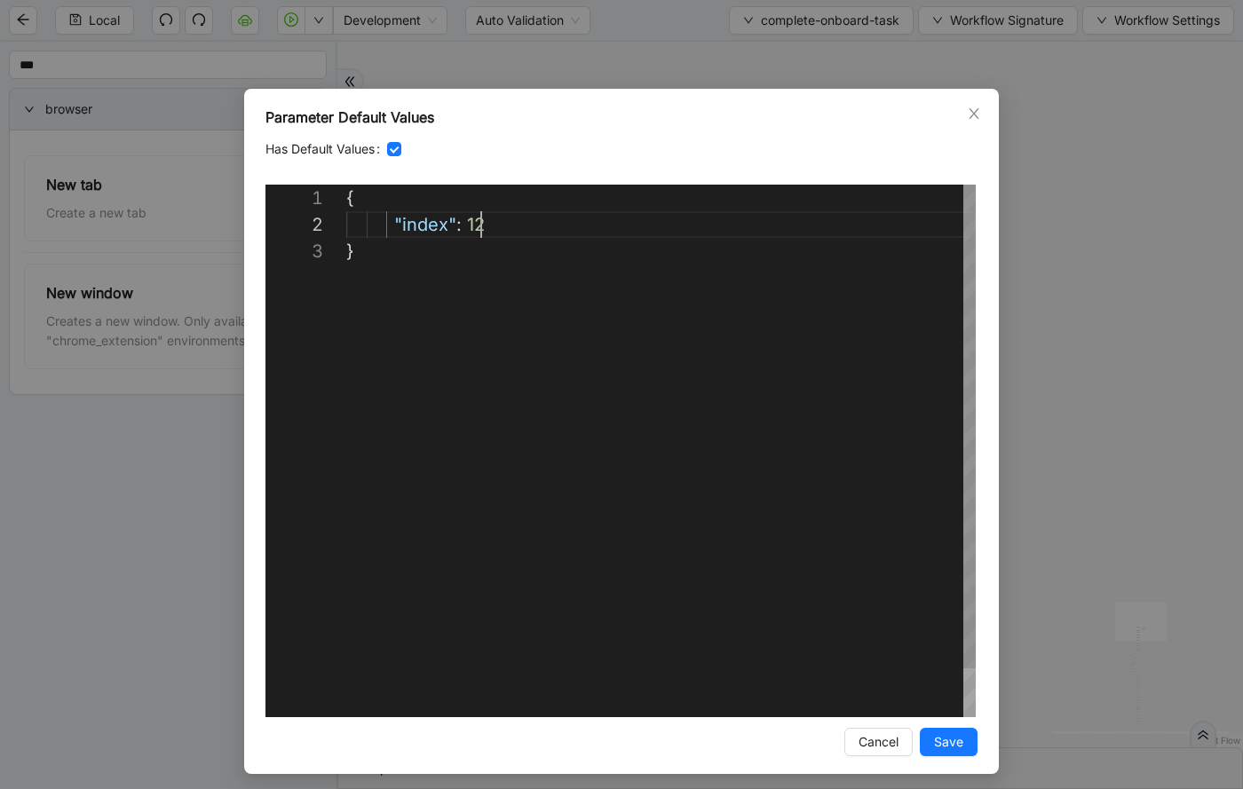
type textarea "**********"
click at [943, 741] on span "Save" at bounding box center [948, 742] width 29 height 20
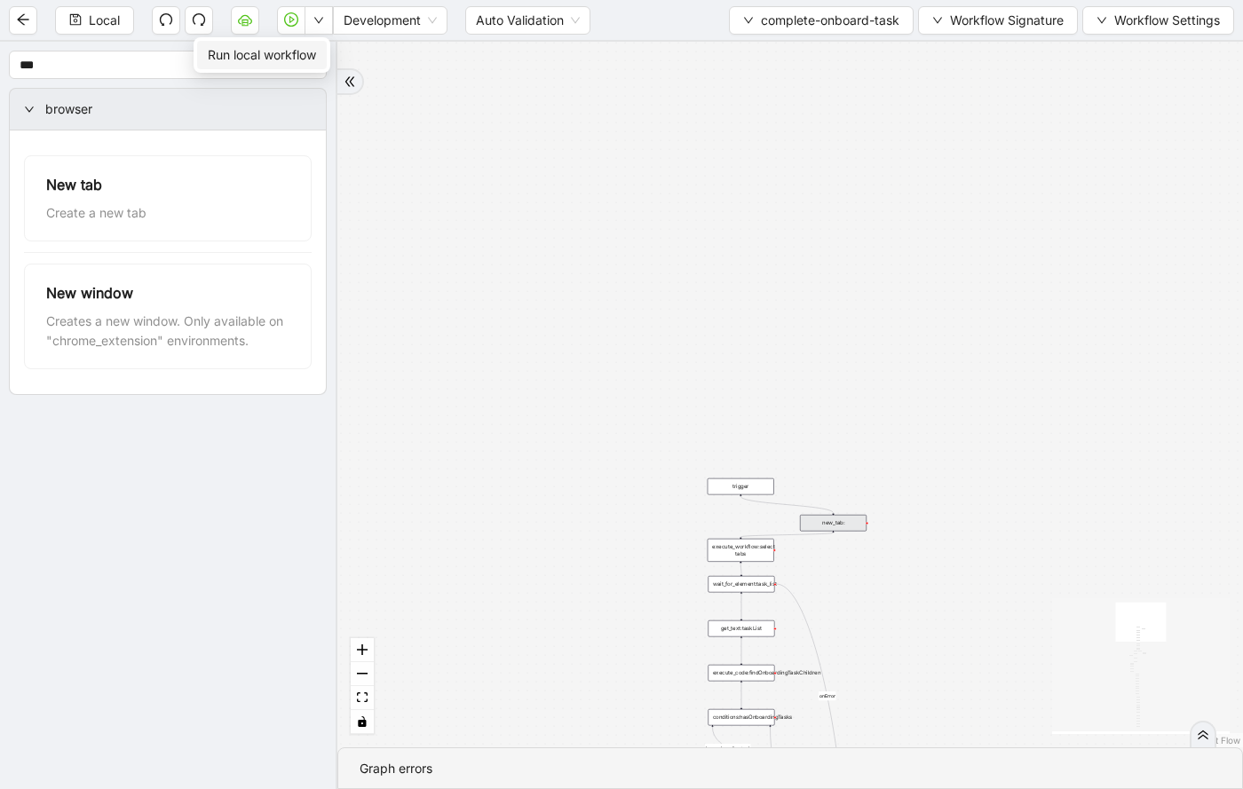
click at [291, 59] on span "Run local workflow" at bounding box center [262, 55] width 108 height 20
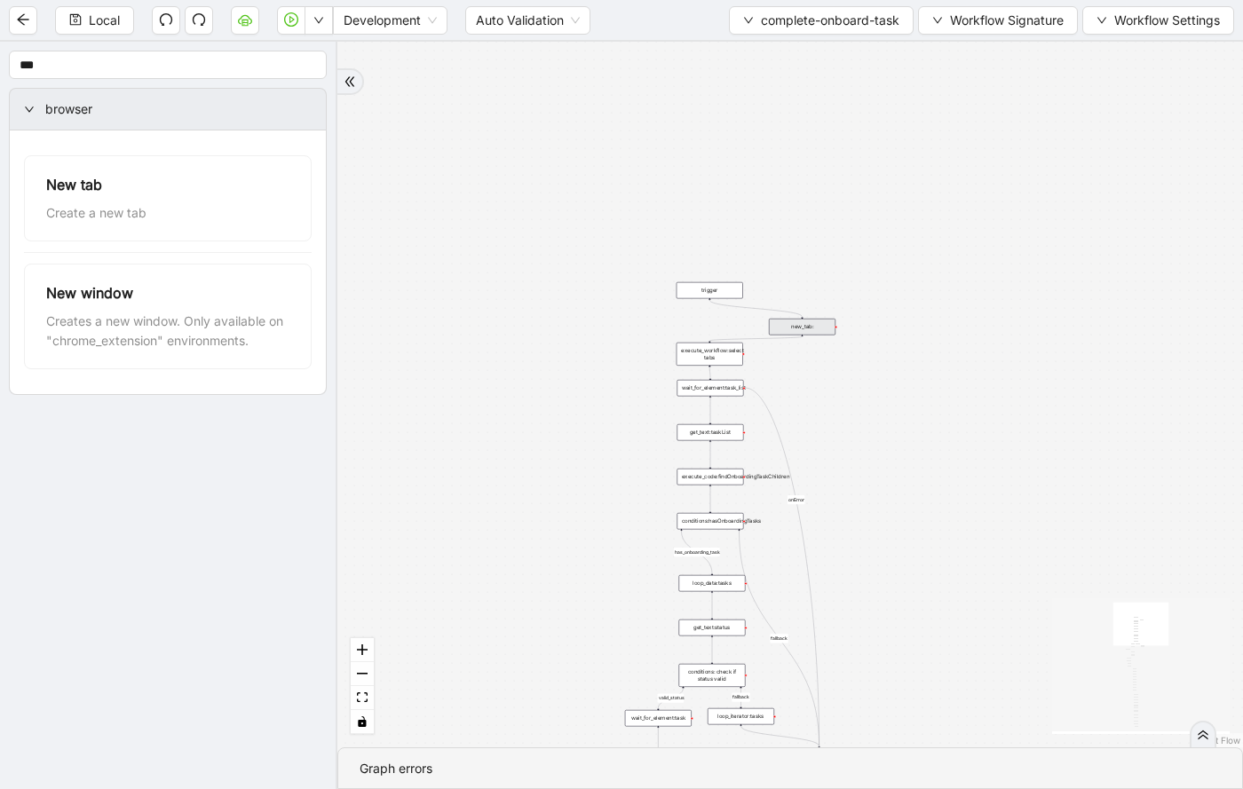
drag, startPoint x: 885, startPoint y: 621, endPoint x: 854, endPoint y: 425, distance: 198.6
click at [854, 425] on div "valid_status fallback status_not_in_progress has_onboarding_task fallback fallb…" at bounding box center [789, 395] width 905 height 706
click at [734, 478] on div "execute_code:findOnboardingTaskChildren" at bounding box center [709, 477] width 67 height 17
click at [819, 503] on div "valid_status fallback status_not_in_progress has_onboarding_task fallback fallb…" at bounding box center [789, 395] width 905 height 706
click at [861, 478] on div "valid_status fallback status_not_in_progress has_onboarding_task fallback fallb…" at bounding box center [789, 395] width 905 height 706
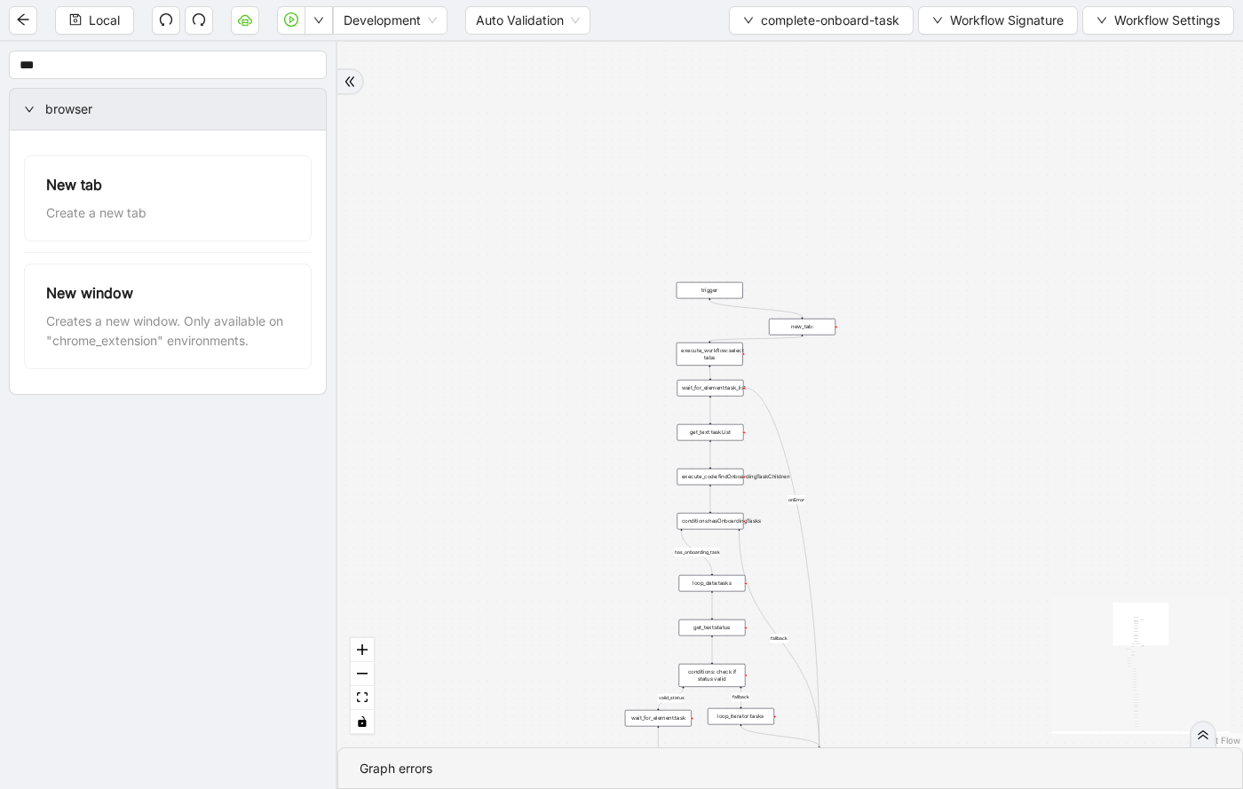
click at [710, 524] on div "conditions:hasOnboardingTasks" at bounding box center [709, 521] width 67 height 17
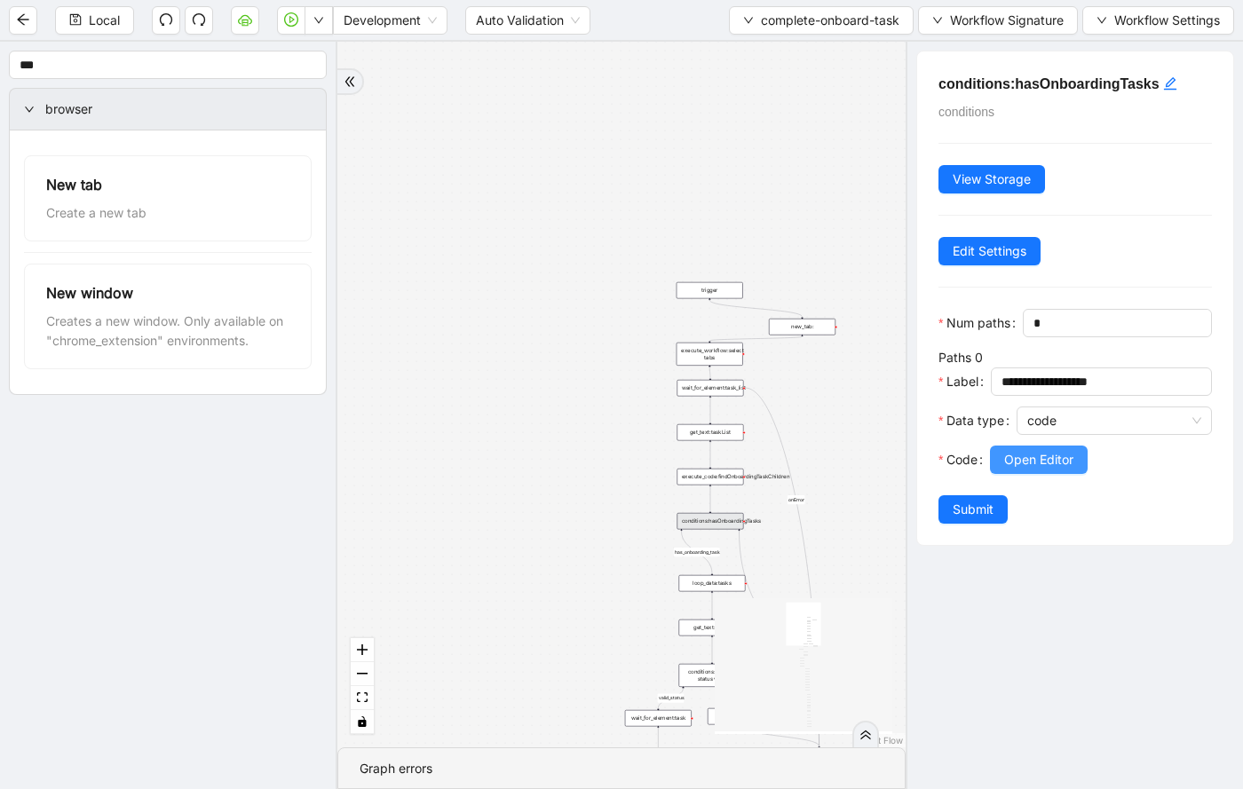
click at [1058, 461] on span "Open Editor" at bounding box center [1038, 460] width 69 height 20
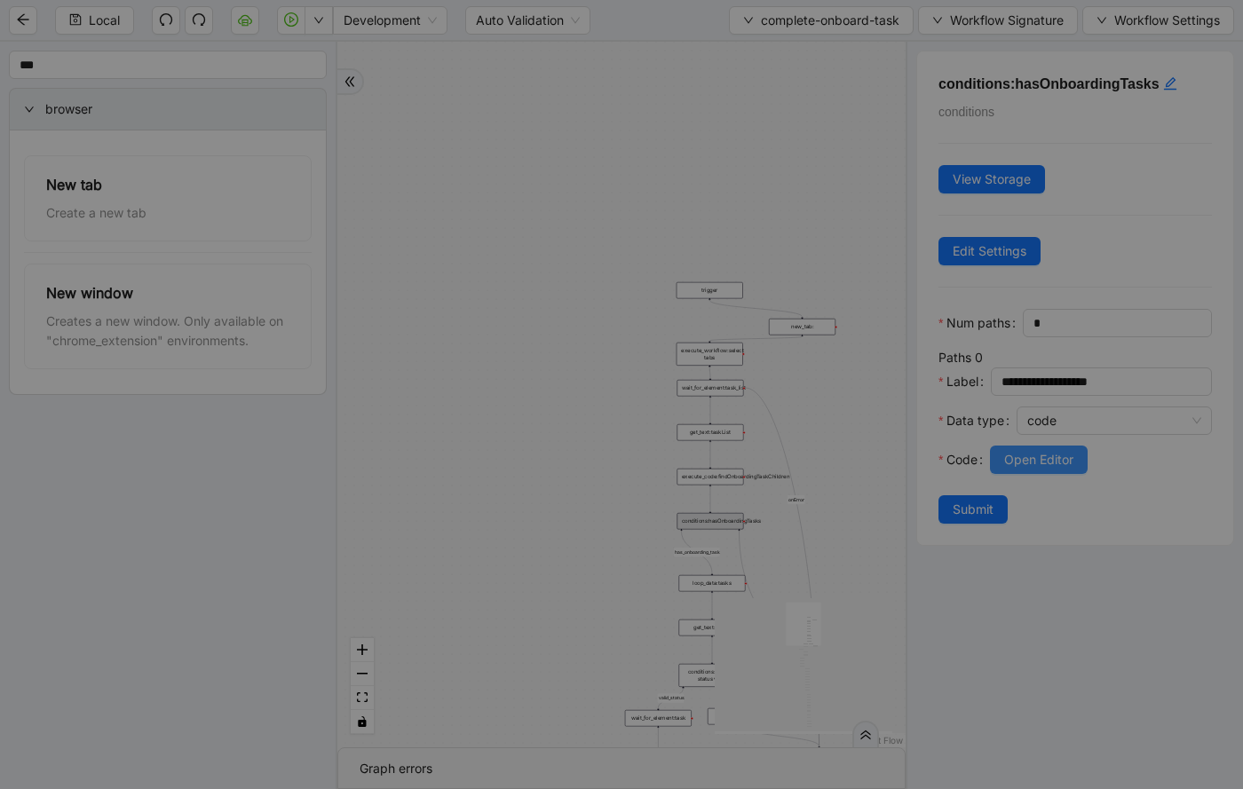
scroll to position [186, 0]
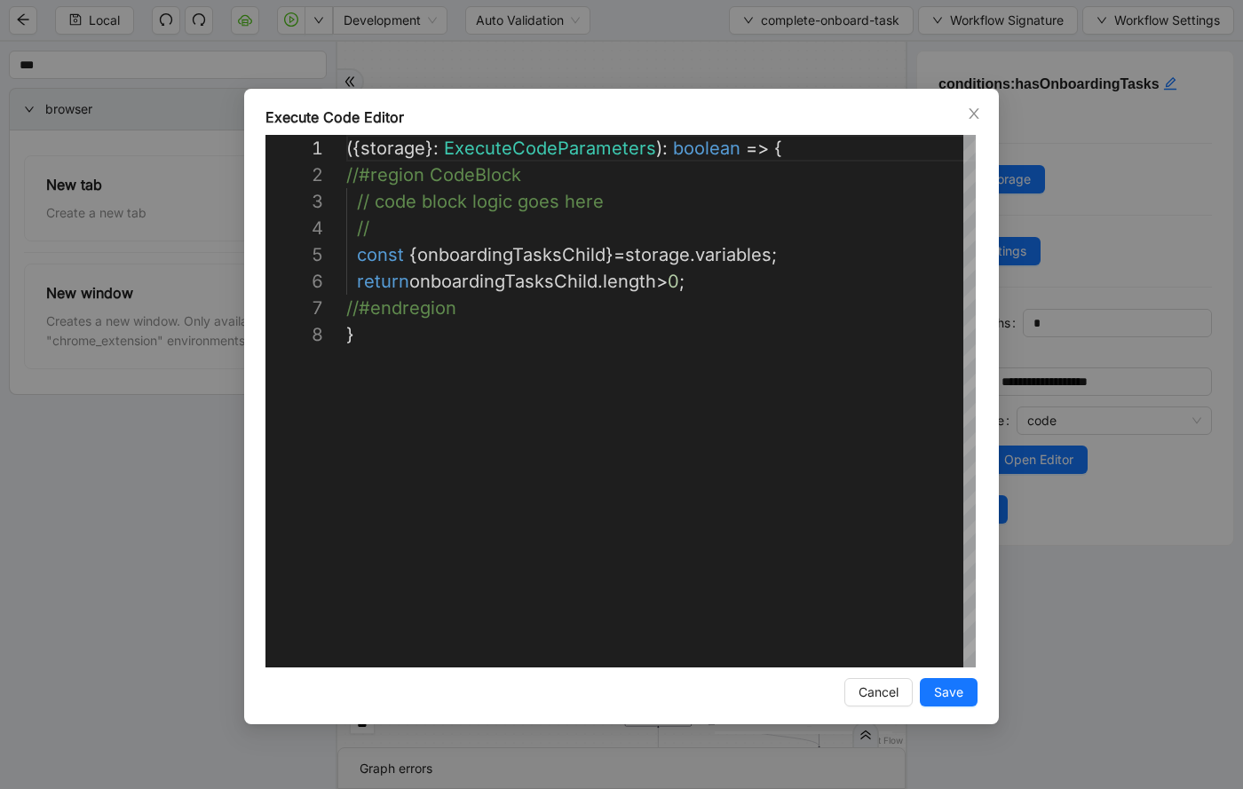
click at [1135, 536] on div "**********" at bounding box center [621, 394] width 1243 height 789
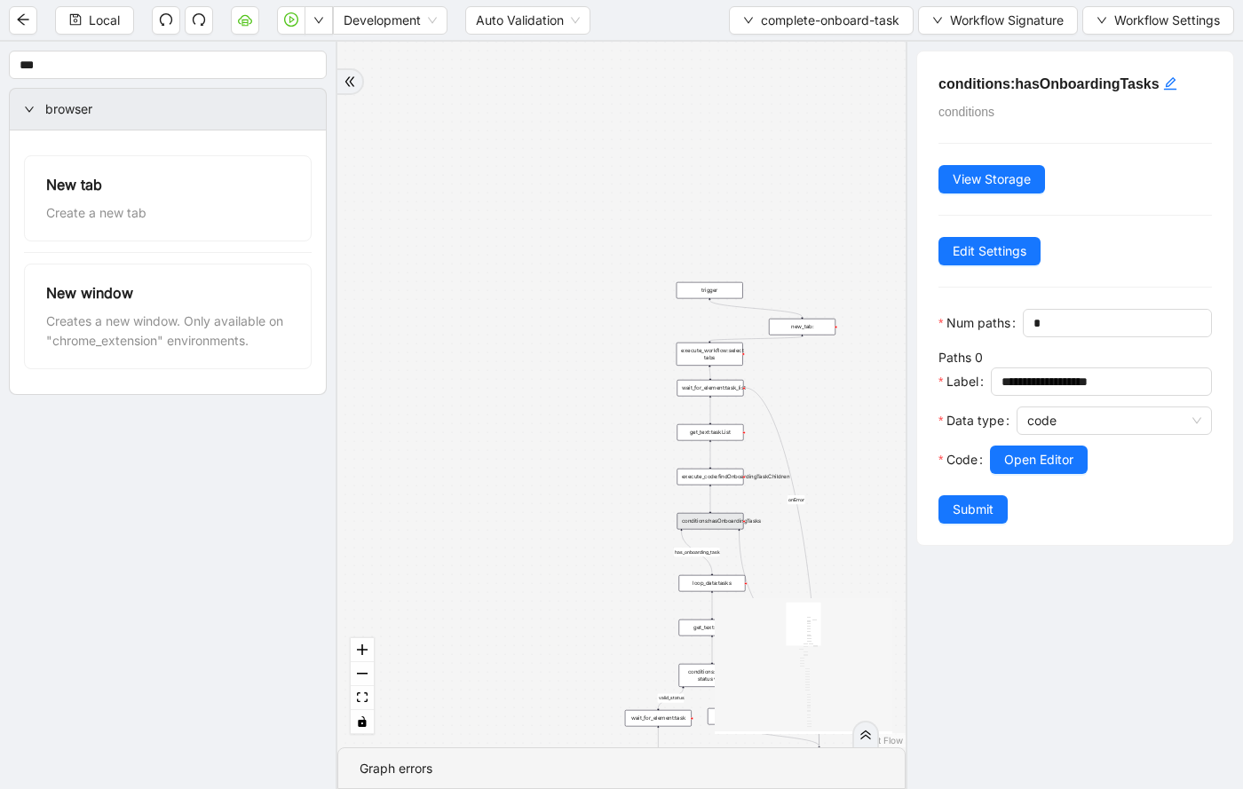
click at [722, 483] on div "execute_code:findOnboardingTaskChildren" at bounding box center [709, 477] width 67 height 17
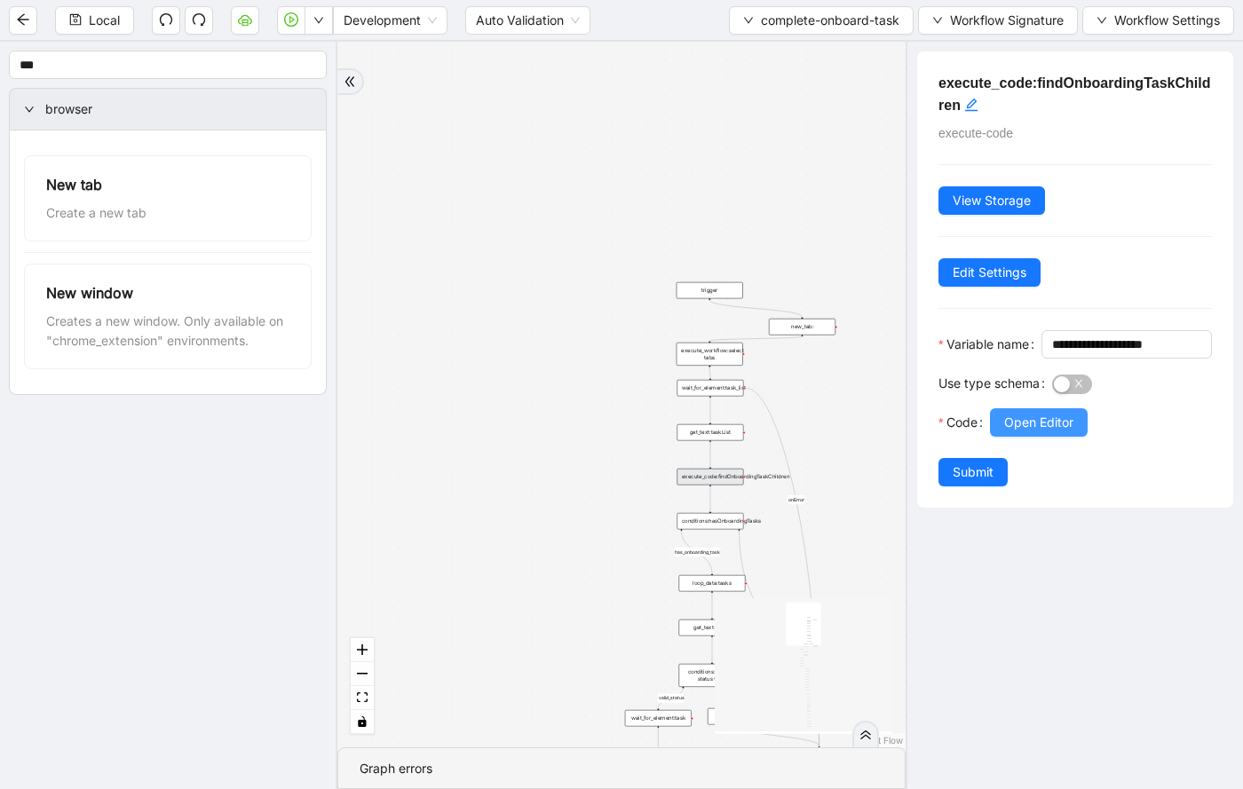
click at [1043, 432] on span "Open Editor" at bounding box center [1038, 423] width 69 height 20
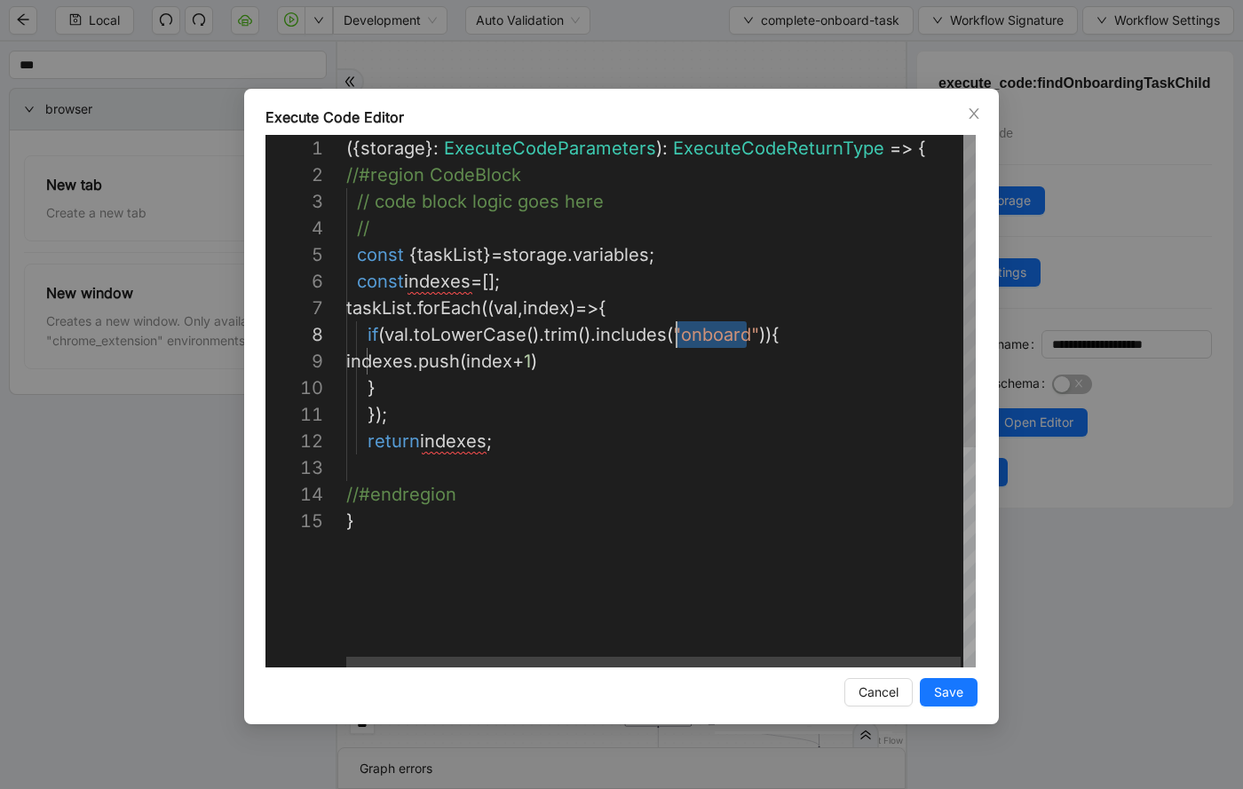
scroll to position [186, 330]
drag, startPoint x: 747, startPoint y: 335, endPoint x: 677, endPoint y: 334, distance: 70.1
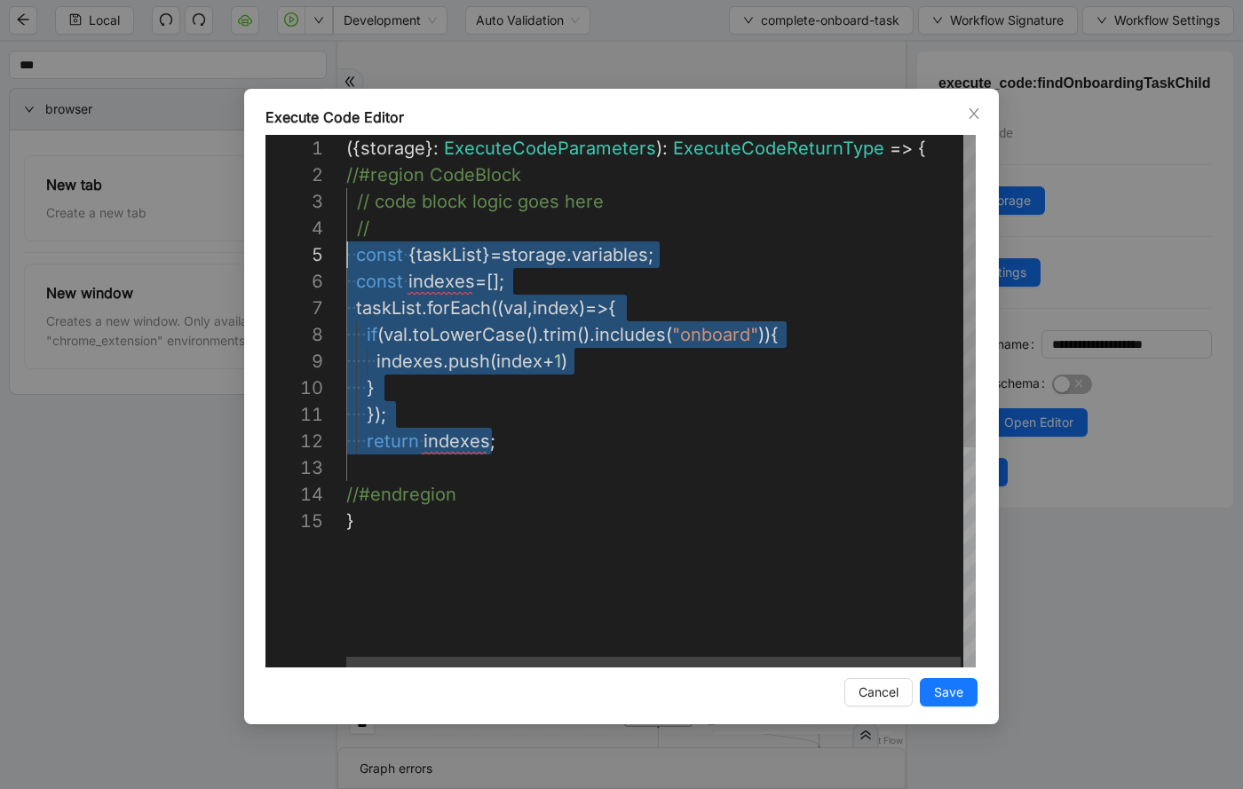
scroll to position [107, 0]
drag, startPoint x: 513, startPoint y: 445, endPoint x: 324, endPoint y: 259, distance: 264.8
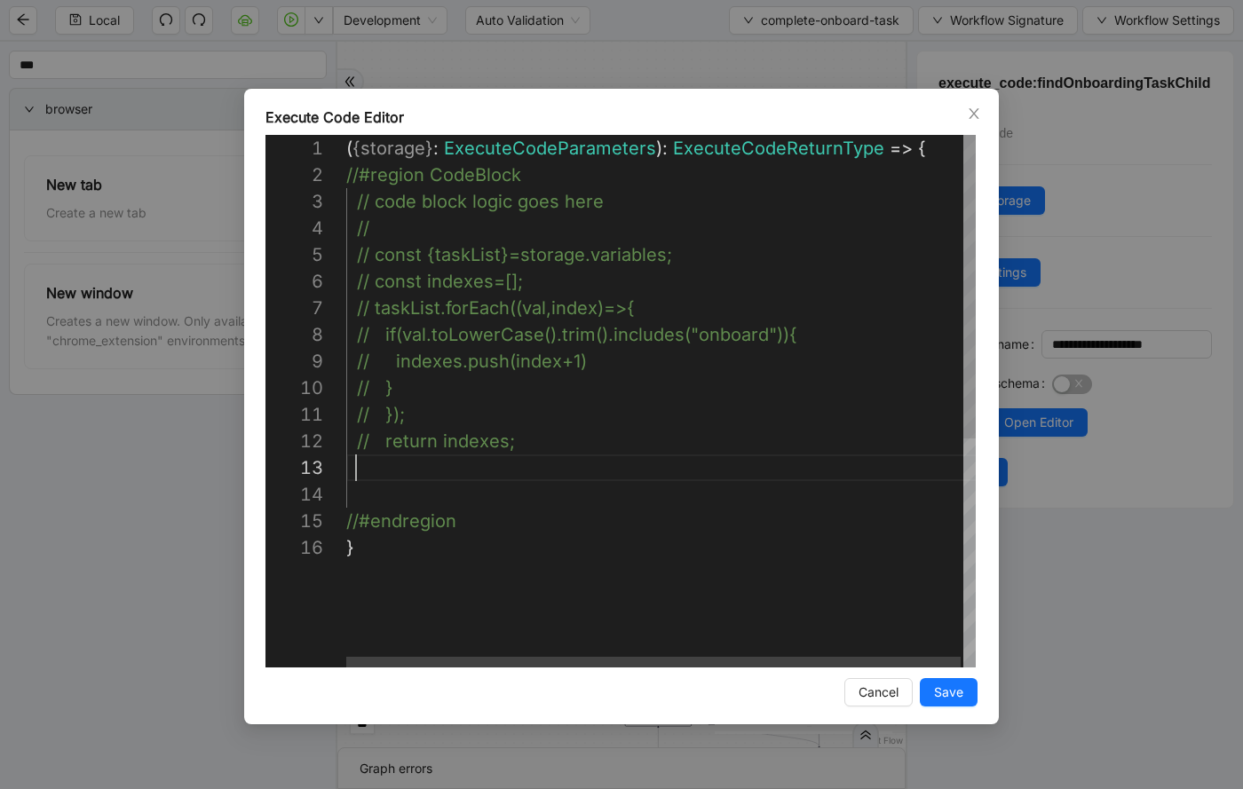
paste textarea "**********"
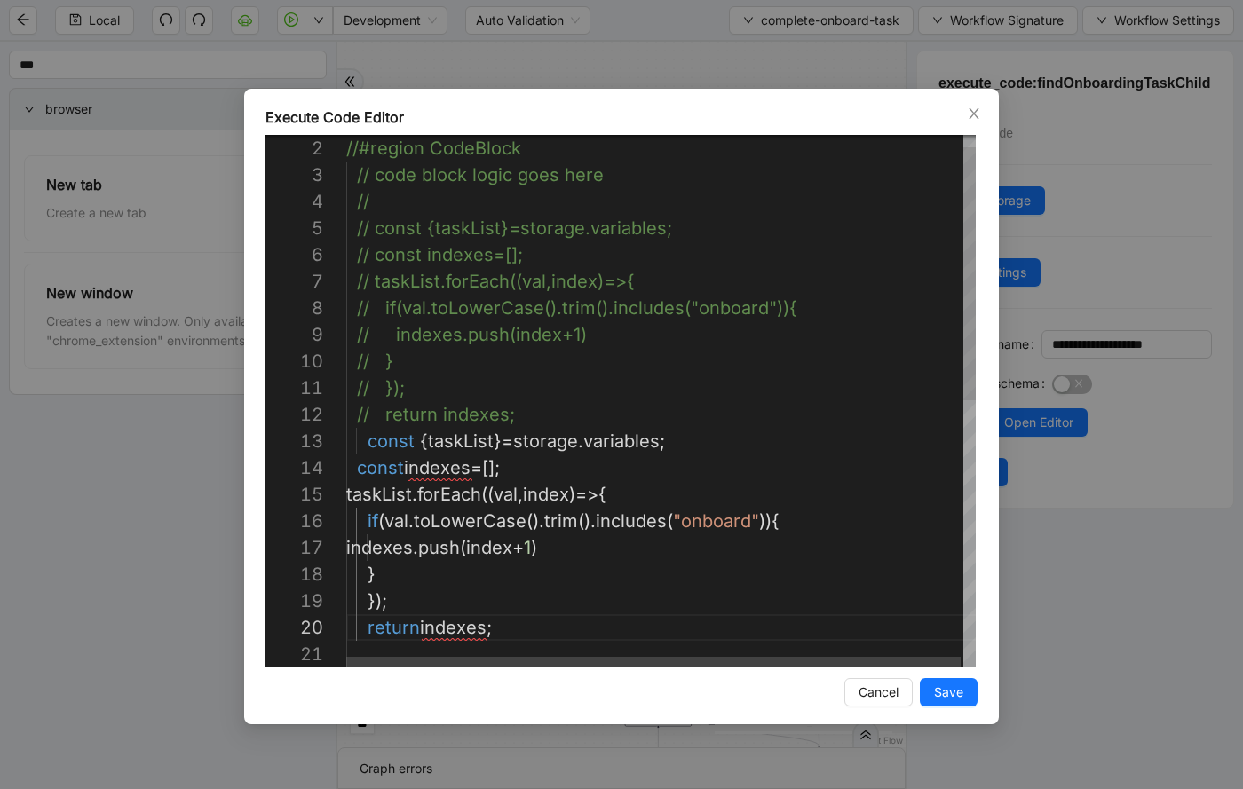
click at [746, 521] on div "//#region CodeBlock // code block logic goes here // // const {taskList}=storag…" at bounding box center [662, 667] width 632 height 1118
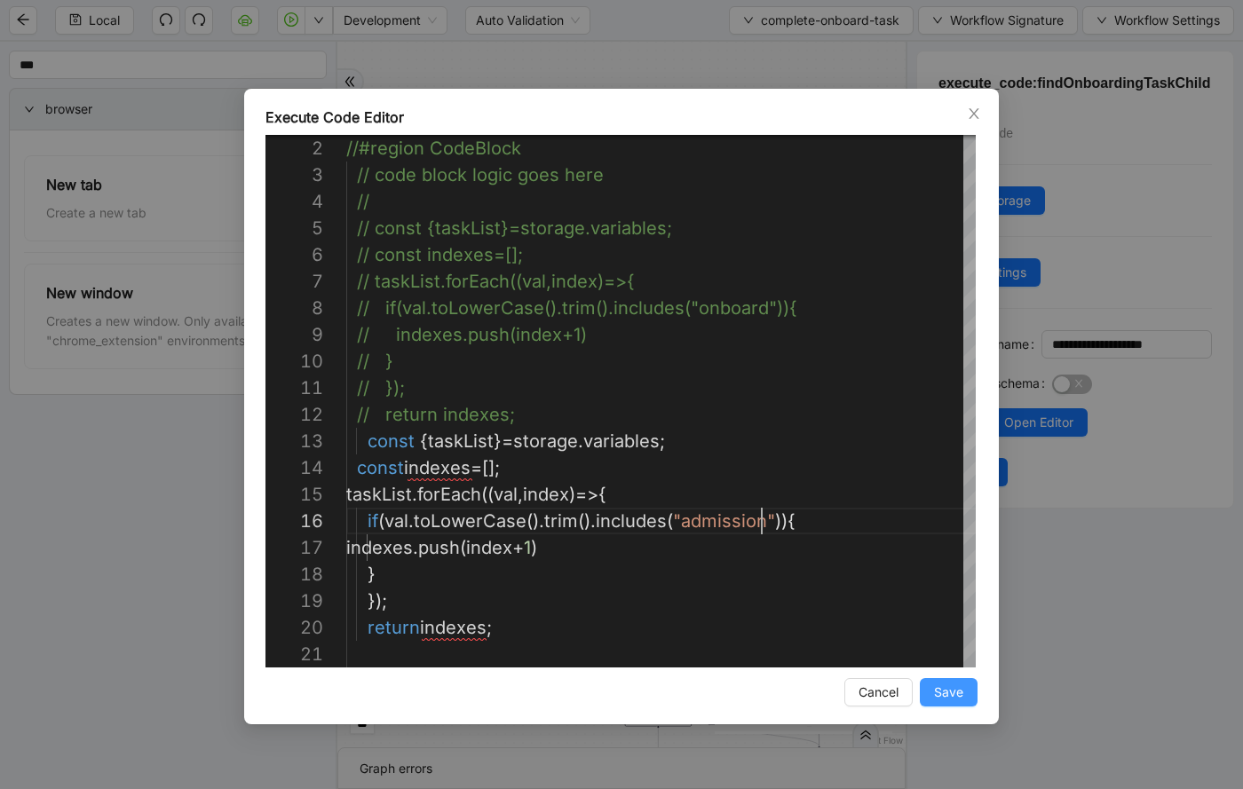
type textarea "**********"
click at [952, 695] on span "Save" at bounding box center [948, 692] width 29 height 20
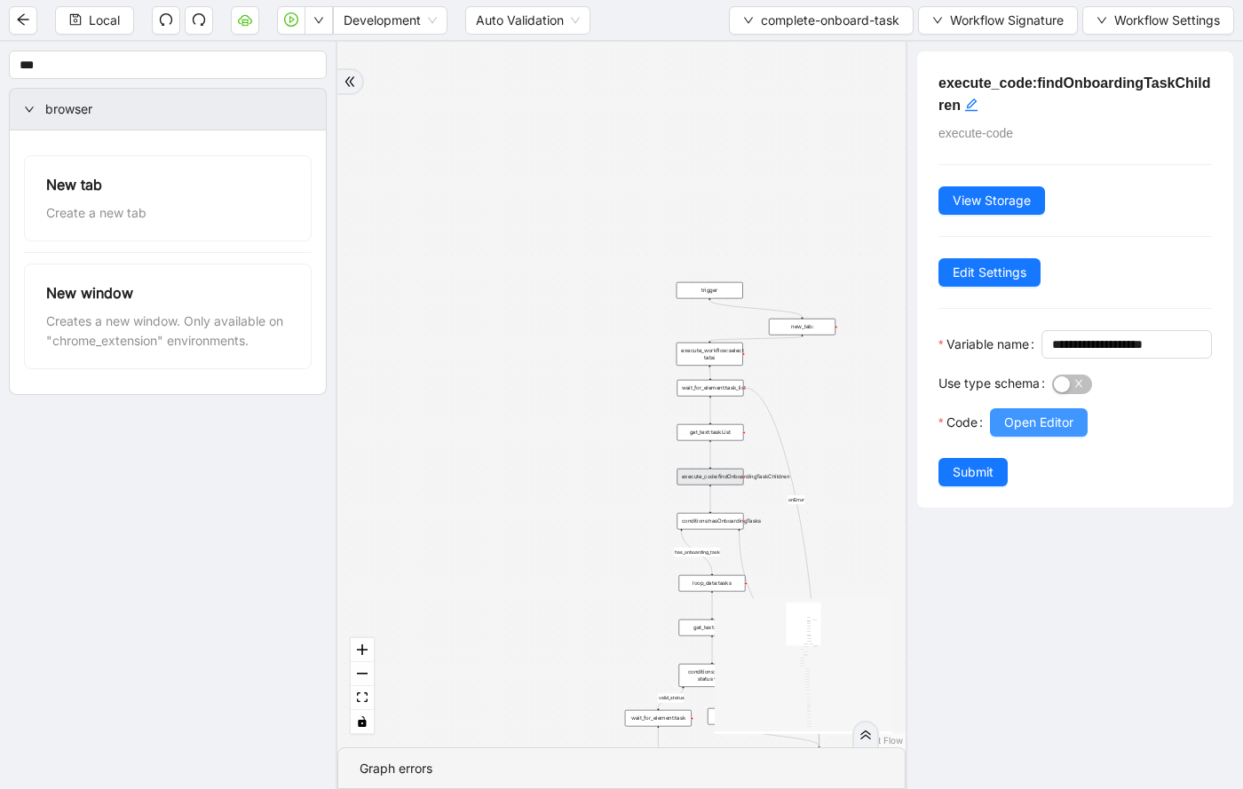
click at [1019, 432] on span "Open Editor" at bounding box center [1038, 423] width 69 height 20
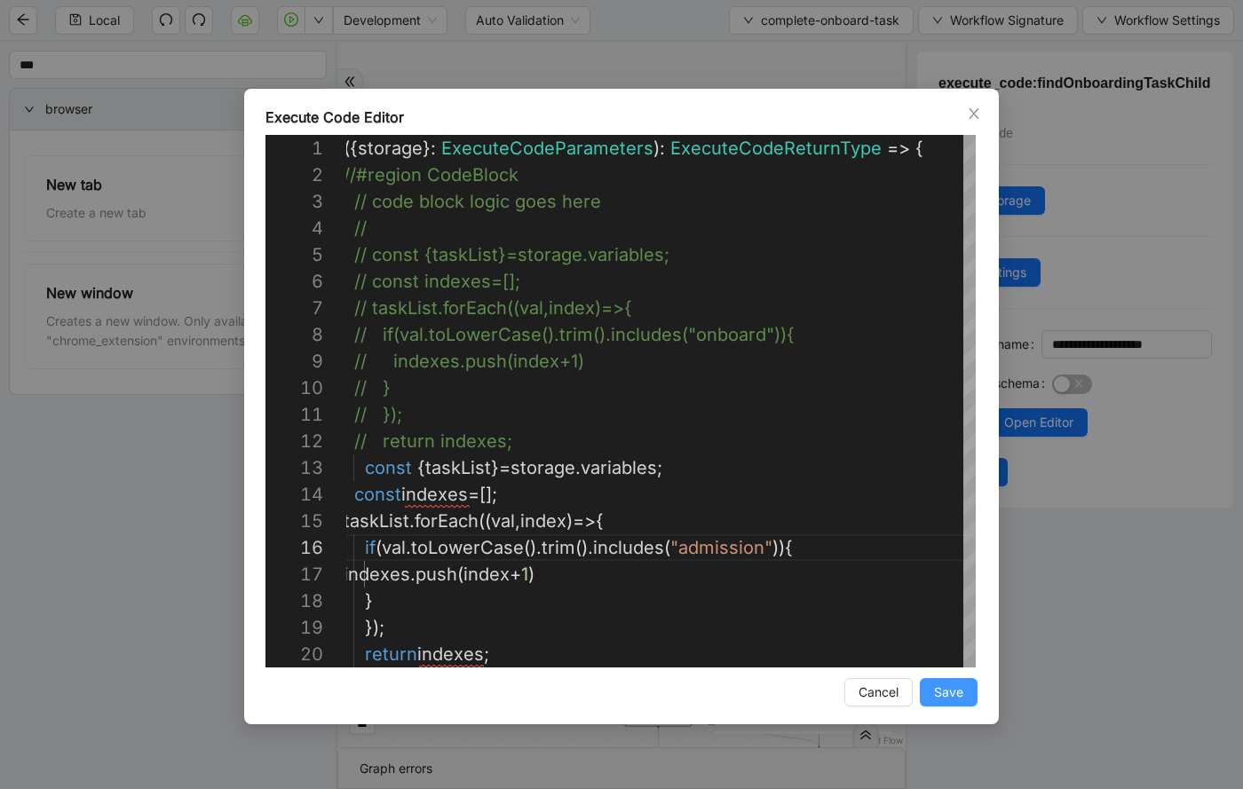
click at [940, 695] on span "Save" at bounding box center [948, 692] width 29 height 20
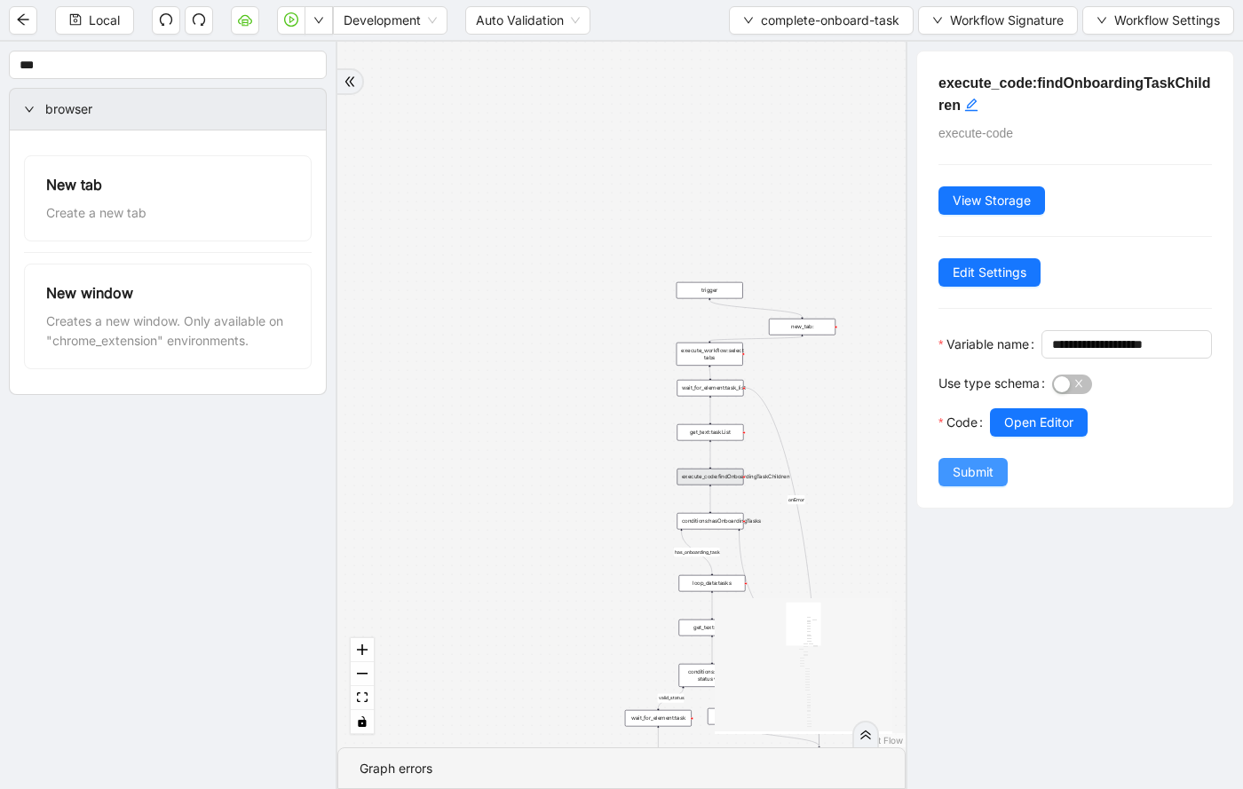
click at [959, 482] on span "Submit" at bounding box center [972, 472] width 41 height 20
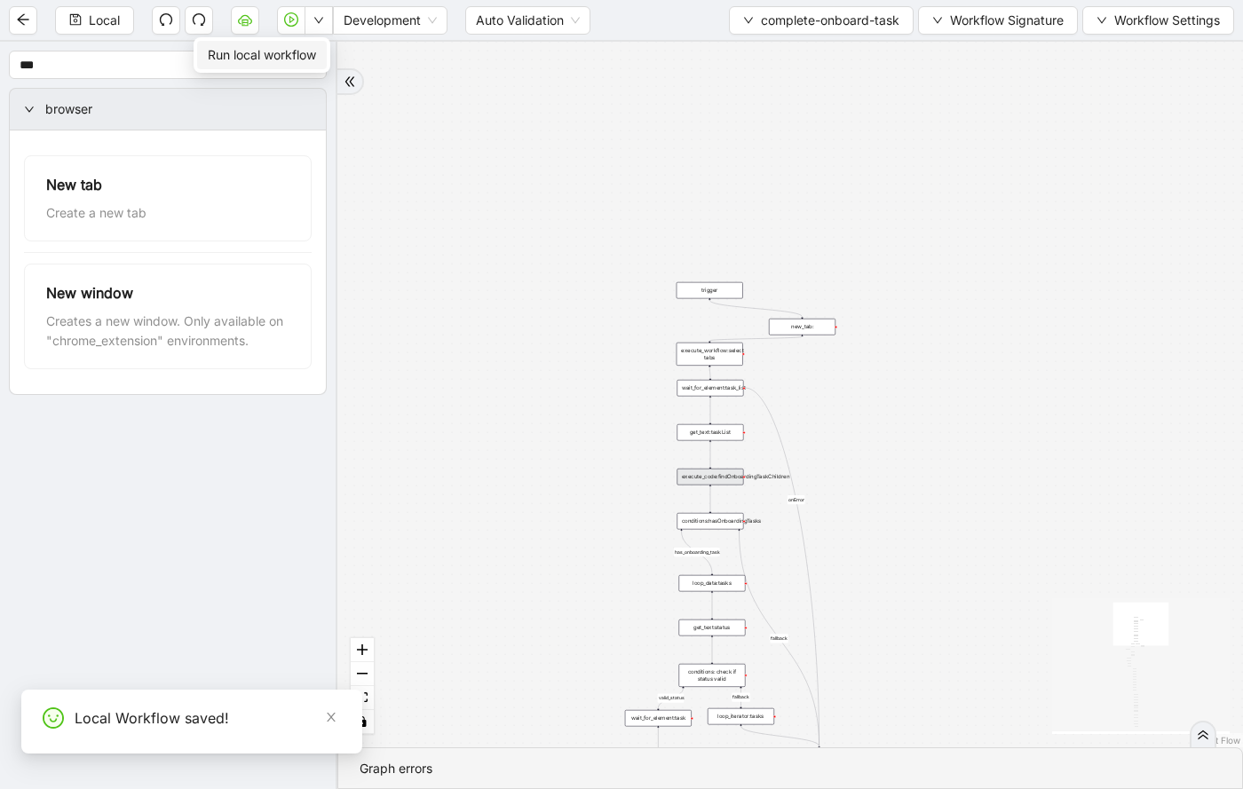
click at [302, 50] on span "Run local workflow" at bounding box center [262, 55] width 108 height 20
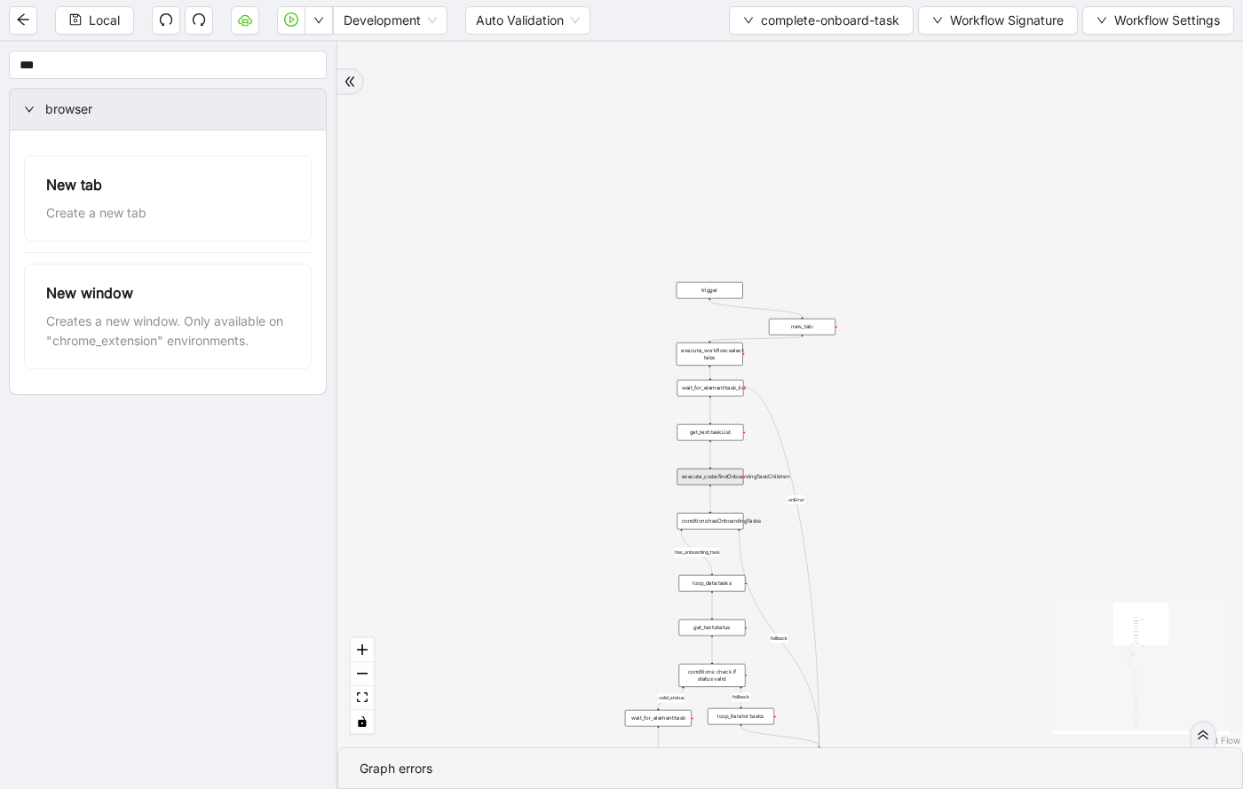
click at [720, 476] on div "execute_code:findOnboardingTaskChildren" at bounding box center [709, 477] width 67 height 17
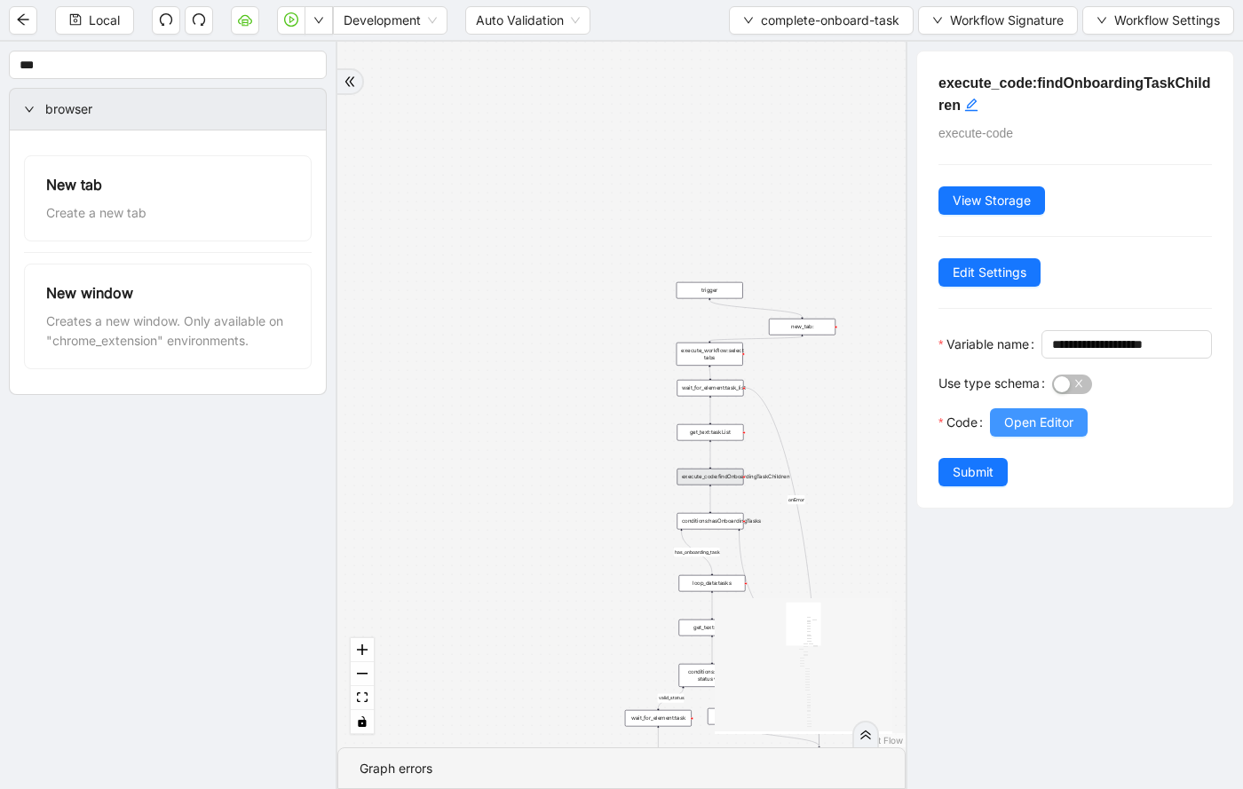
click at [1008, 432] on span "Open Editor" at bounding box center [1038, 423] width 69 height 20
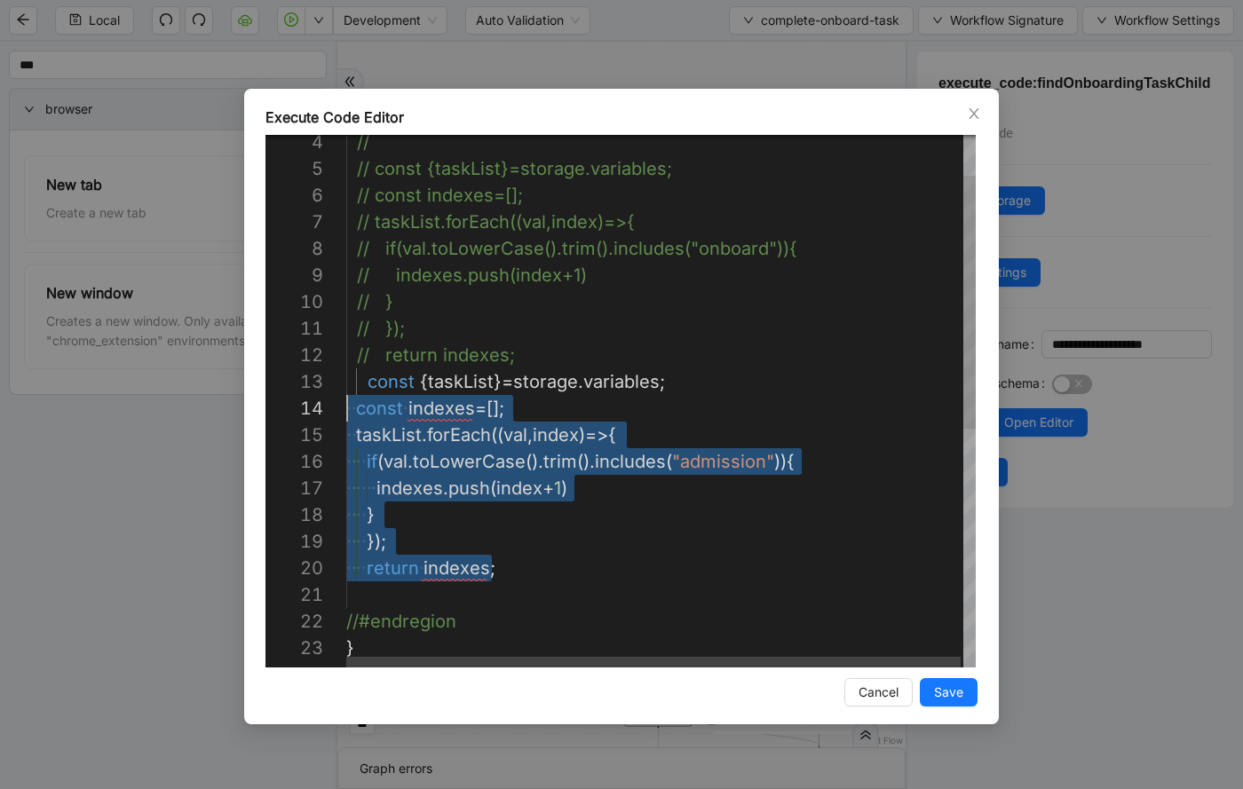
scroll to position [53, 0]
drag, startPoint x: 509, startPoint y: 569, endPoint x: 326, endPoint y: 376, distance: 265.5
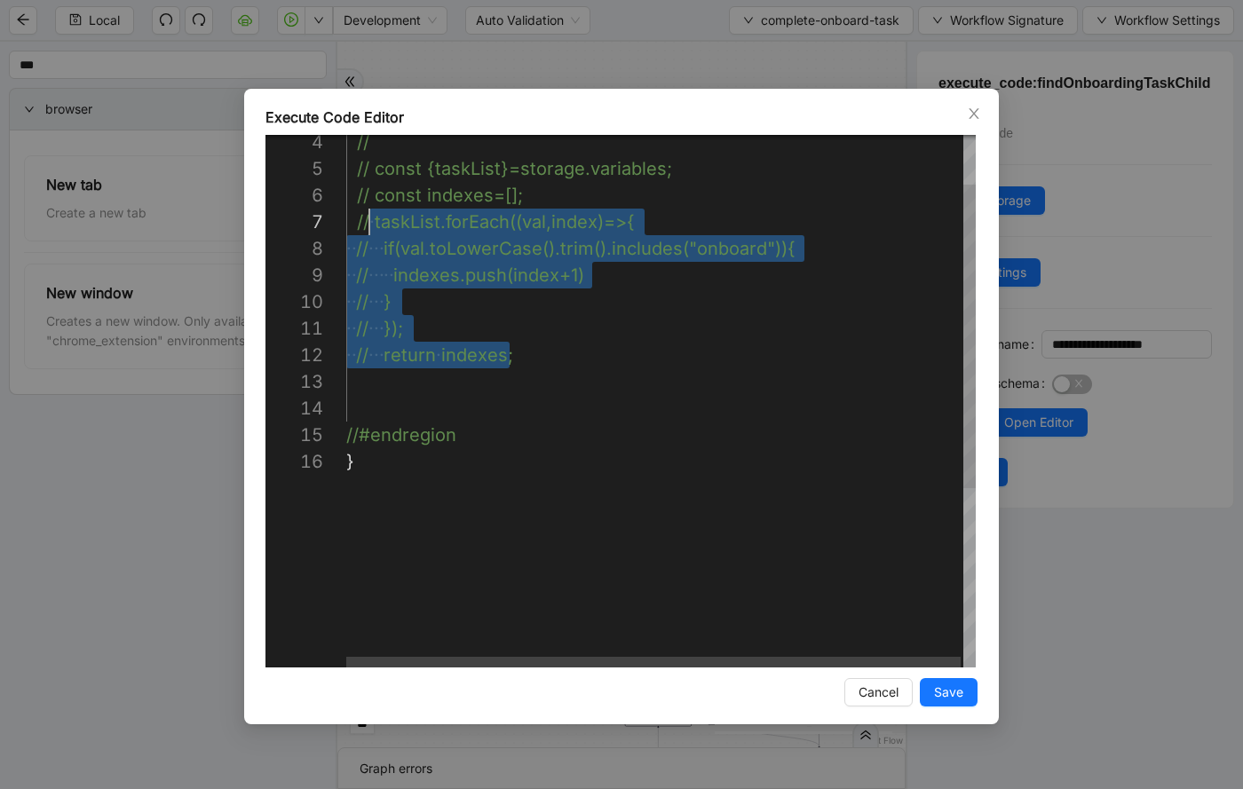
scroll to position [107, 0]
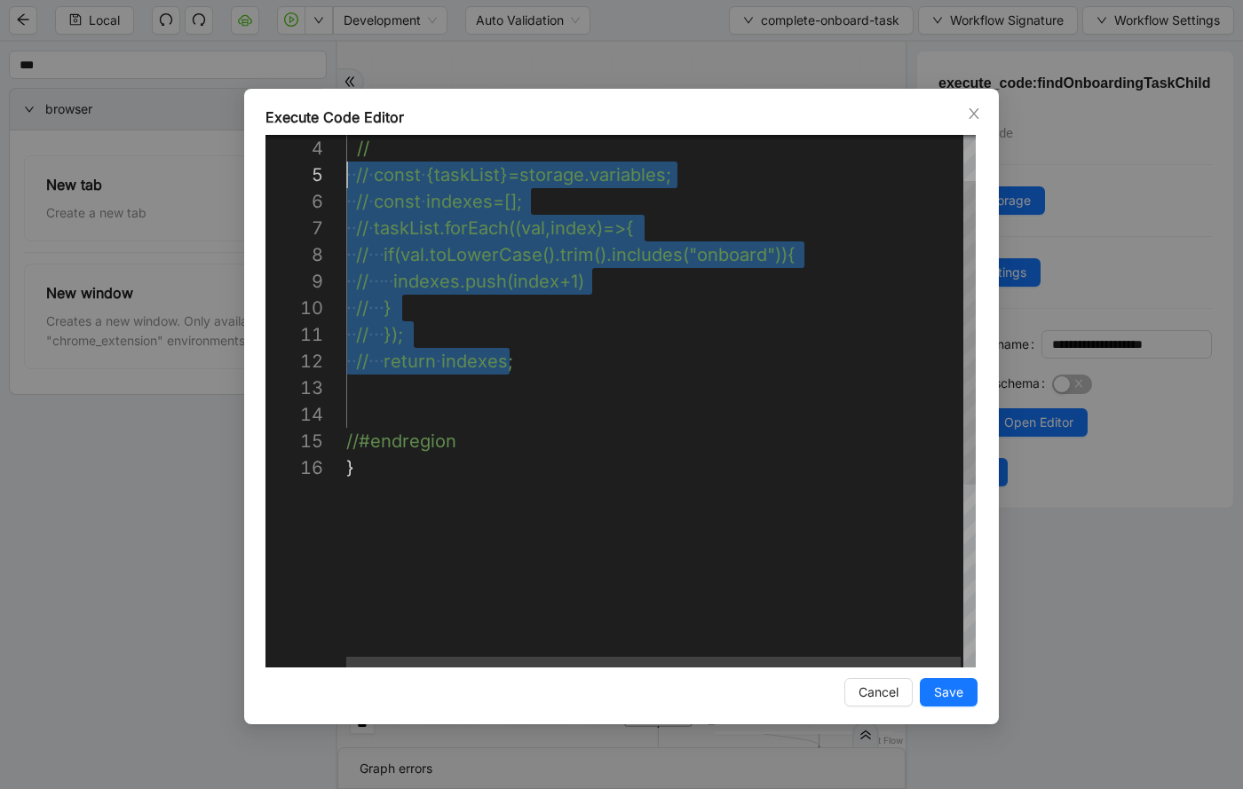
drag, startPoint x: 540, startPoint y: 366, endPoint x: 336, endPoint y: 177, distance: 277.6
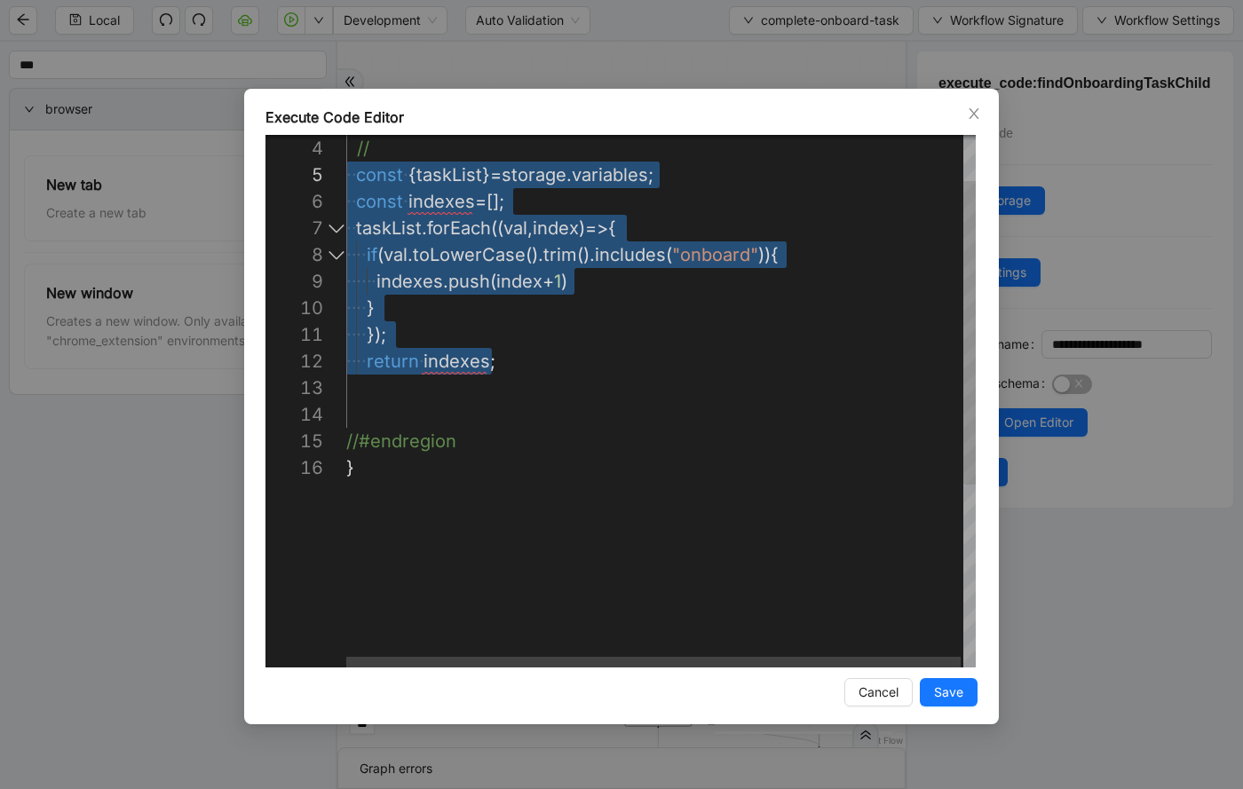
scroll to position [213, 217]
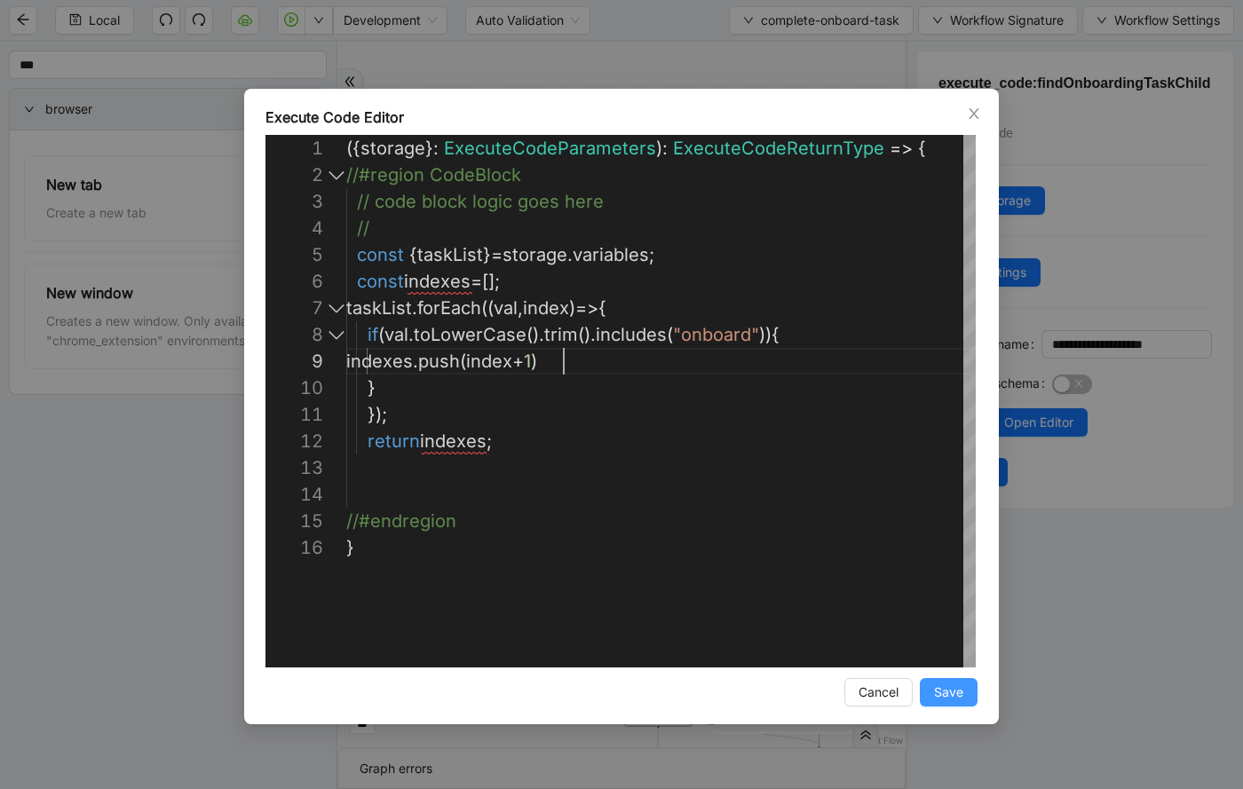
type textarea "**********"
click at [951, 698] on span "Save" at bounding box center [948, 692] width 29 height 20
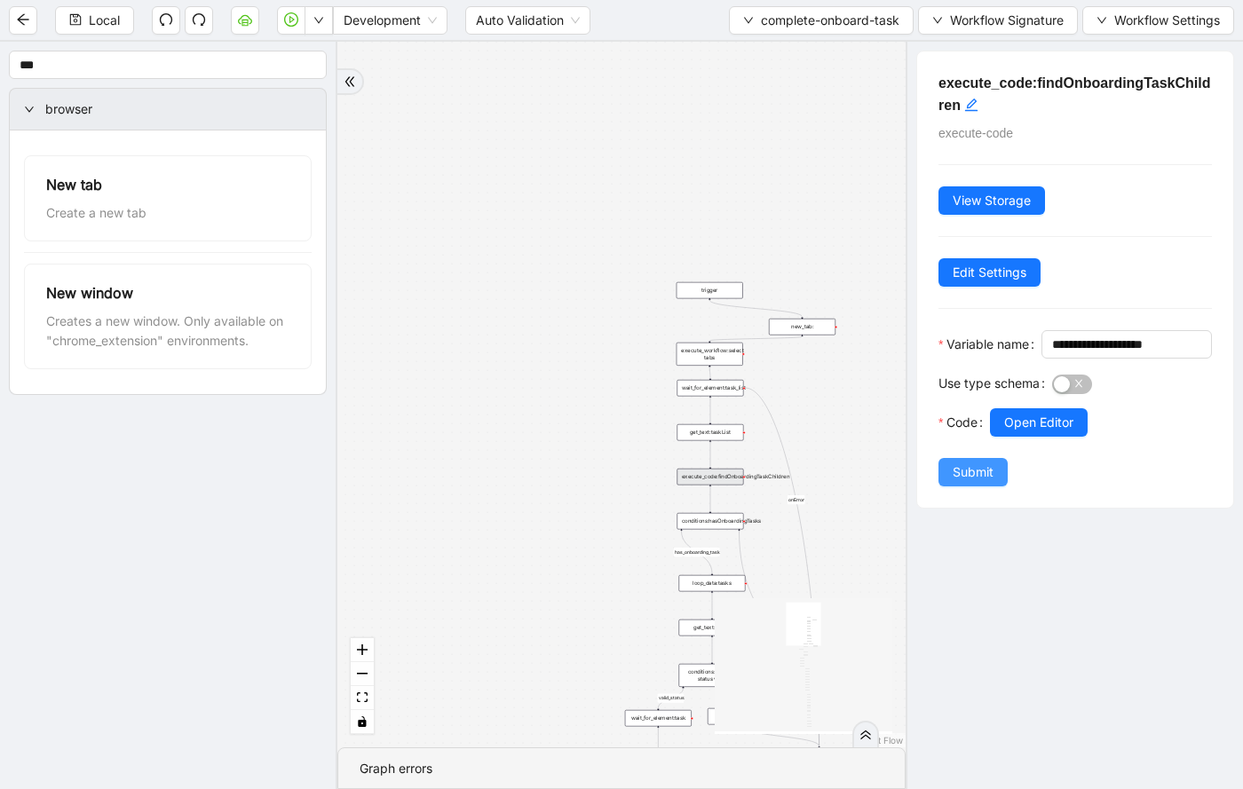
click at [960, 482] on span "Submit" at bounding box center [972, 472] width 41 height 20
click at [1026, 446] on div "**********" at bounding box center [1073, 415] width 337 height 747
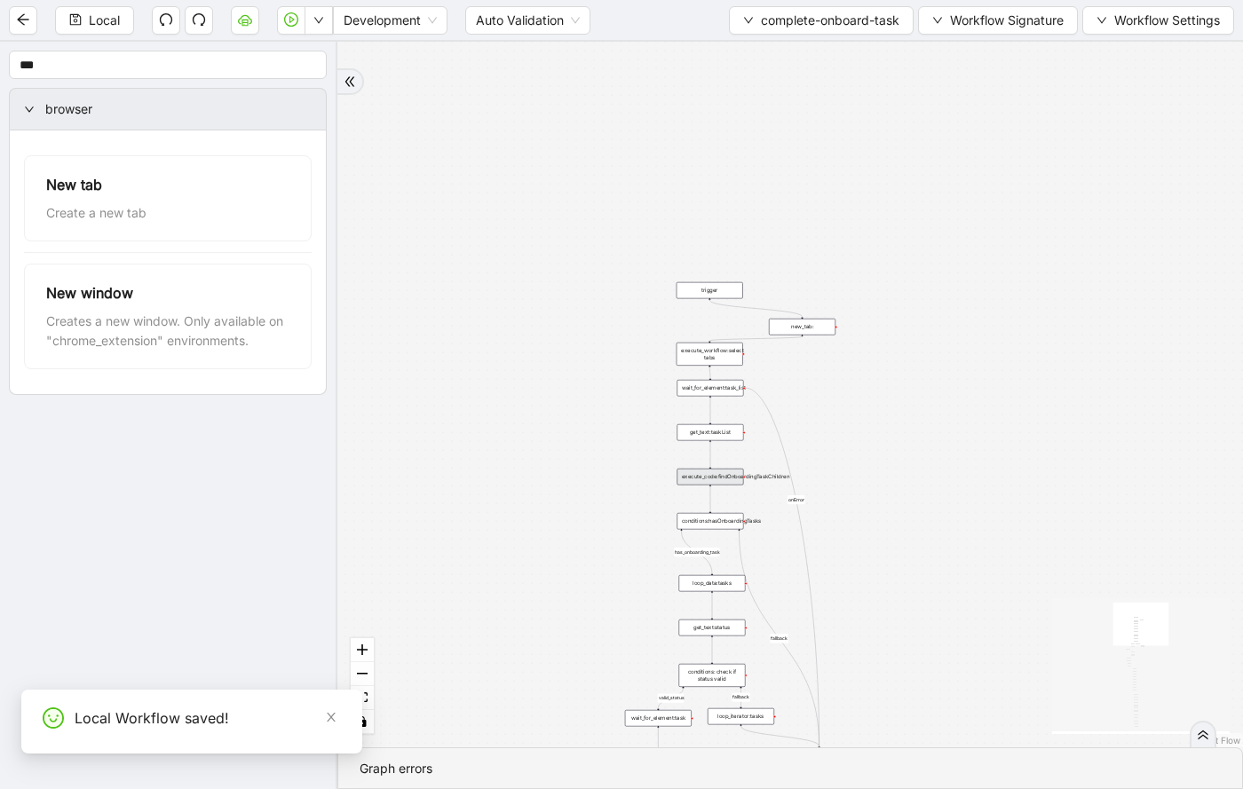
click at [722, 477] on div "execute_code:findOnboardingTaskChildren" at bounding box center [709, 477] width 67 height 17
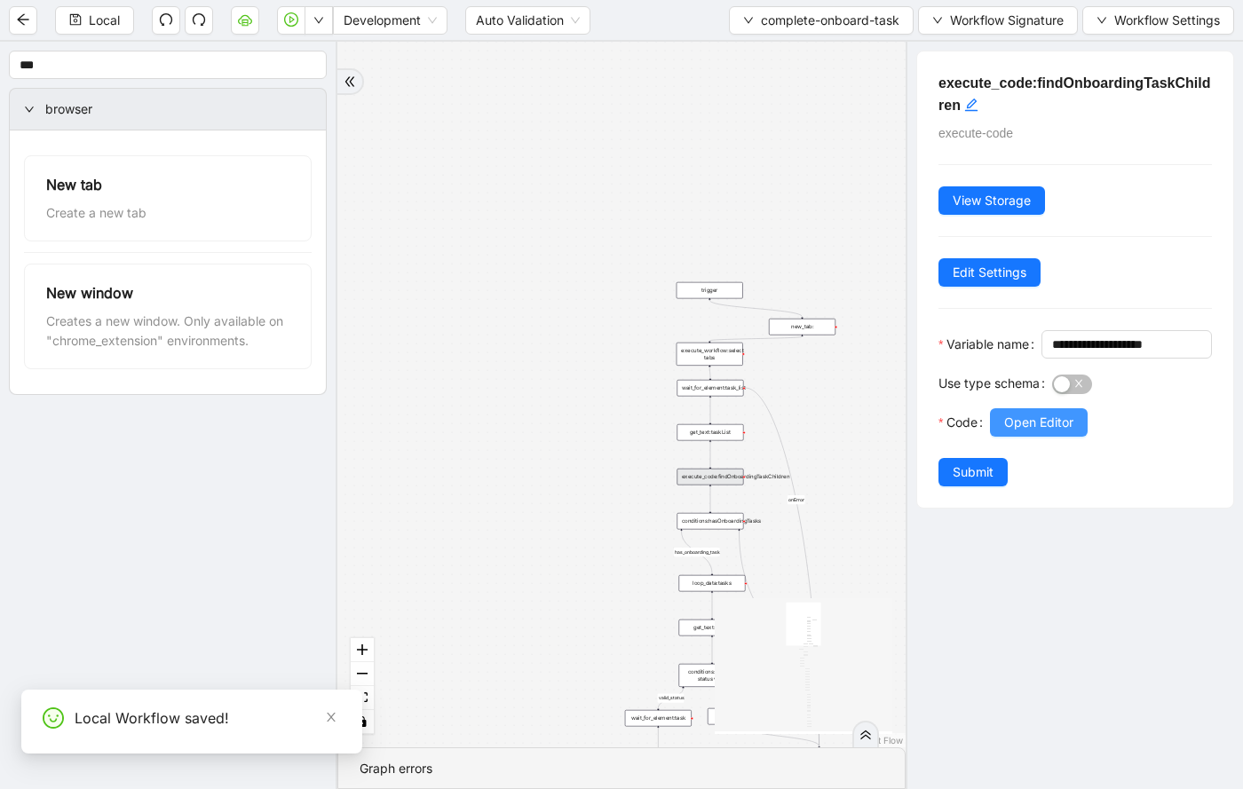
click at [1045, 432] on span "Open Editor" at bounding box center [1038, 423] width 69 height 20
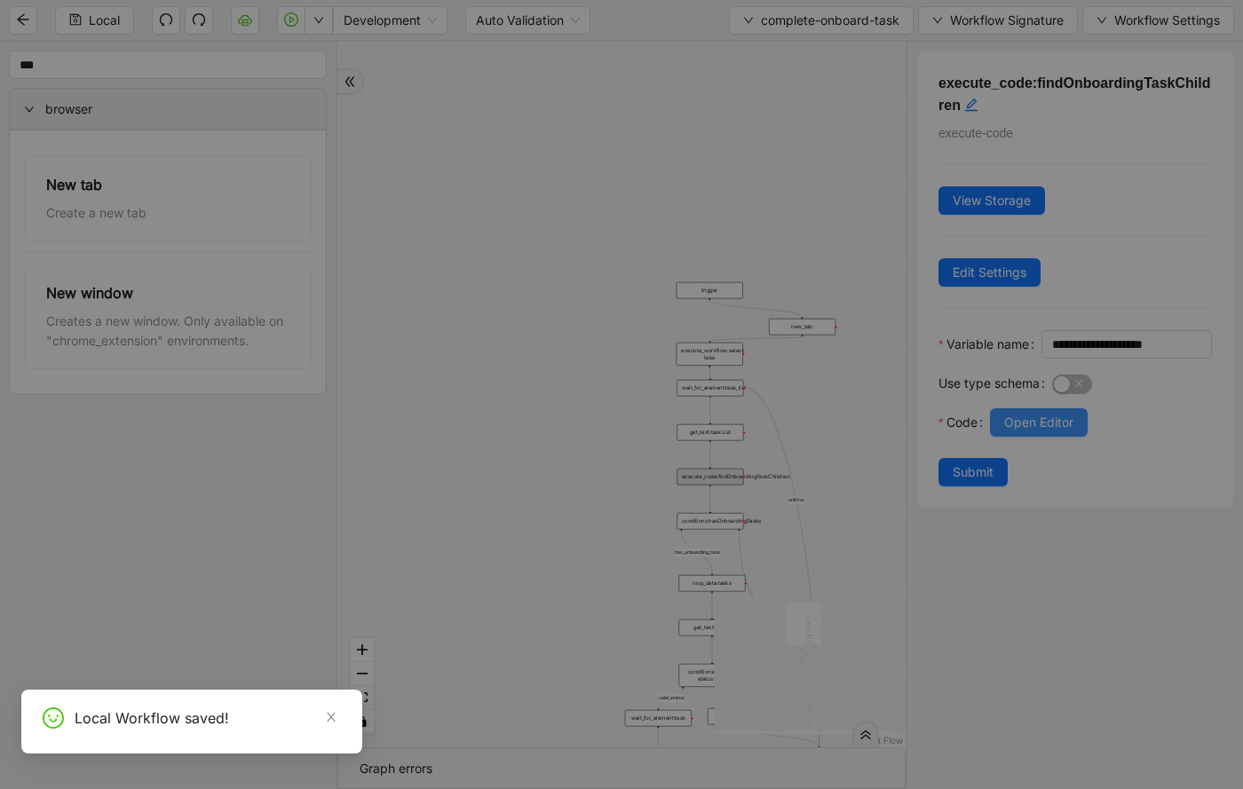
scroll to position [266, 0]
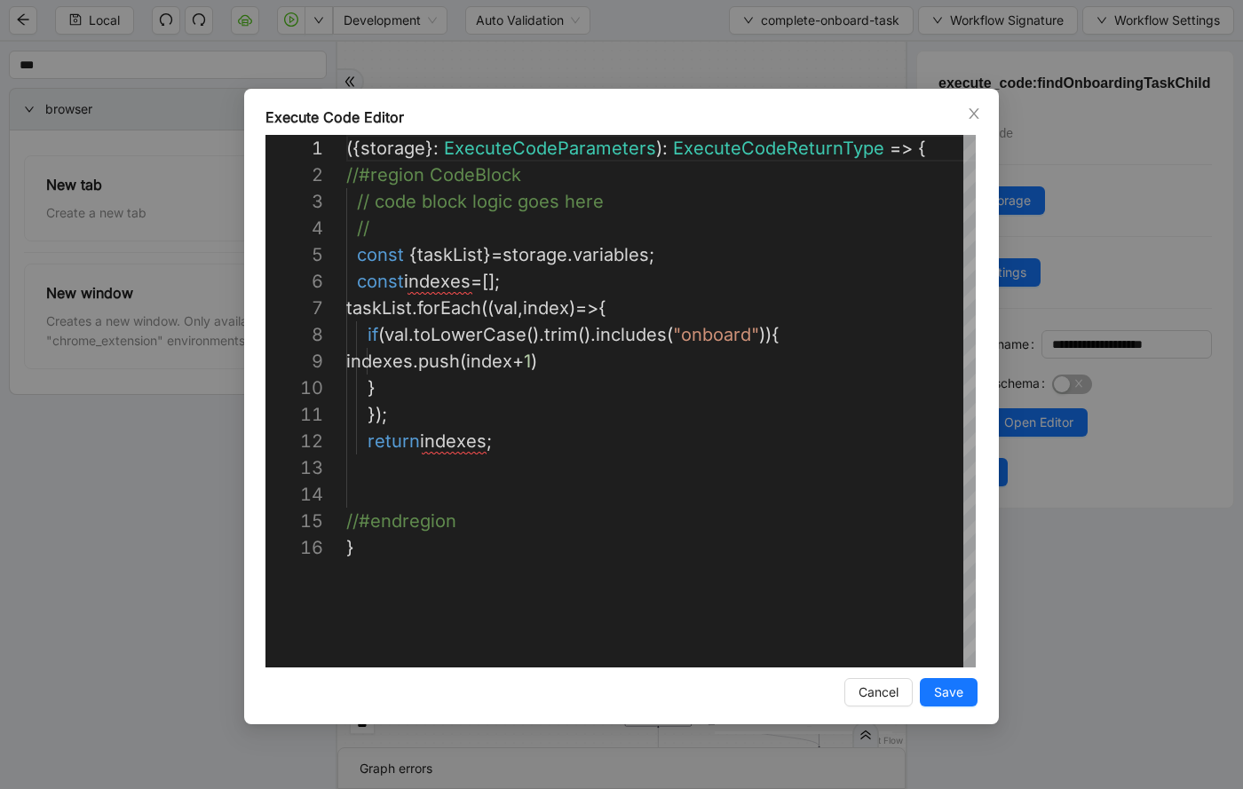
click at [193, 580] on div "**********" at bounding box center [621, 394] width 1243 height 789
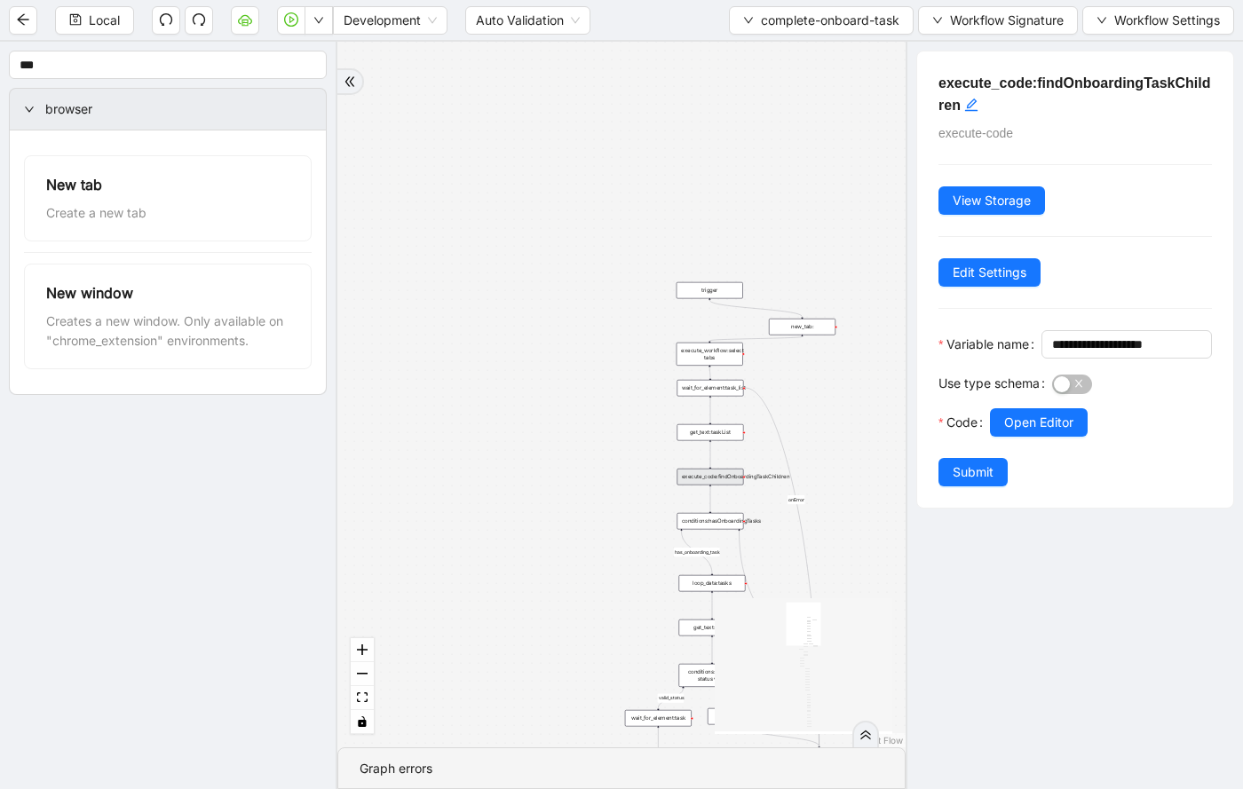
click at [738, 390] on div "wait_for_element:task_list" at bounding box center [709, 388] width 67 height 17
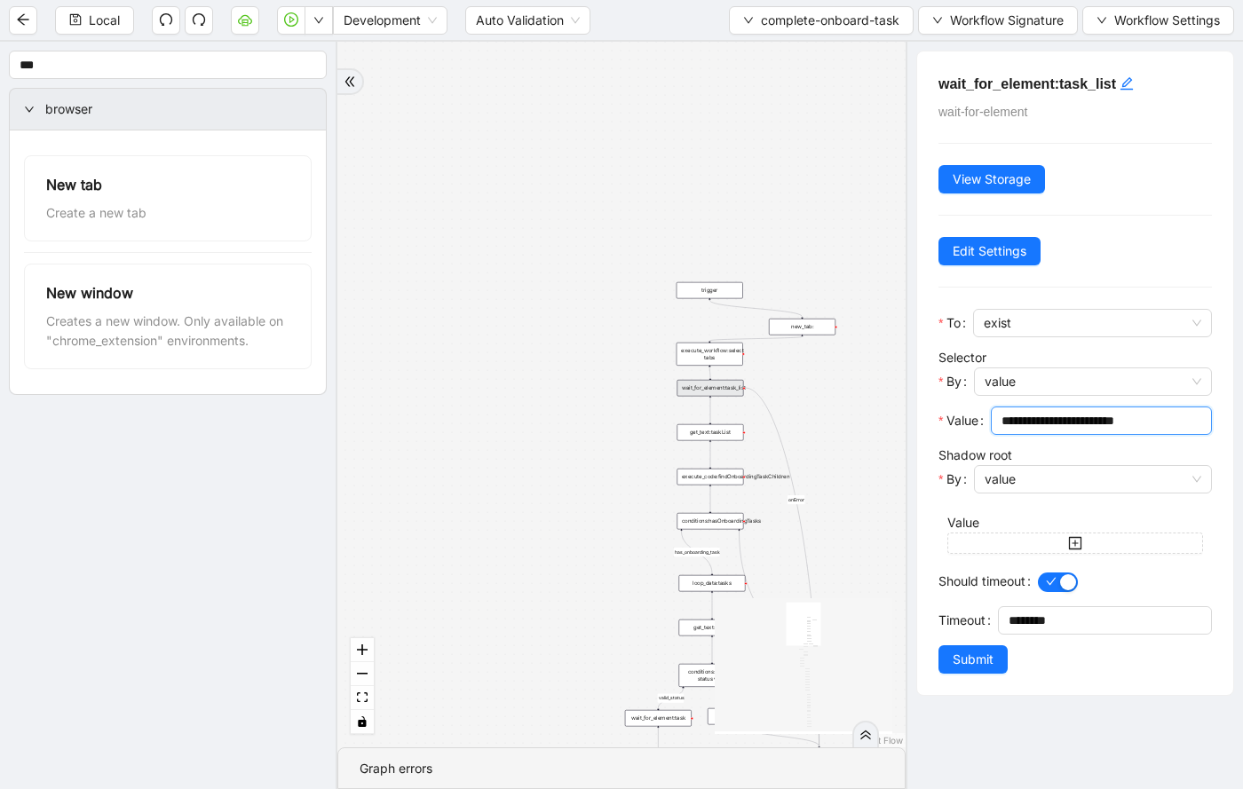
drag, startPoint x: 1174, startPoint y: 417, endPoint x: 944, endPoint y: 414, distance: 229.9
click at [944, 414] on div "**********" at bounding box center [1074, 425] width 273 height 39
click at [293, 51] on span "Run local workflow" at bounding box center [262, 55] width 108 height 20
click at [312, 45] on span "Run local workflow" at bounding box center [262, 55] width 108 height 20
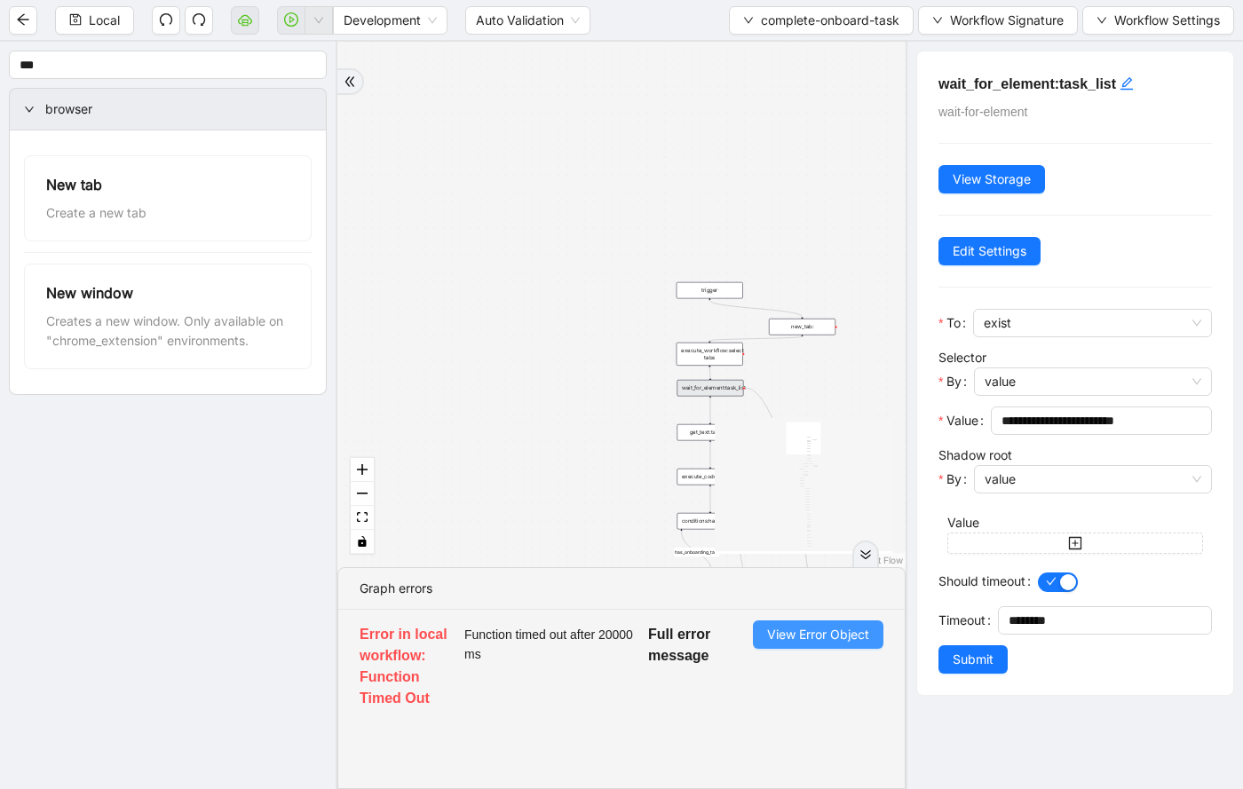
click at [809, 643] on span "View Error Object" at bounding box center [818, 635] width 102 height 20
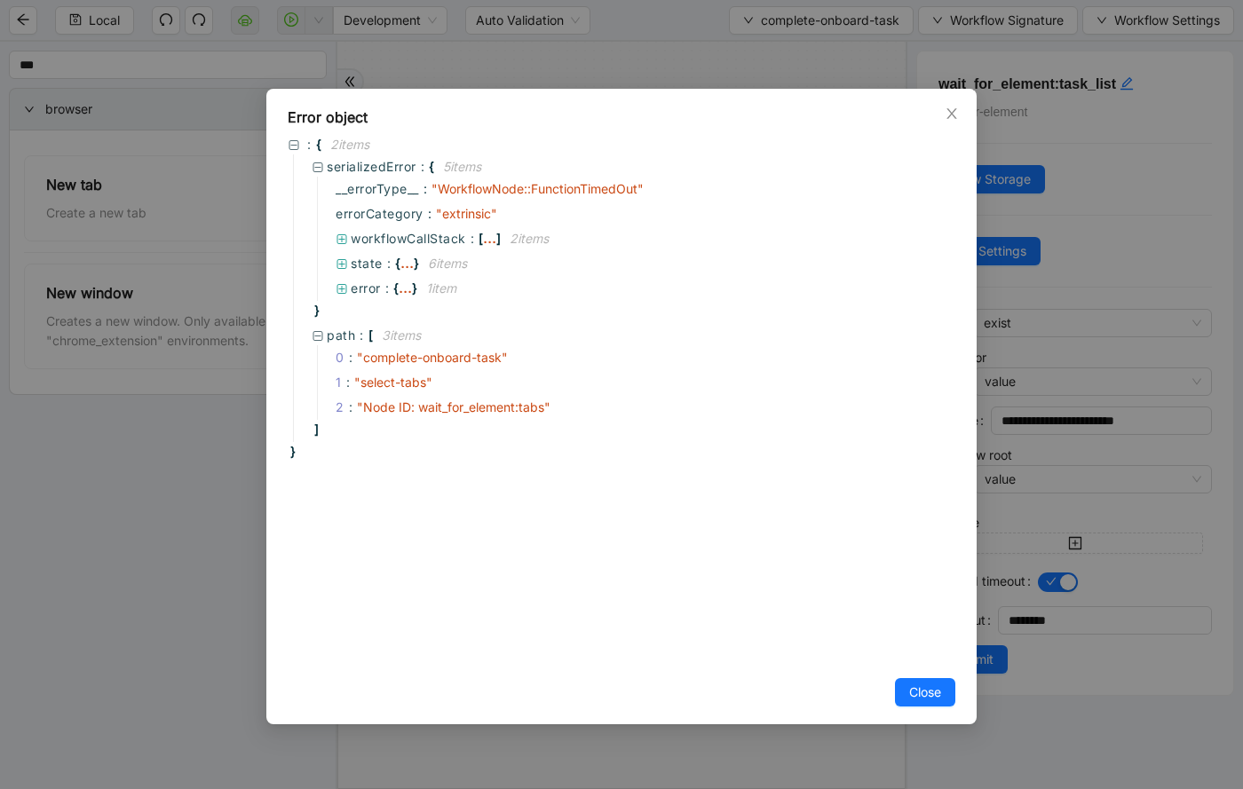
click at [1150, 225] on div "Error object : { 2 item s serializedError : { 5 item s __errorType__ : " Workfl…" at bounding box center [621, 394] width 1243 height 789
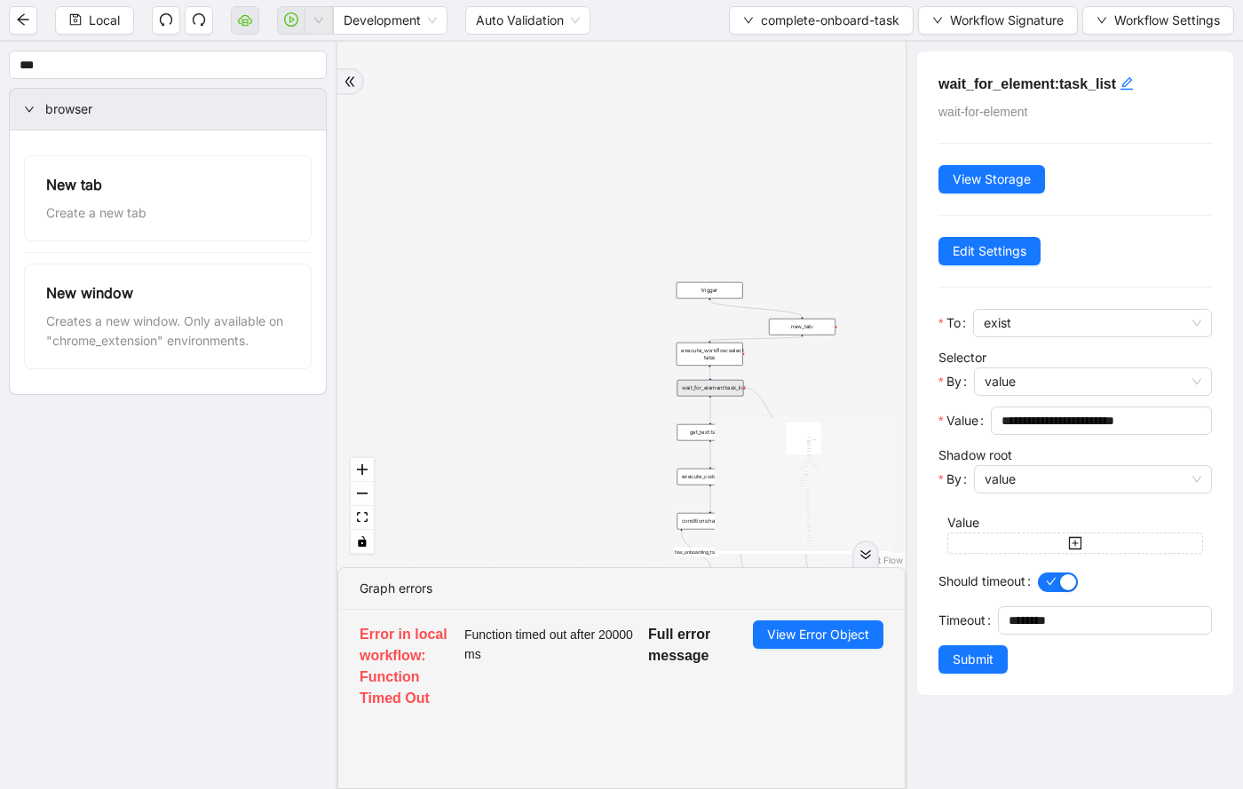
click at [531, 318] on div "valid_status fallback status_not_in_progress has_onboarding_task fallback fallb…" at bounding box center [621, 304] width 568 height 525
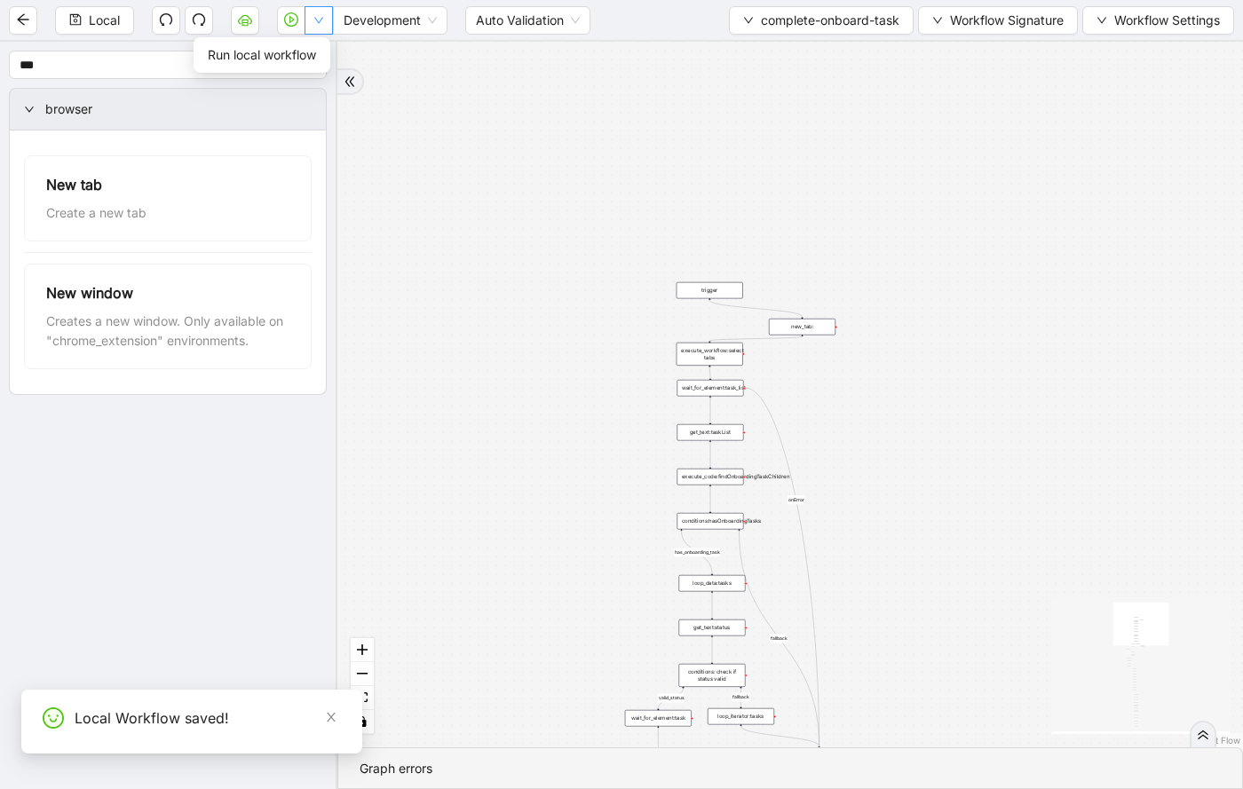
click at [317, 15] on icon "down" at bounding box center [318, 20] width 11 height 11
click at [303, 50] on span "Run local workflow" at bounding box center [262, 55] width 108 height 20
